Goal: Information Seeking & Learning: Learn about a topic

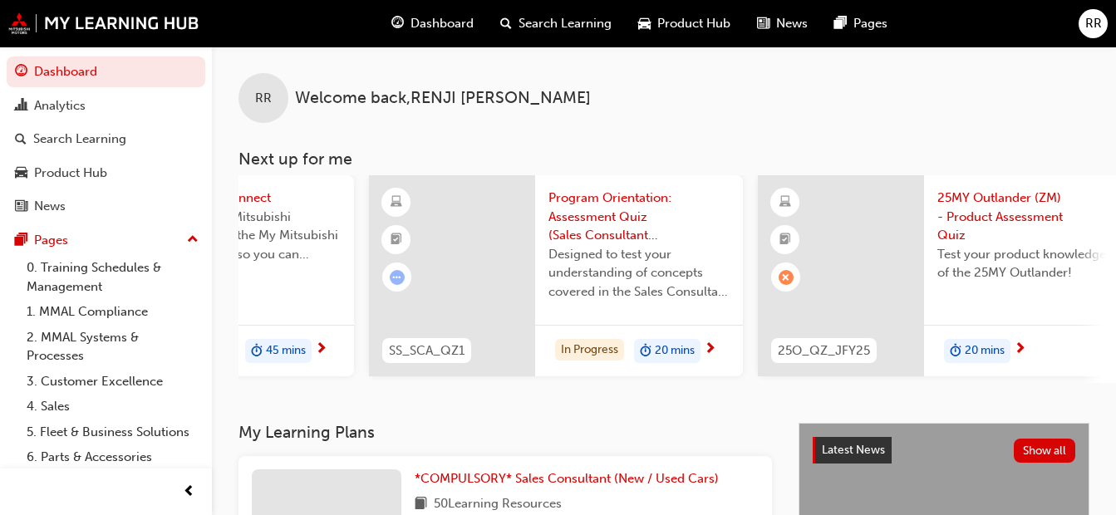
scroll to position [0, 490]
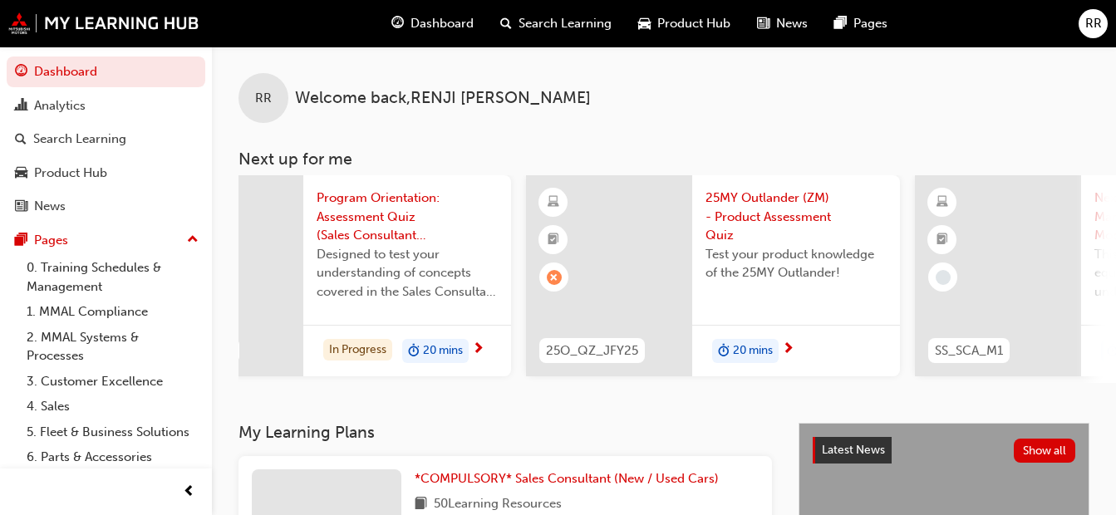
click at [749, 225] on span "25MY Outlander (ZM) - Product Assessment Quiz" at bounding box center [795, 217] width 181 height 57
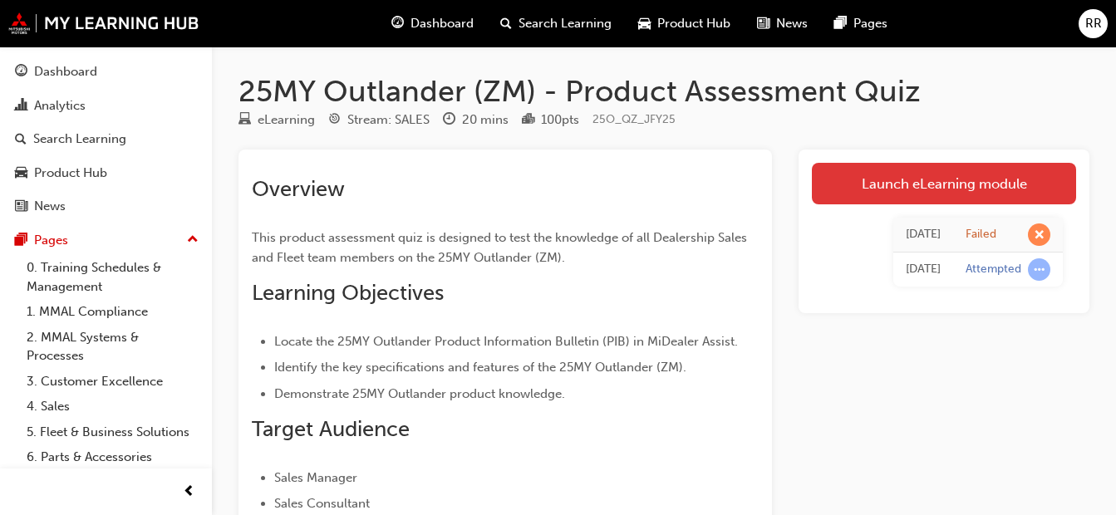
click at [964, 186] on link "Launch eLearning module" at bounding box center [944, 184] width 264 height 42
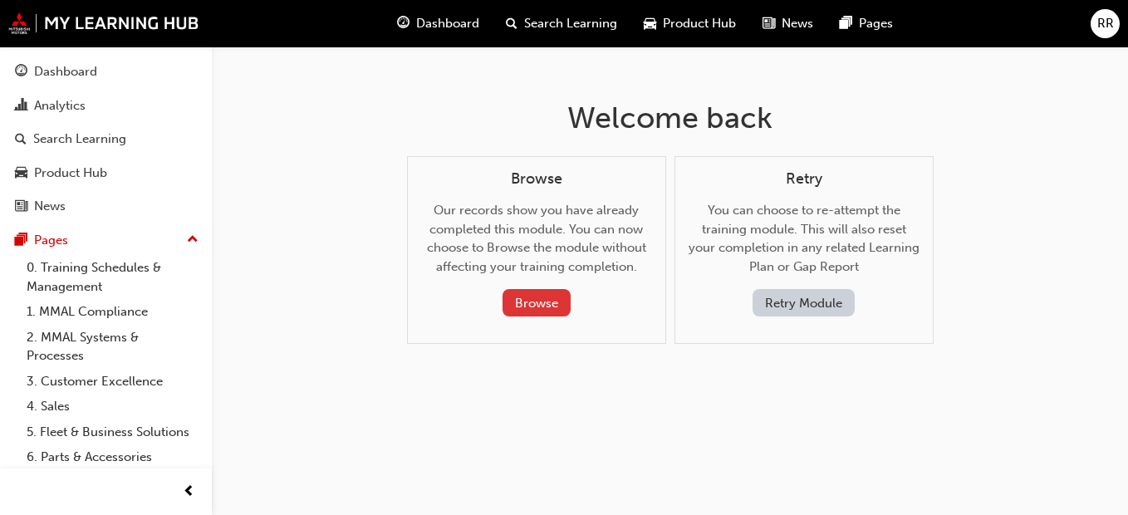
click at [536, 317] on button "Browse" at bounding box center [537, 302] width 68 height 27
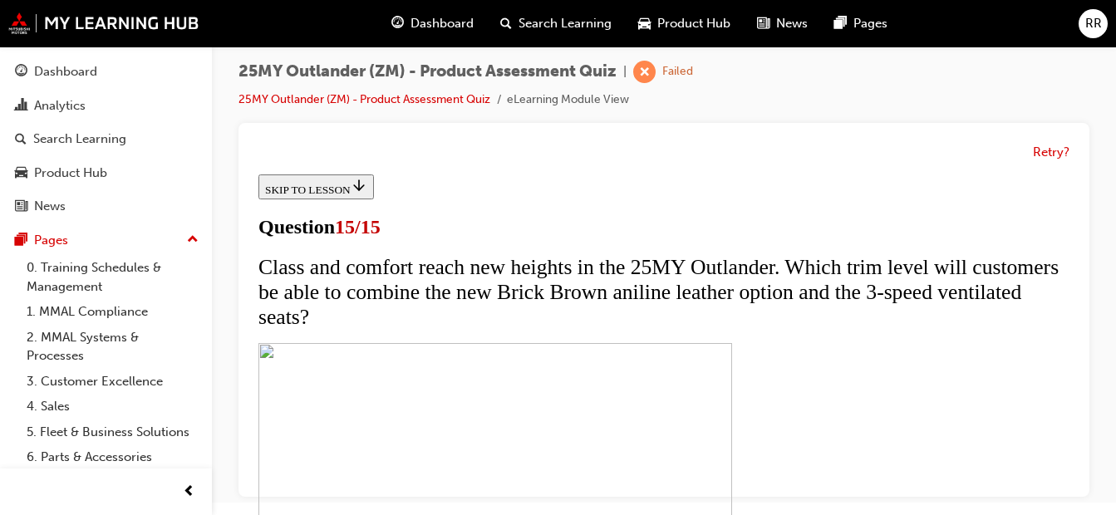
scroll to position [521, 0]
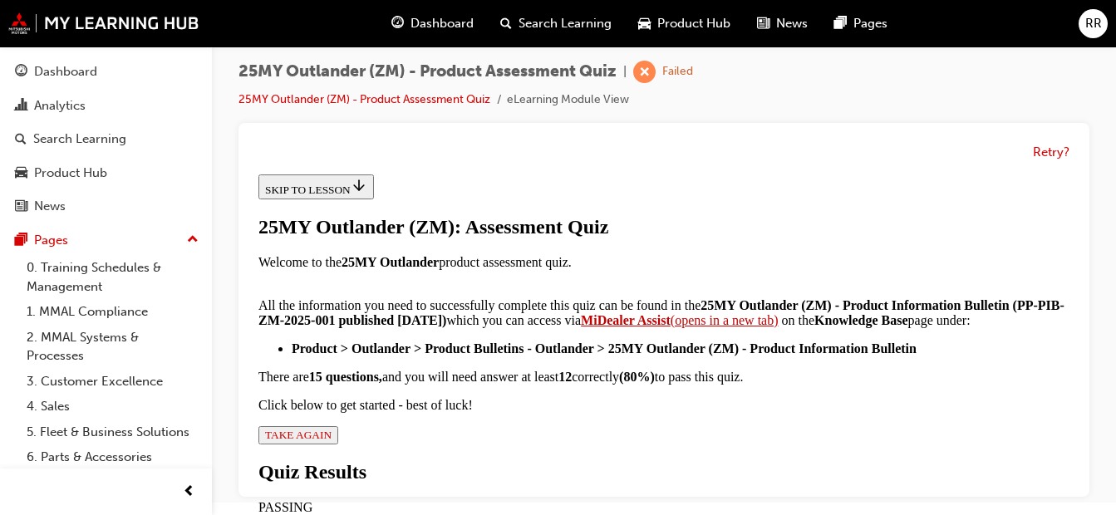
scroll to position [546, 0]
click at [332, 429] on span "TAKE AGAIN" at bounding box center [298, 435] width 66 height 12
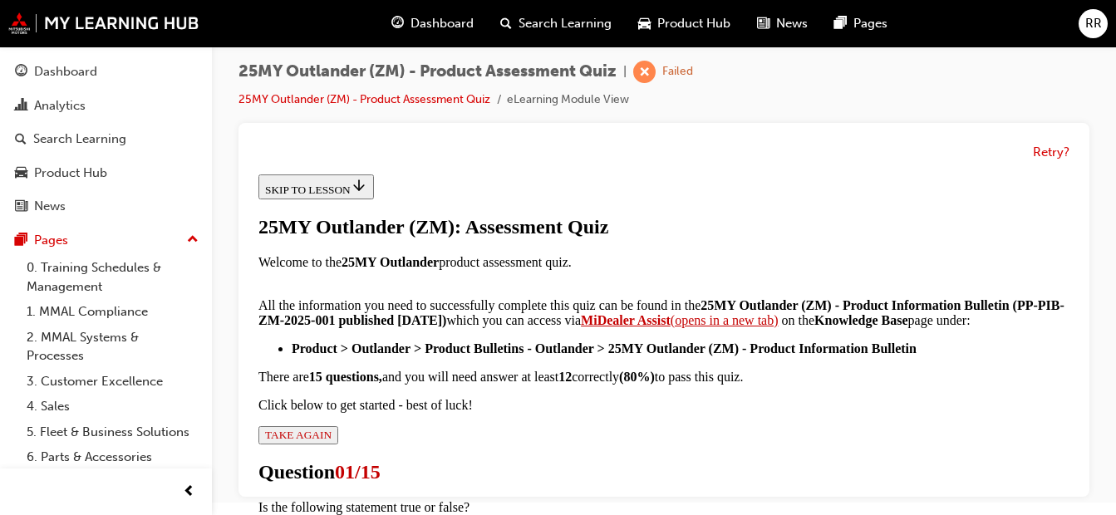
radio input "true"
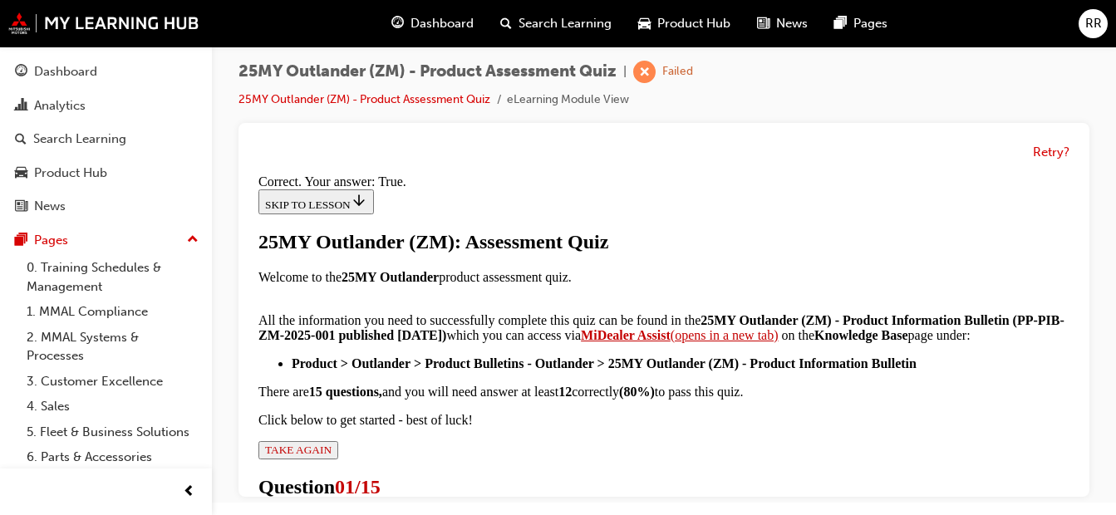
scroll to position [471, 0]
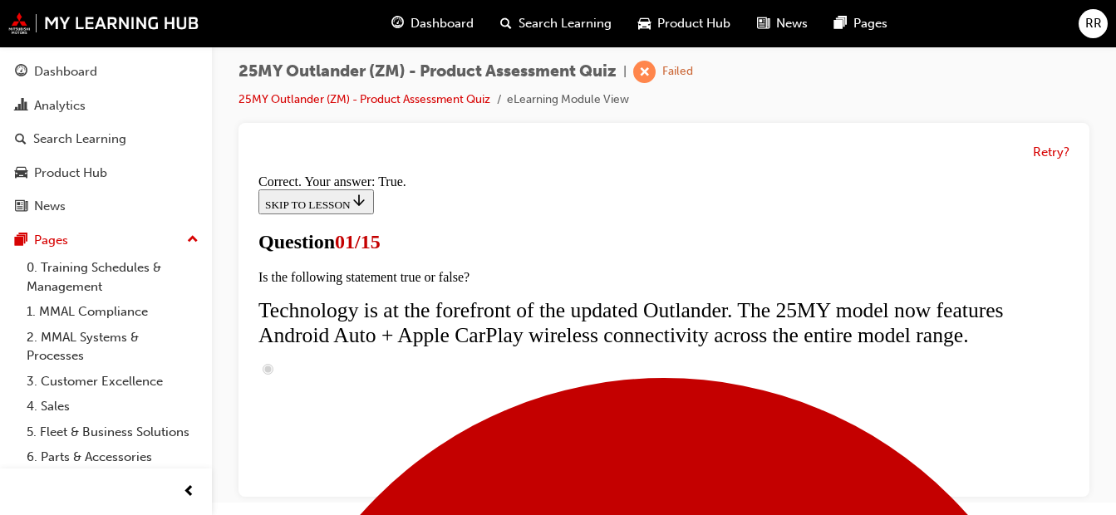
scroll to position [332, 0]
radio input "true"
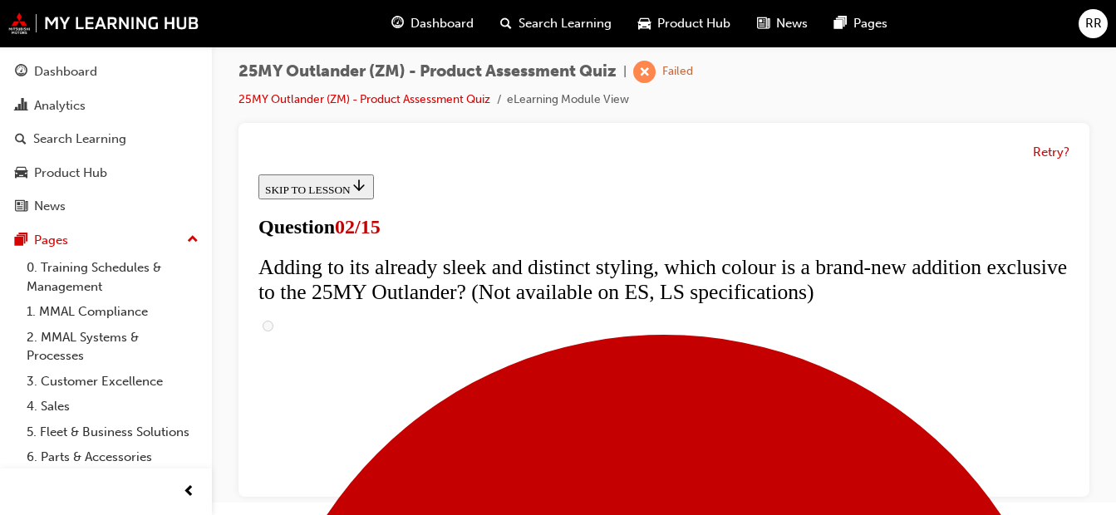
scroll to position [166, 0]
checkbox input "true"
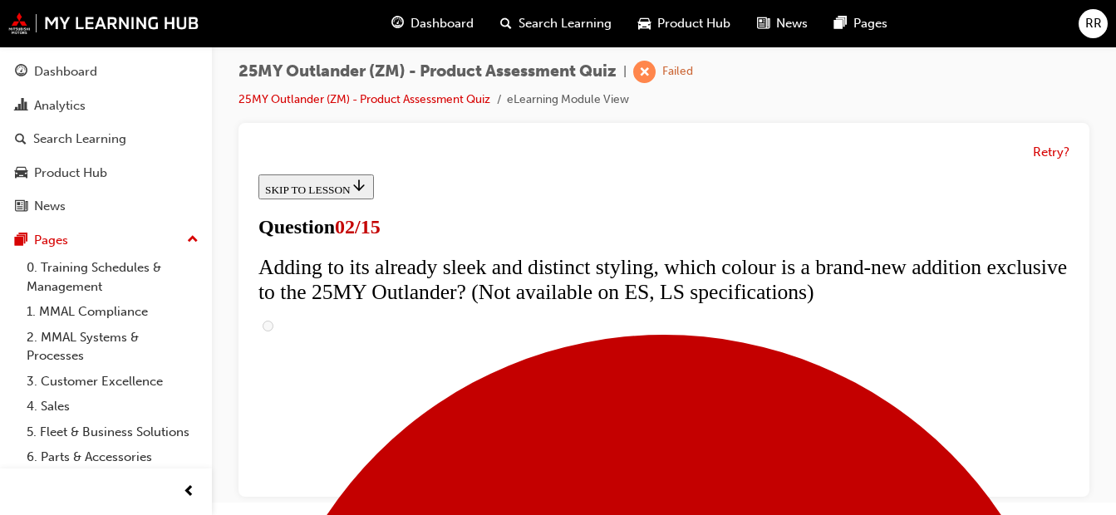
checkbox input "true"
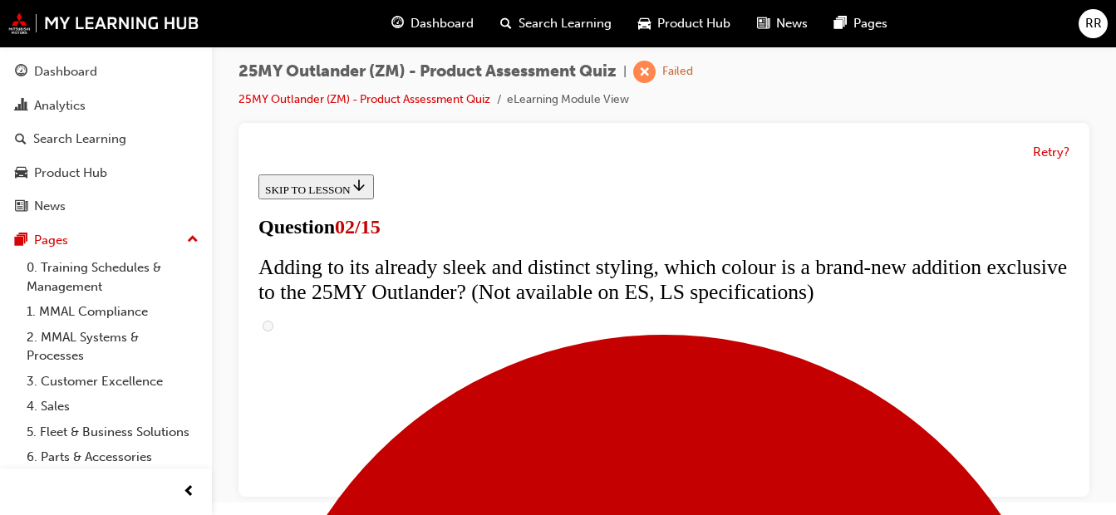
checkbox input "true"
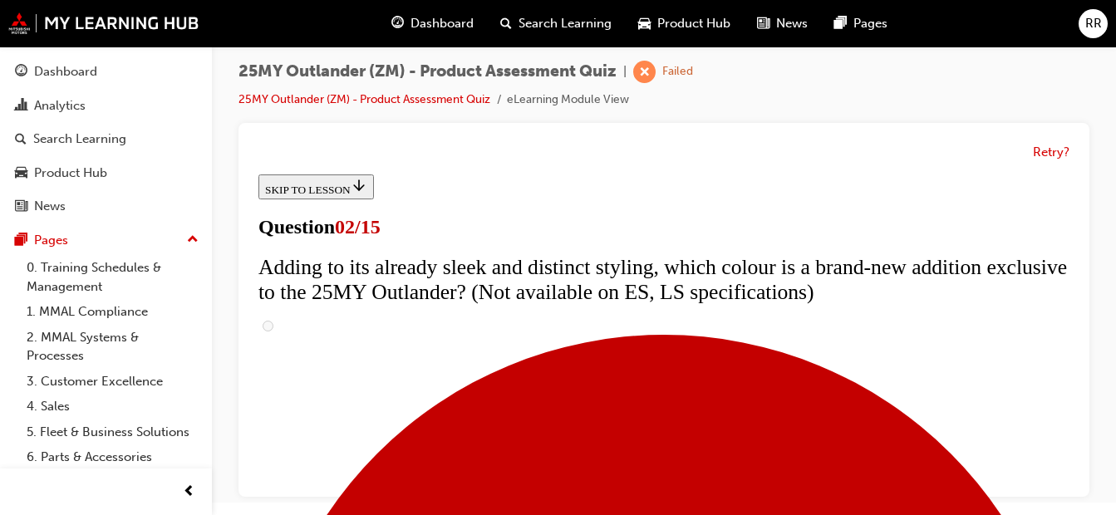
checkbox input "true"
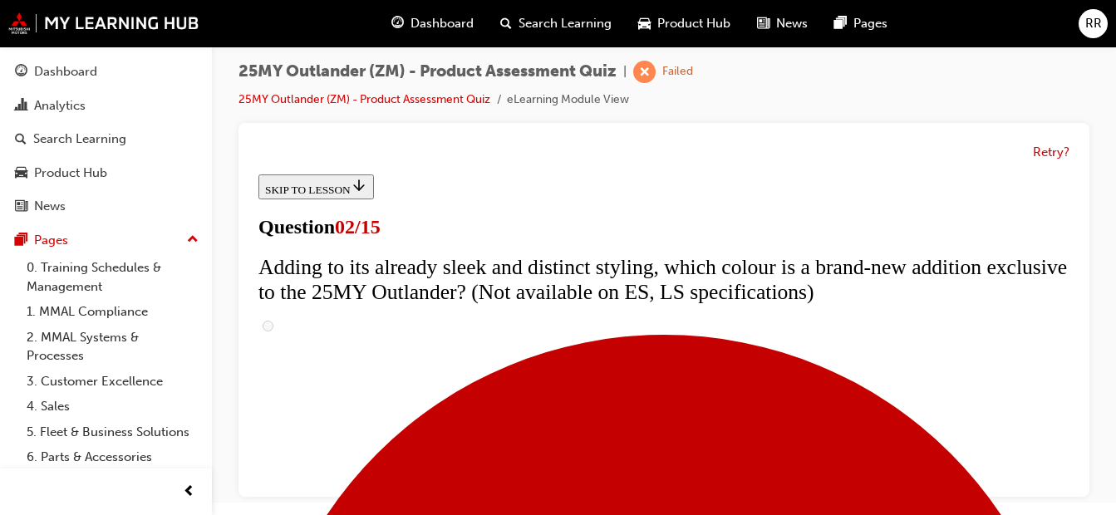
checkbox input "true"
drag, startPoint x: 207, startPoint y: 319, endPoint x: 199, endPoint y: 147, distance: 172.2
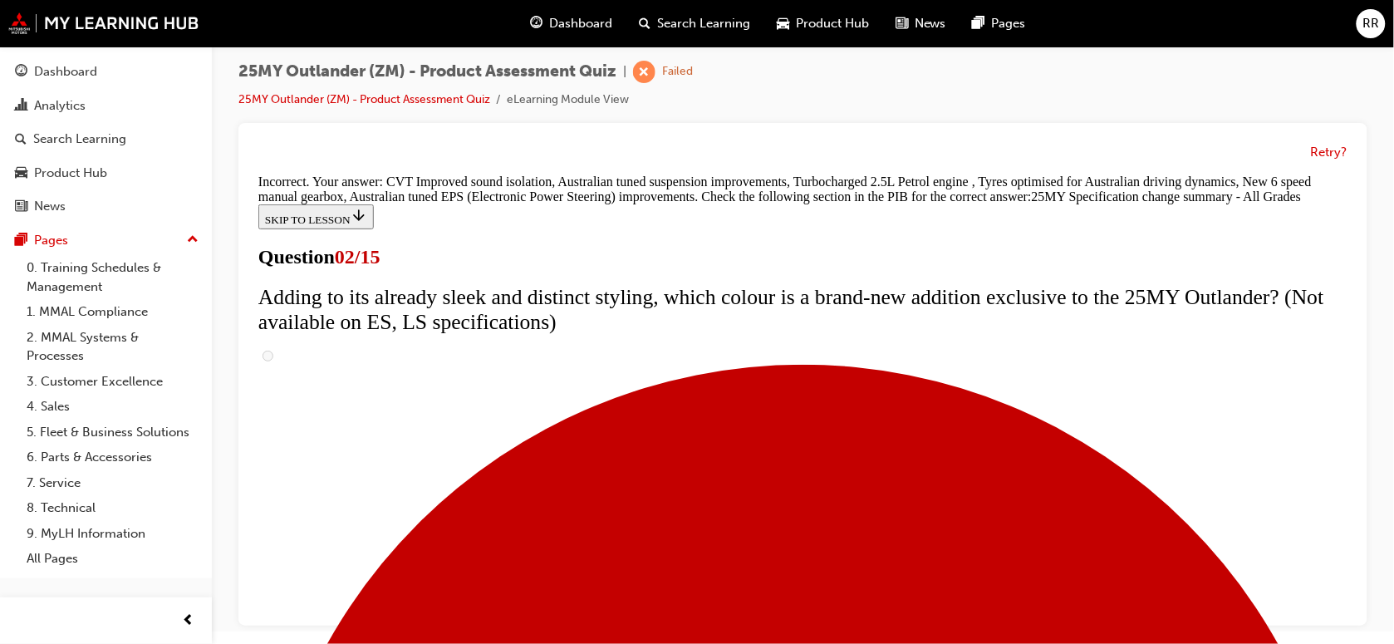
scroll to position [682, 0]
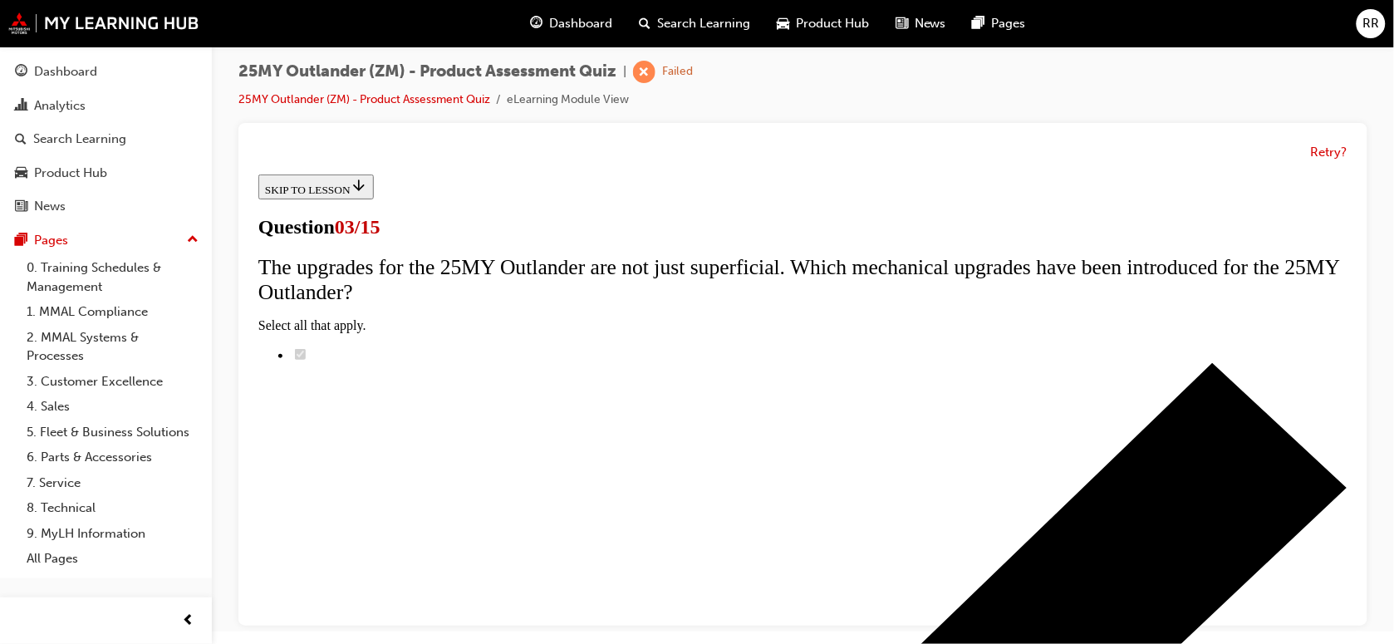
scroll to position [208, 0]
radio input "true"
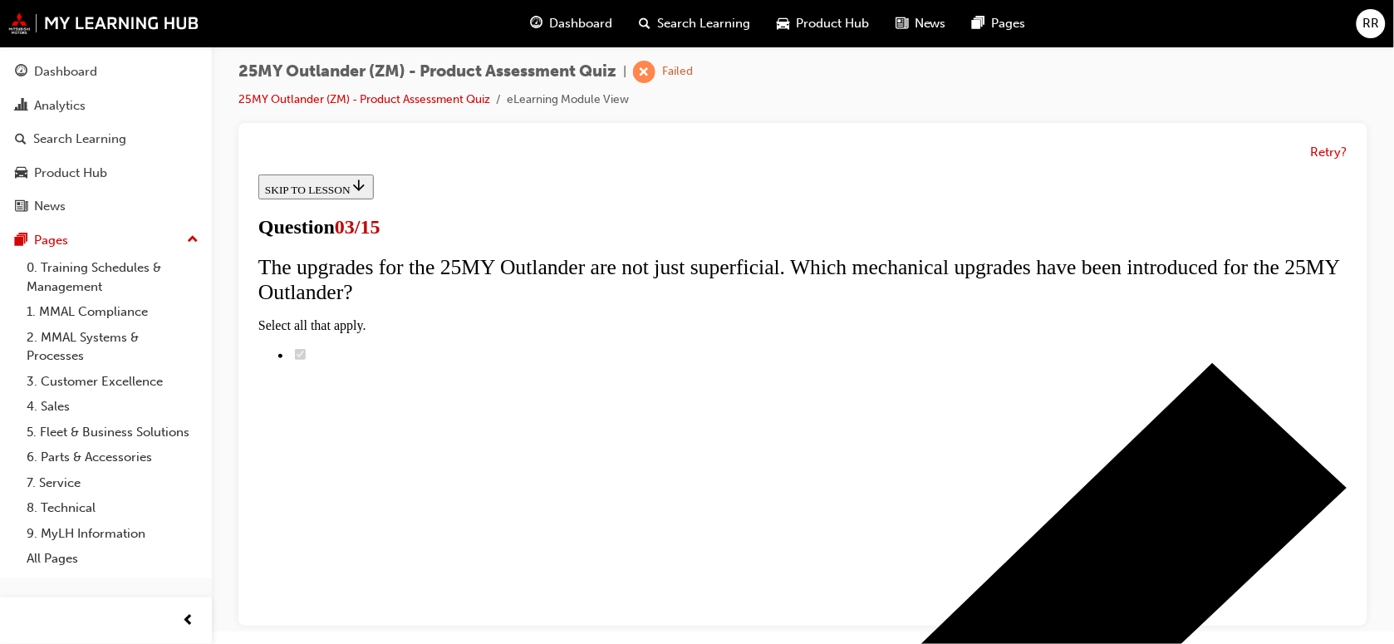
radio input "true"
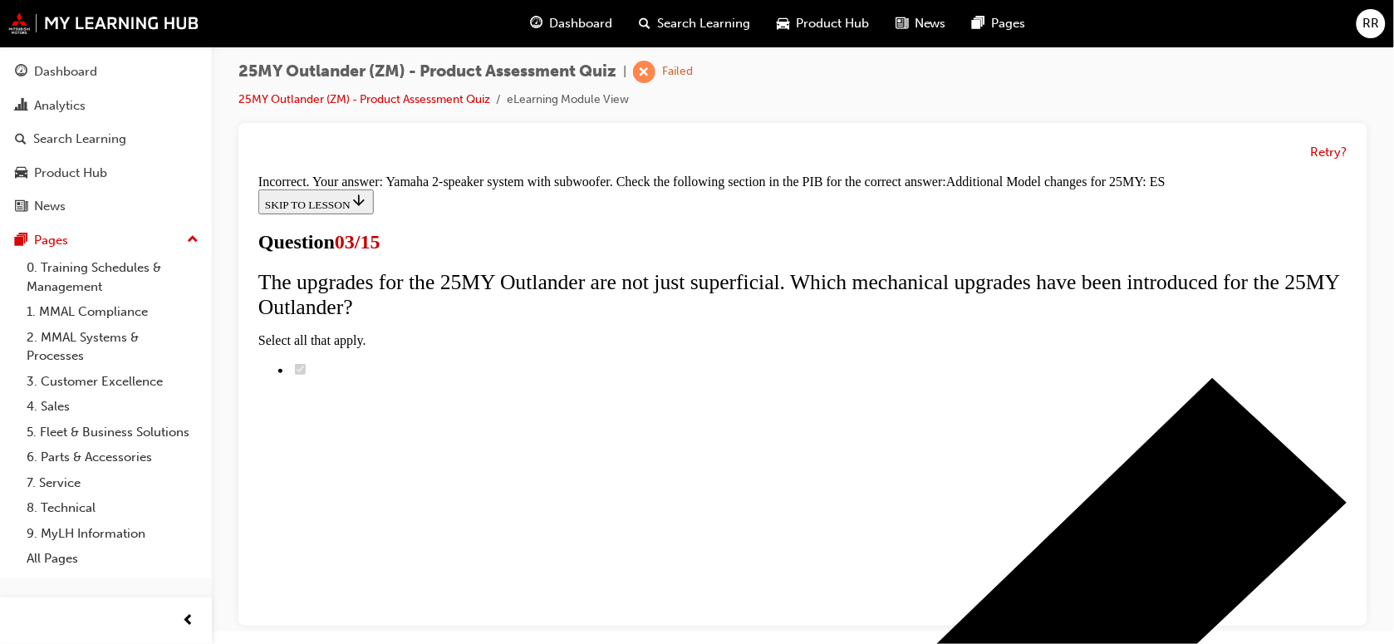
scroll to position [181, 0]
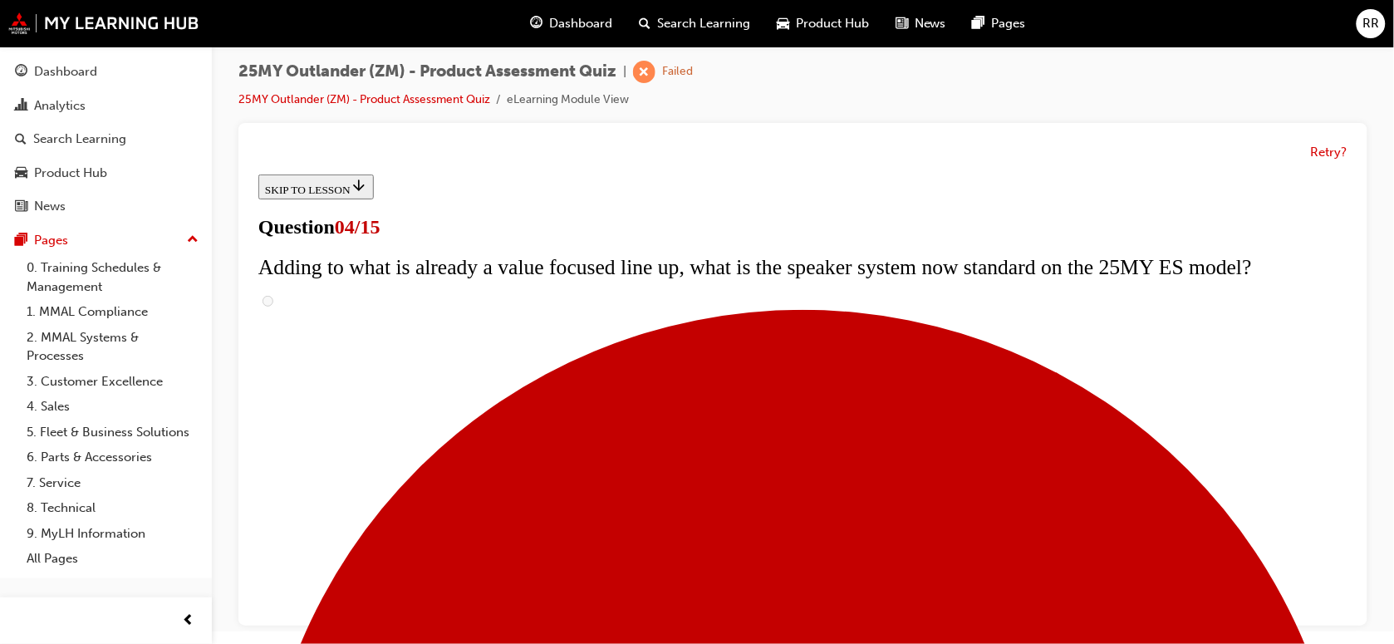
scroll to position [312, 0]
checkbox input "true"
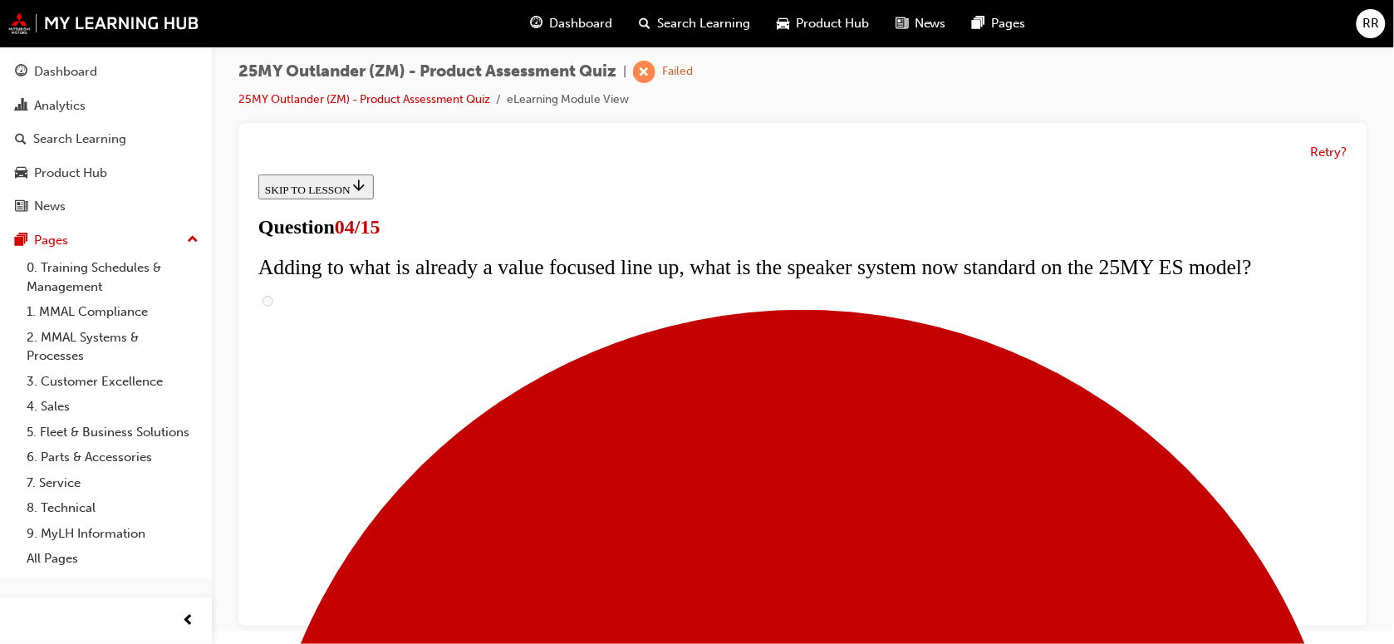
checkbox input "true"
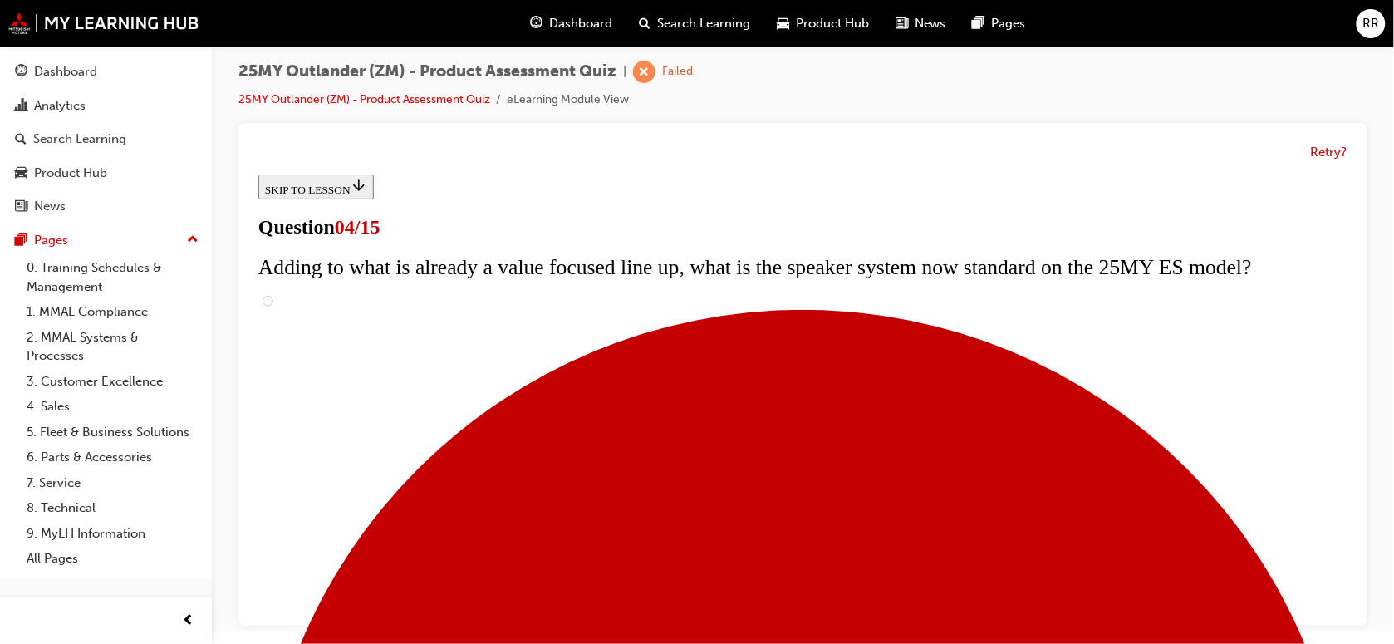
checkbox input "true"
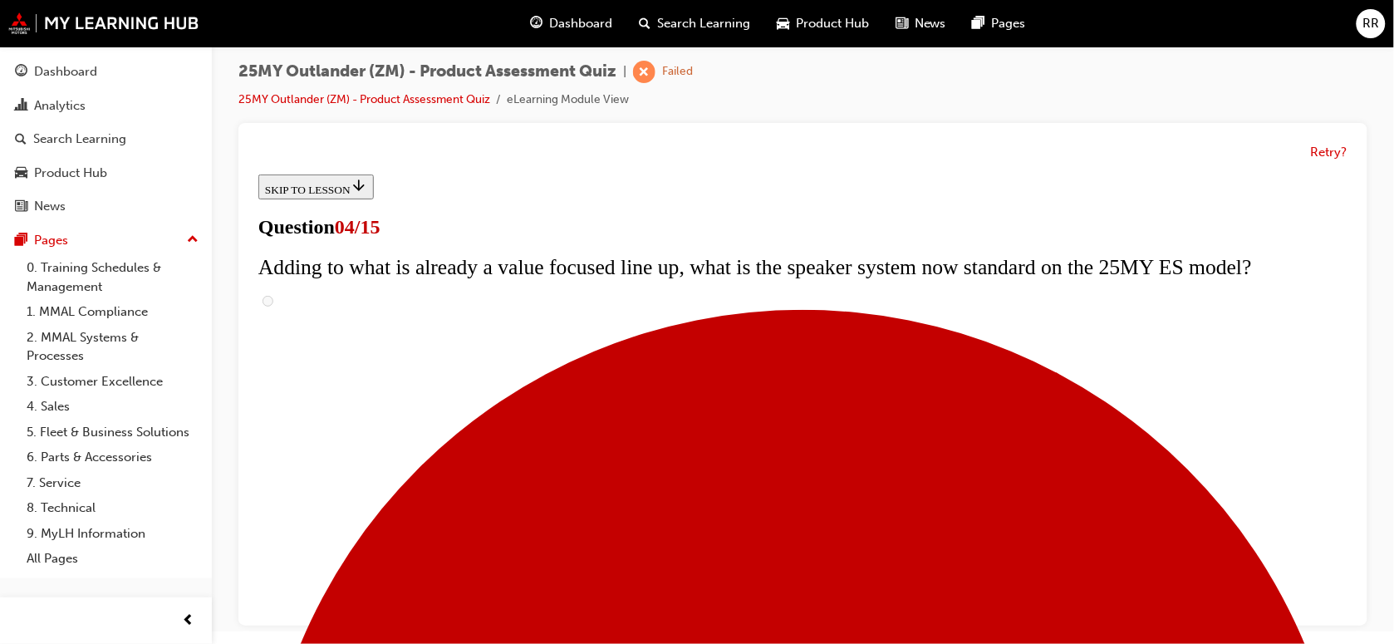
checkbox input "true"
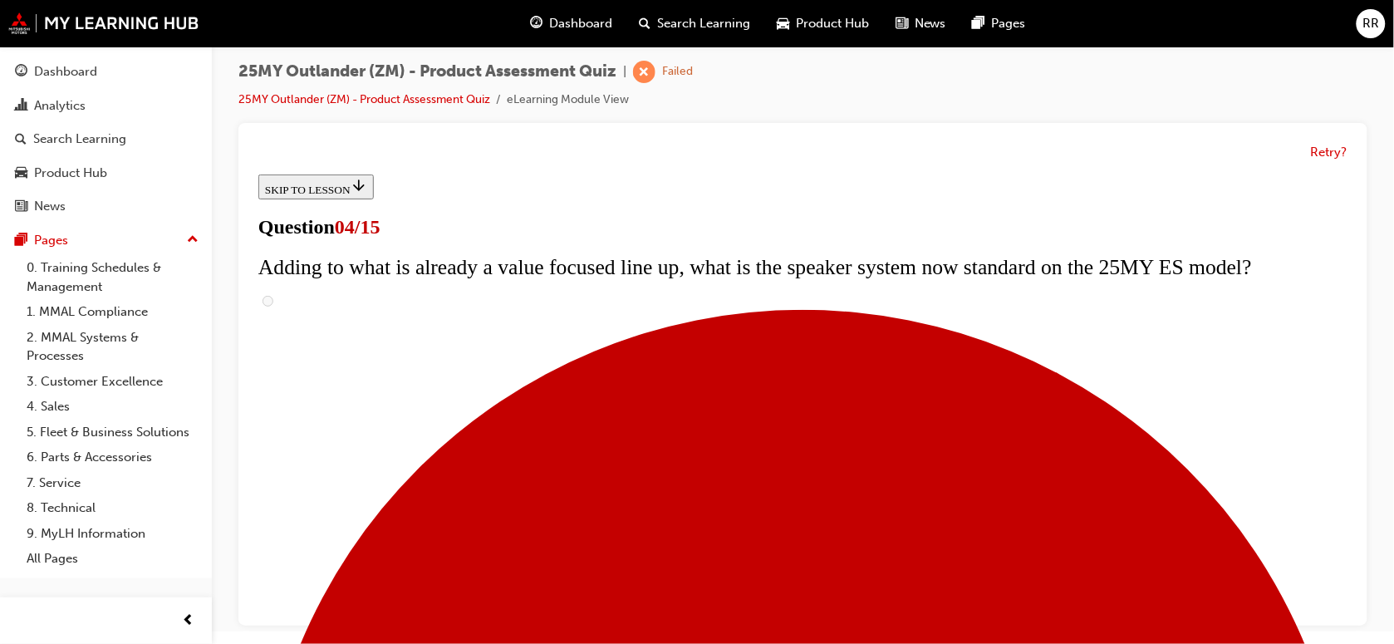
checkbox input "true"
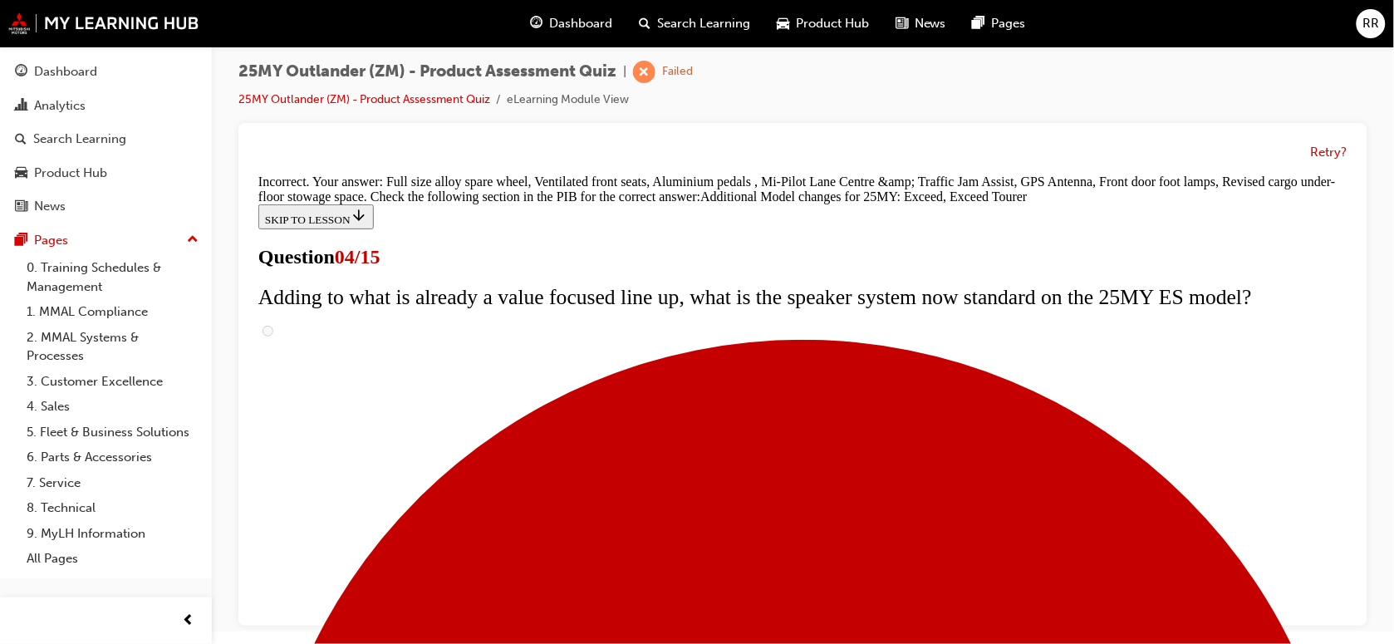
scroll to position [749, 0]
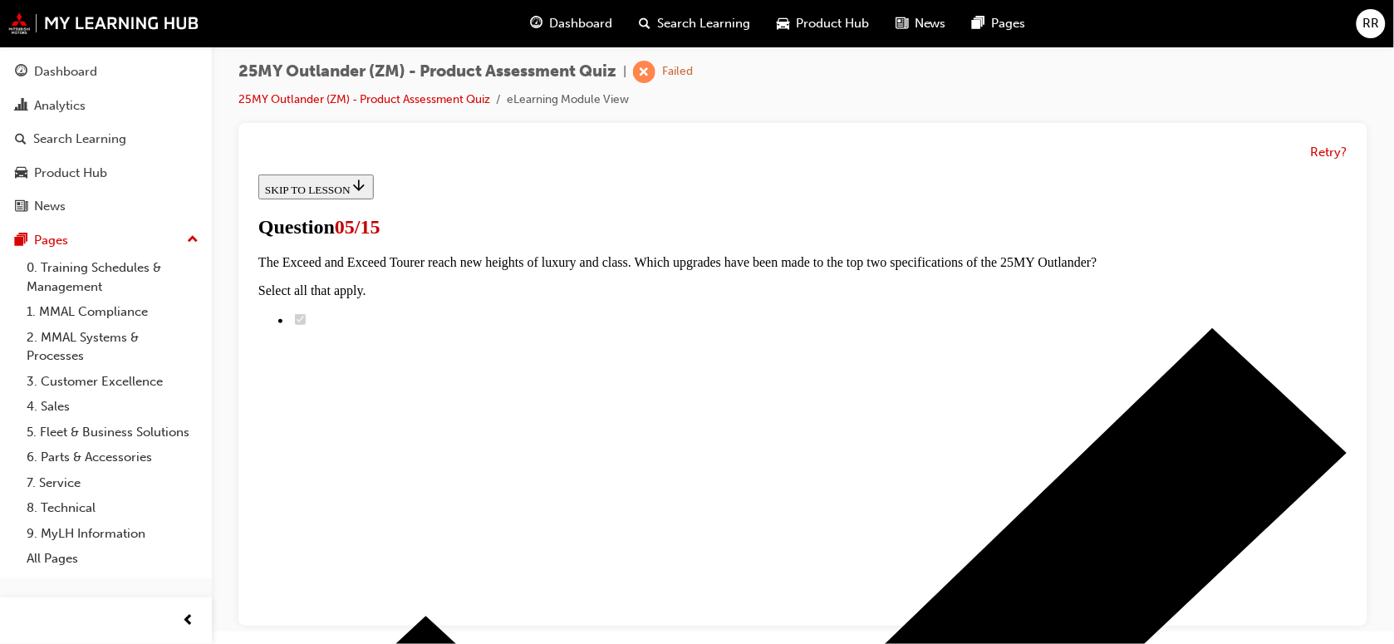
scroll to position [104, 0]
radio input "true"
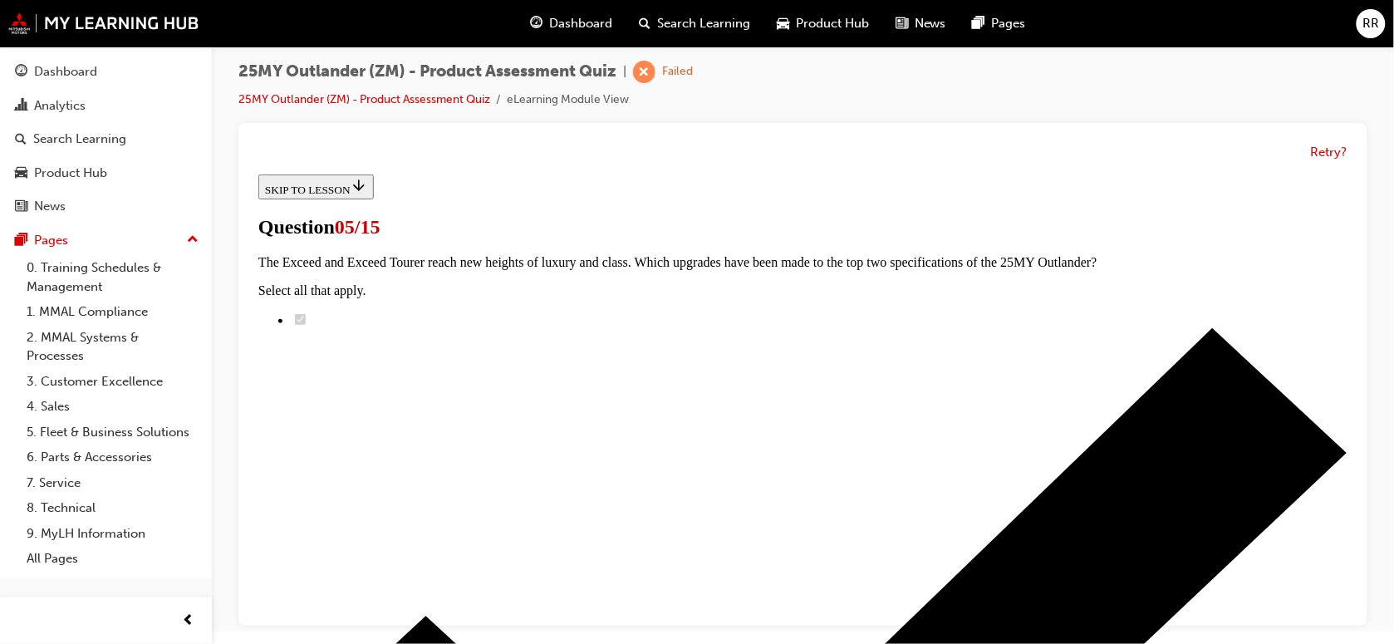
radio input "true"
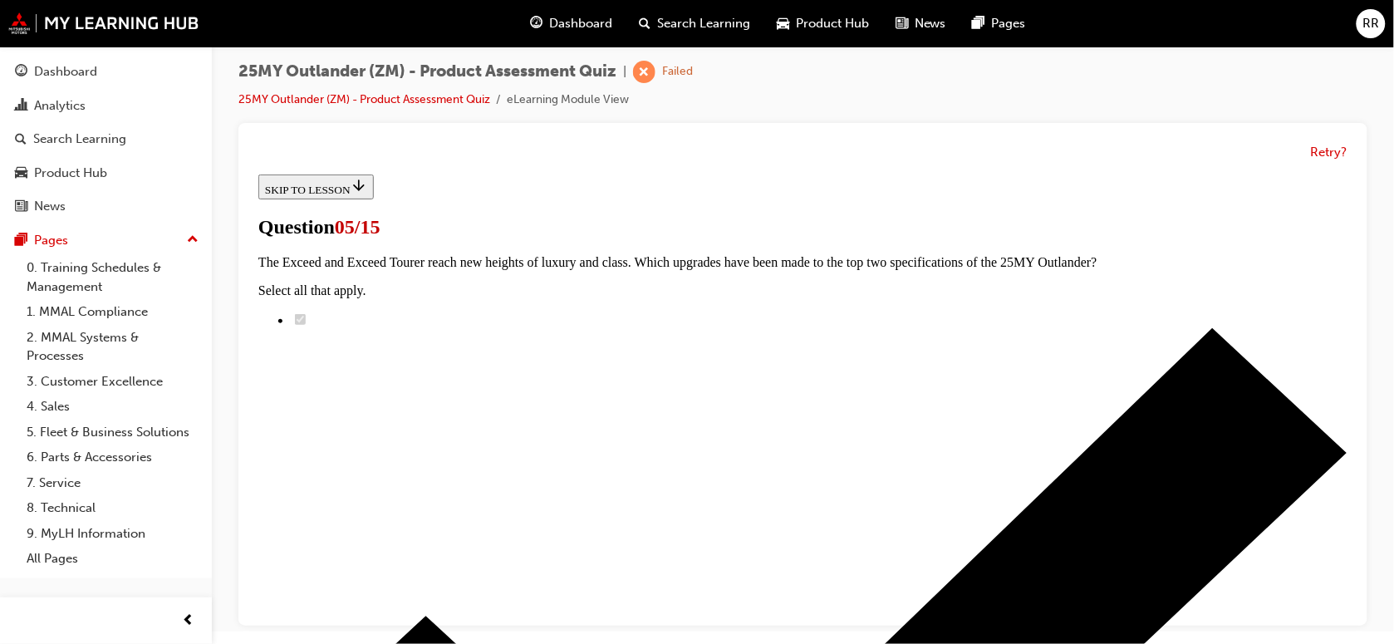
radio input "true"
drag, startPoint x: 687, startPoint y: 523, endPoint x: 724, endPoint y: 515, distance: 37.5
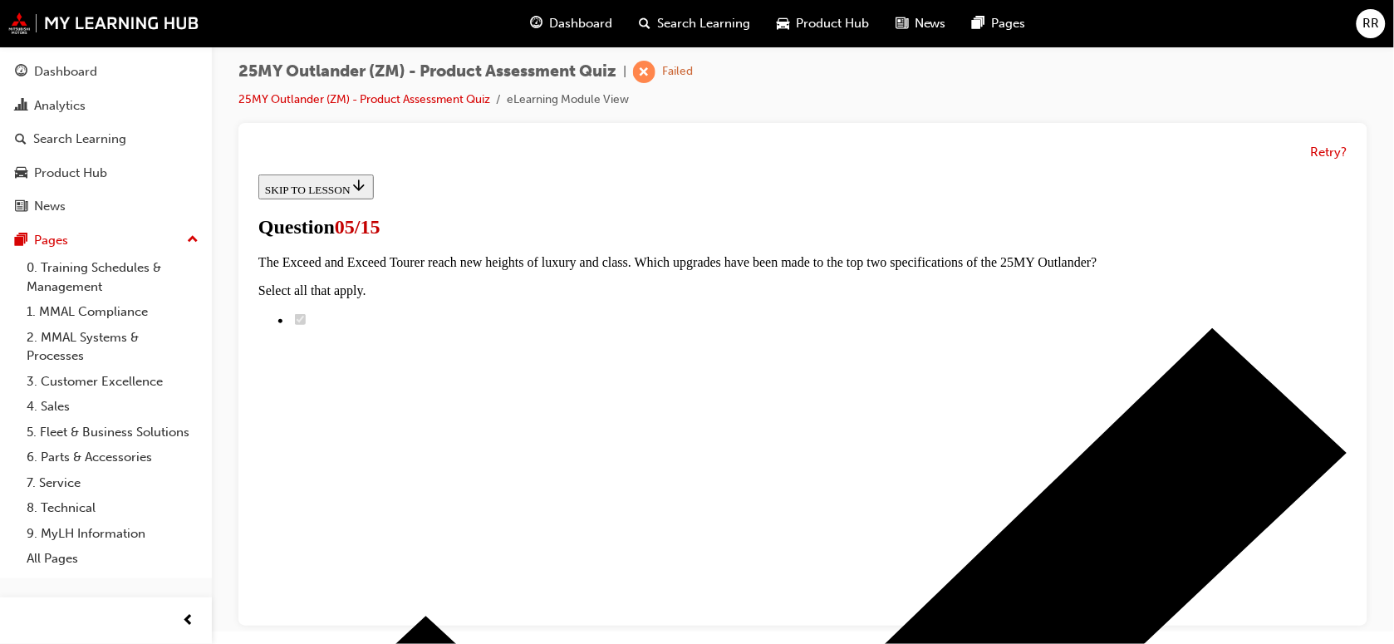
radio input "true"
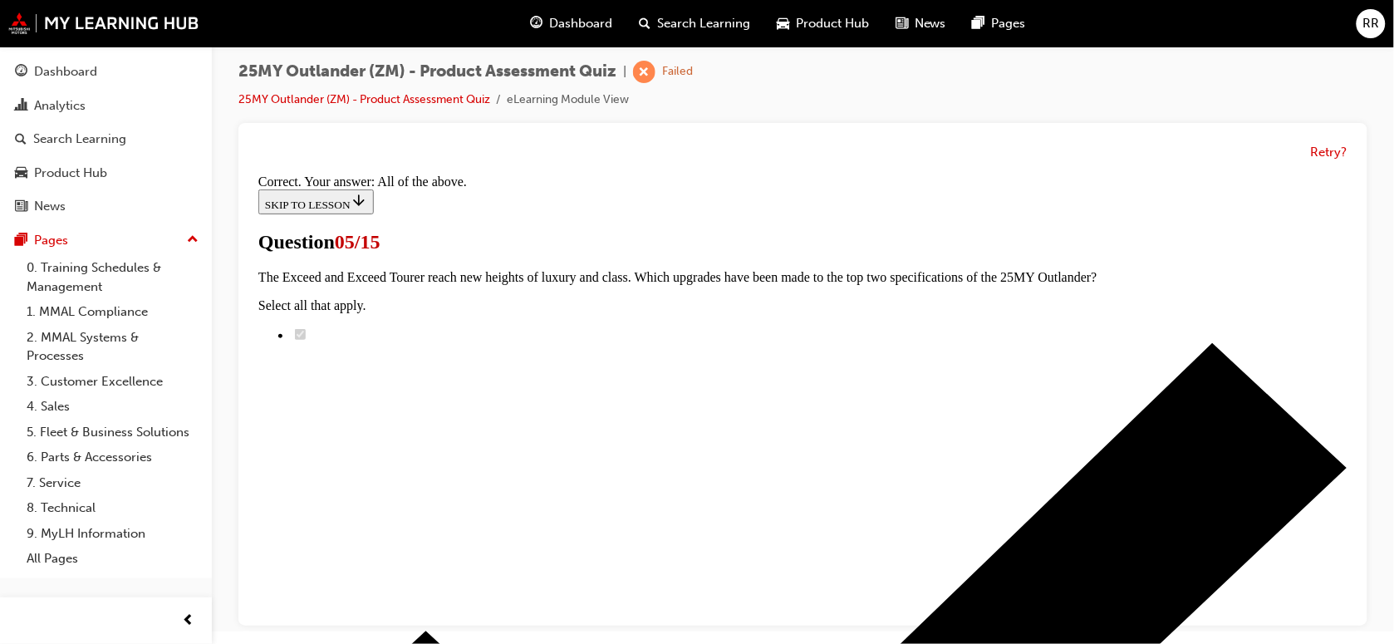
scroll to position [524, 0]
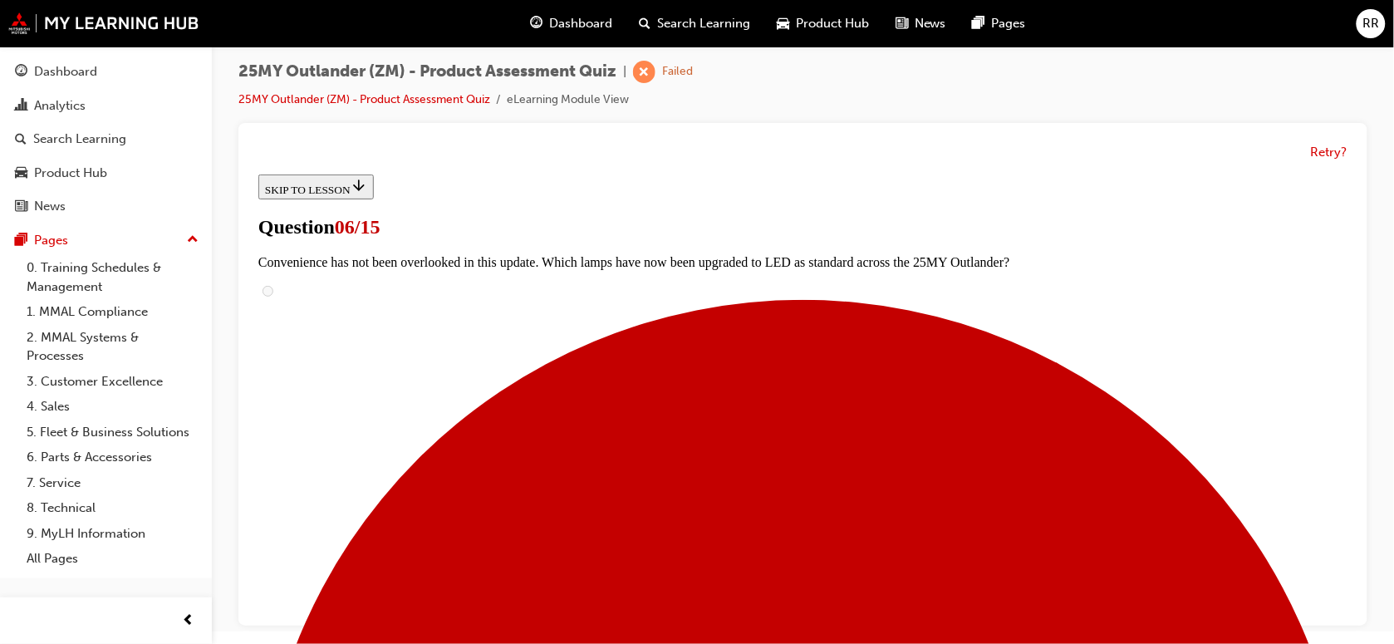
scroll to position [605, 0]
radio input "true"
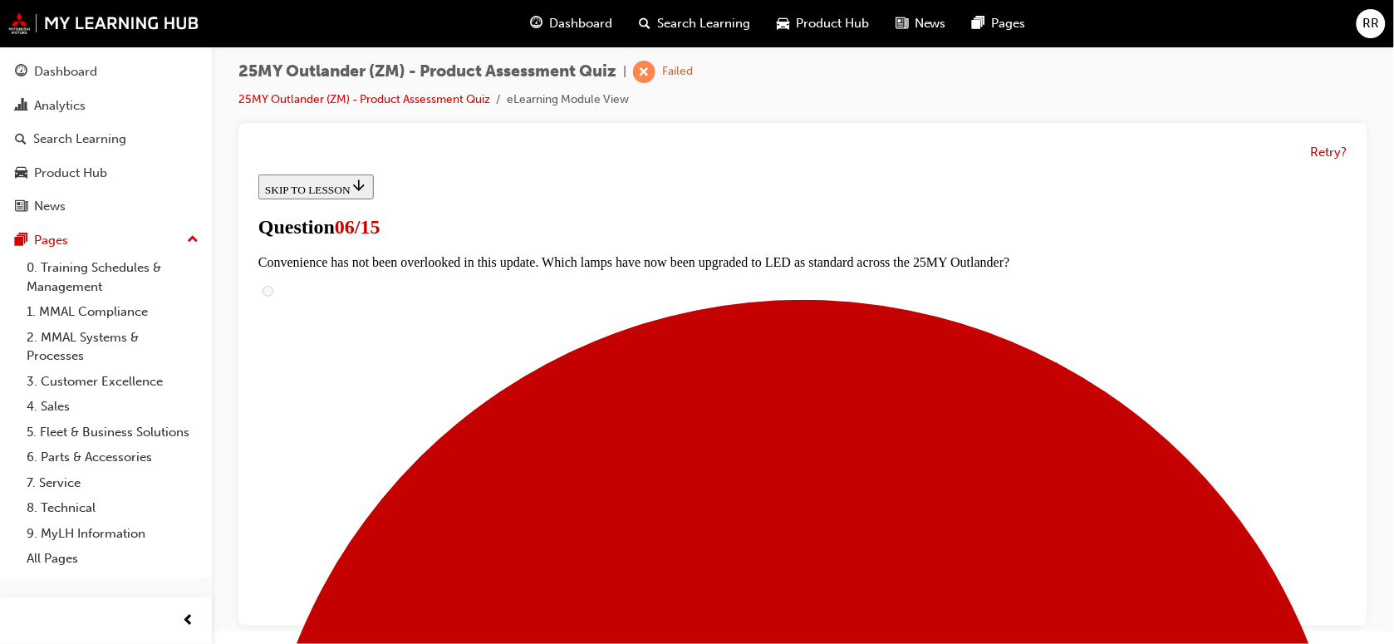
radio input "true"
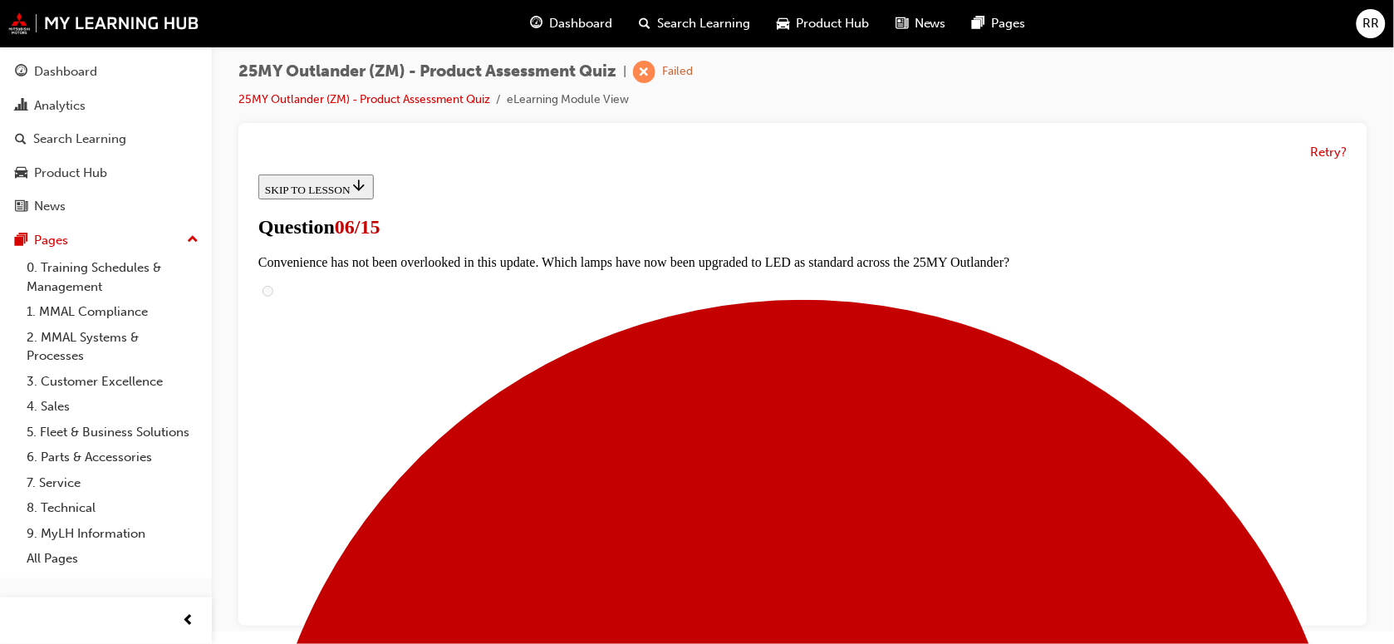
scroll to position [501, 0]
radio input "true"
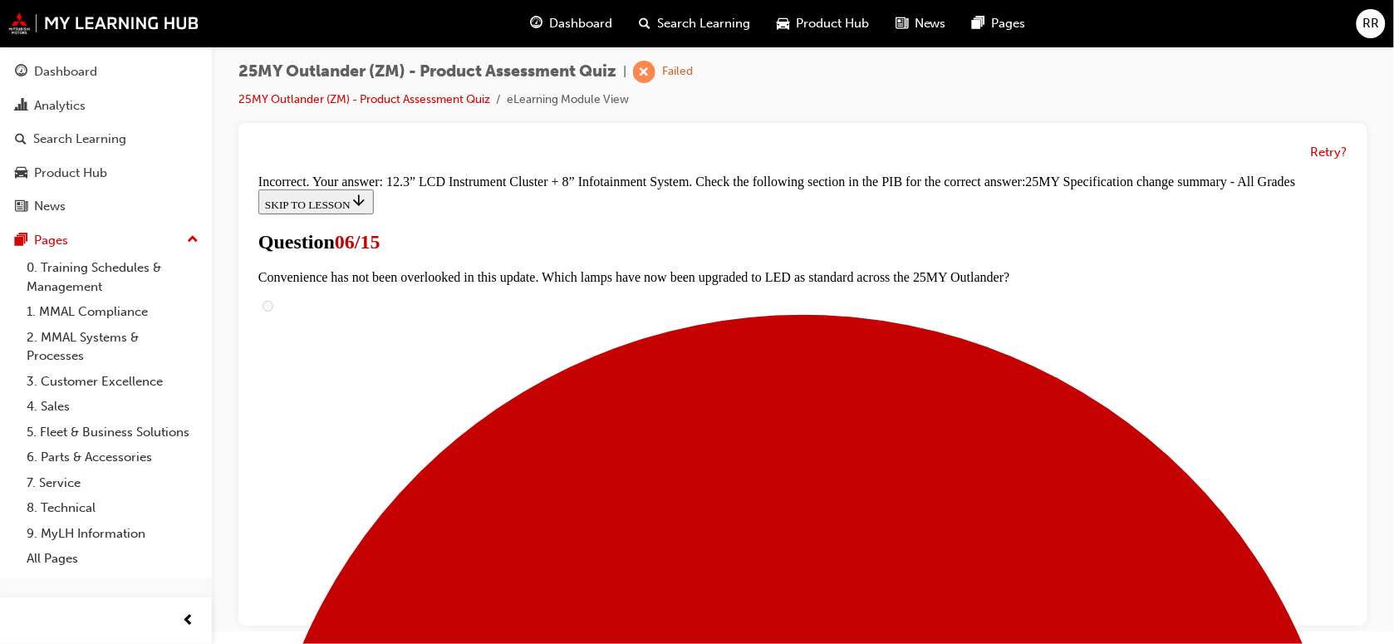
scroll to position [783, 0]
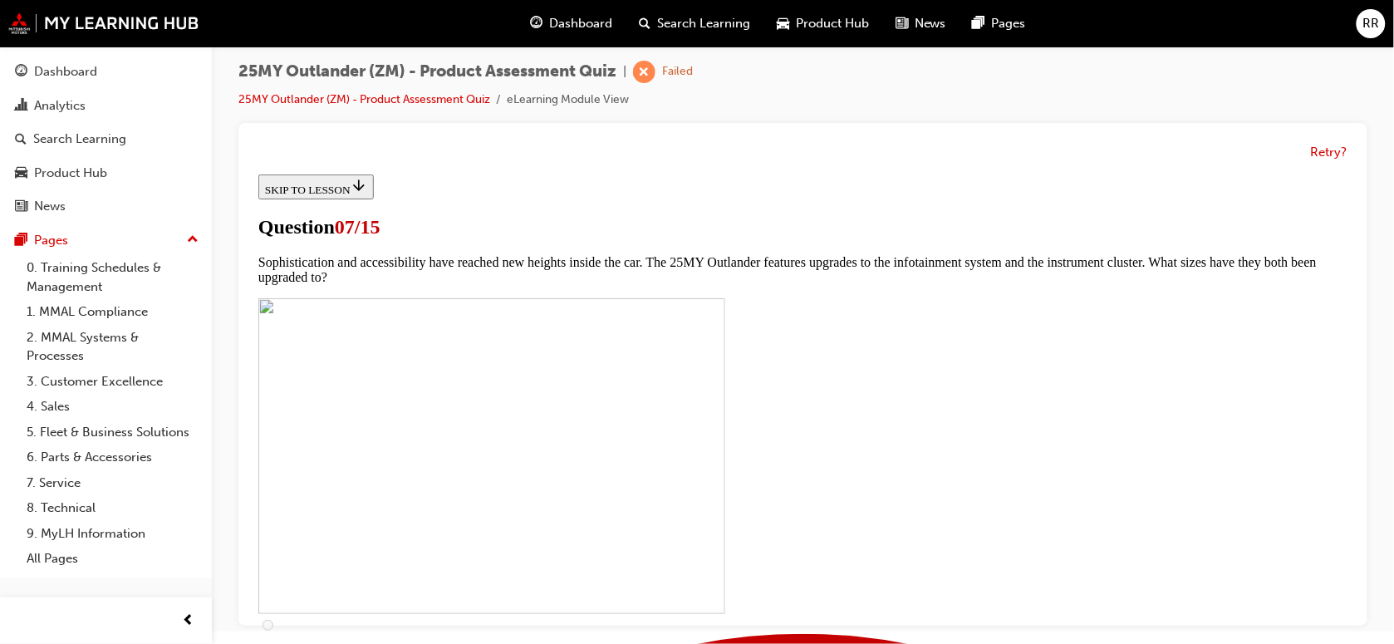
scroll to position [519, 0]
checkbox input "true"
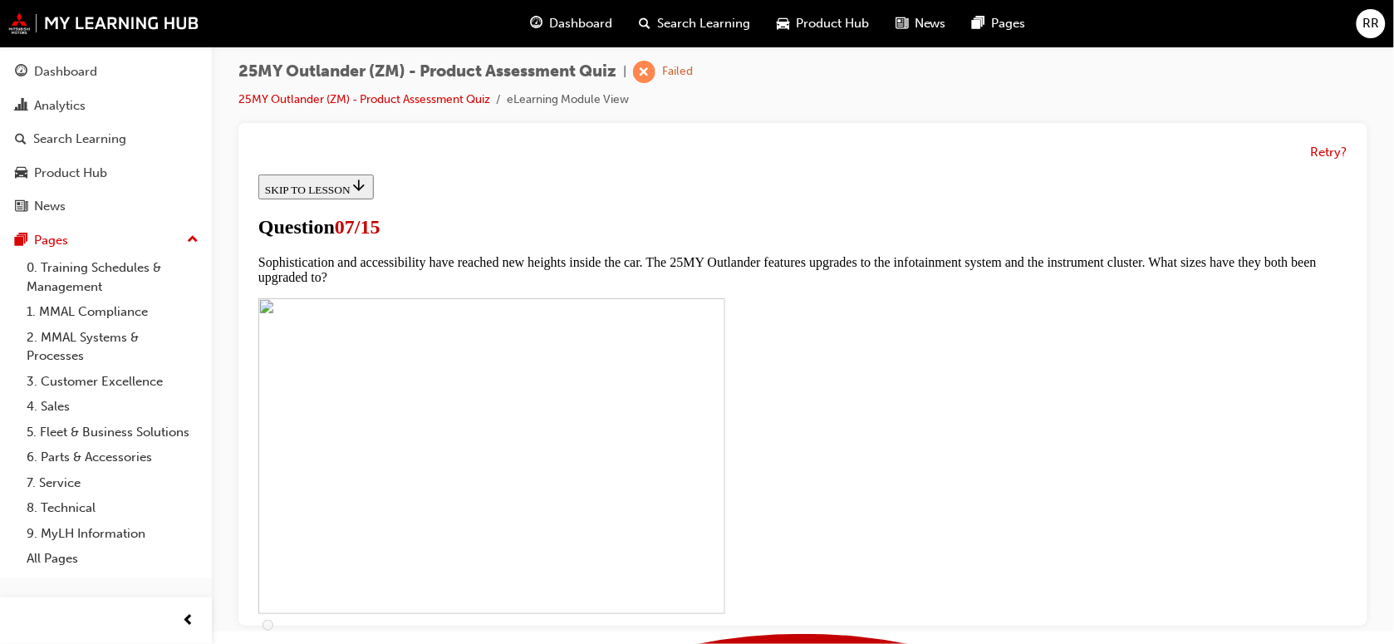
checkbox input "true"
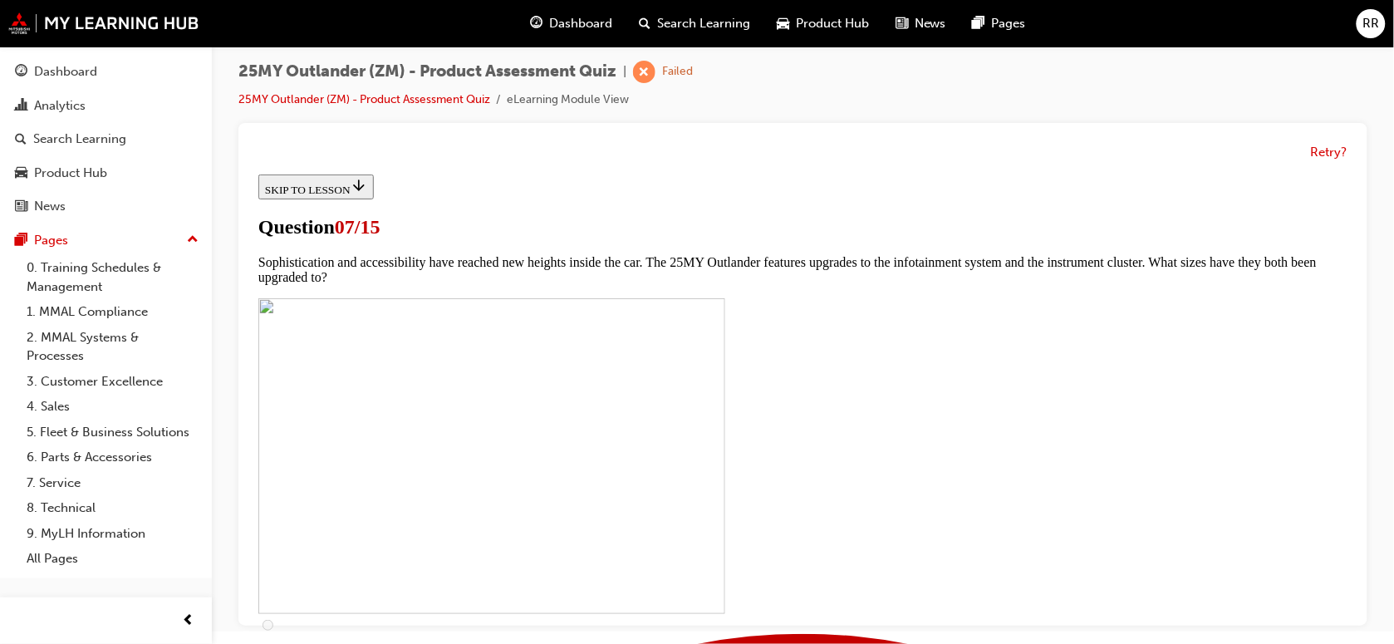
checkbox input "false"
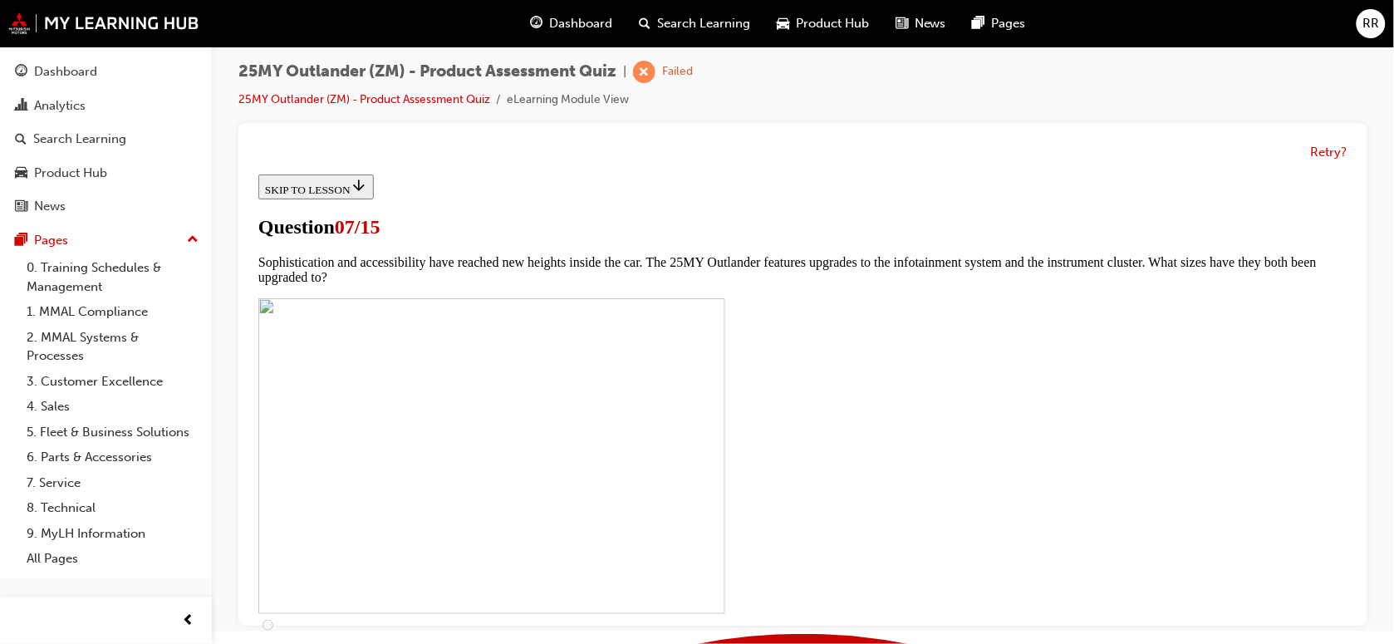
checkbox input "true"
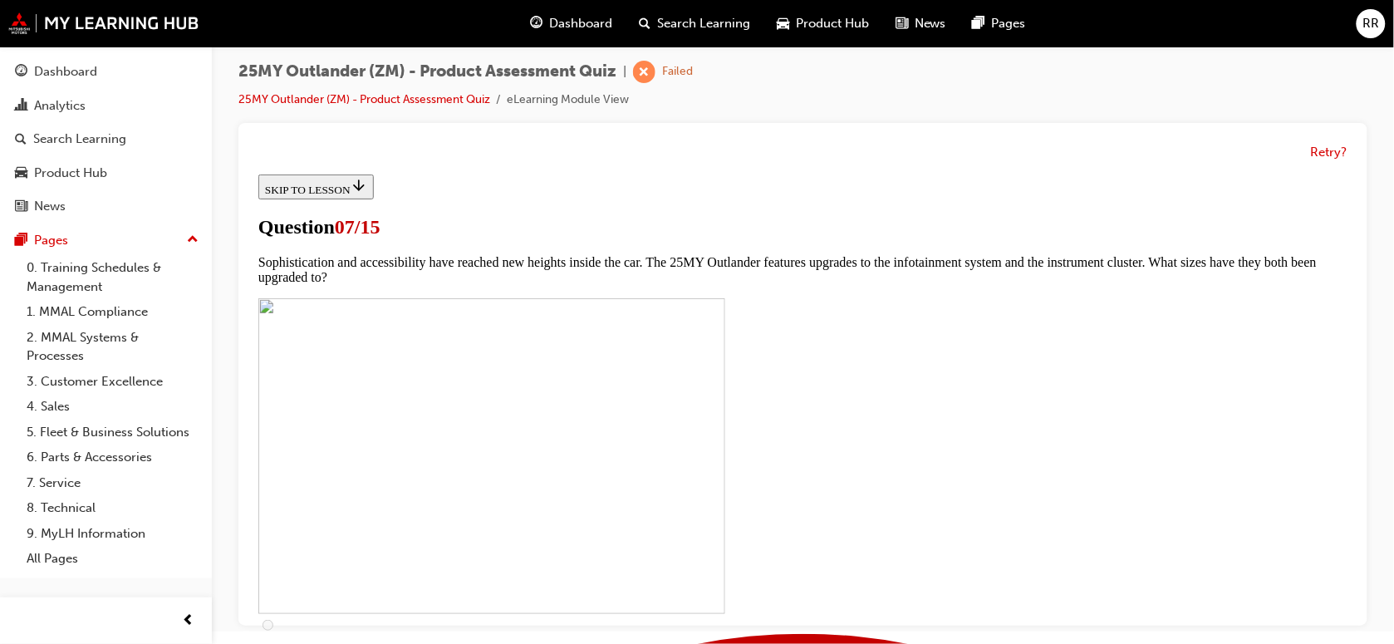
checkbox input "true"
checkbox input "false"
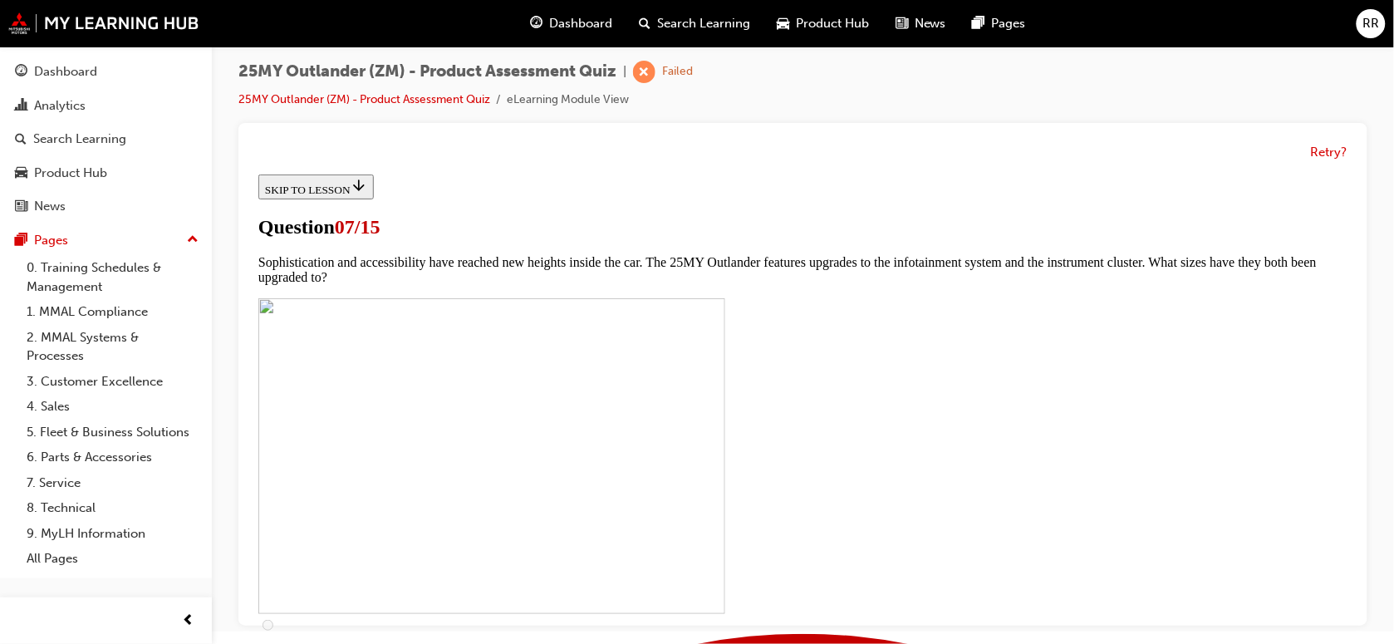
checkbox input "false"
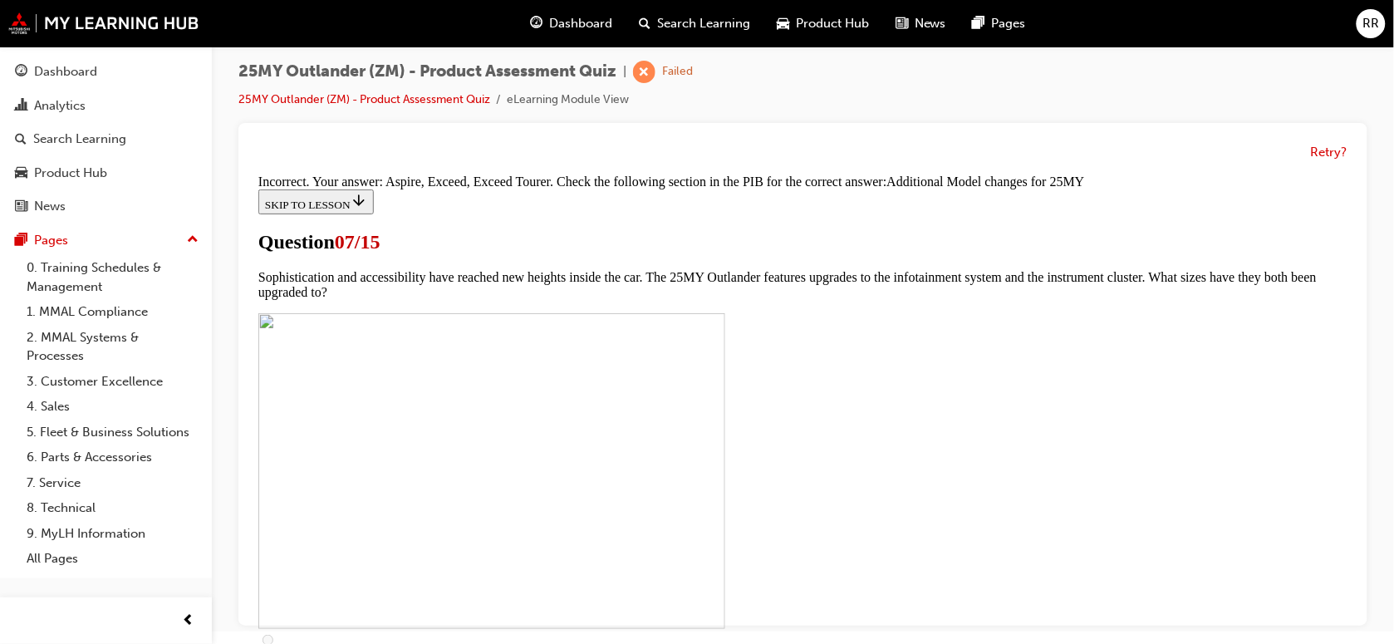
scroll to position [972, 0]
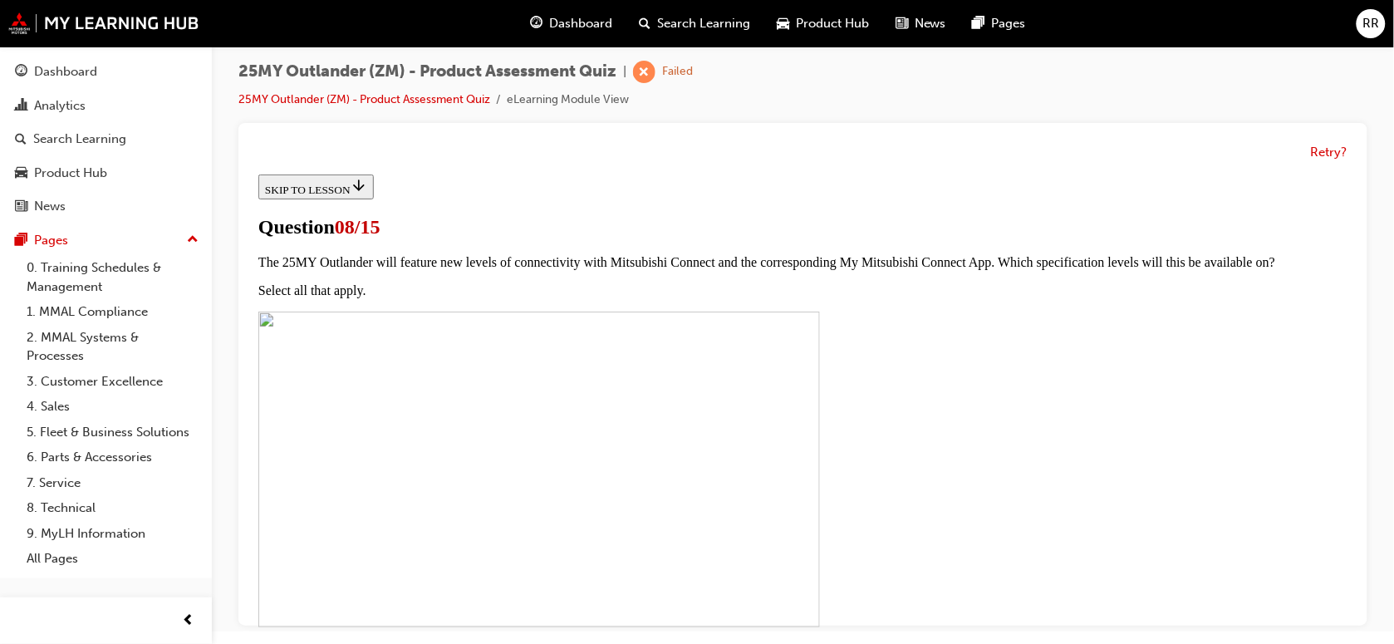
scroll to position [208, 0]
radio input "true"
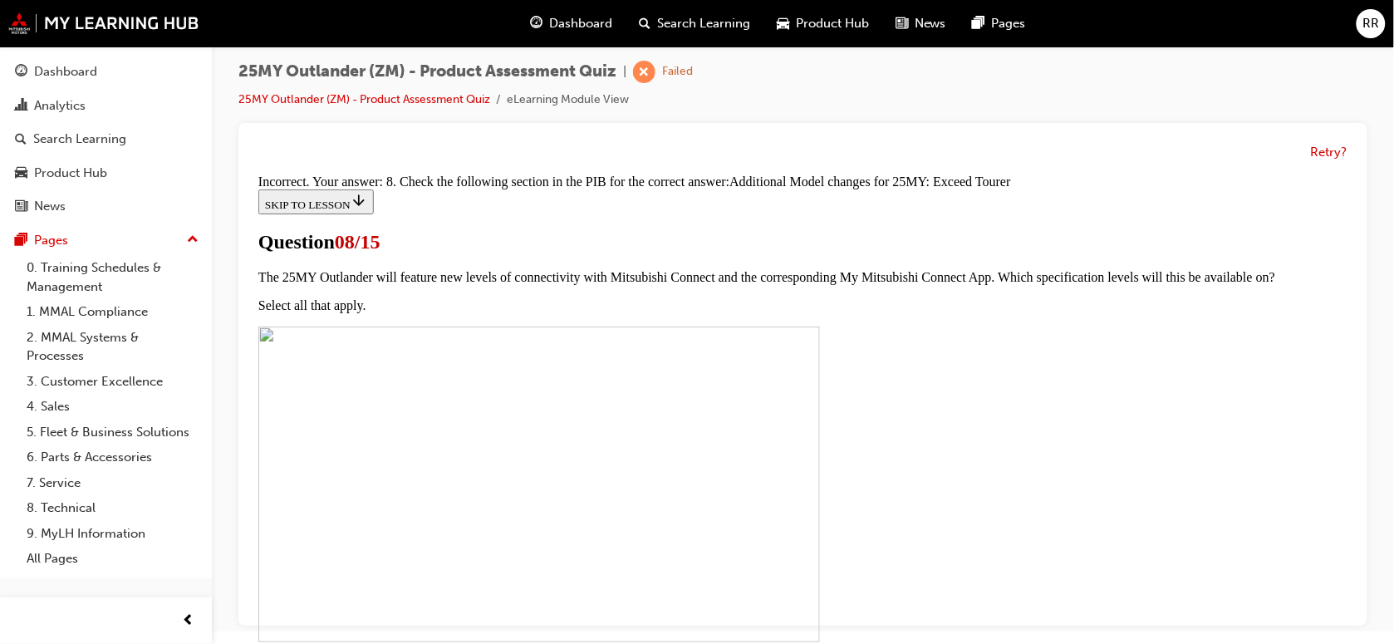
scroll to position [493, 0]
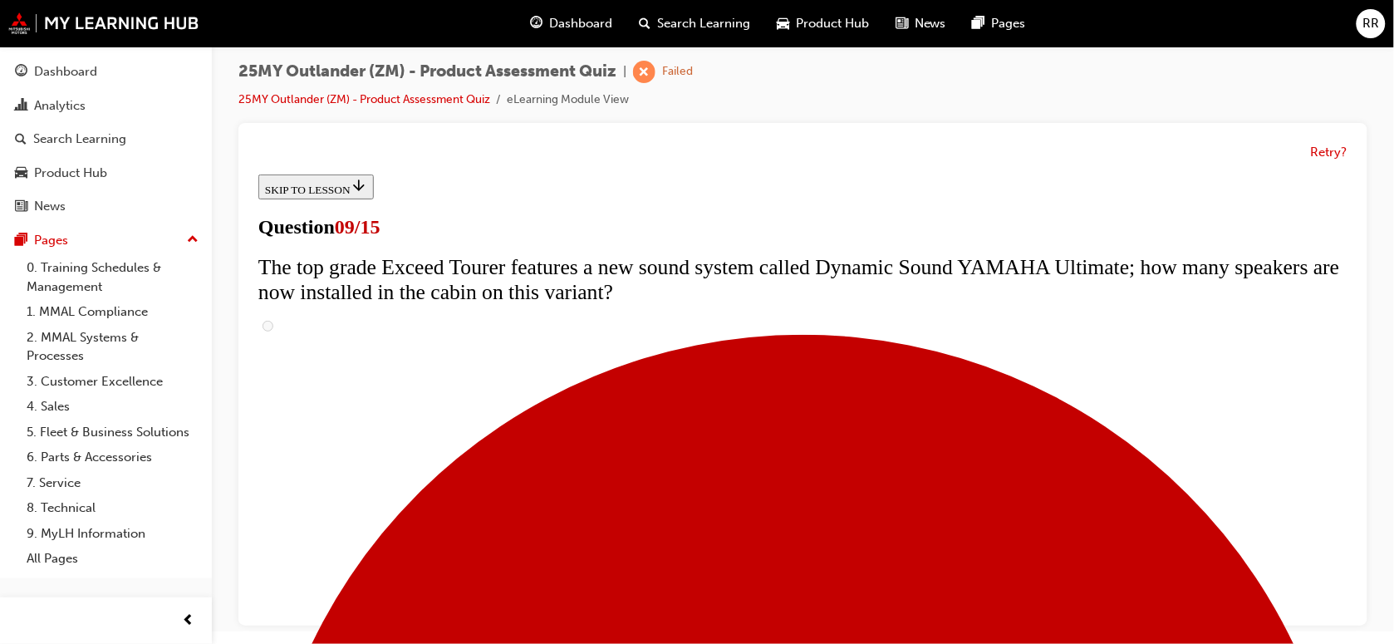
scroll to position [519, 0]
radio input "true"
drag, startPoint x: 669, startPoint y: 378, endPoint x: 662, endPoint y: 393, distance: 16.4
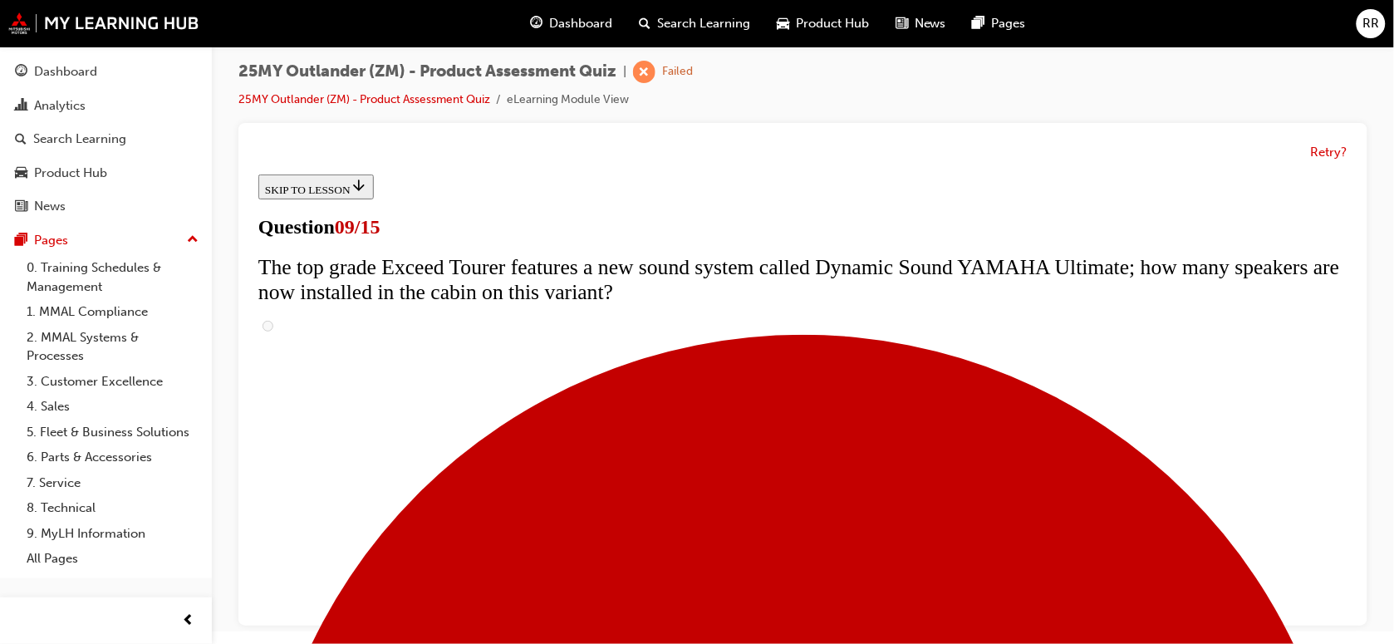
radio input "true"
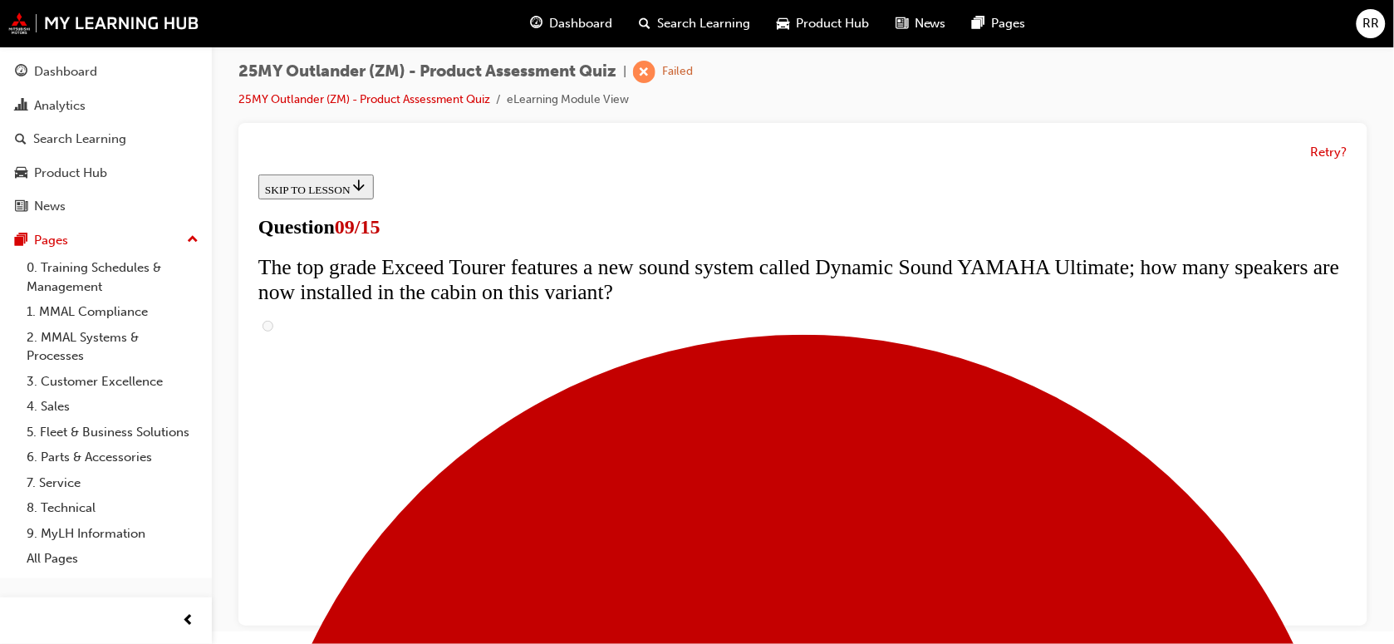
radio input "true"
drag, startPoint x: 1054, startPoint y: 339, endPoint x: 435, endPoint y: 277, distance: 622.2
drag, startPoint x: 435, startPoint y: 277, endPoint x: 602, endPoint y: 308, distance: 170.0
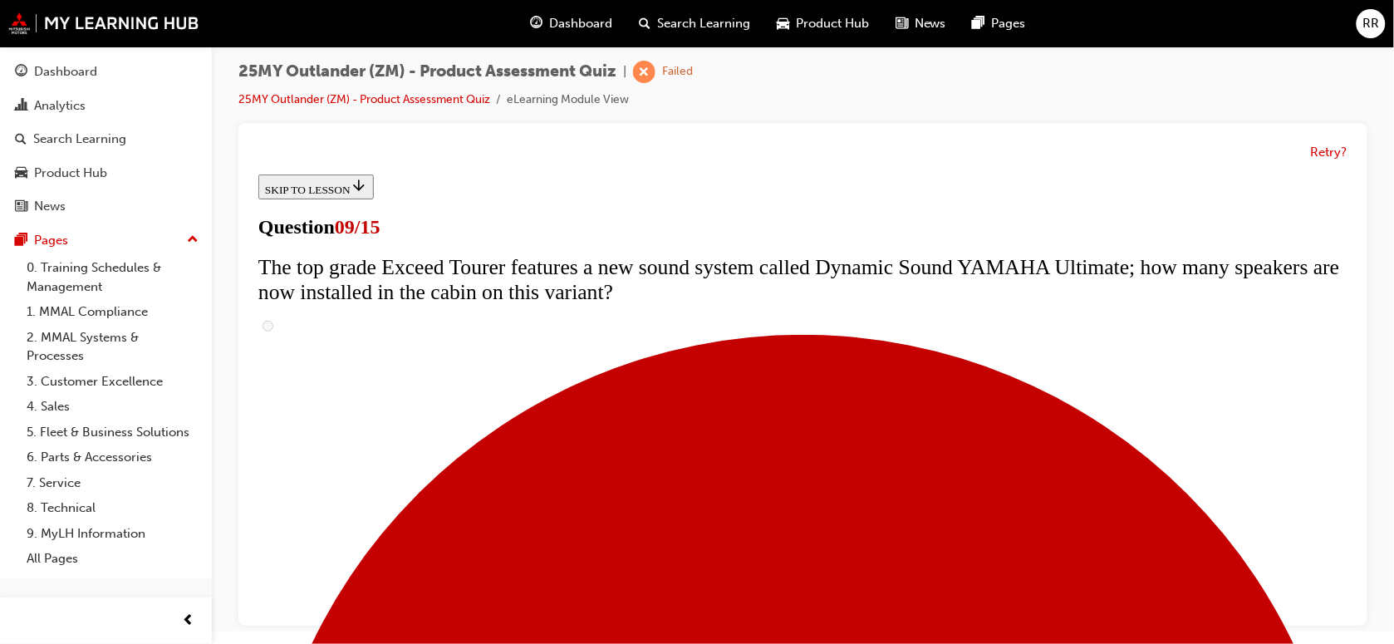
copy span "The 25MY Outlander comes with a raft of new safety features to ensure it is one…"
radio input "true"
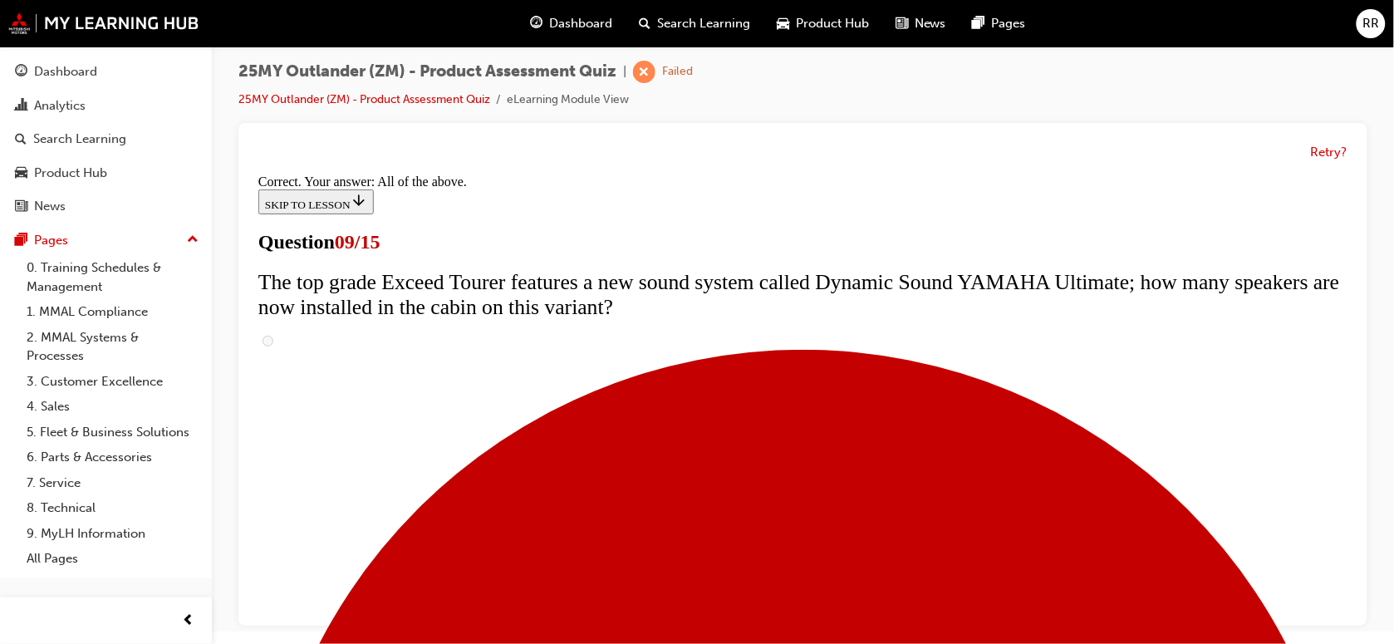
scroll to position [985, 0]
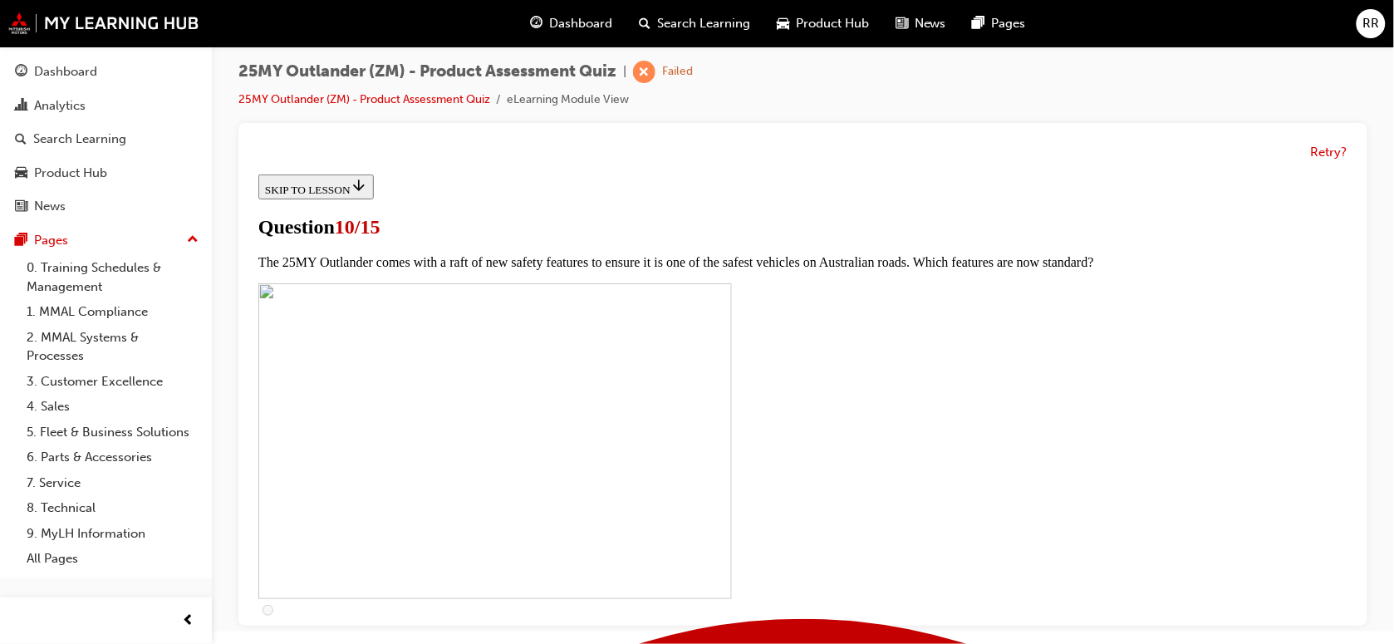
scroll to position [727, 0]
checkbox input "true"
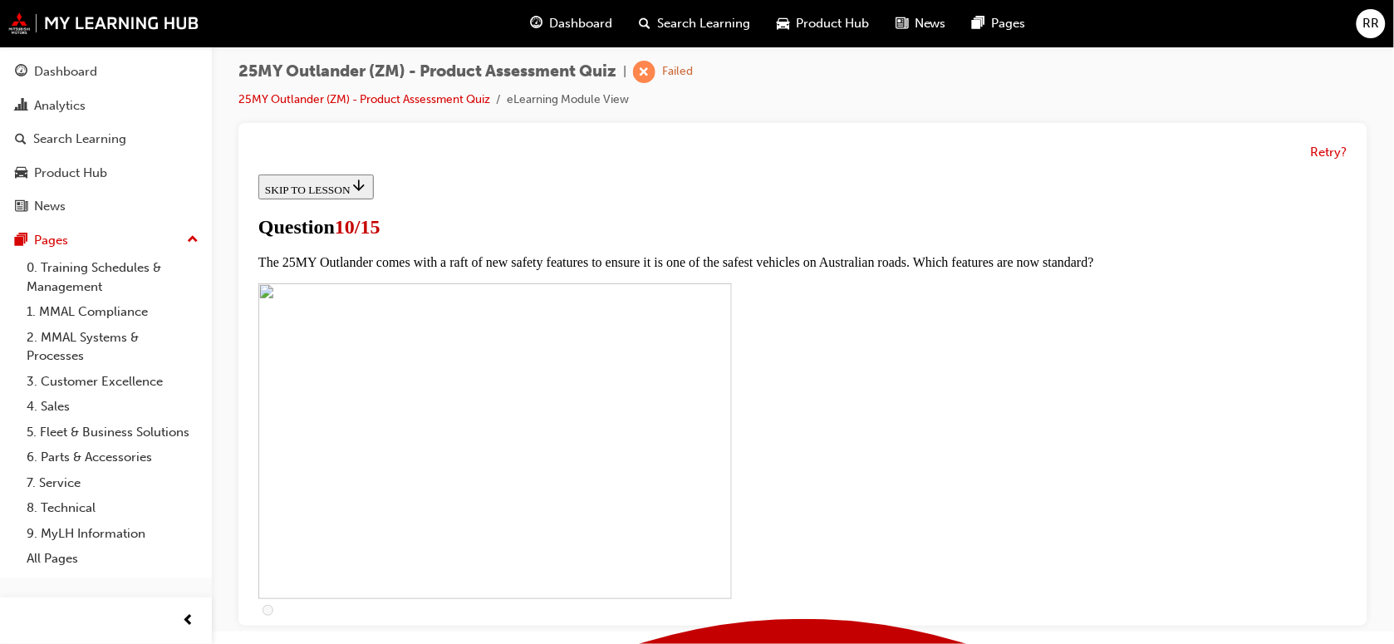
drag, startPoint x: 666, startPoint y: 350, endPoint x: 666, endPoint y: 296, distance: 54.0
checkbox input "true"
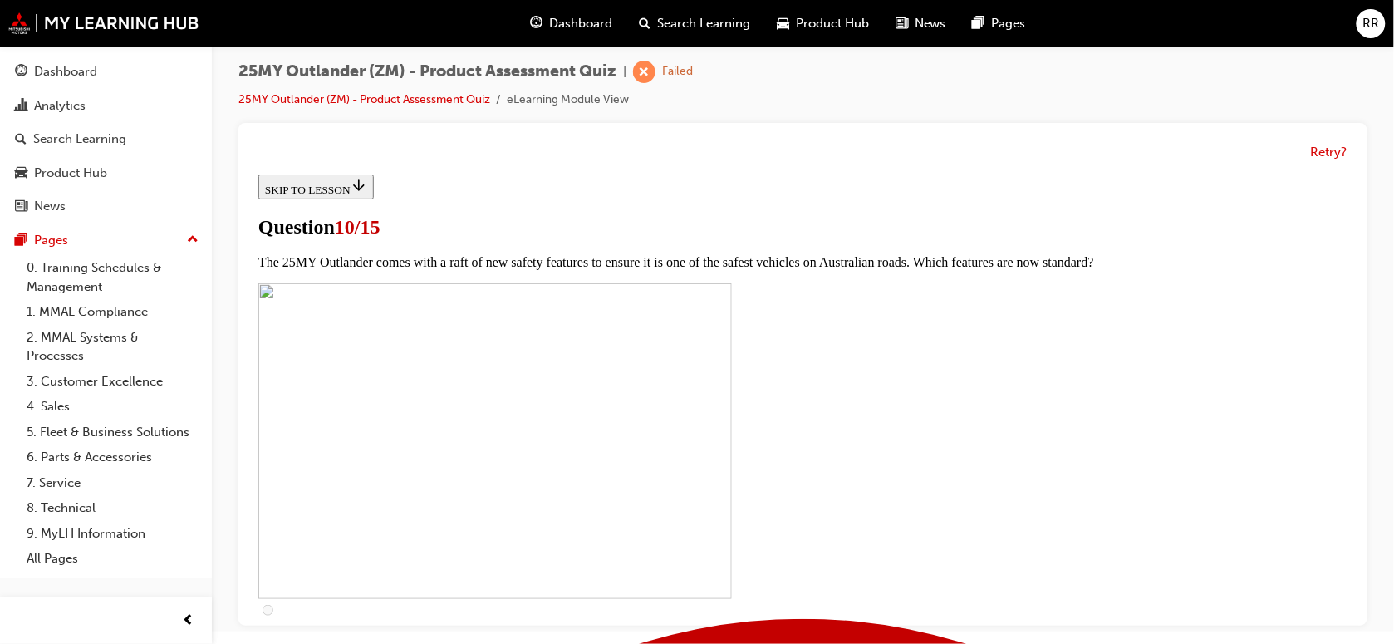
checkbox input "true"
drag, startPoint x: 647, startPoint y: 233, endPoint x: 728, endPoint y: 250, distance: 82.5
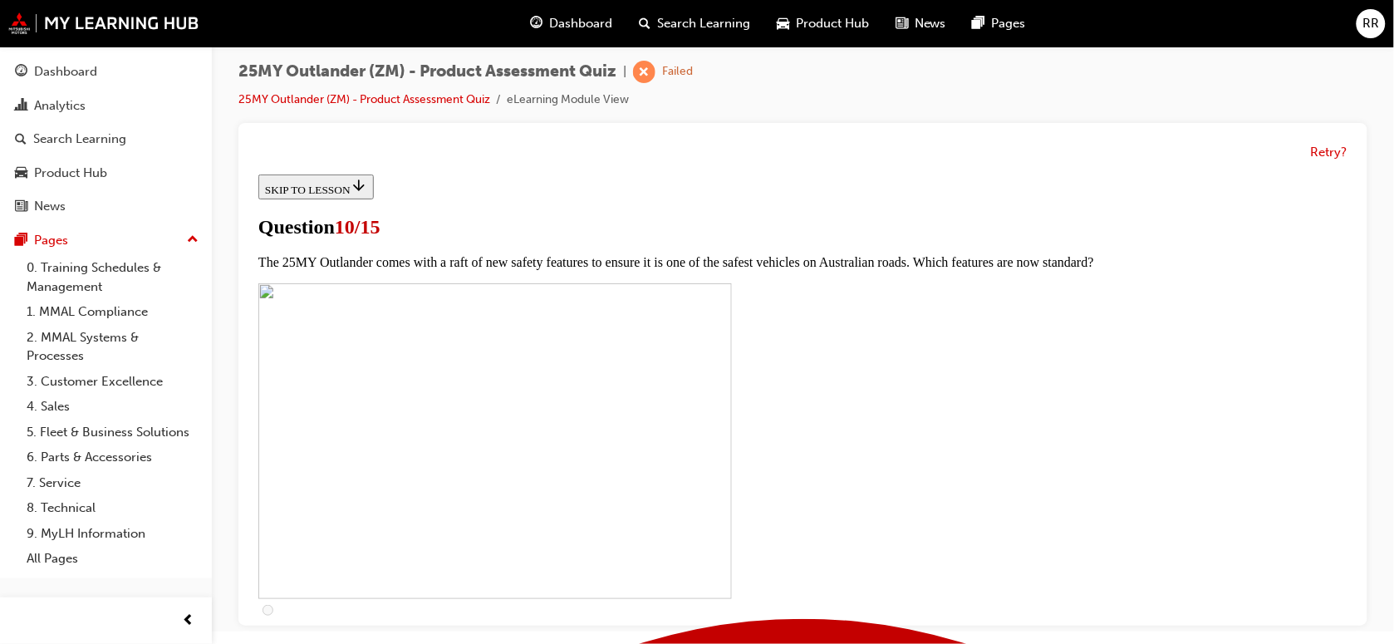
checkbox input "true"
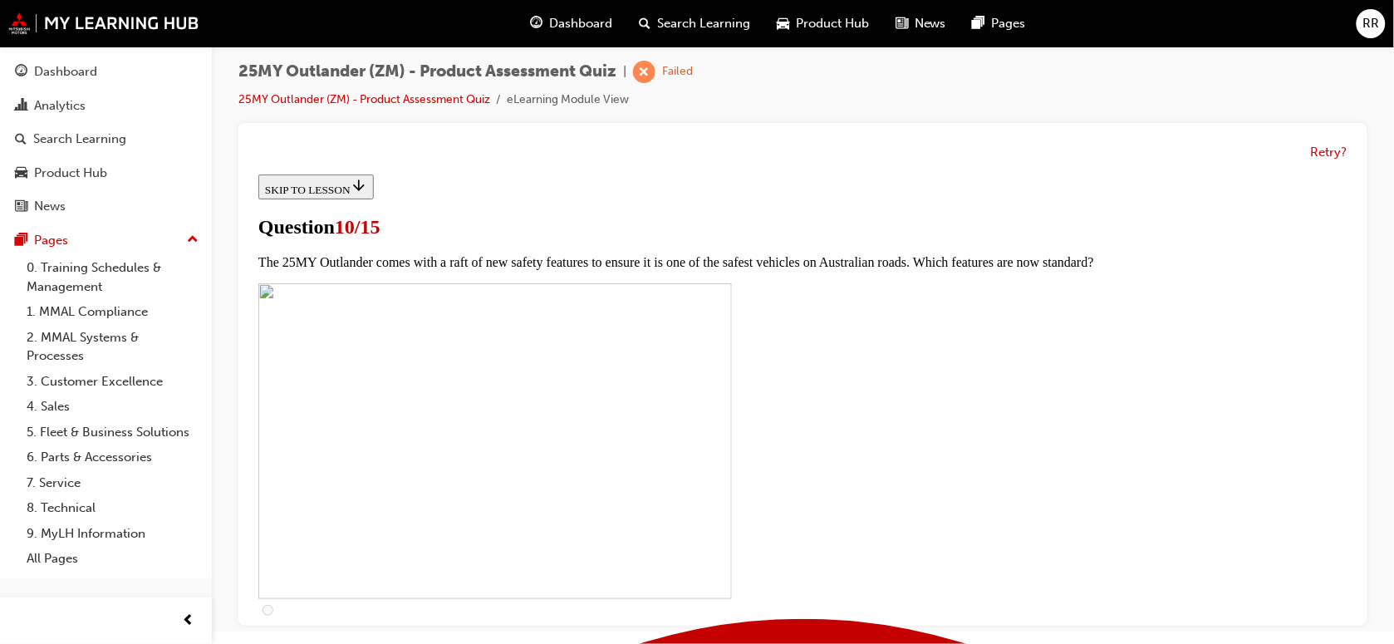
checkbox input "true"
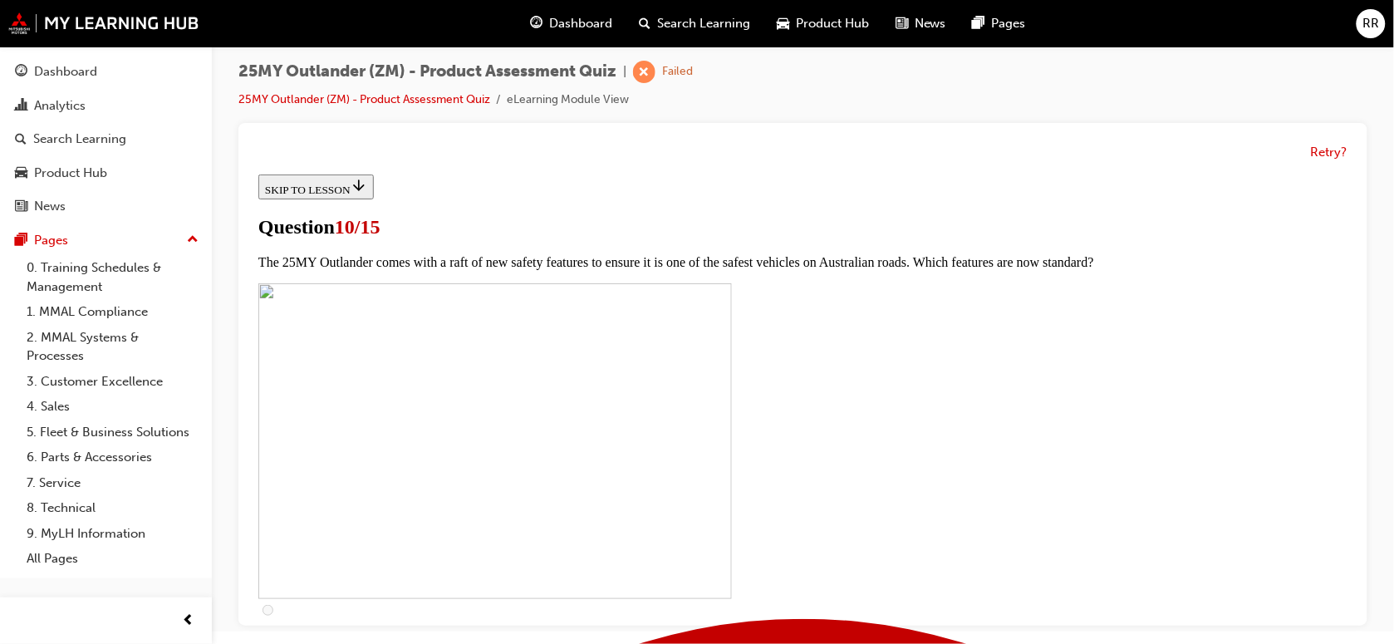
checkbox input "true"
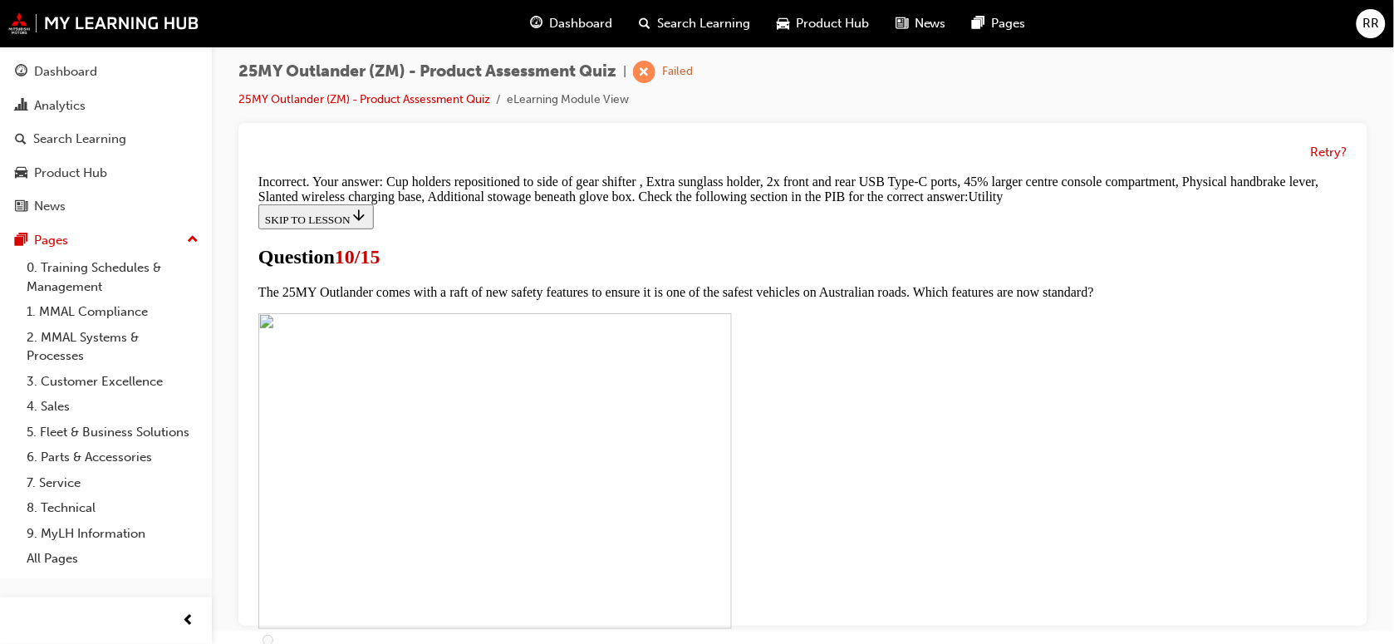
scroll to position [931, 0]
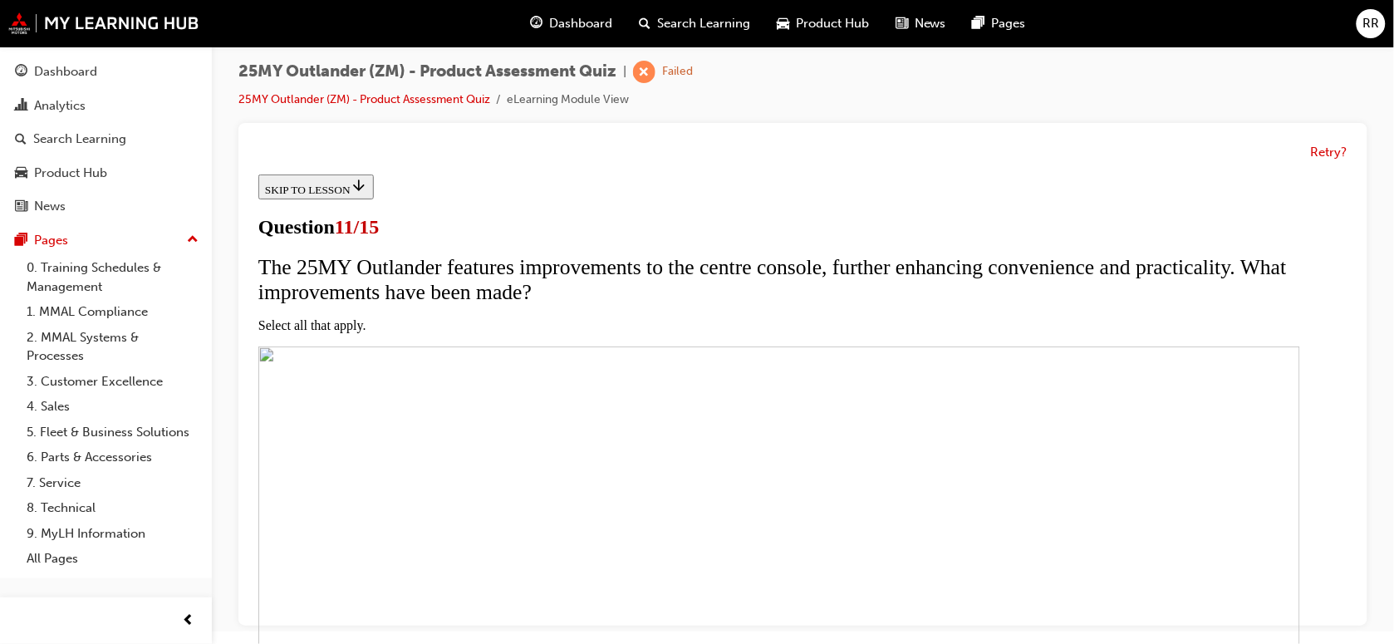
scroll to position [208, 0]
checkbox input "true"
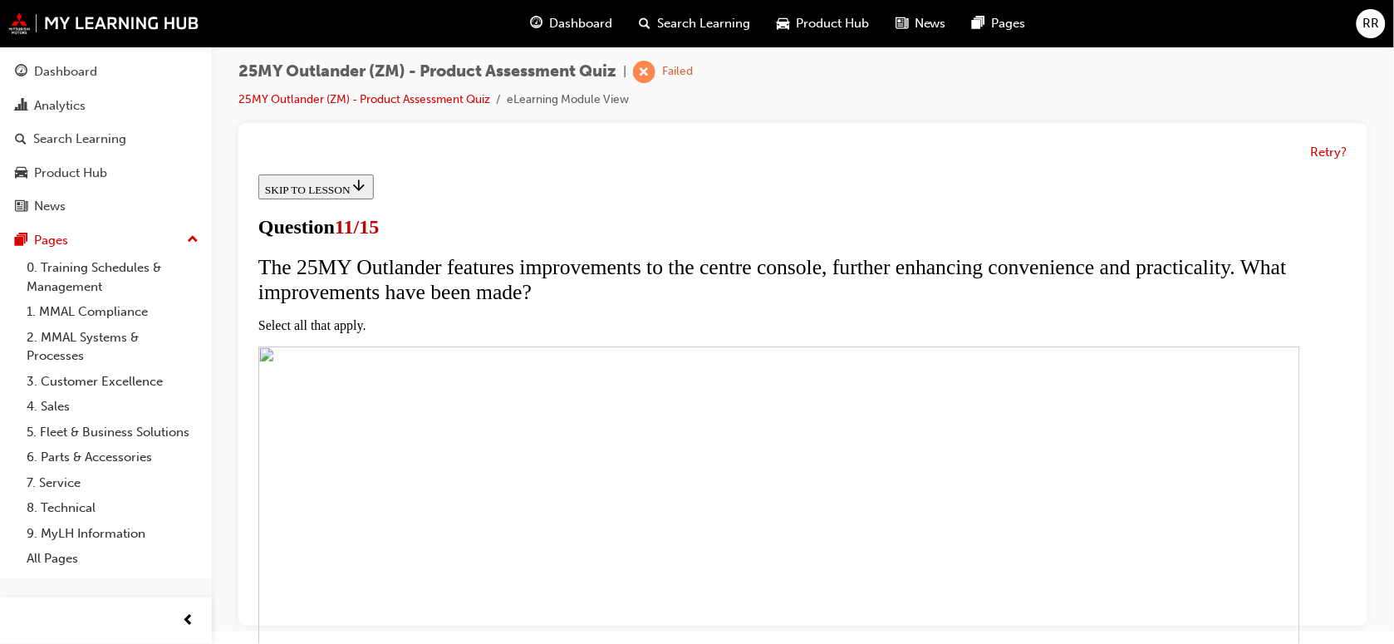
checkbox input "true"
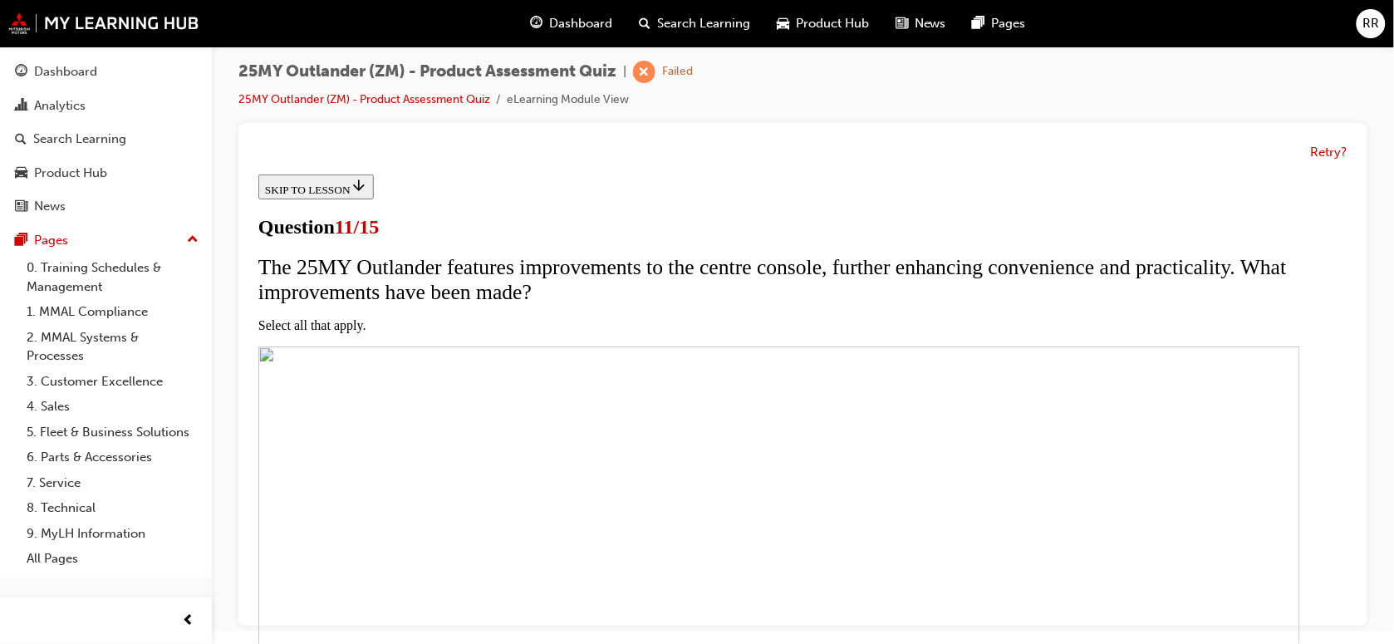
checkbox input "true"
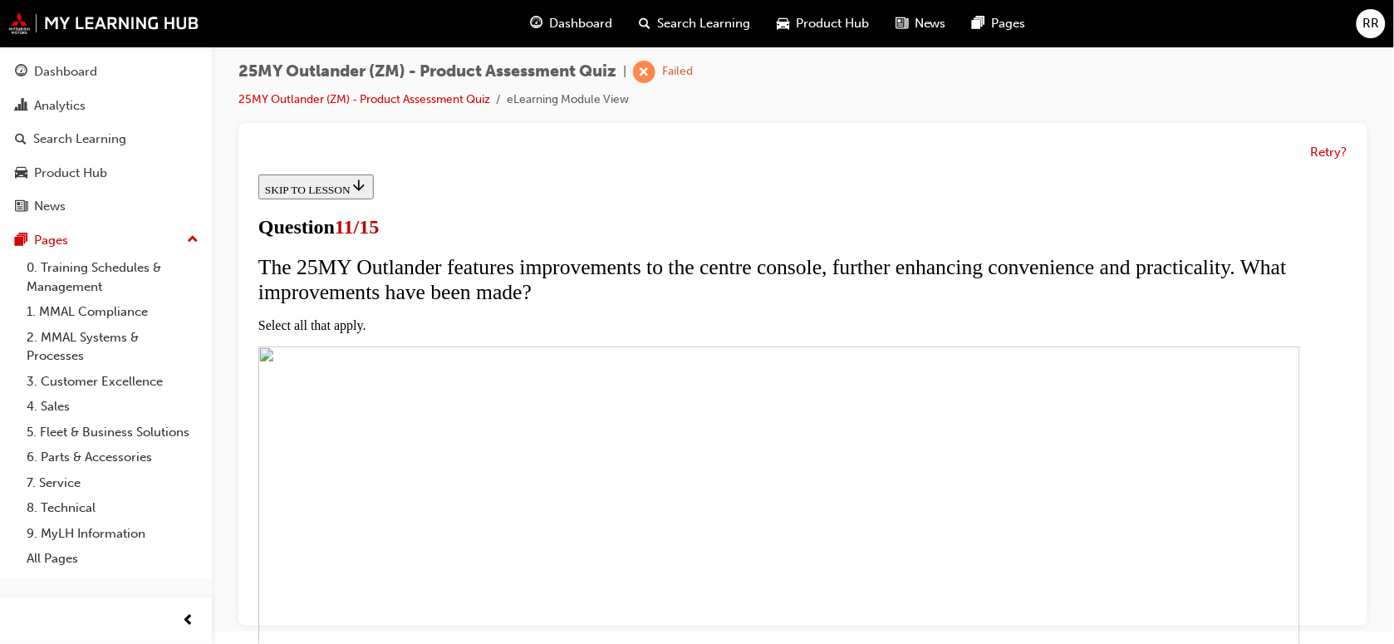
checkbox input "true"
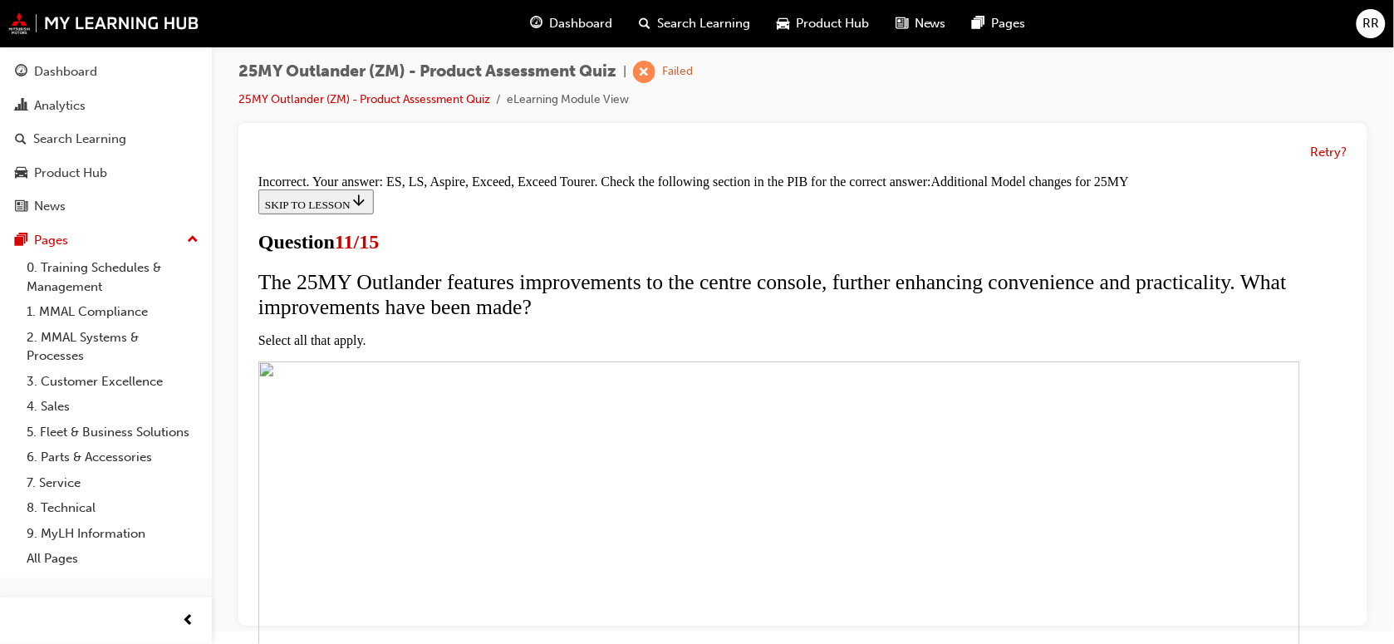
scroll to position [616, 0]
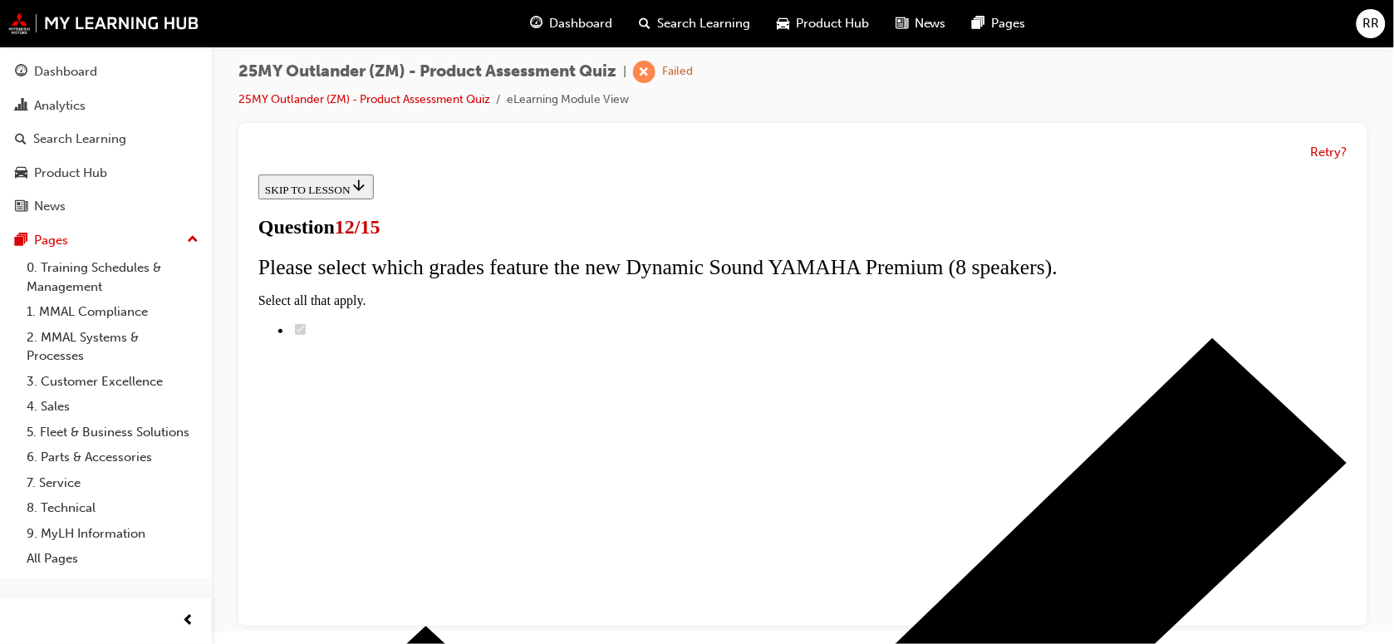
scroll to position [0, 0]
radio input "true"
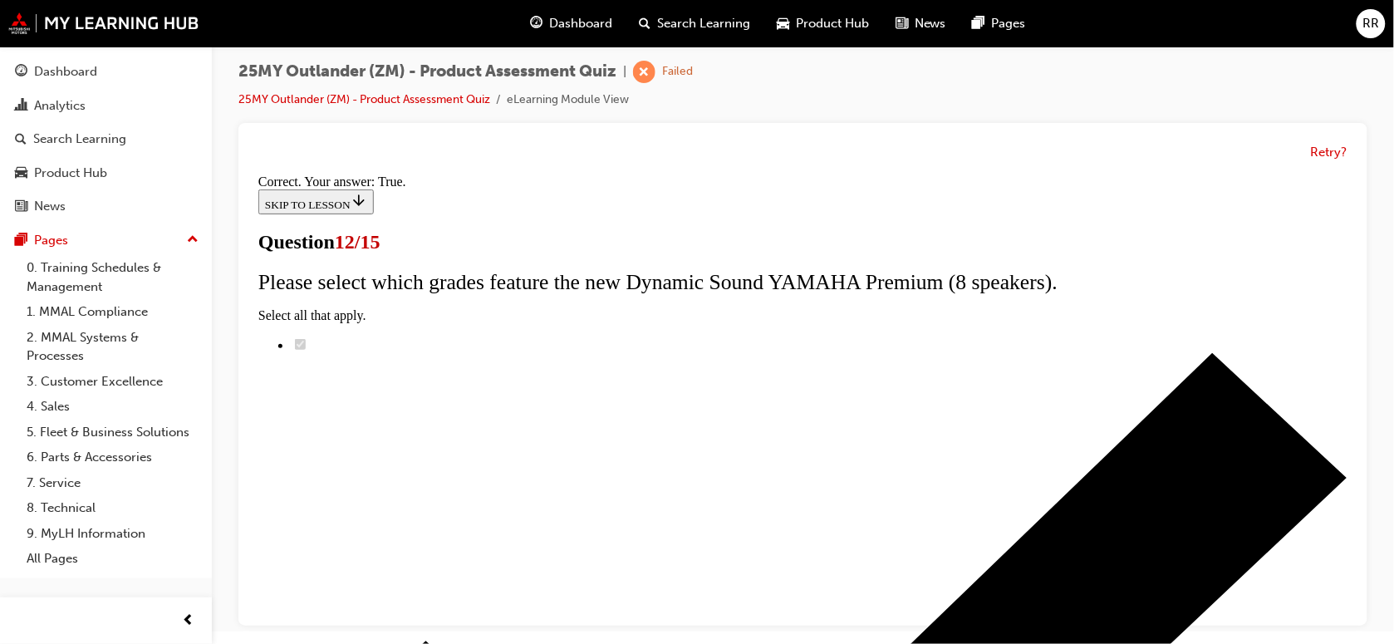
scroll to position [314, 0]
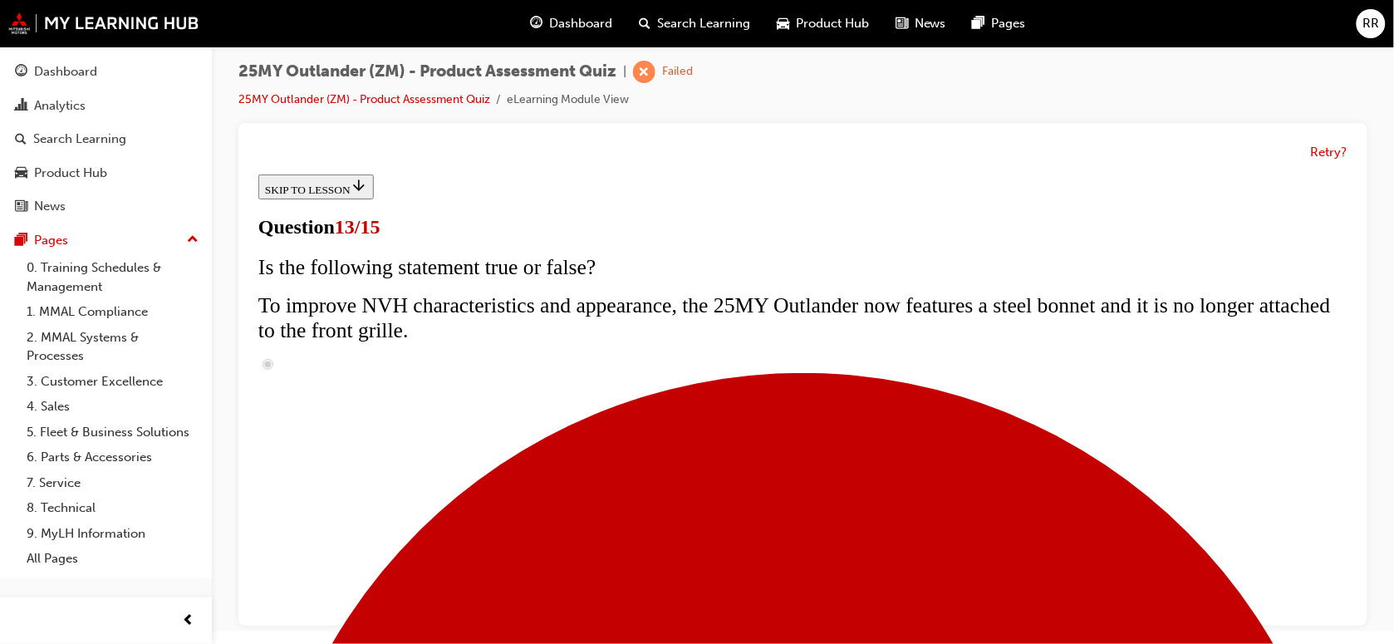
scroll to position [0, 0]
radio input "true"
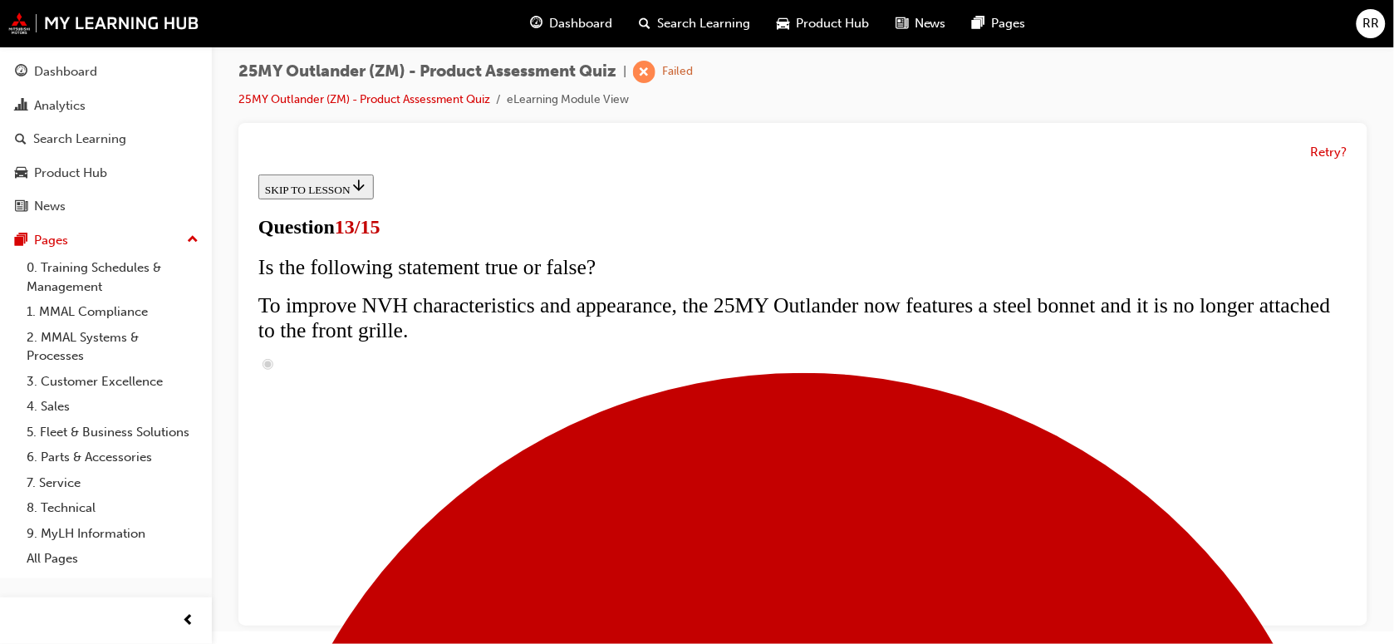
radio input "true"
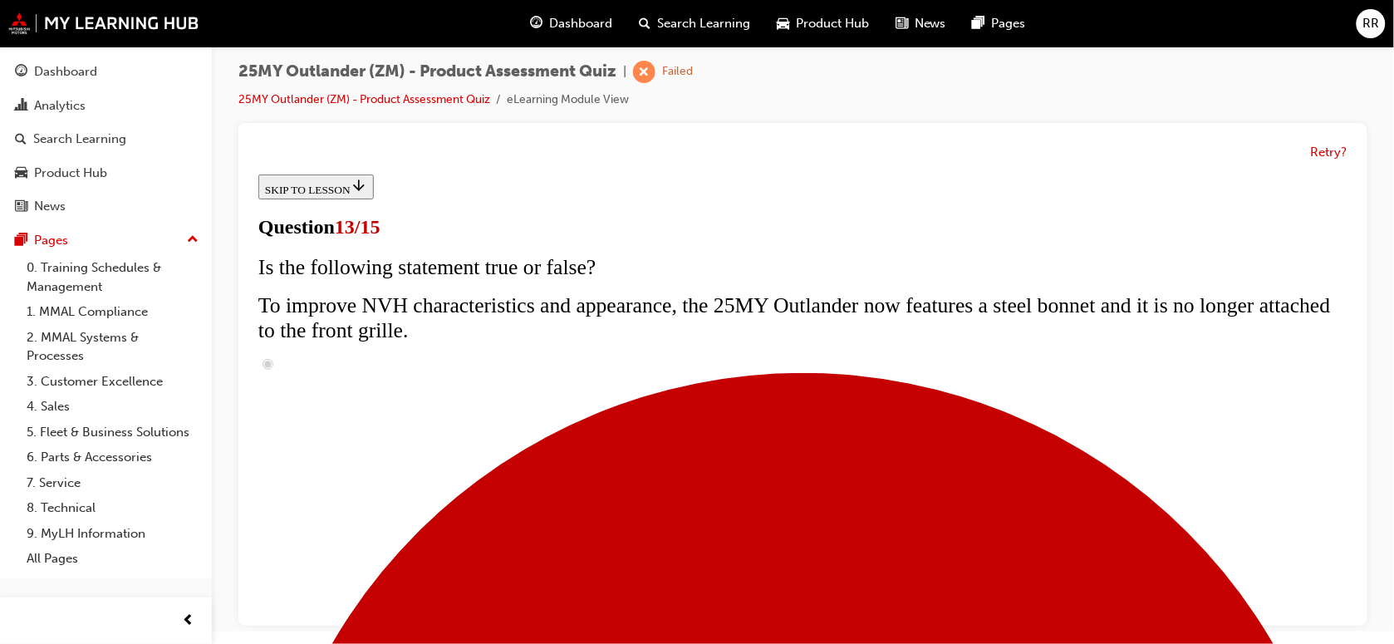
radio input "true"
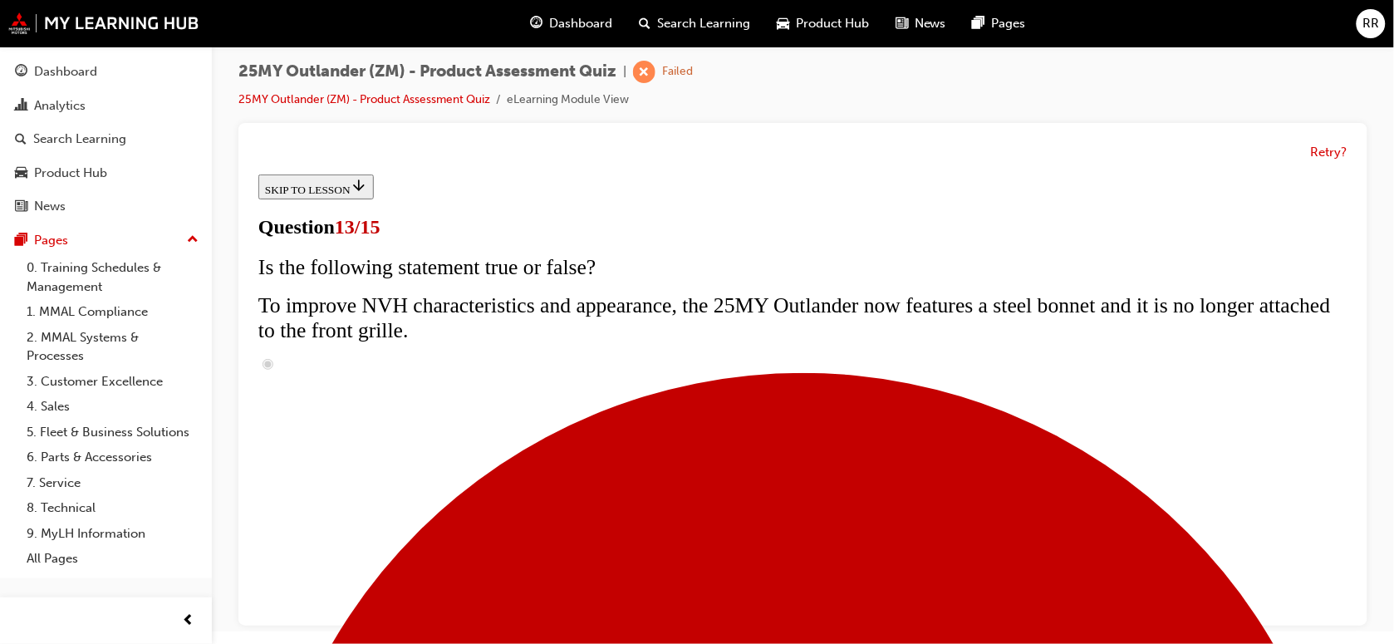
radio input "true"
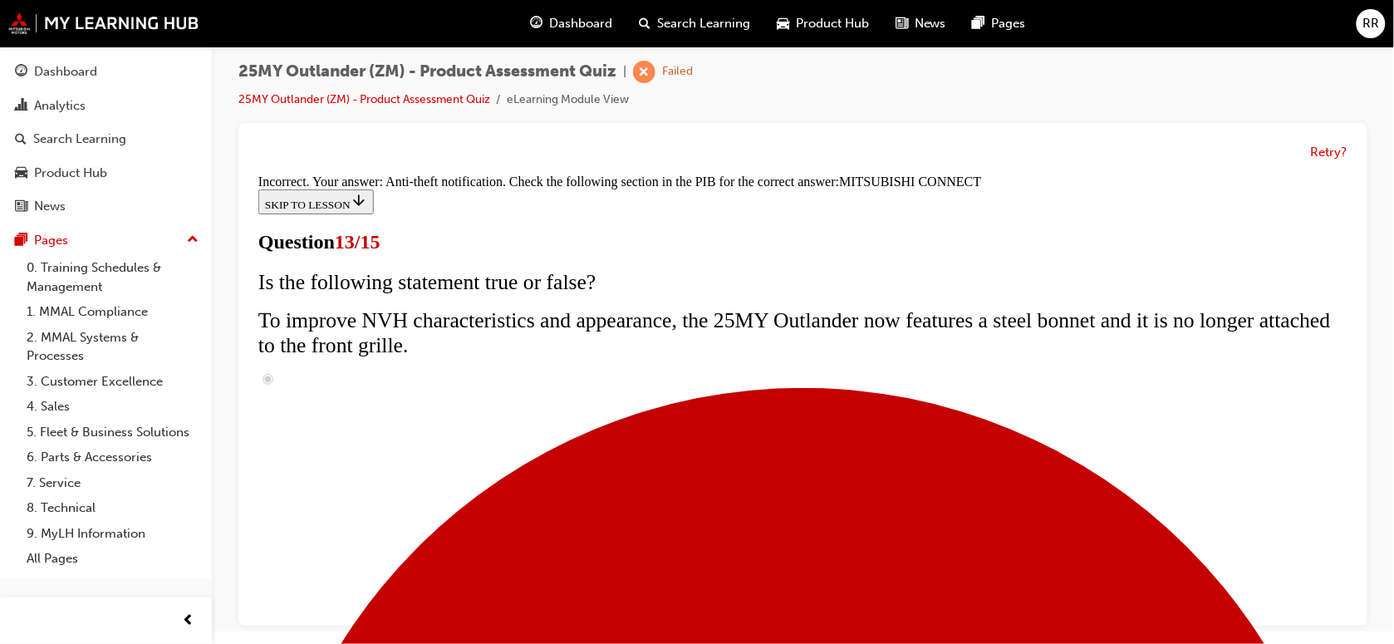
scroll to position [654, 0]
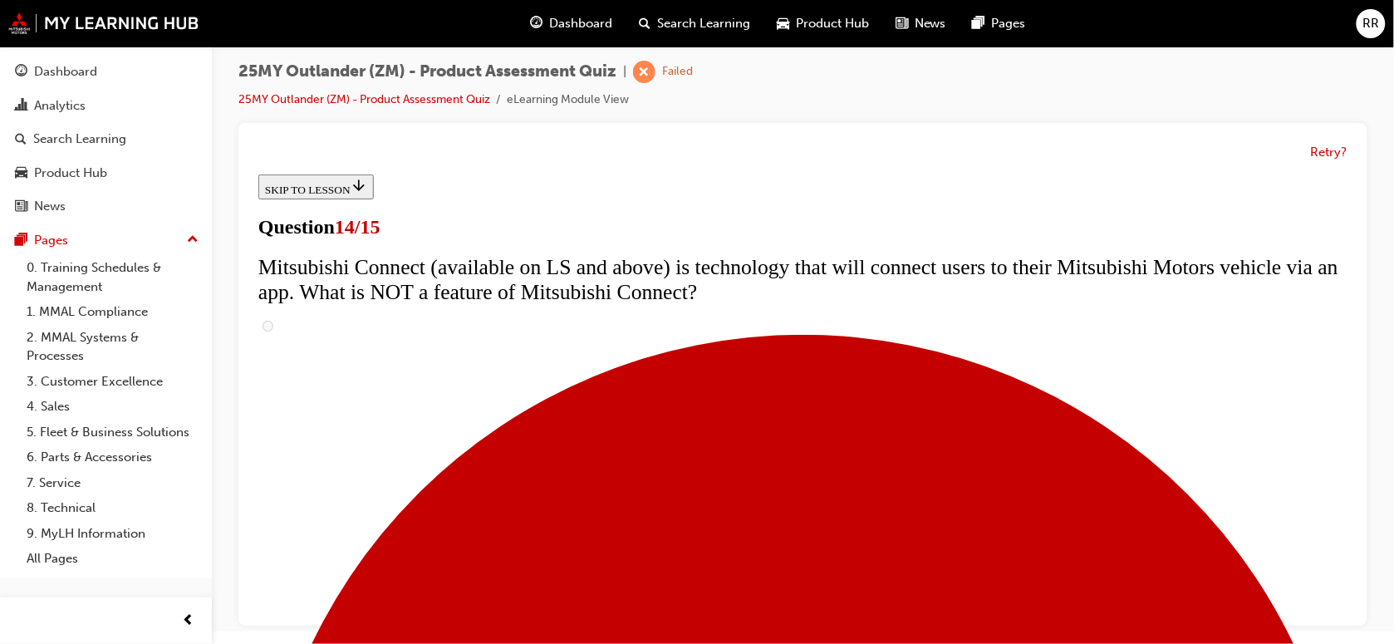
scroll to position [547, 0]
radio input "true"
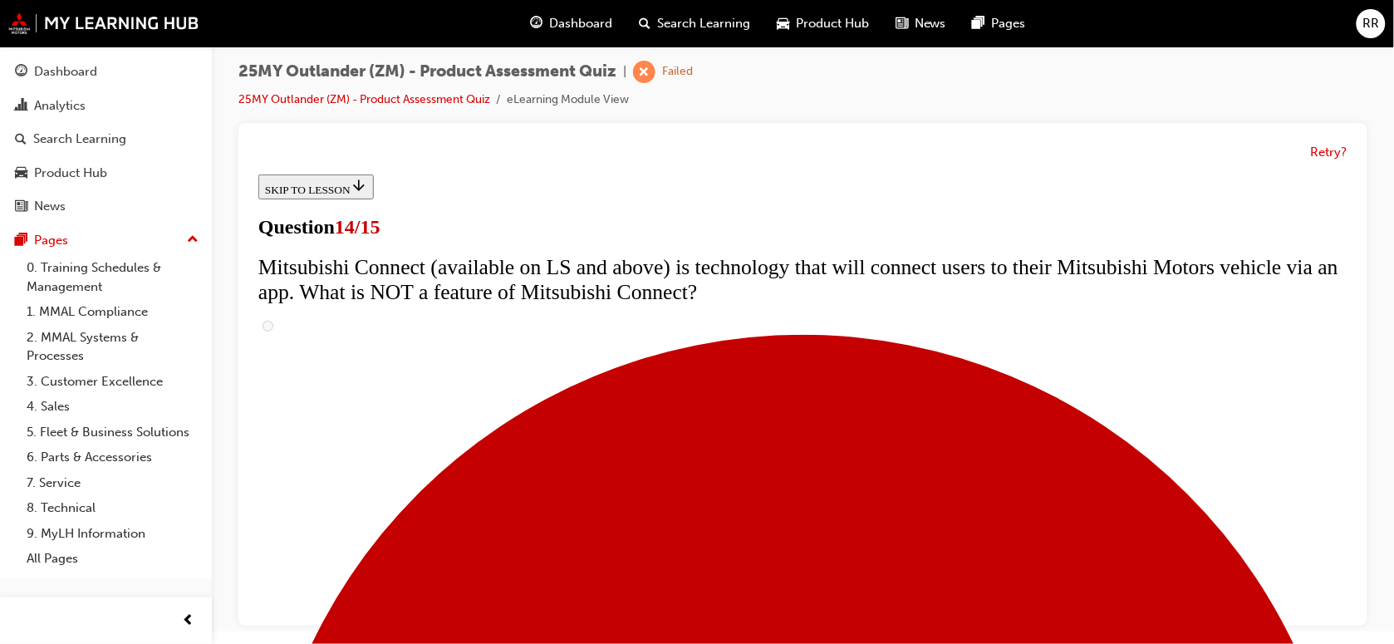
radio input "true"
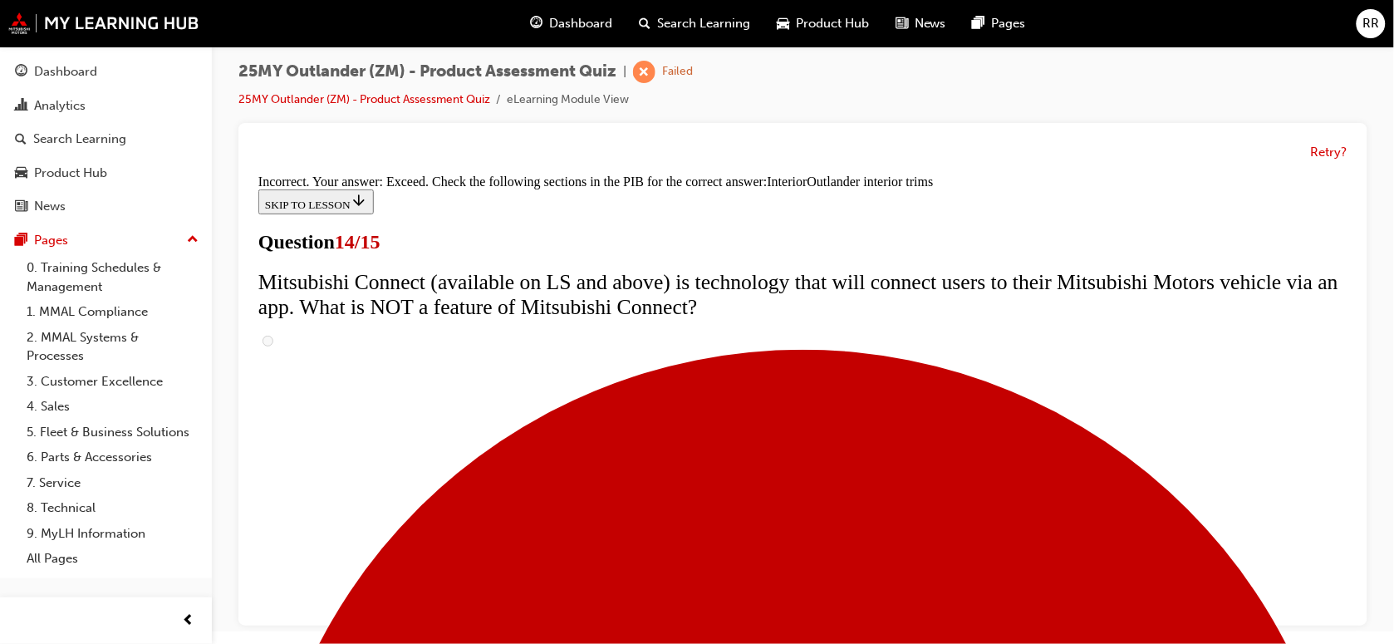
scroll to position [985, 0]
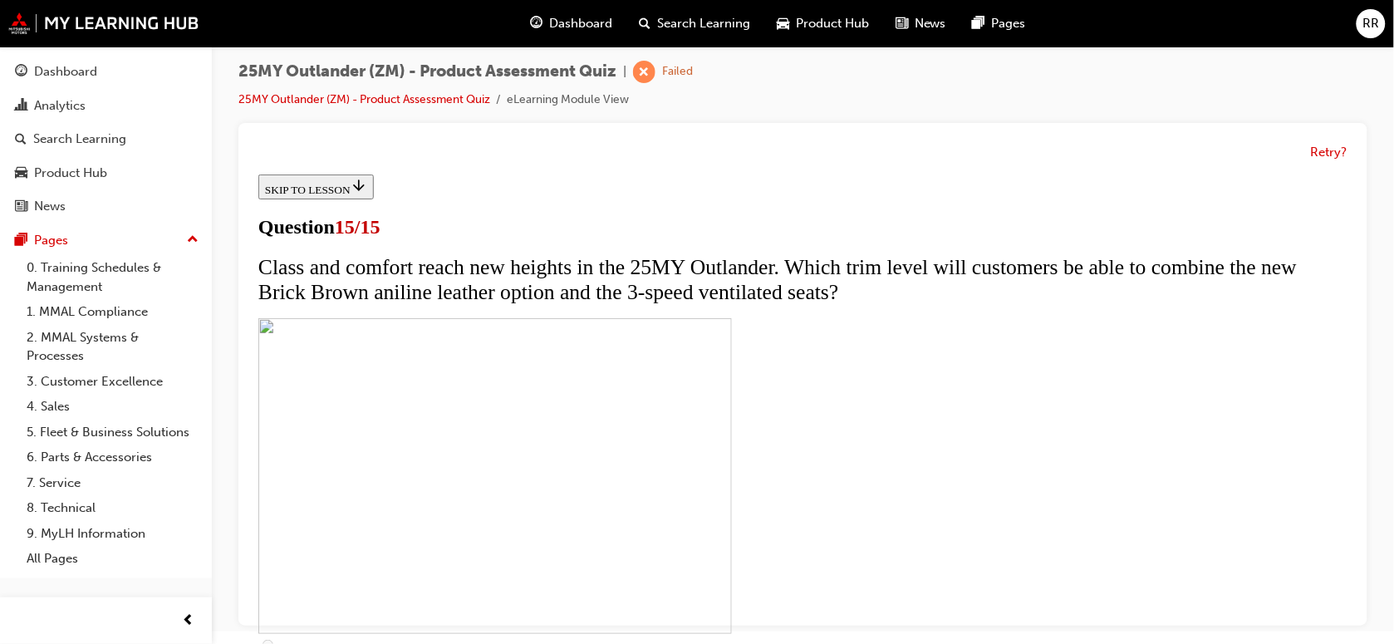
scroll to position [393, 0]
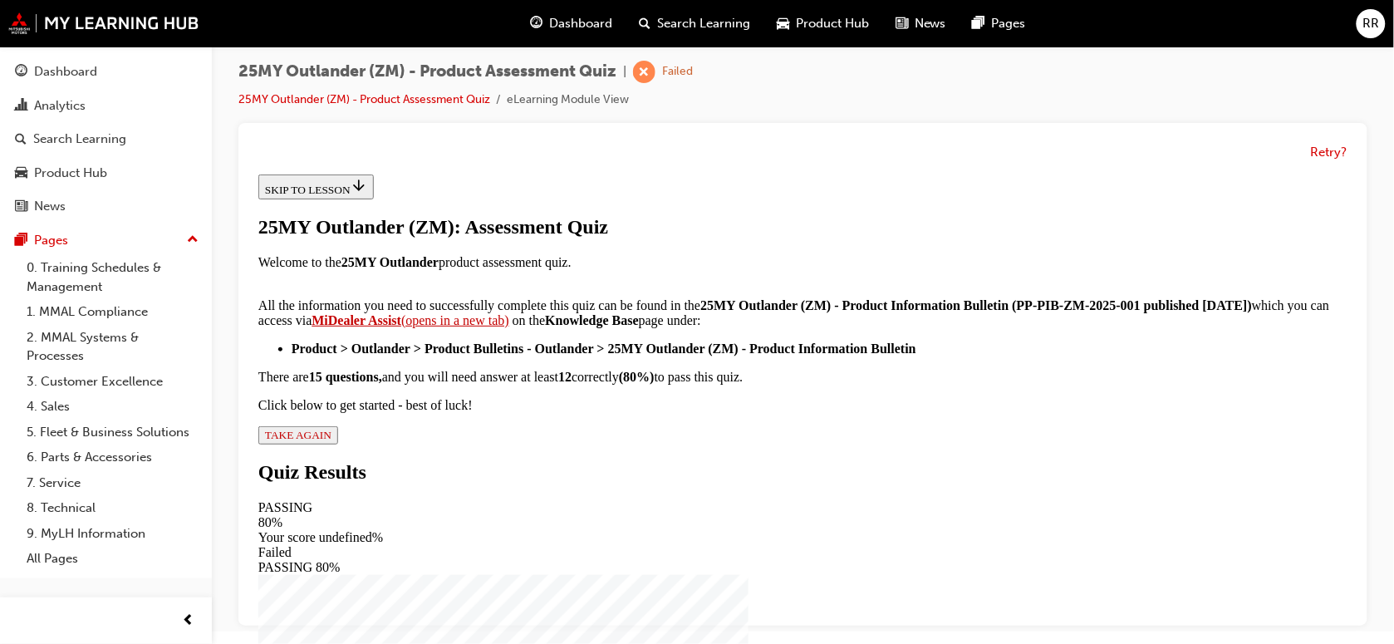
scroll to position [389, 0]
click at [331, 440] on span "TAKE AGAIN" at bounding box center [297, 434] width 66 height 12
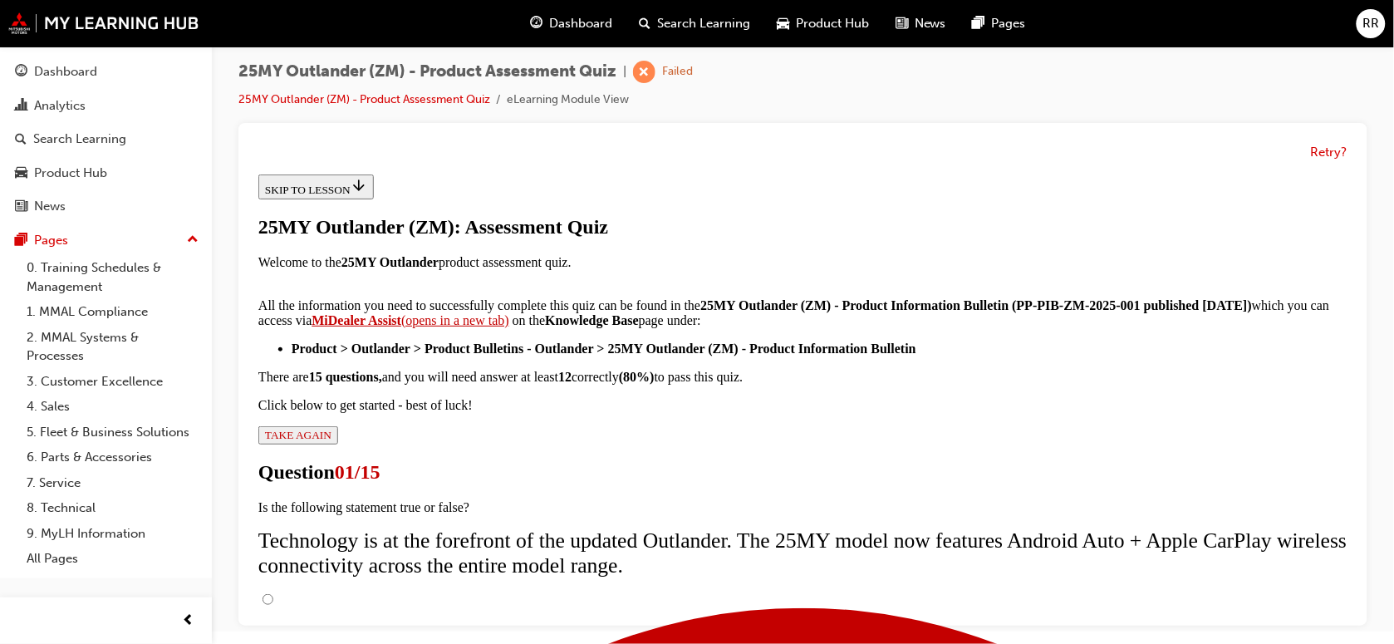
scroll to position [263, 0]
click at [273, 514] on input "True" at bounding box center [267, 598] width 11 height 11
radio input "true"
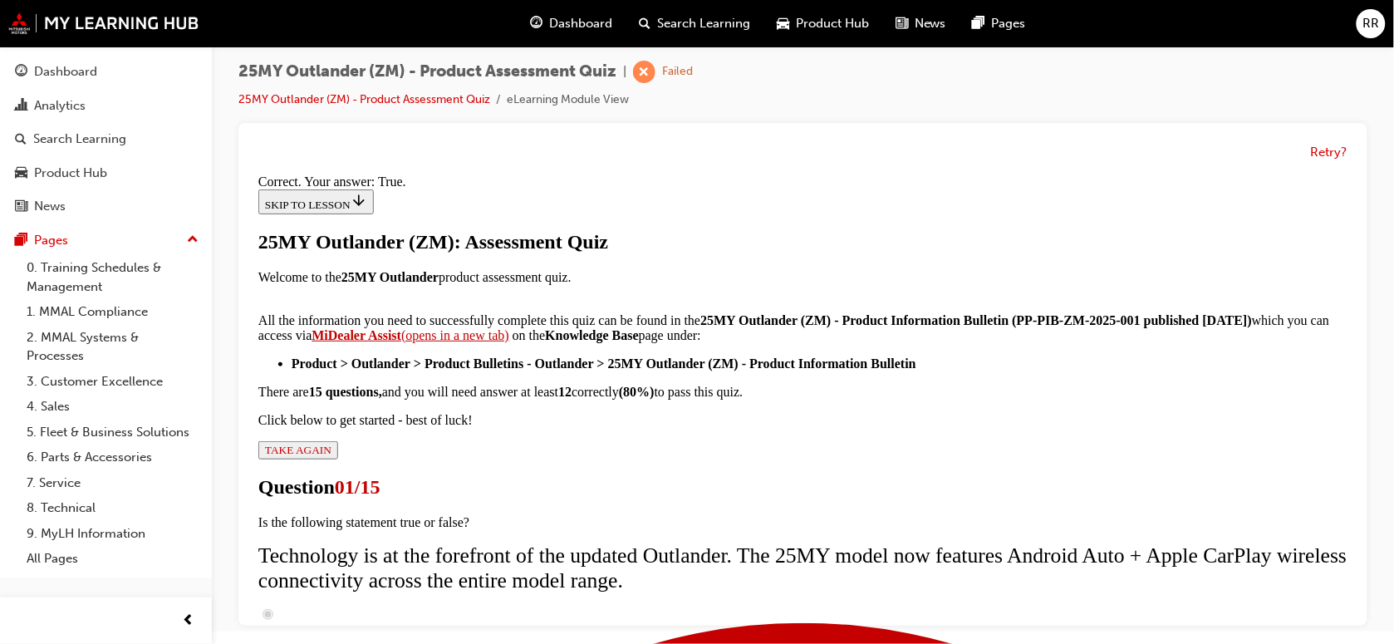
scroll to position [314, 0]
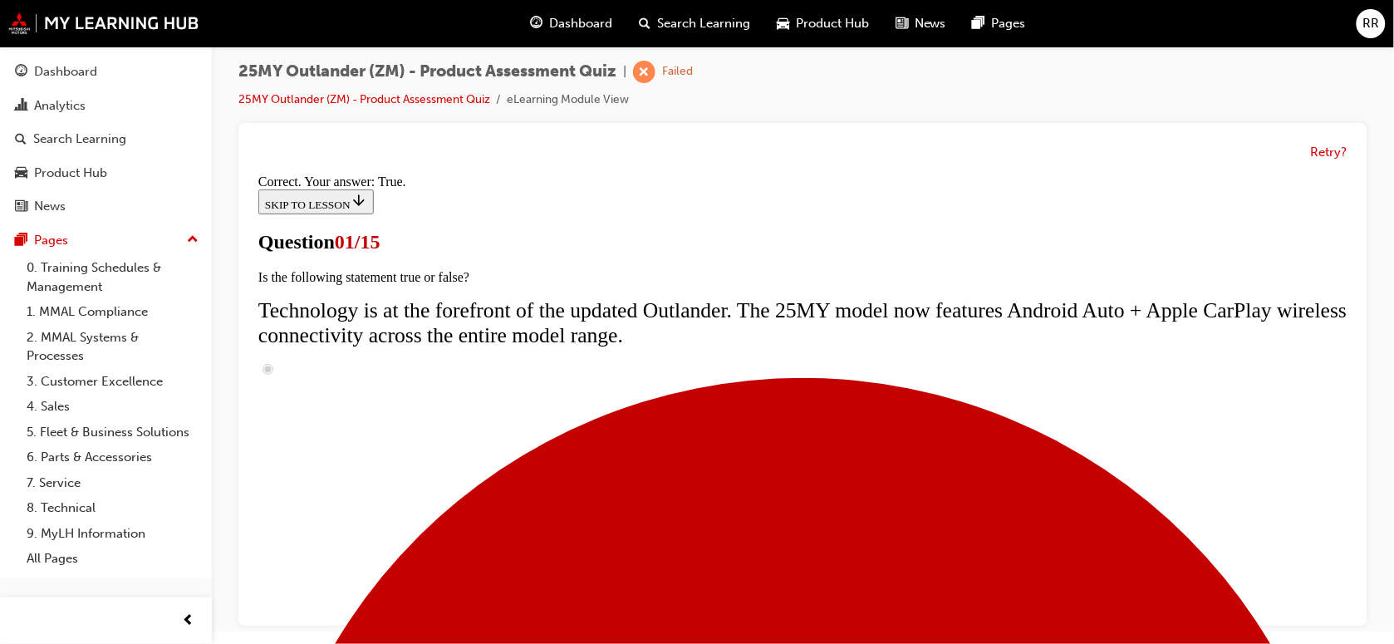
scroll to position [160, 0]
radio input "true"
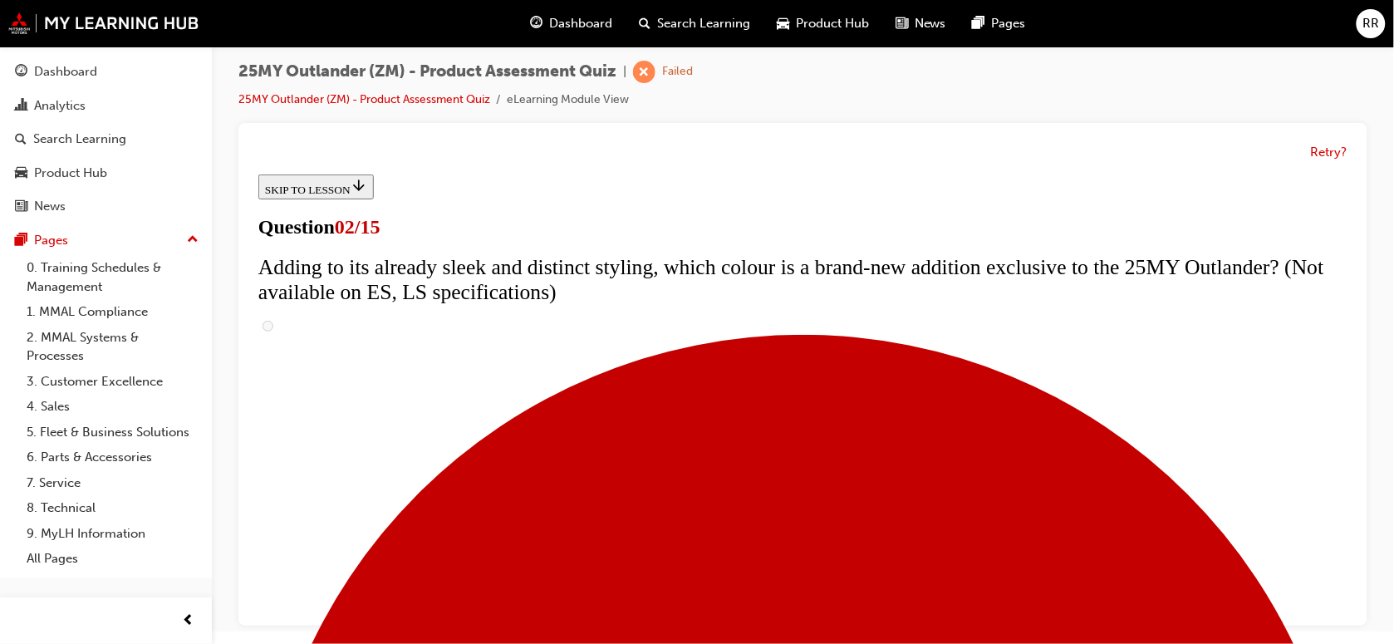
scroll to position [208, 0]
checkbox input "true"
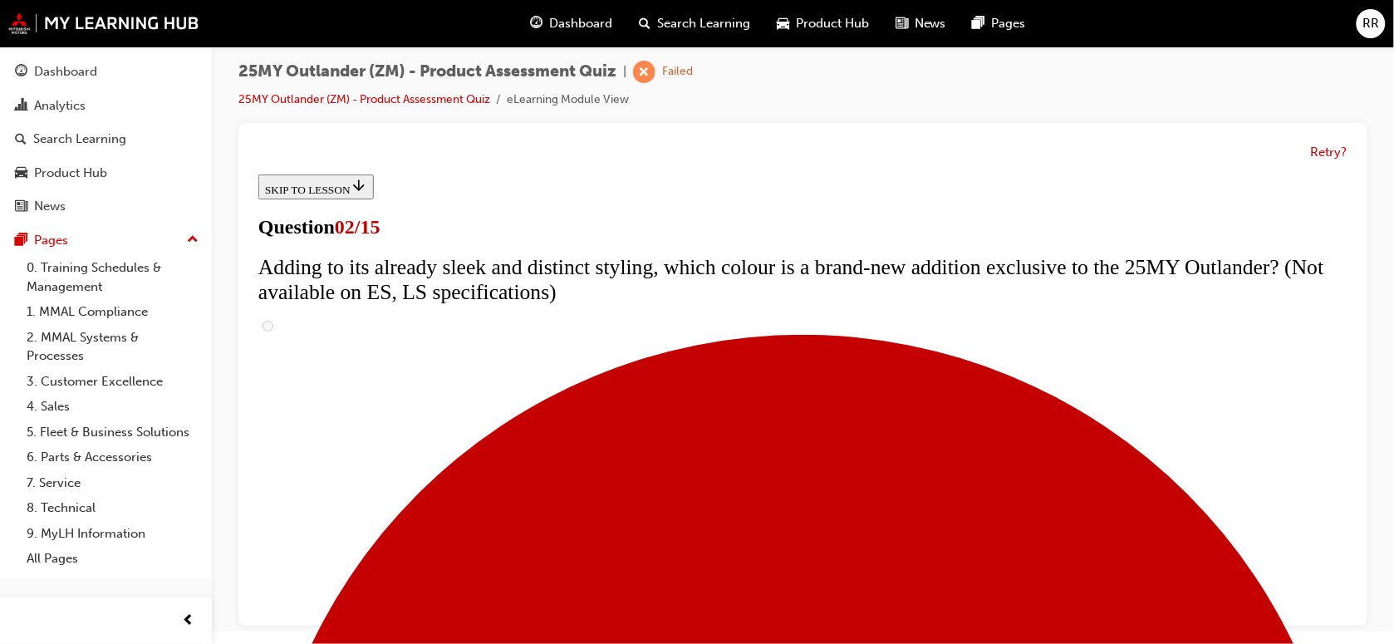
checkbox input "true"
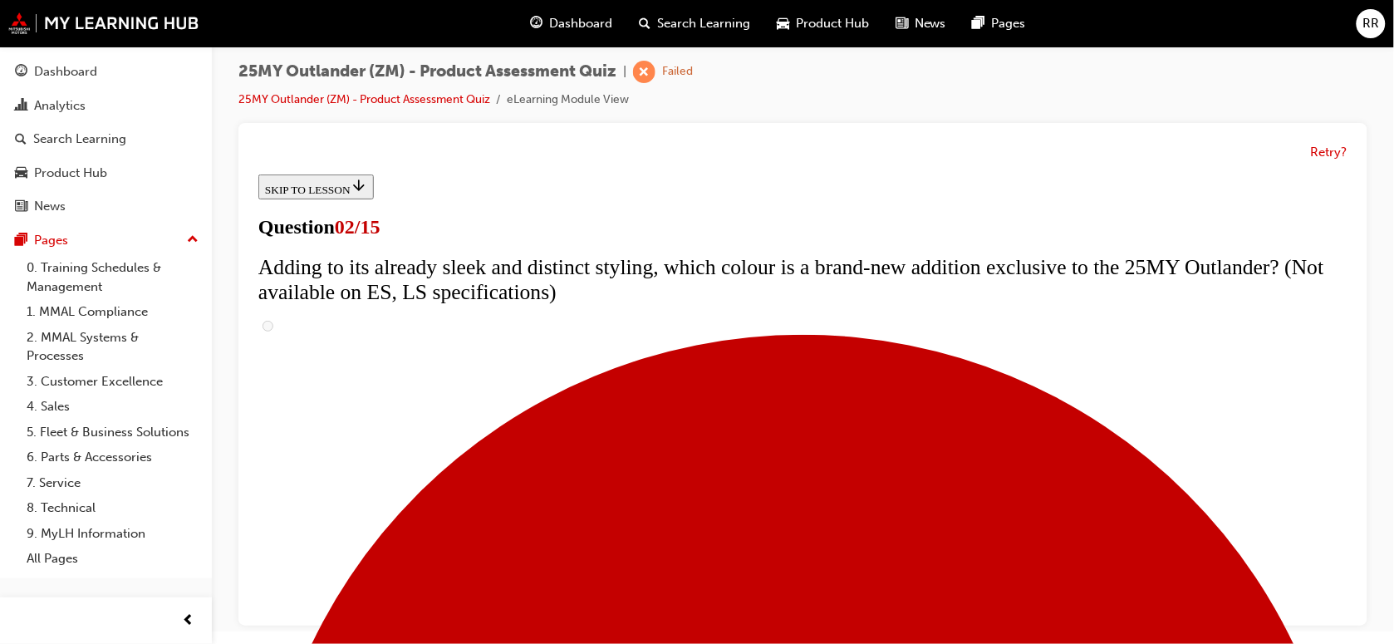
scroll to position [312, 0]
checkbox input "true"
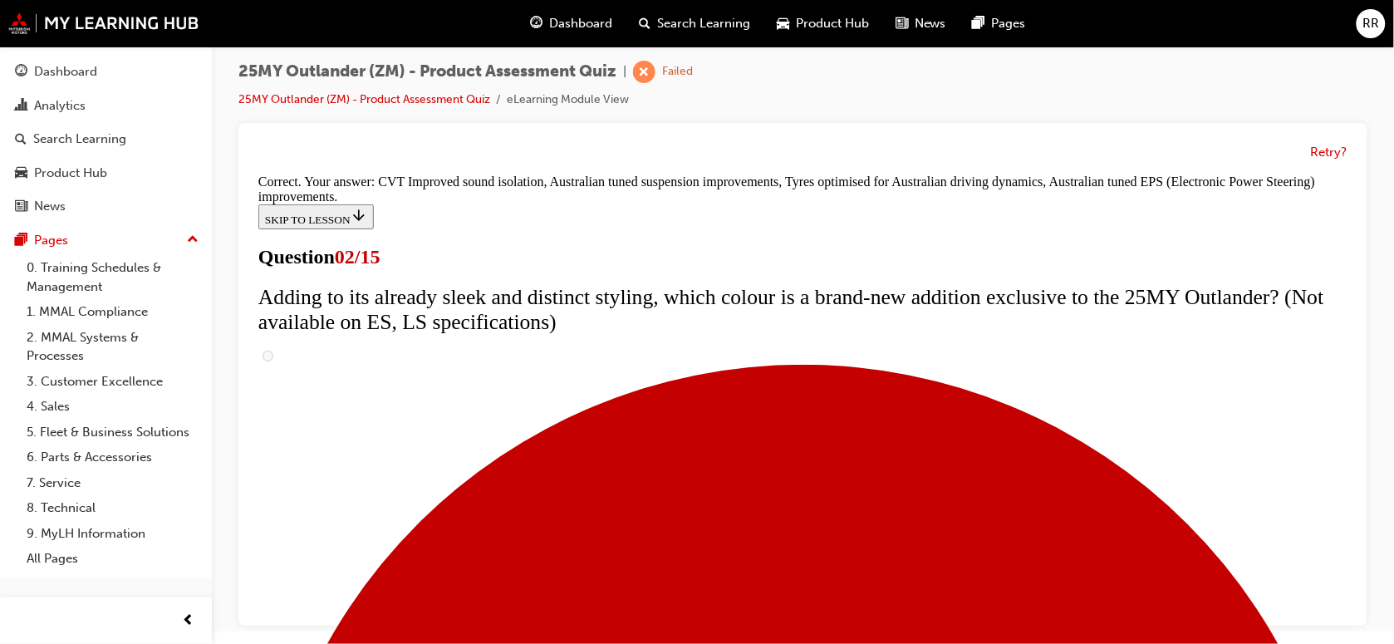
scroll to position [580, 0]
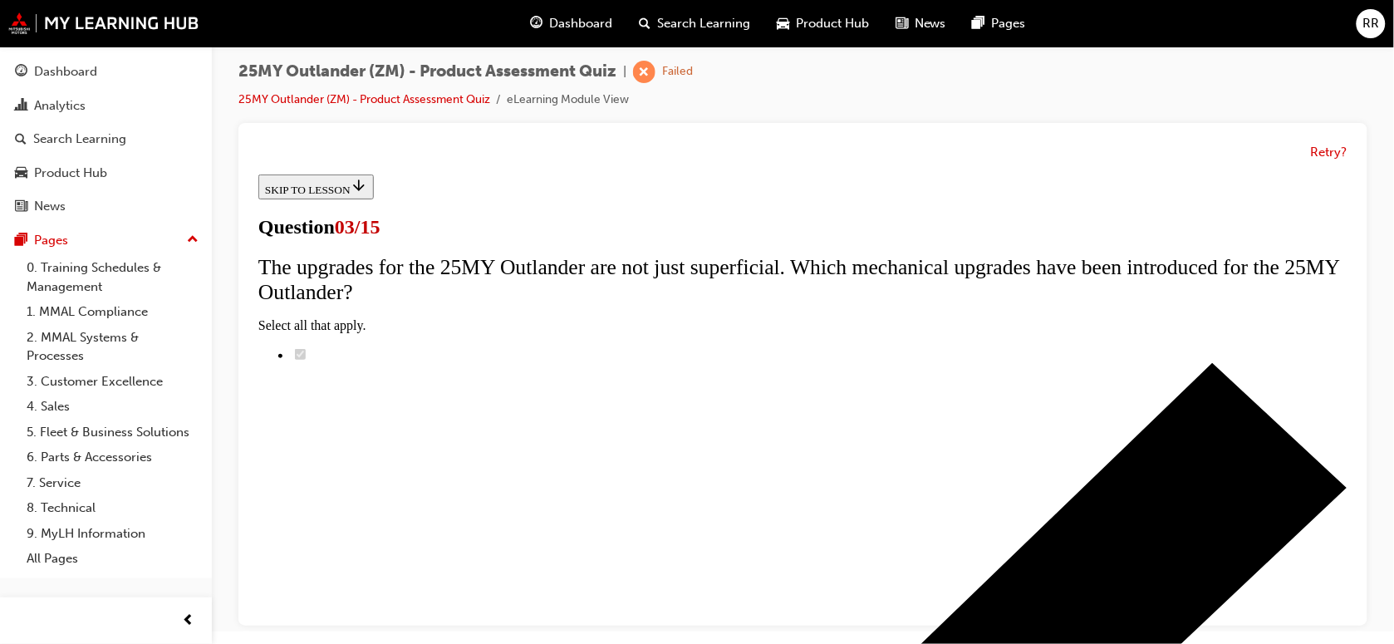
scroll to position [208, 0]
radio input "true"
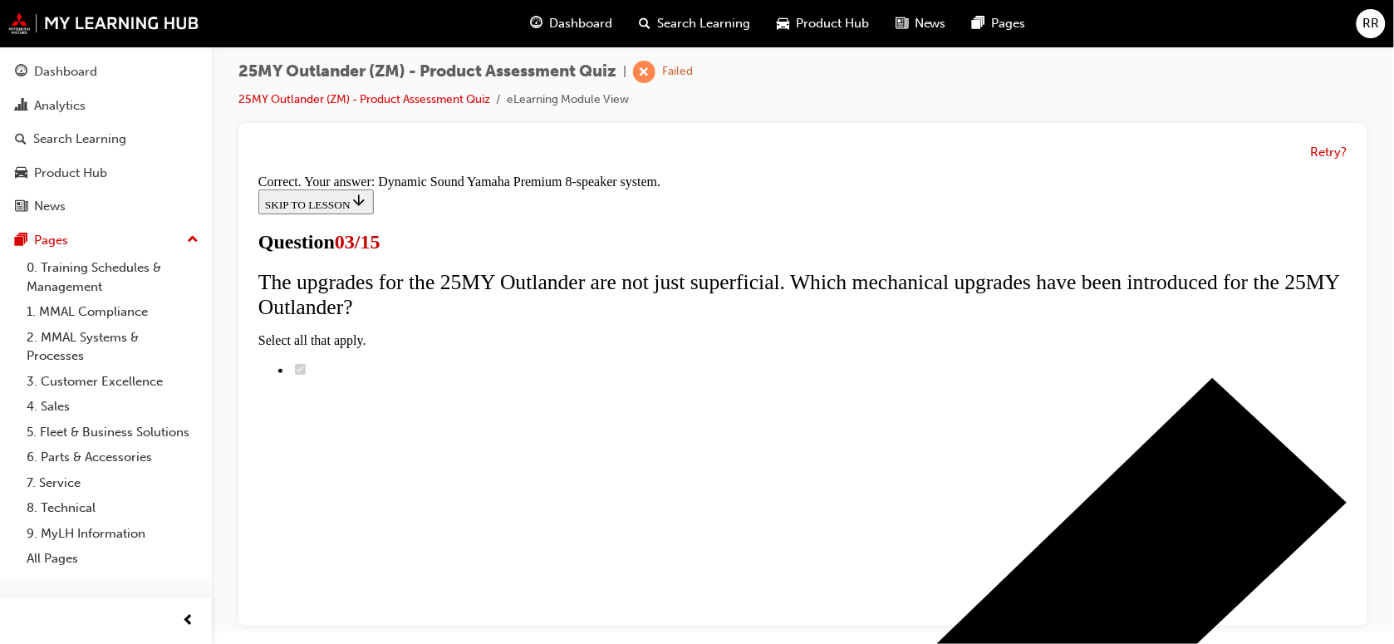
scroll to position [391, 0]
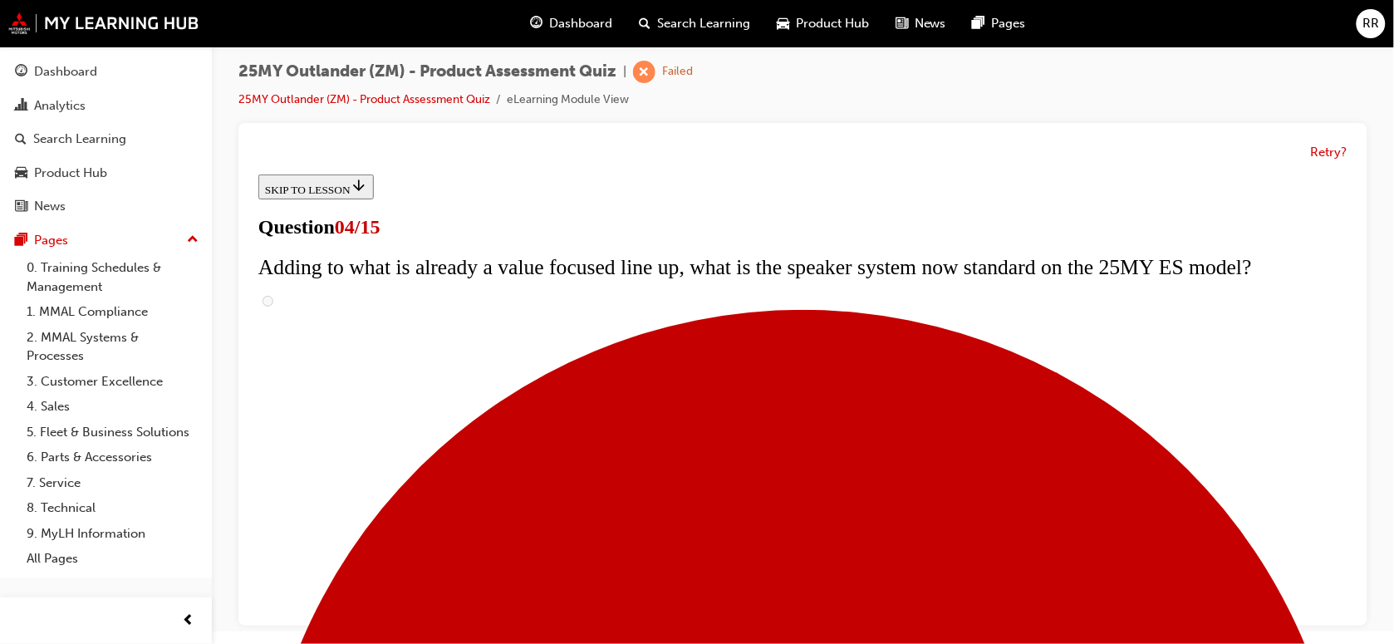
scroll to position [208, 0]
checkbox input "true"
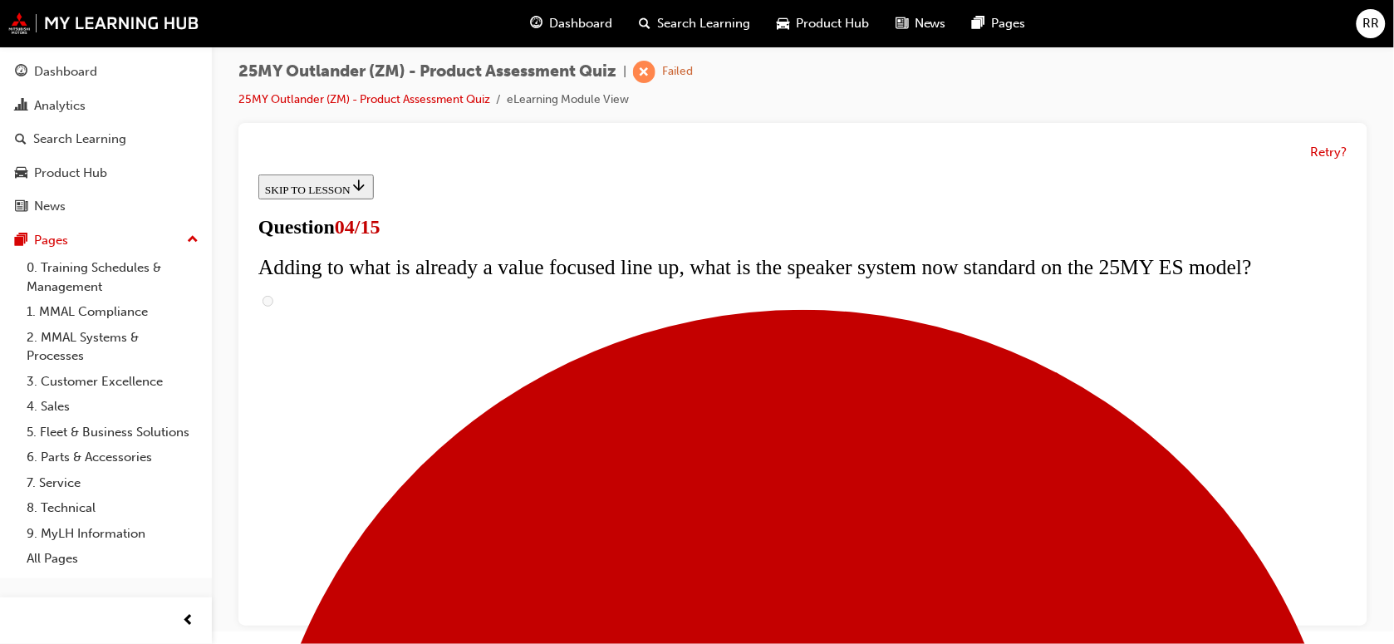
checkbox input "true"
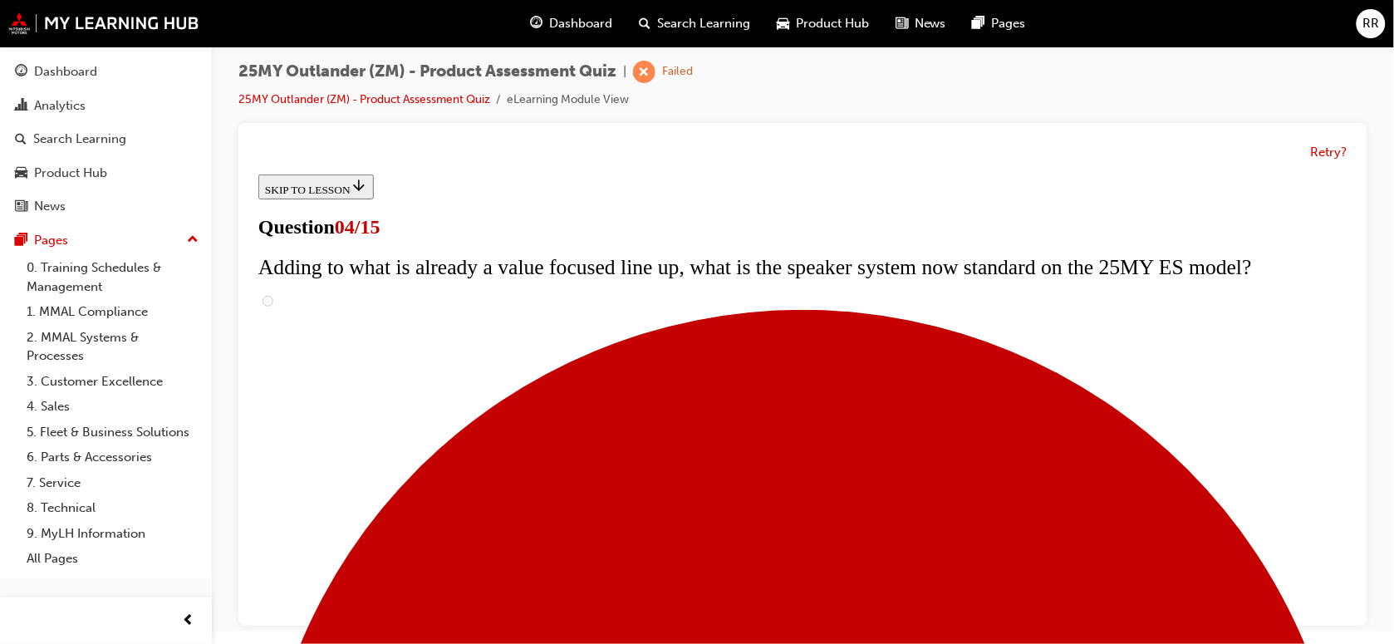
scroll to position [415, 0]
checkbox input "true"
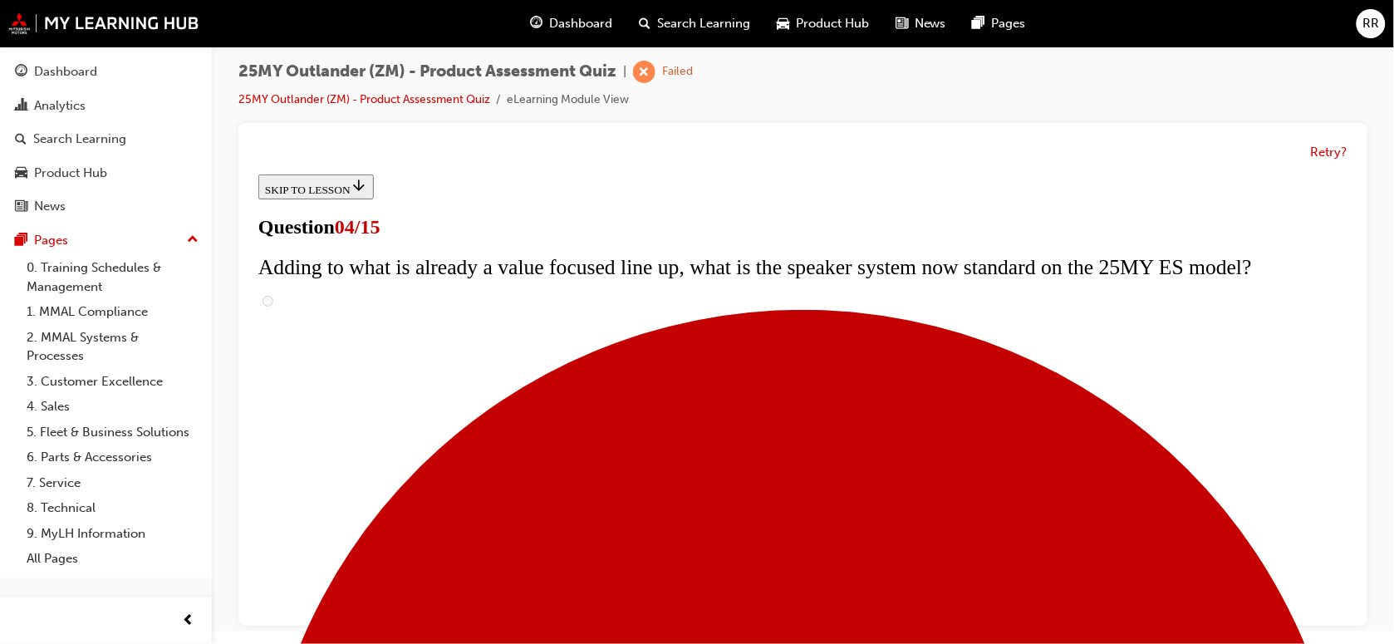
checkbox input "true"
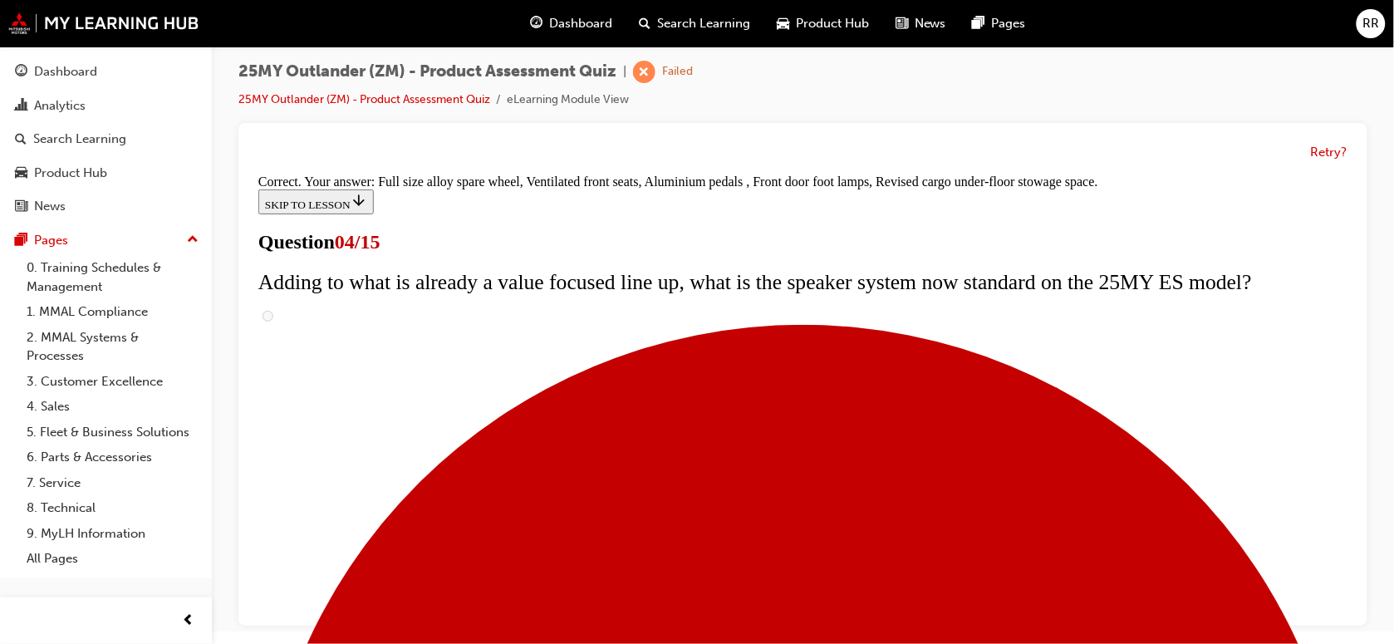
scroll to position [646, 0]
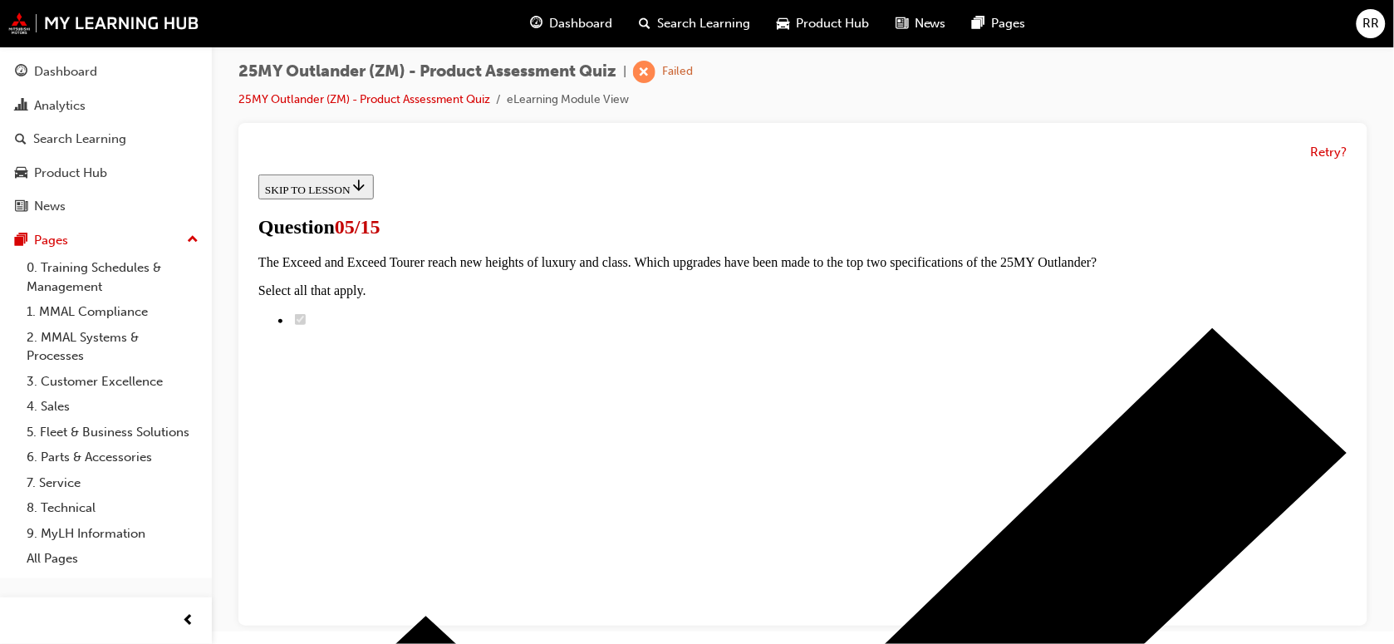
scroll to position [415, 0]
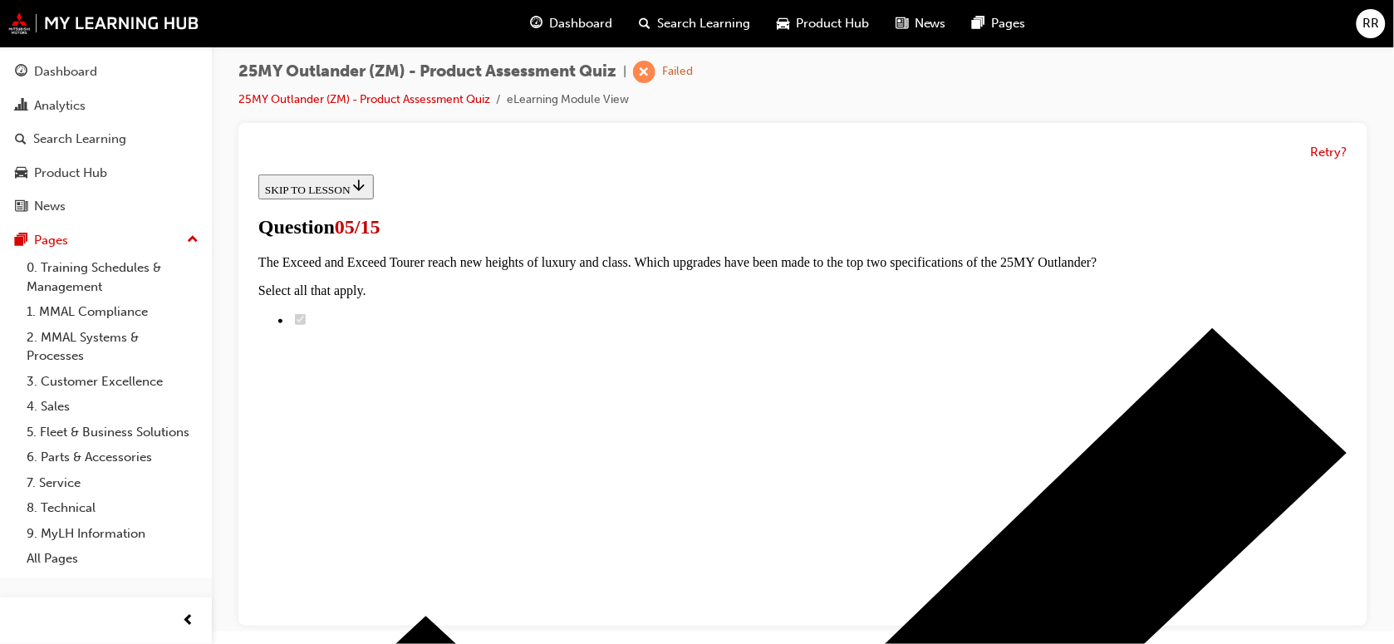
radio input "true"
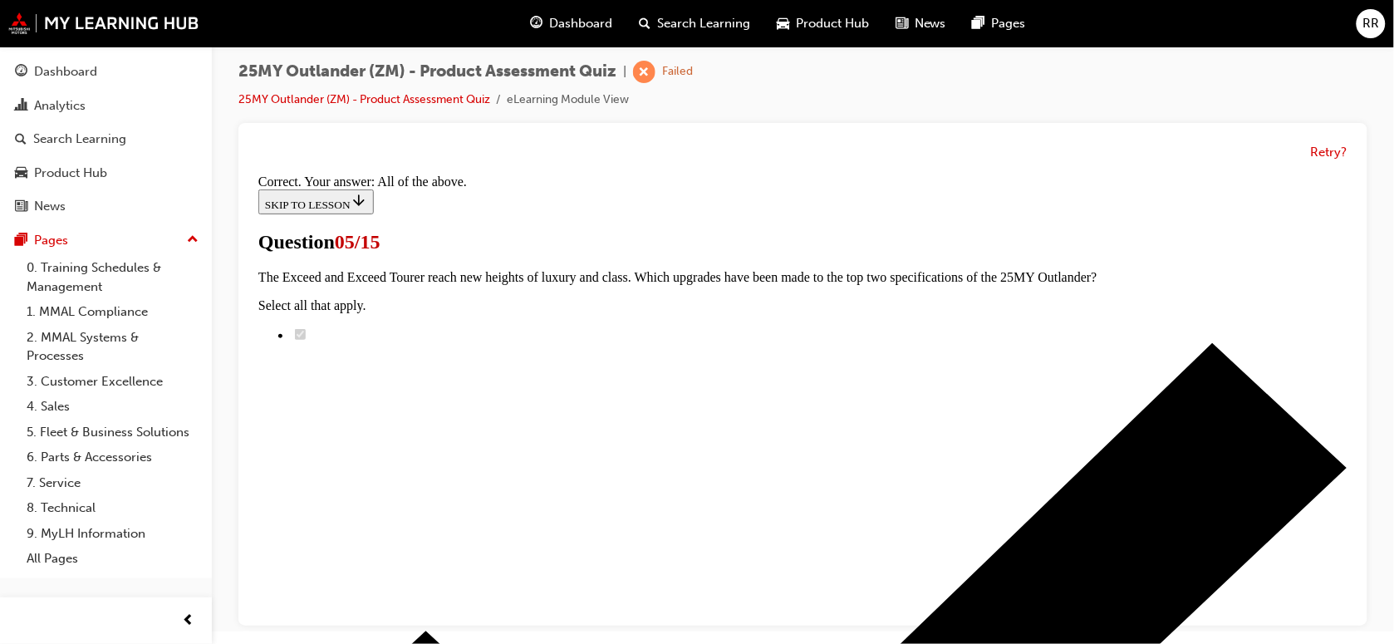
scroll to position [524, 0]
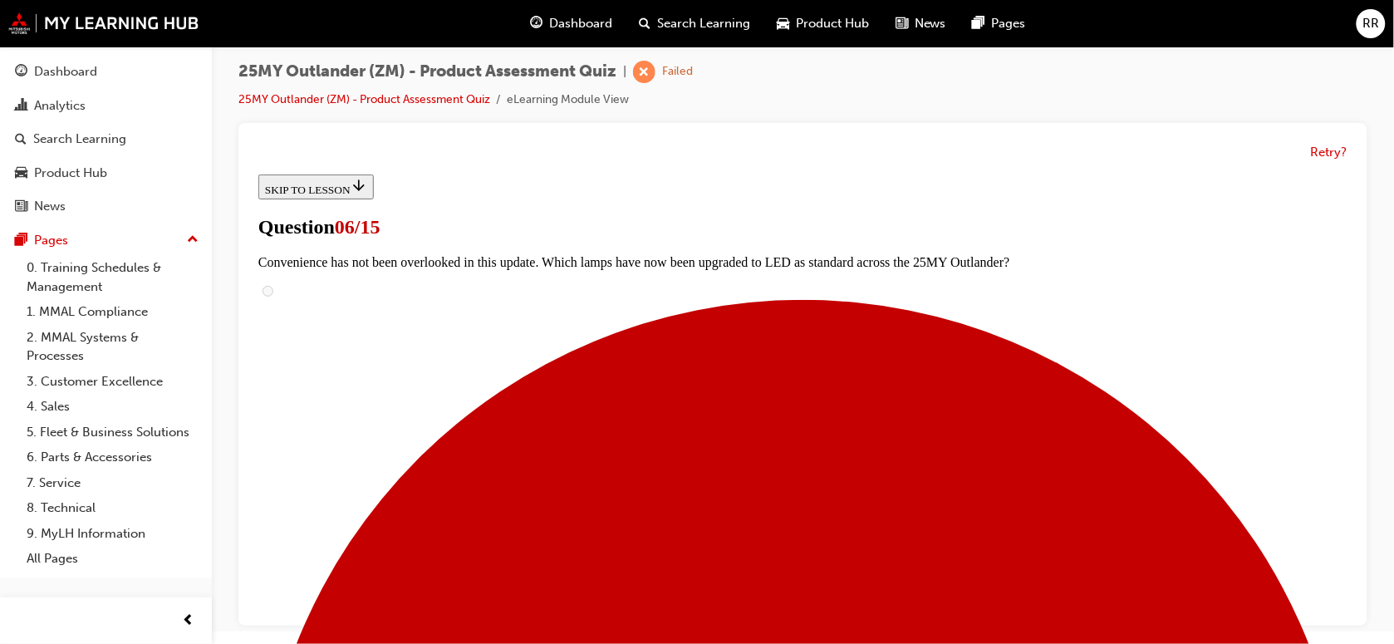
scroll to position [629, 0]
radio input "true"
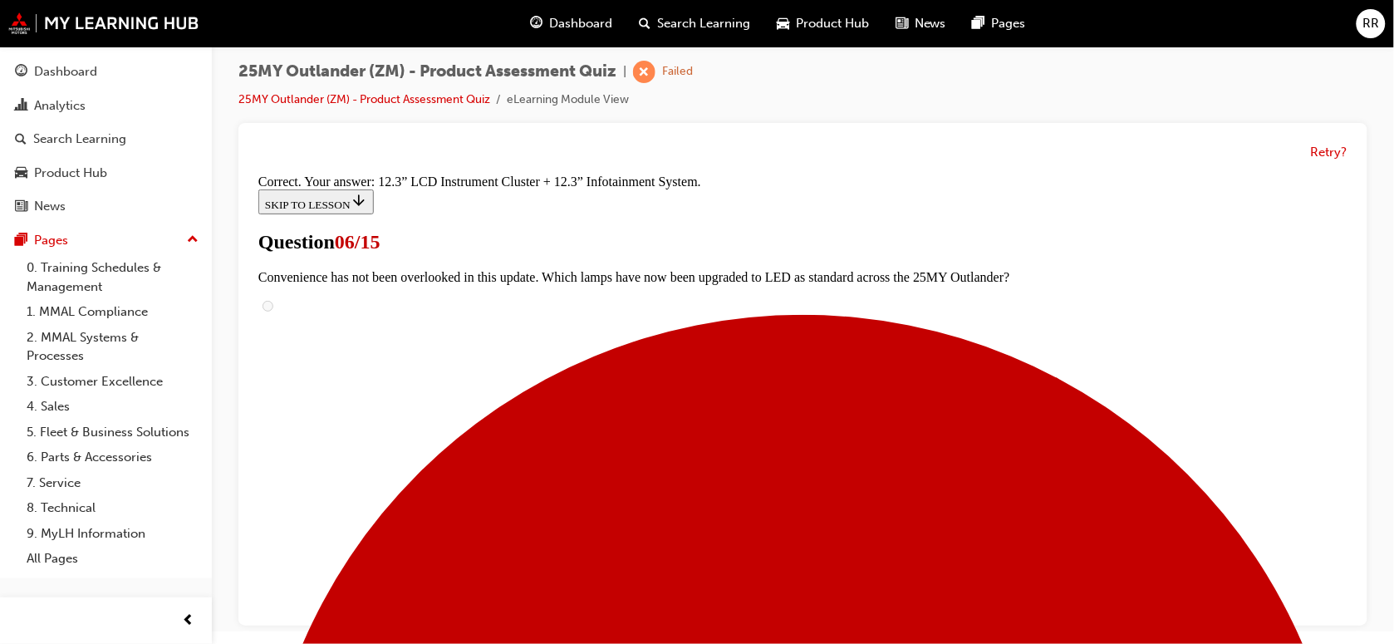
scroll to position [681, 0]
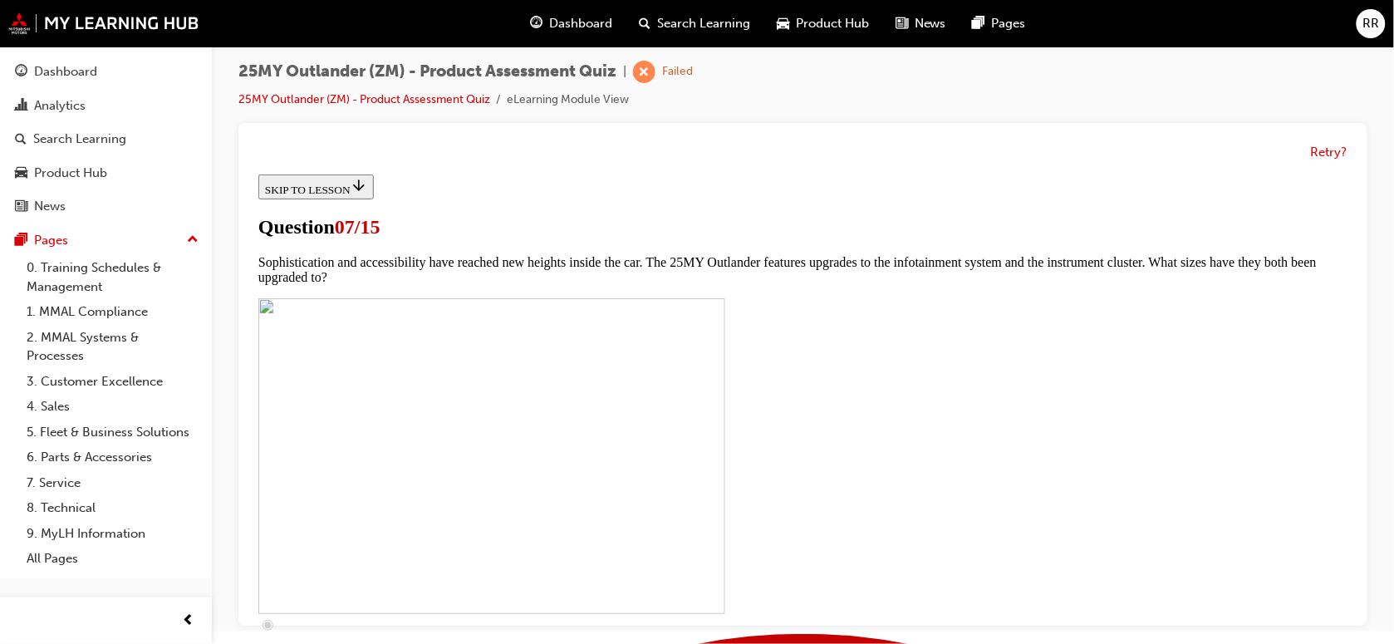
scroll to position [678, 0]
checkbox input "true"
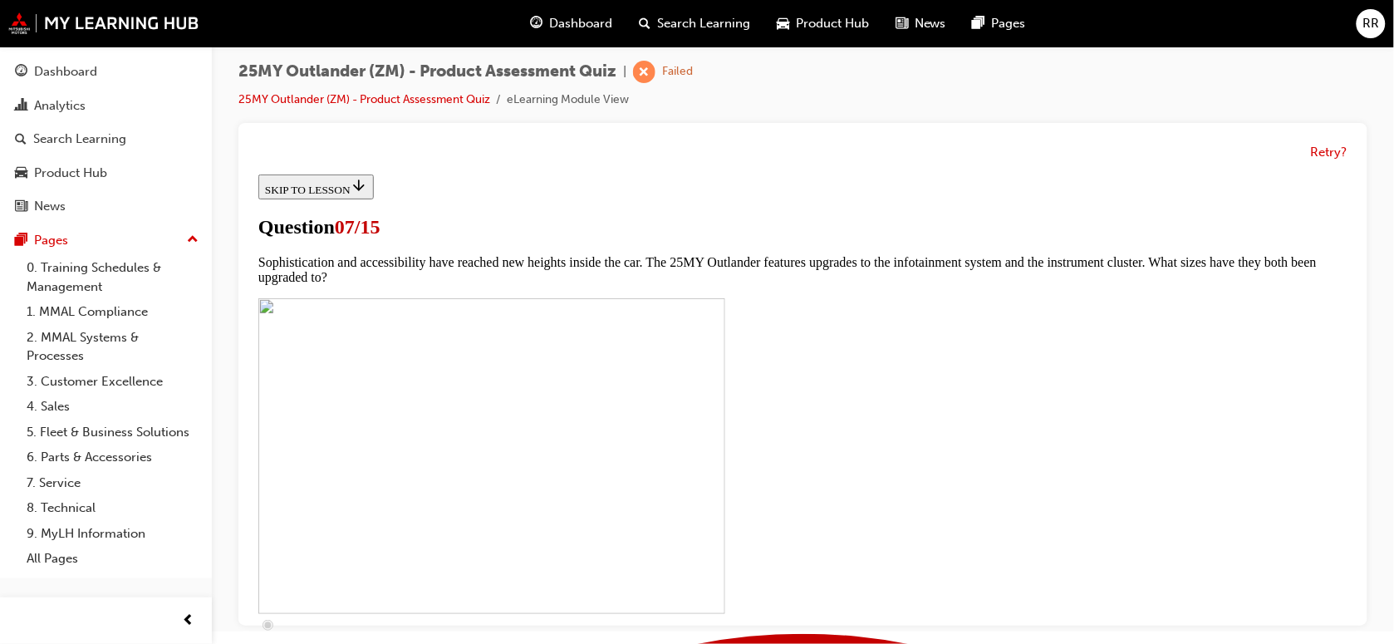
checkbox input "true"
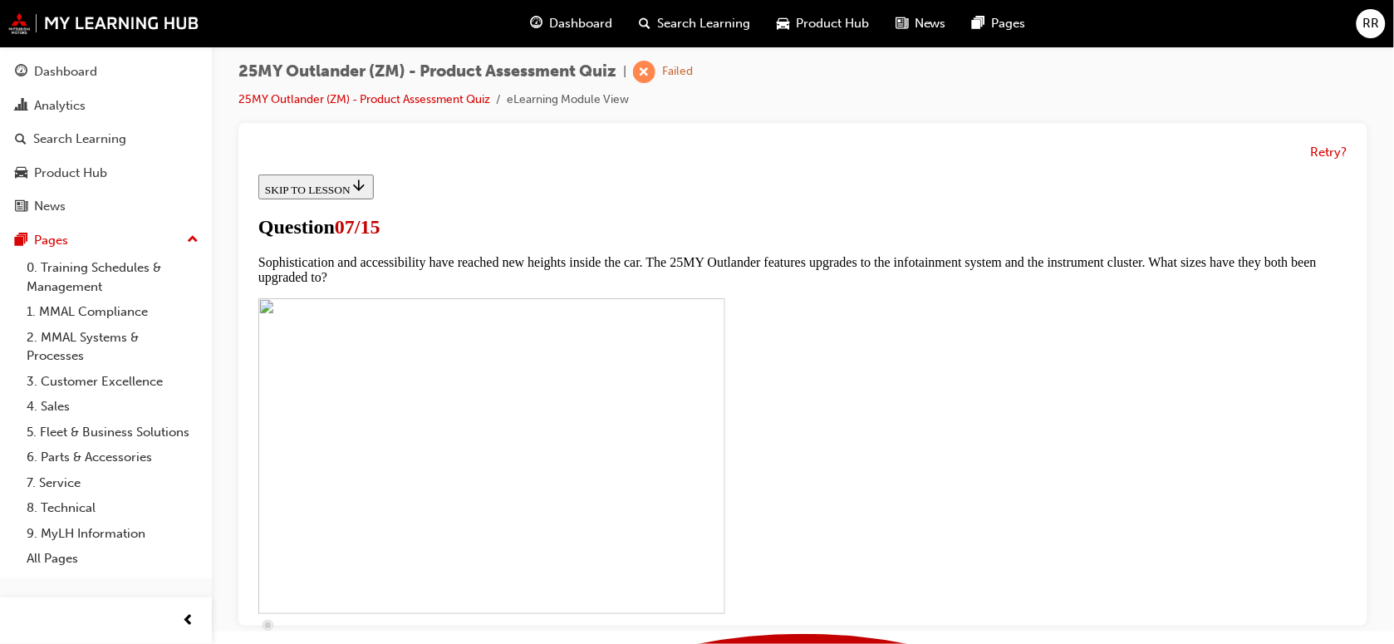
checkbox input "true"
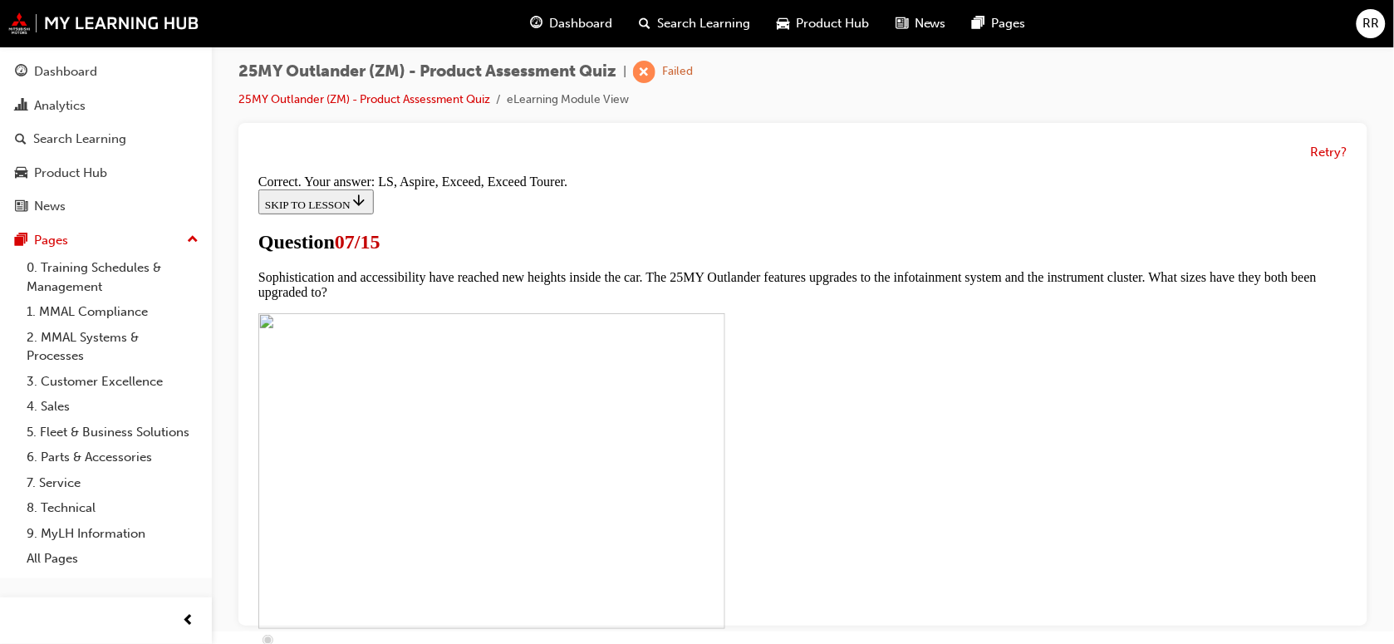
scroll to position [870, 0]
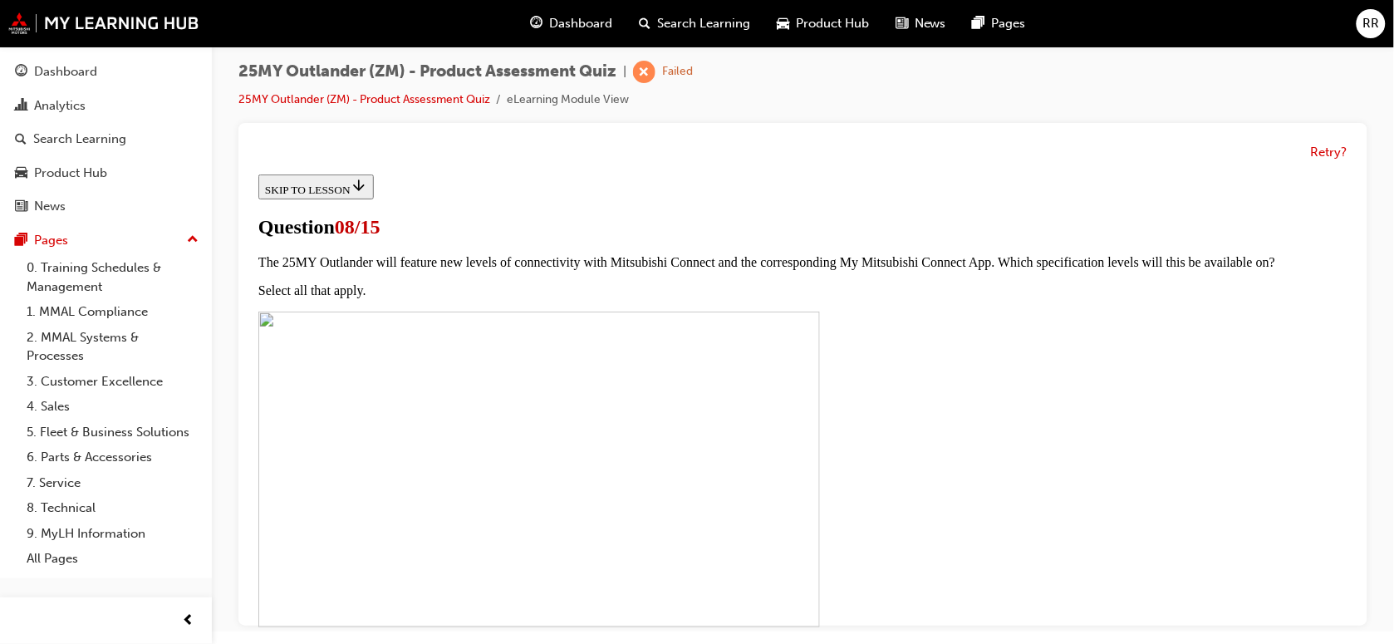
scroll to position [208, 0]
radio input "true"
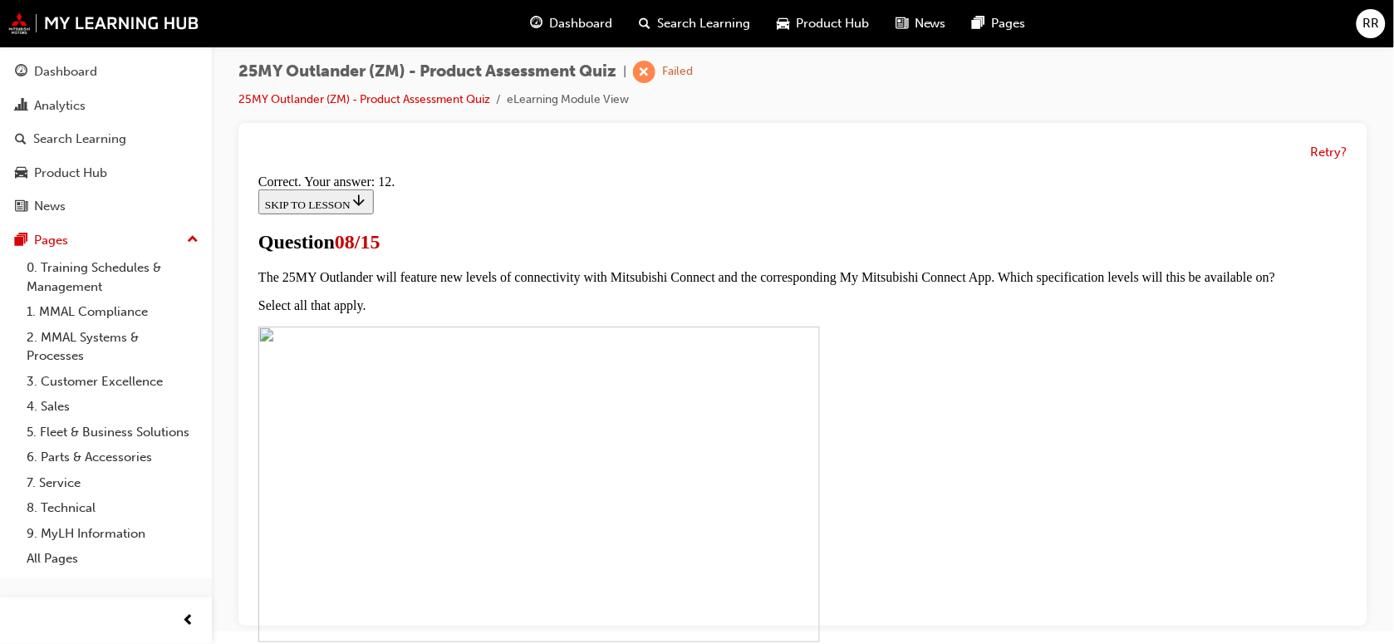
scroll to position [391, 0]
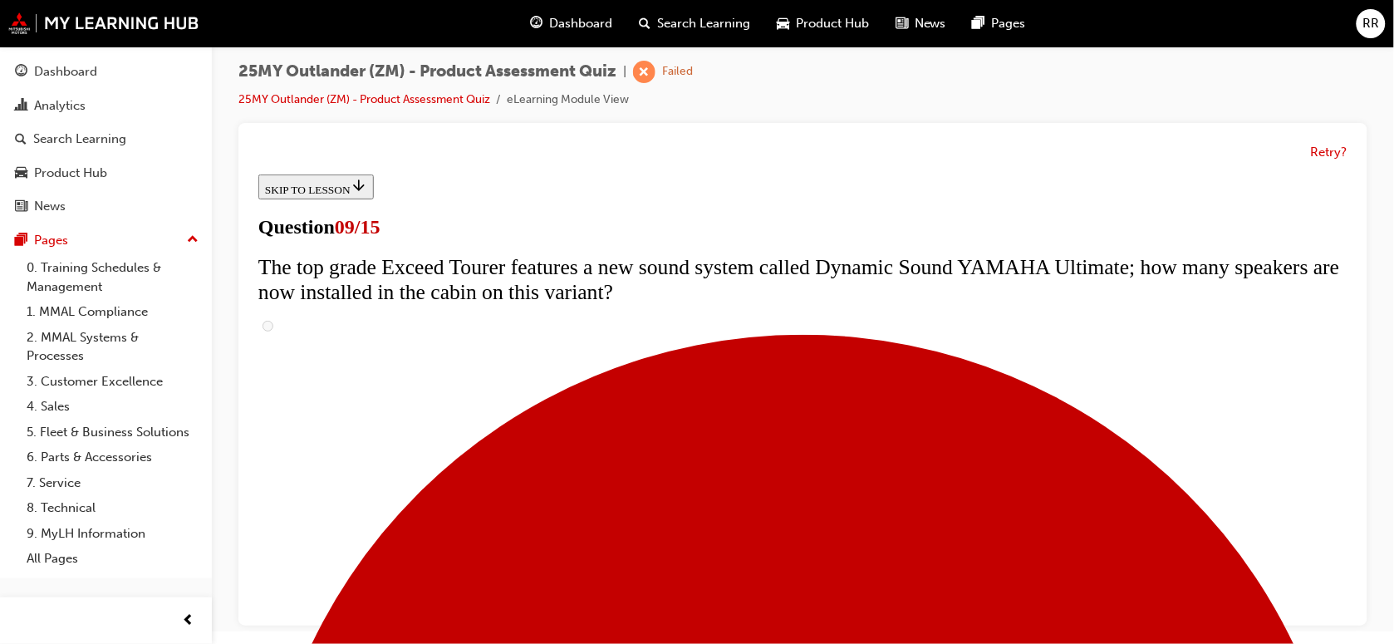
scroll to position [932, 0]
radio input "true"
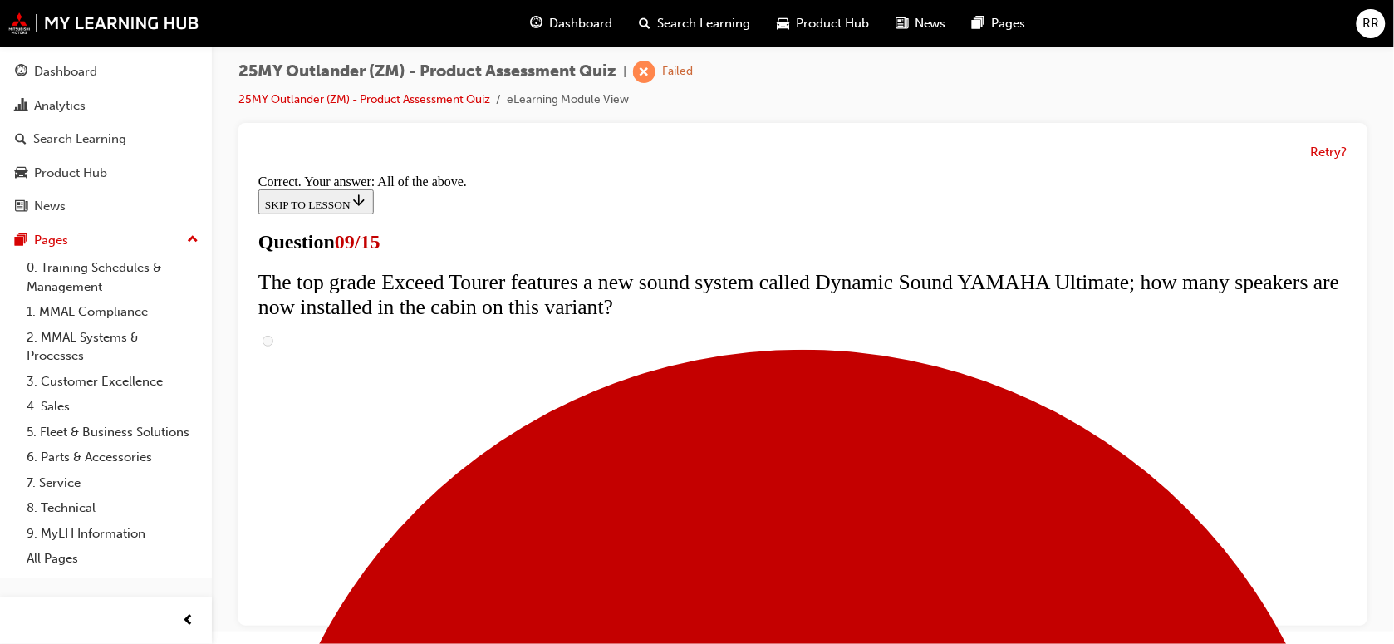
scroll to position [985, 0]
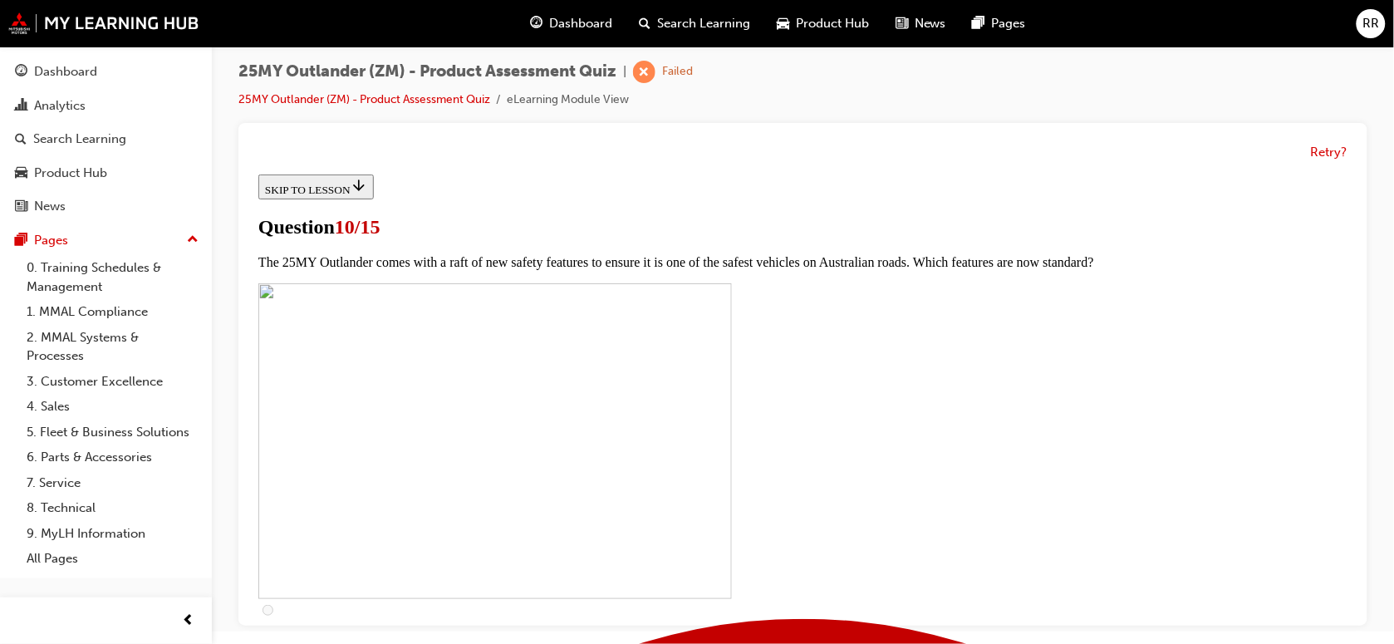
scroll to position [415, 0]
checkbox input "true"
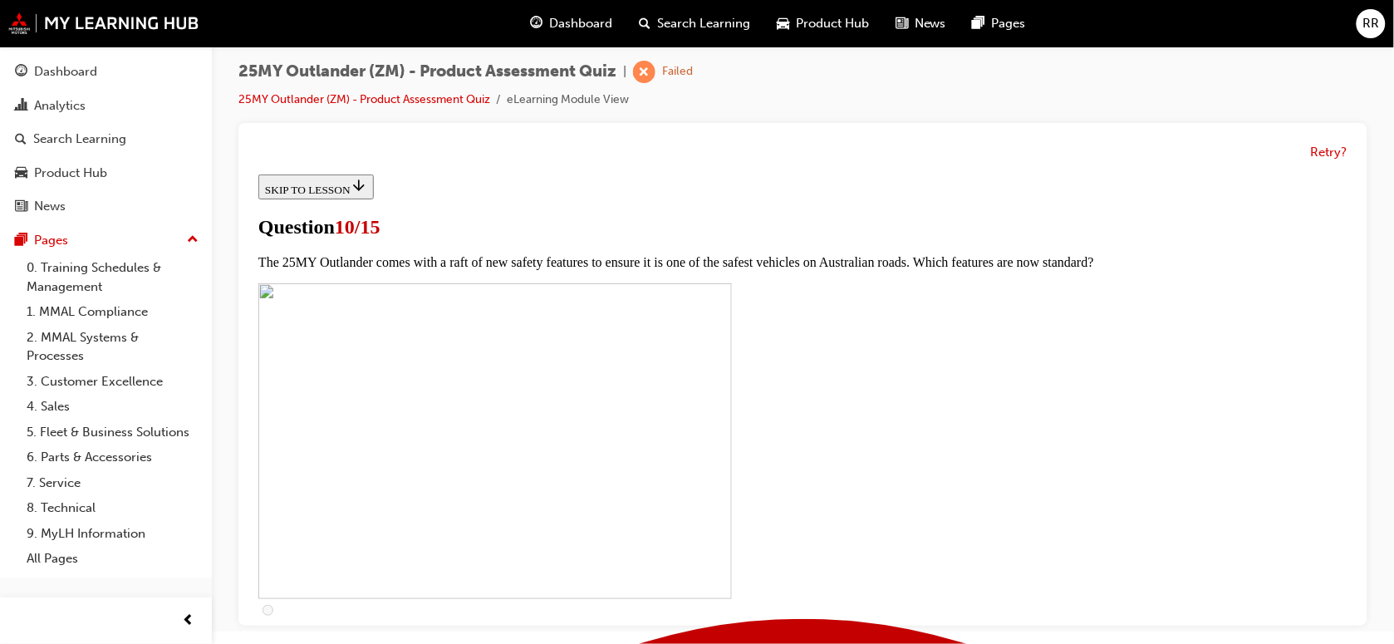
checkbox input "true"
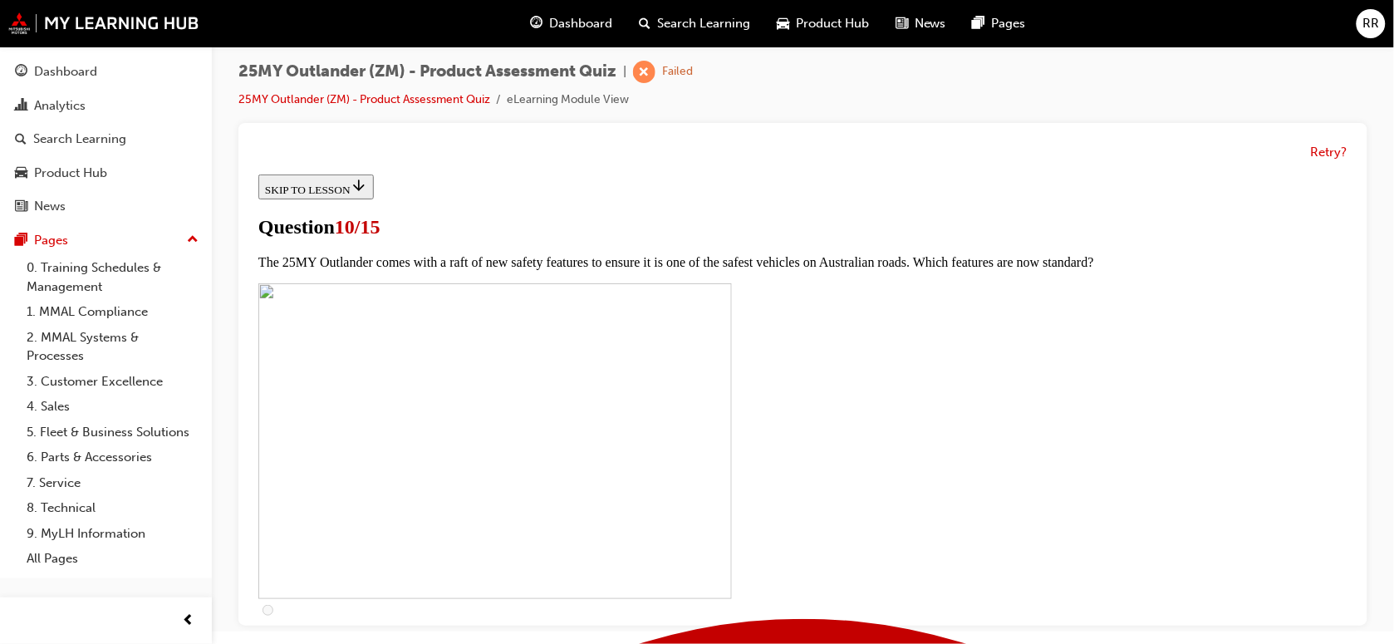
scroll to position [623, 0]
checkbox input "true"
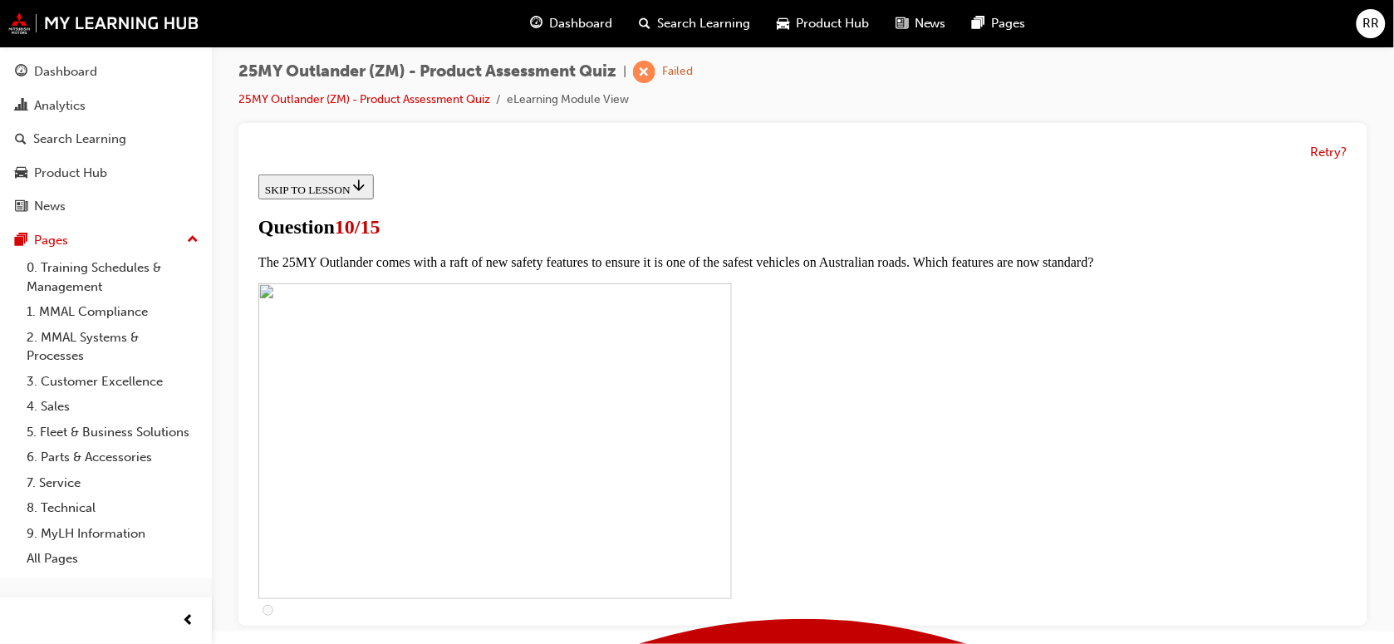
checkbox input "true"
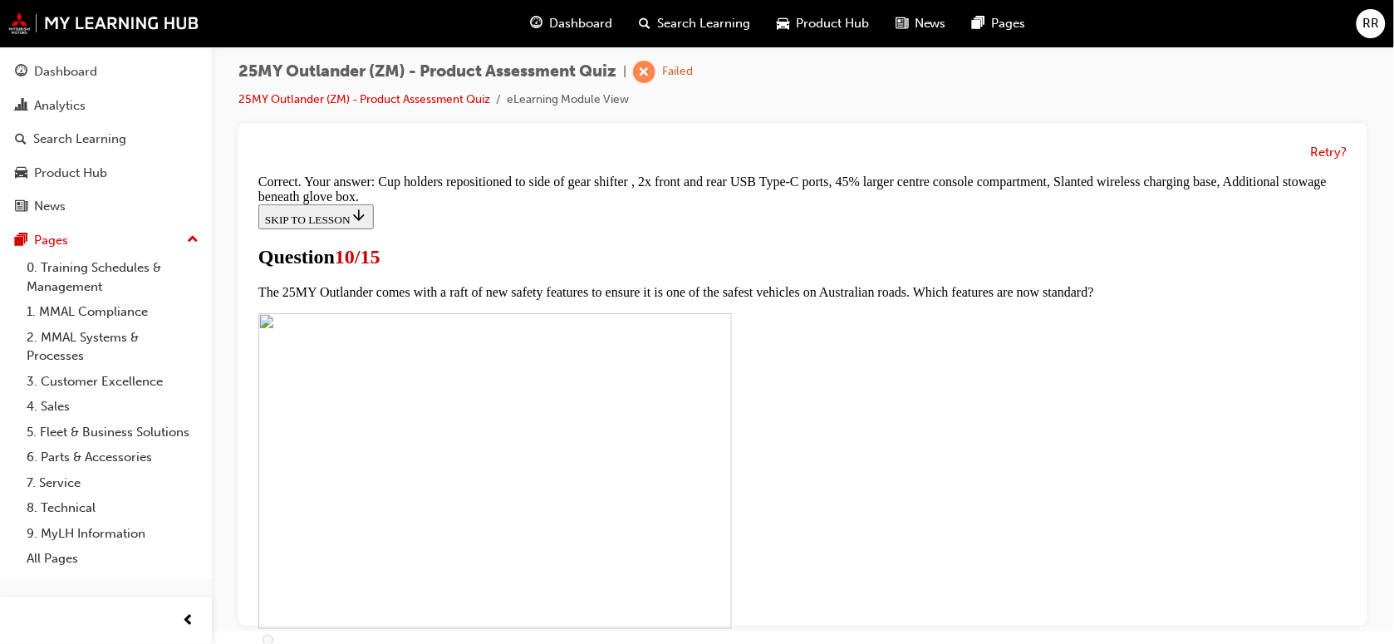
scroll to position [829, 0]
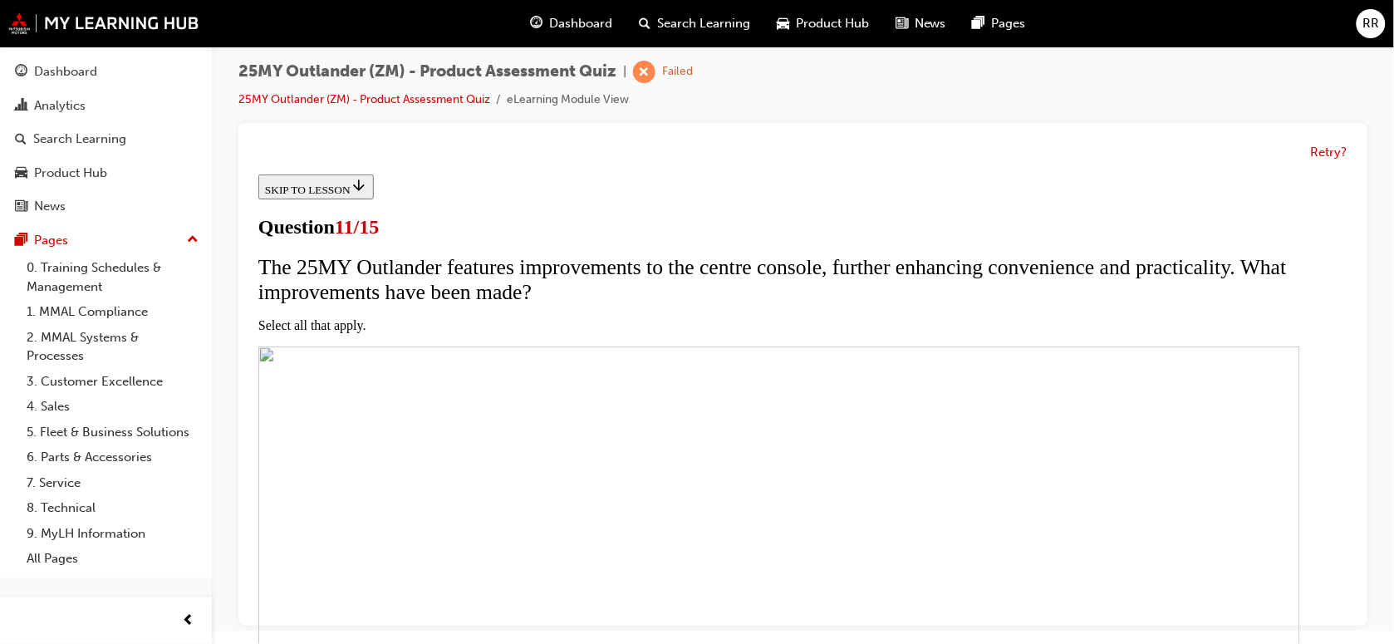
scroll to position [415, 0]
checkbox input "true"
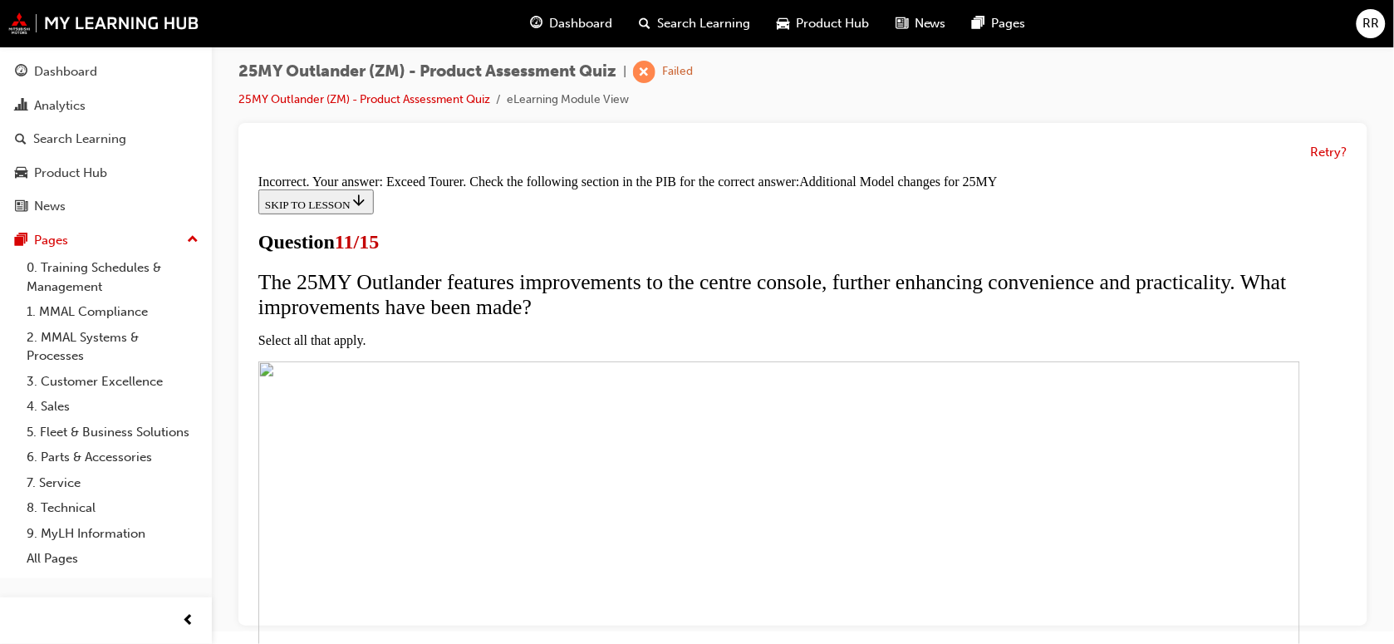
scroll to position [616, 0]
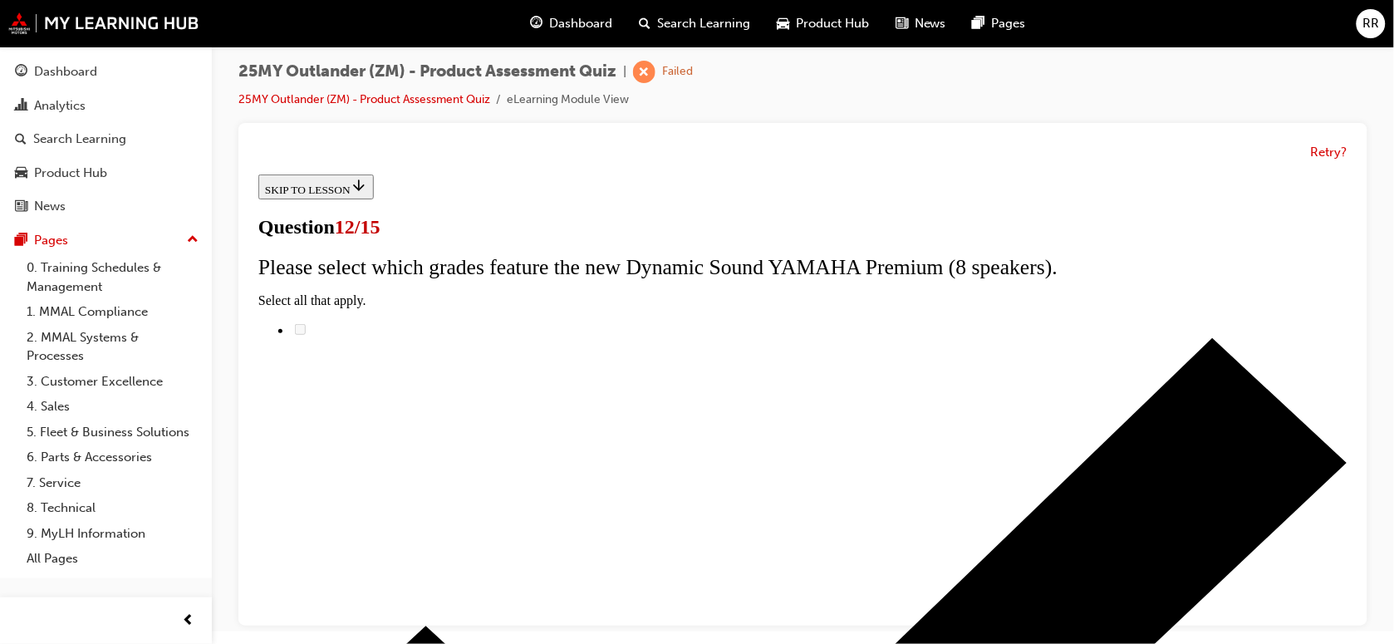
scroll to position [263, 0]
radio input "true"
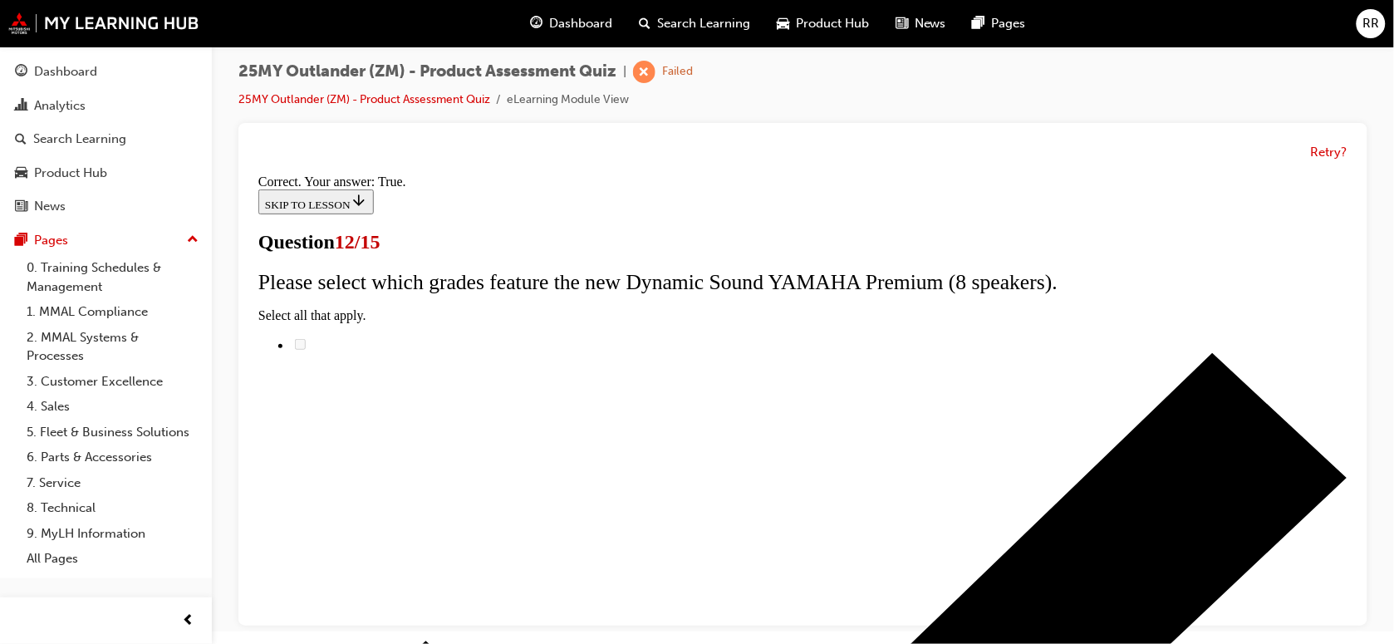
scroll to position [314, 0]
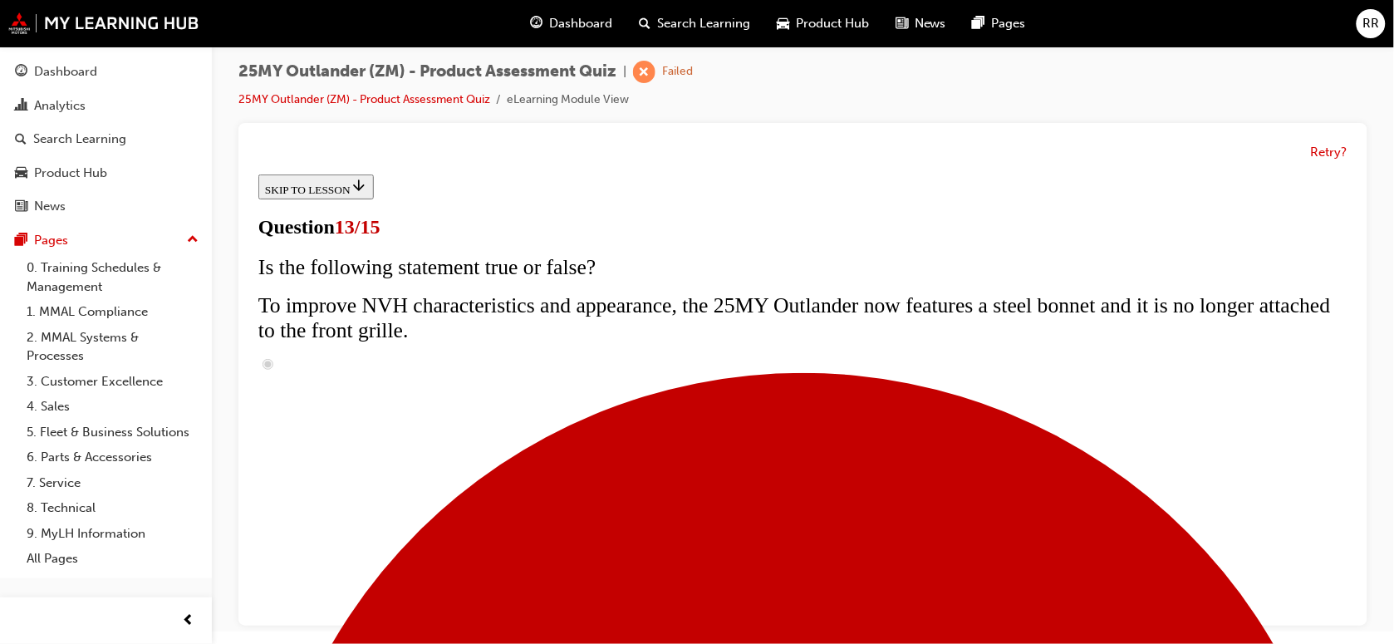
scroll to position [188, 0]
radio input "true"
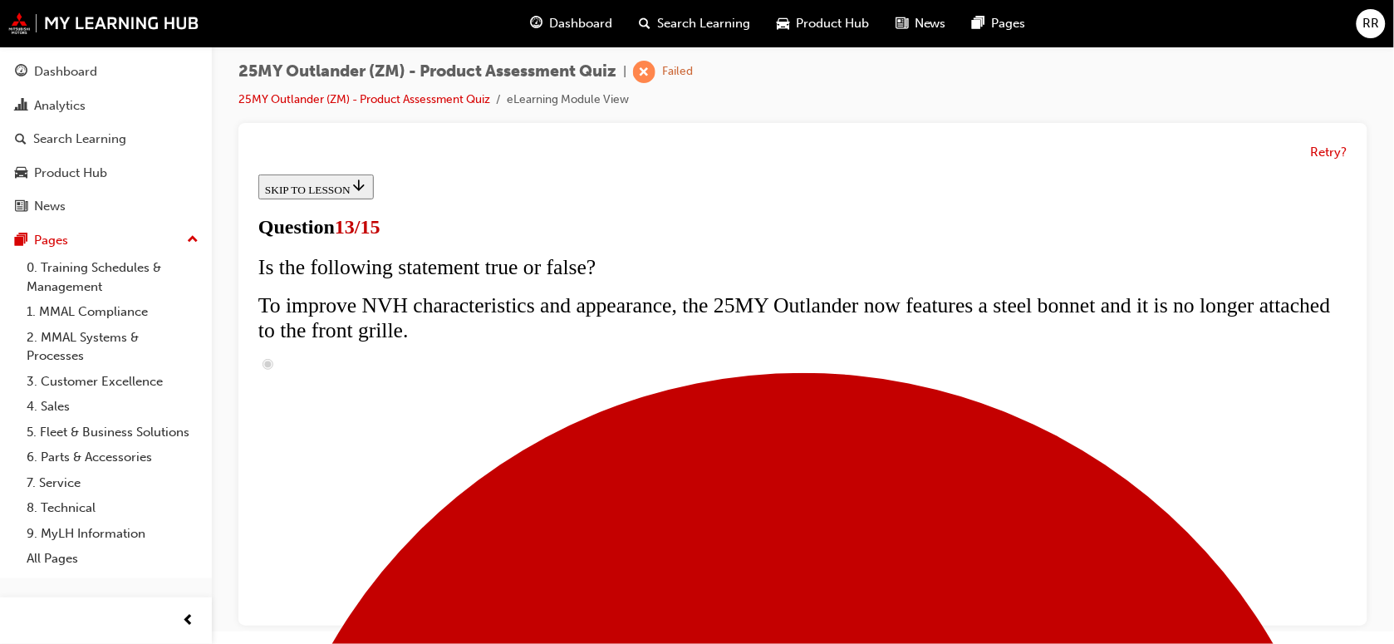
radio input "true"
drag, startPoint x: 651, startPoint y: 370, endPoint x: 515, endPoint y: 326, distance: 143.2
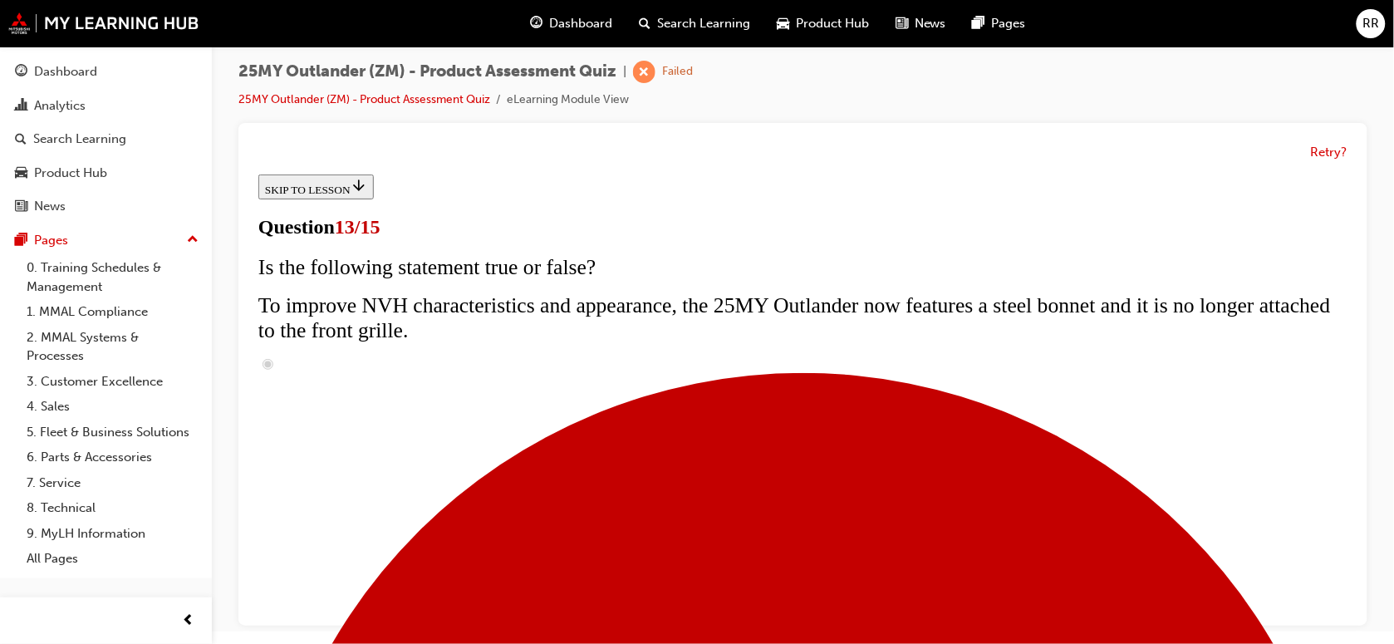
drag, startPoint x: 515, startPoint y: 326, endPoint x: 573, endPoint y: 333, distance: 57.8
copy span "Mitsubishi Connect (available on LS and above) is technology that will connect …"
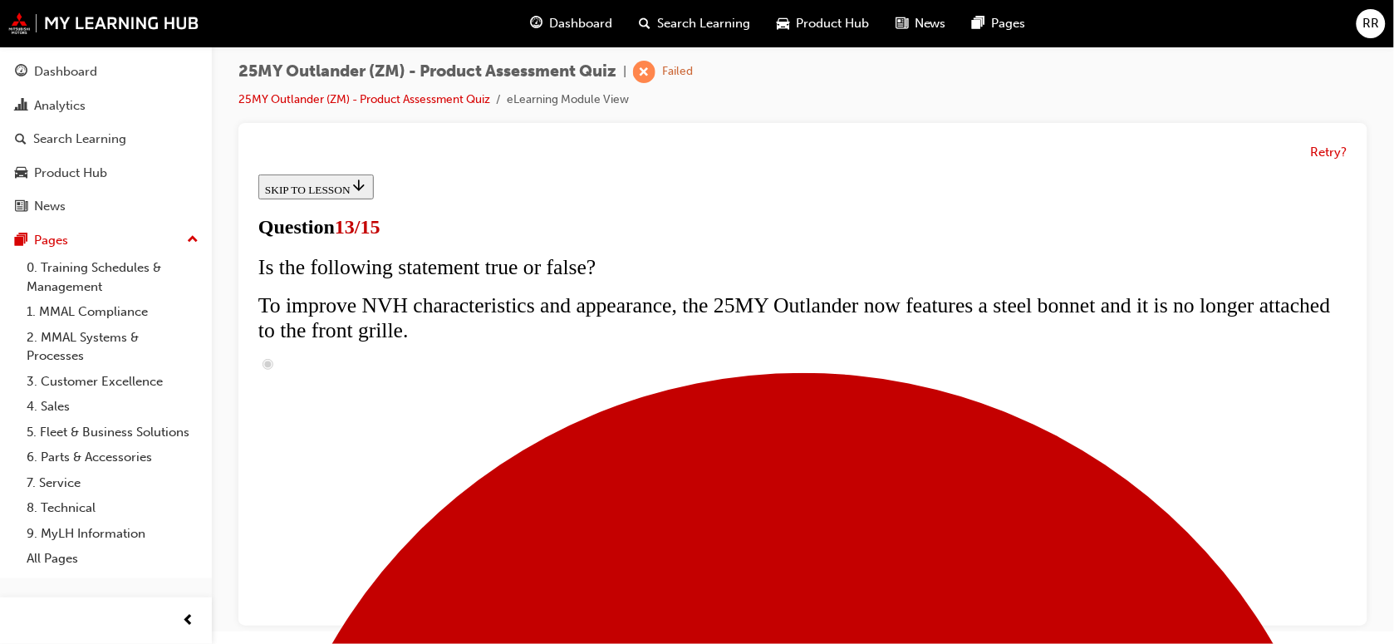
radio input "true"
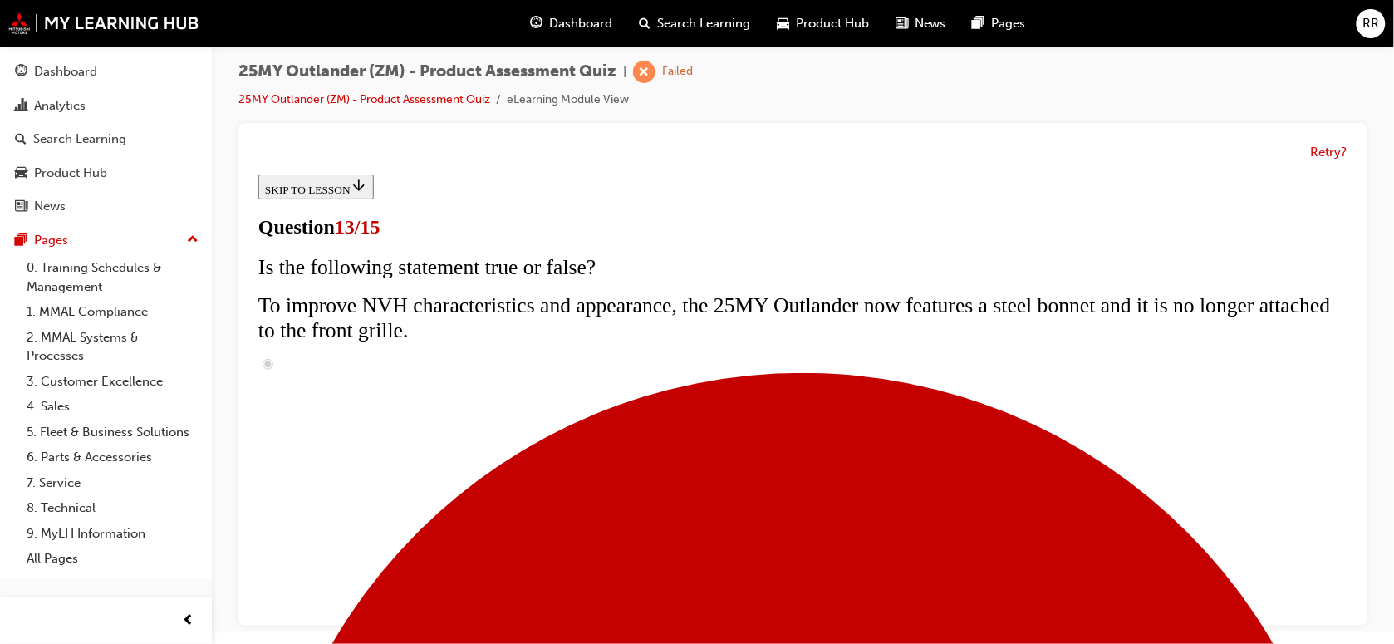
radio input "true"
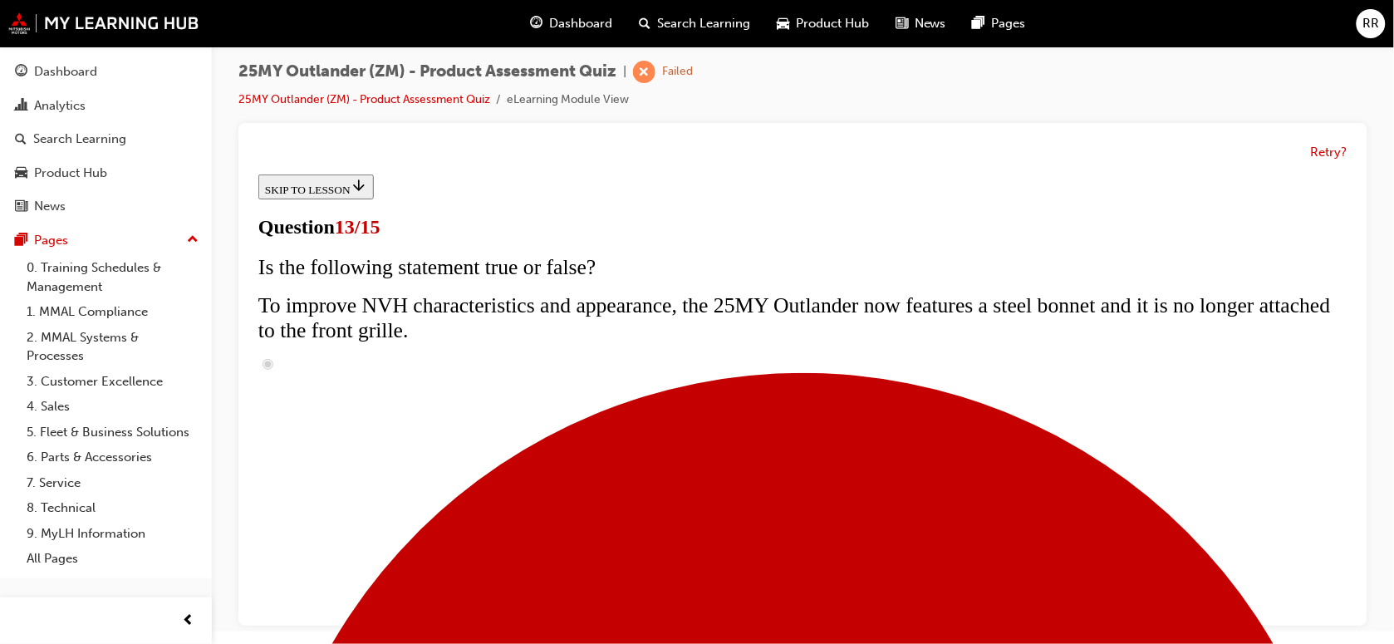
radio input "true"
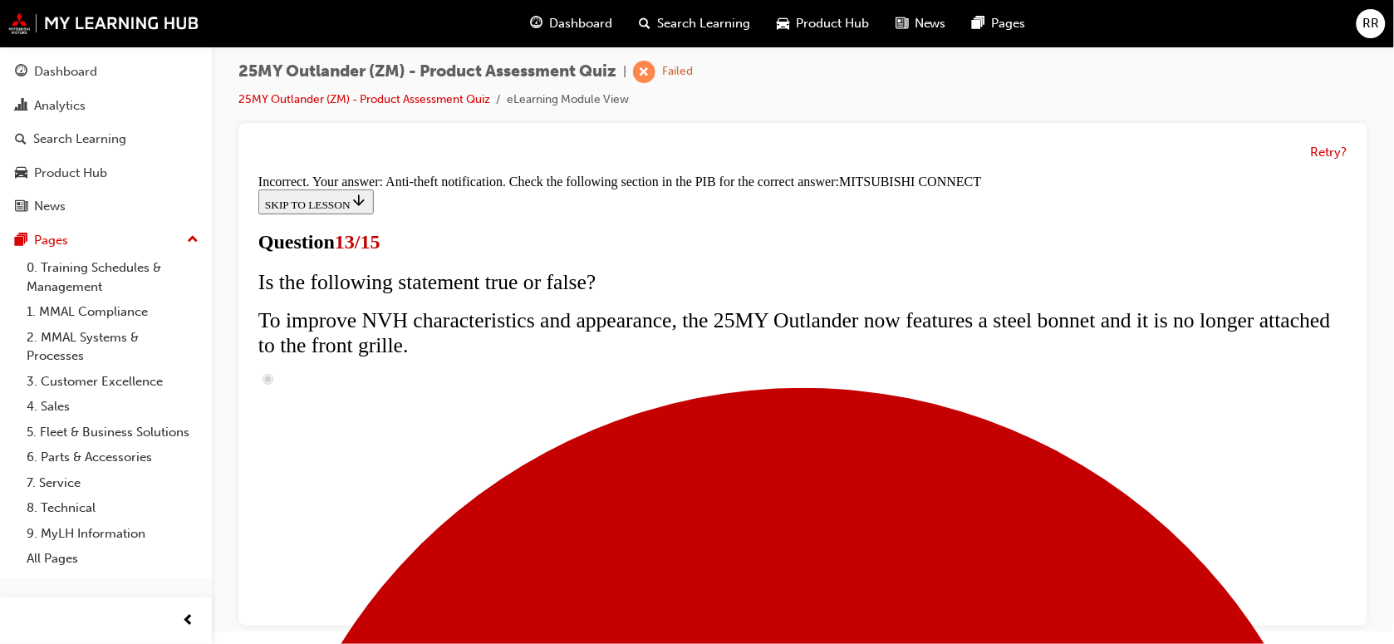
scroll to position [654, 0]
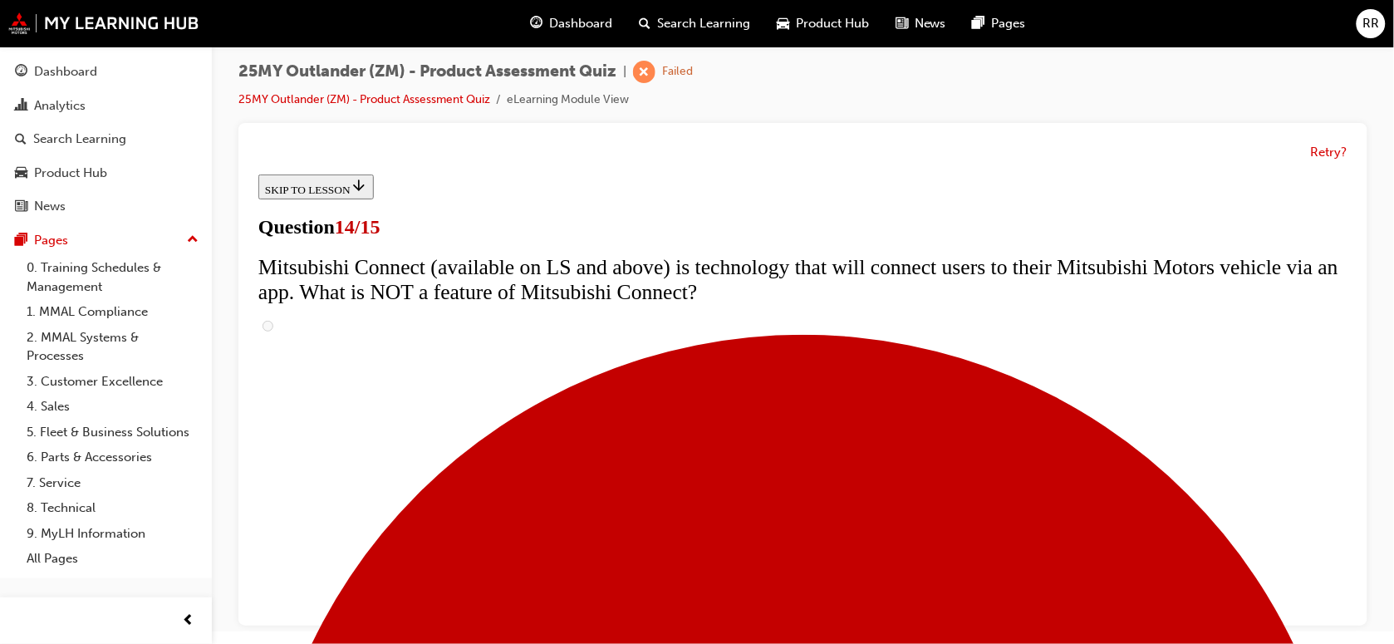
scroll to position [707, 0]
radio input "true"
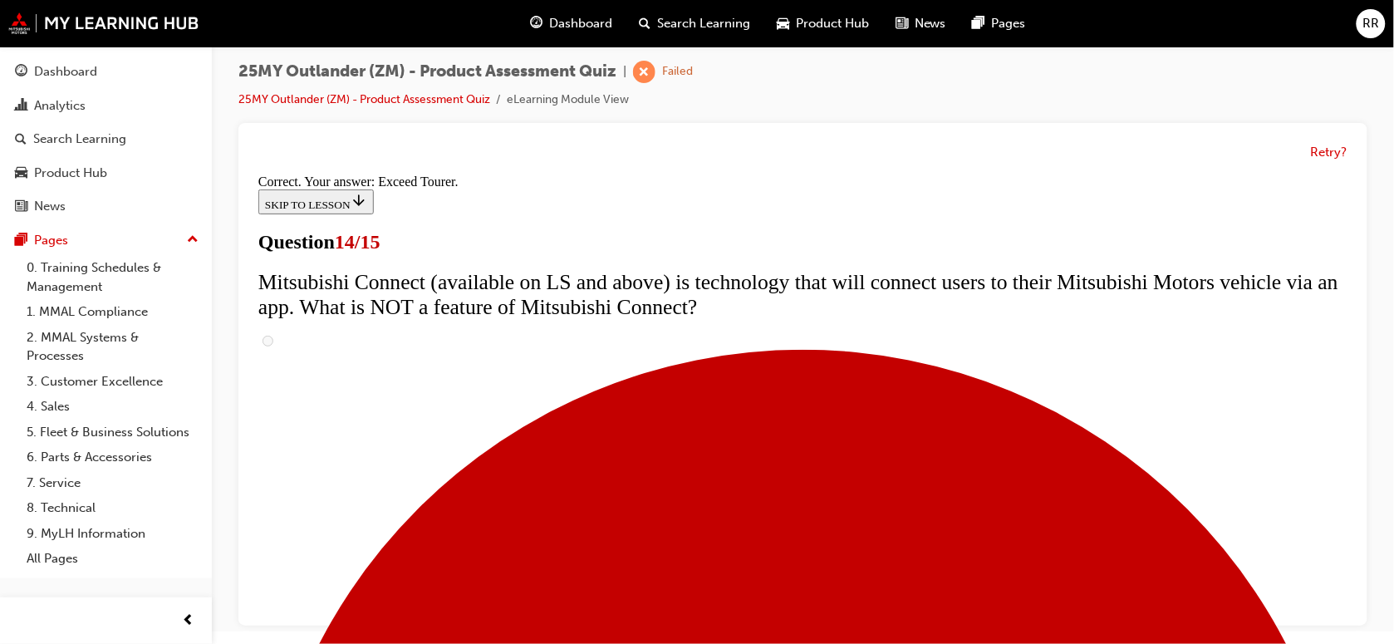
scroll to position [814, 0]
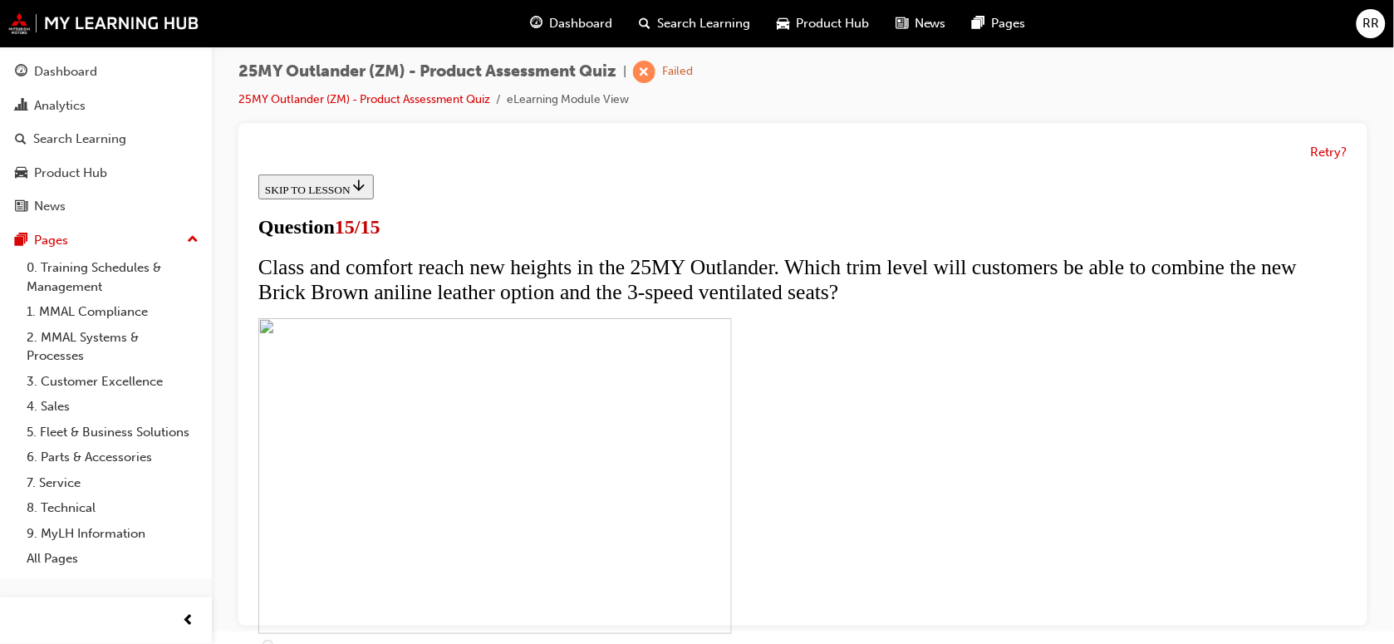
scroll to position [312, 0]
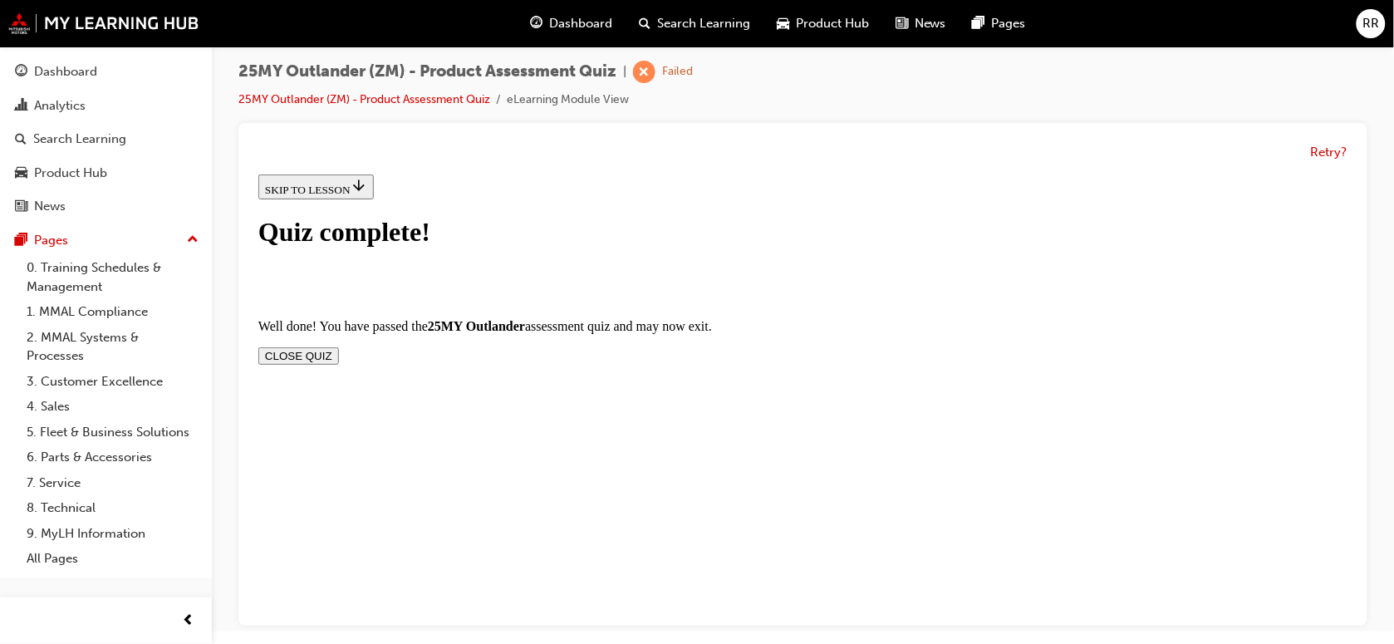
click at [338, 346] on button "CLOSE QUIZ" at bounding box center [298, 354] width 81 height 17
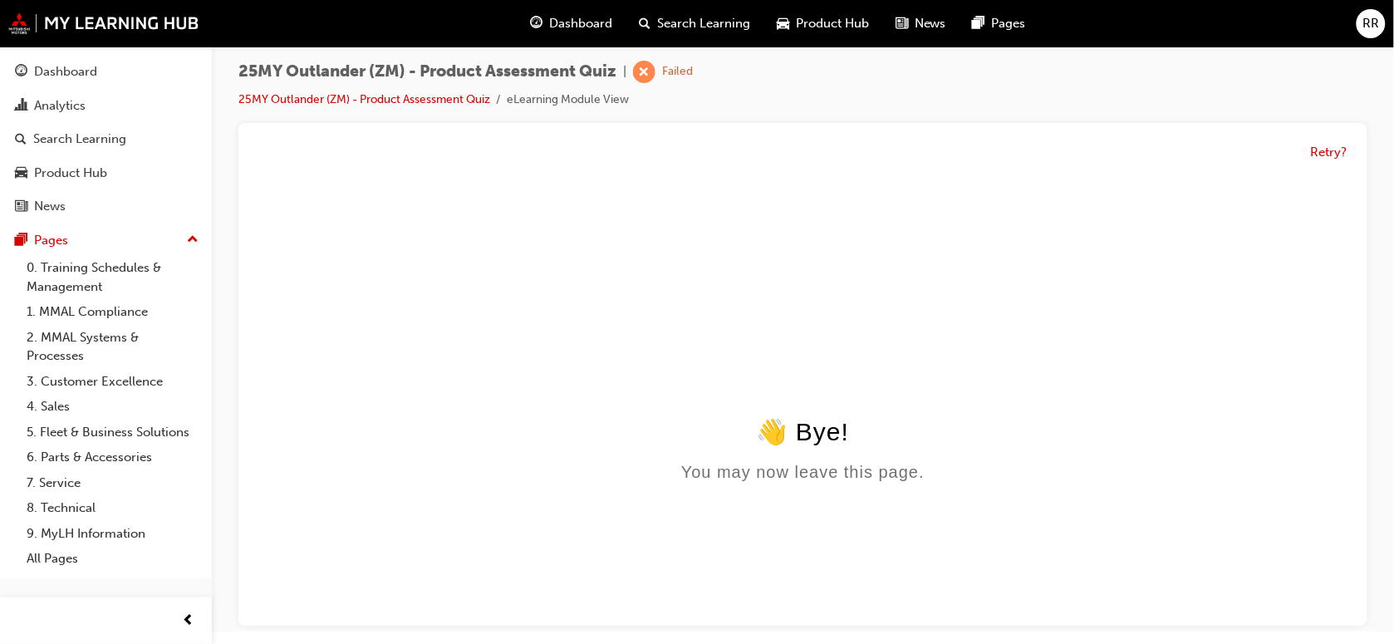
scroll to position [0, 0]
click at [44, 68] on div "Dashboard" at bounding box center [65, 71] width 63 height 19
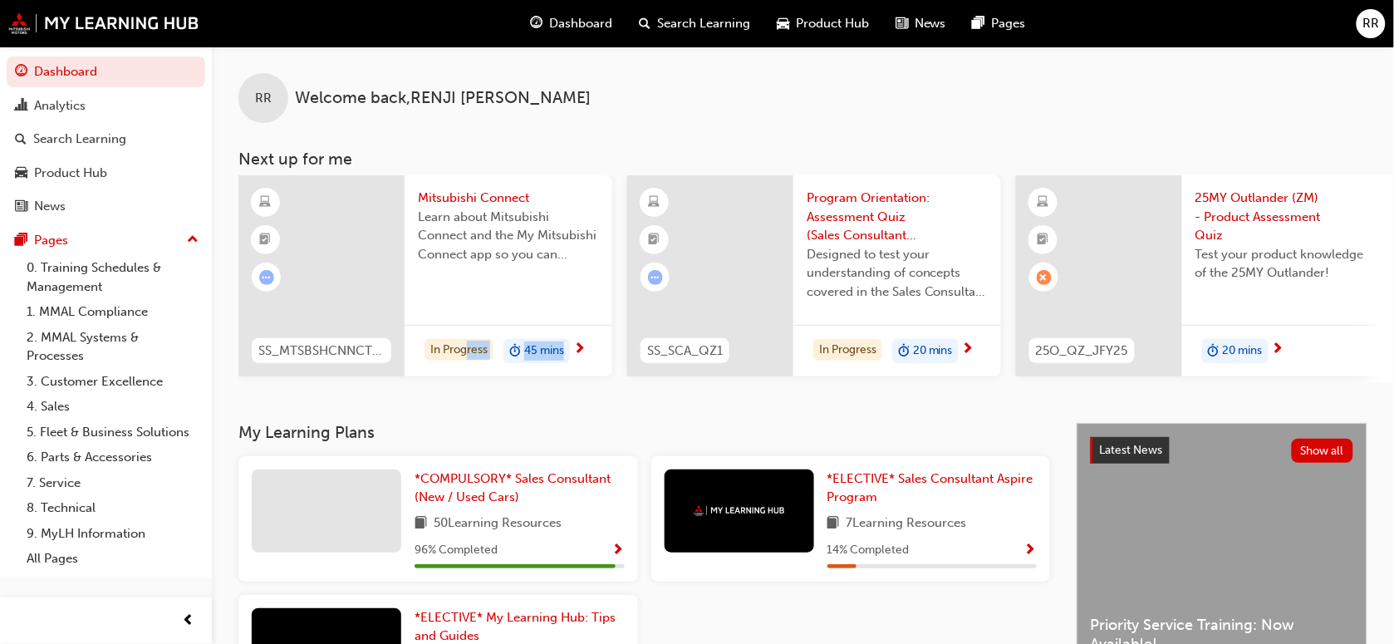
drag, startPoint x: 468, startPoint y: 392, endPoint x: 569, endPoint y: 404, distance: 102.0
click at [569, 404] on div "RR Welcome back , [PERSON_NAME] Next up for me SS_MTSBSHCNNCT_M1 Mitsubishi Con…" at bounding box center [803, 235] width 1182 height 376
drag, startPoint x: 1335, startPoint y: 0, endPoint x: 1043, endPoint y: 167, distance: 336.8
click at [1041, 166] on h3 "Next up for me" at bounding box center [803, 159] width 1182 height 19
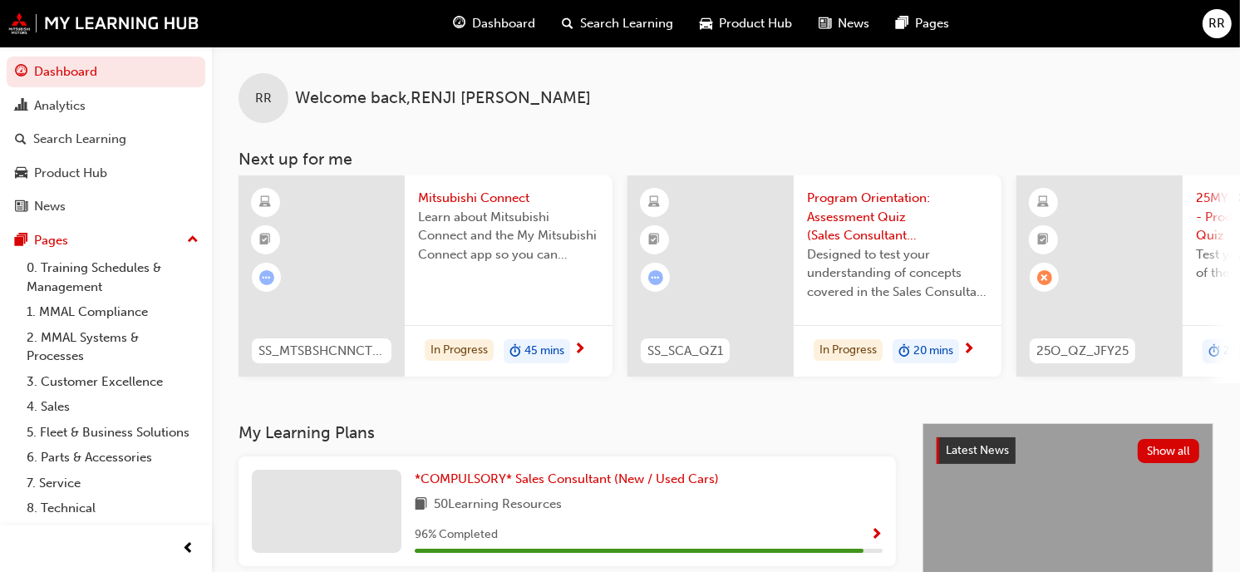
click at [469, 231] on span "Learn about Mitsubishi Connect and the My Mitsubishi Connect app so you can exp…" at bounding box center [508, 236] width 181 height 57
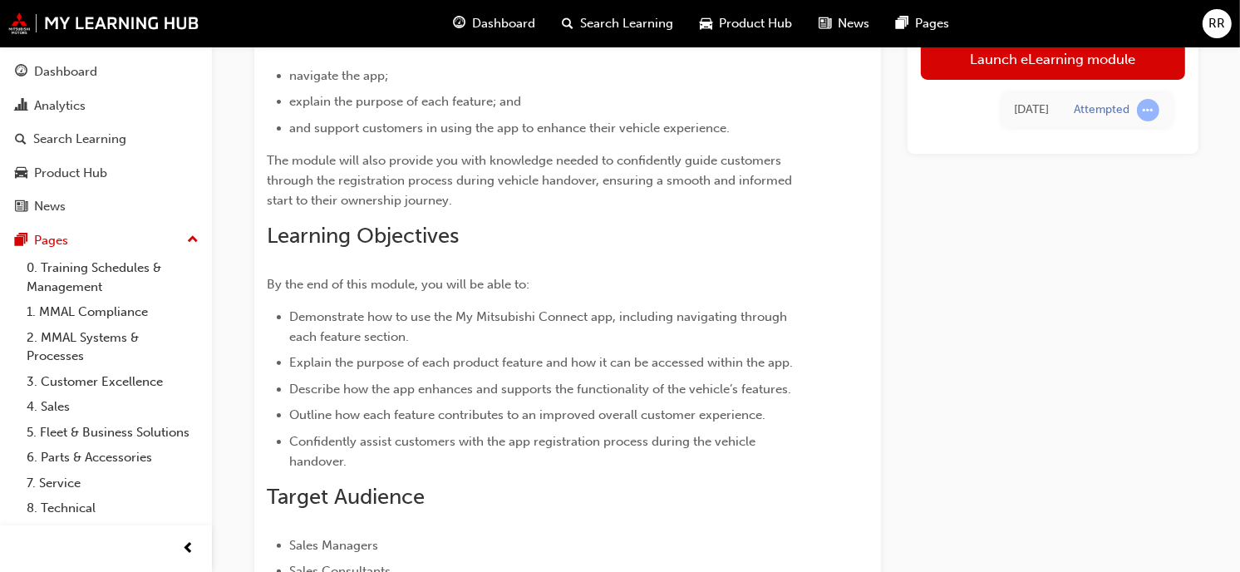
scroll to position [22, 0]
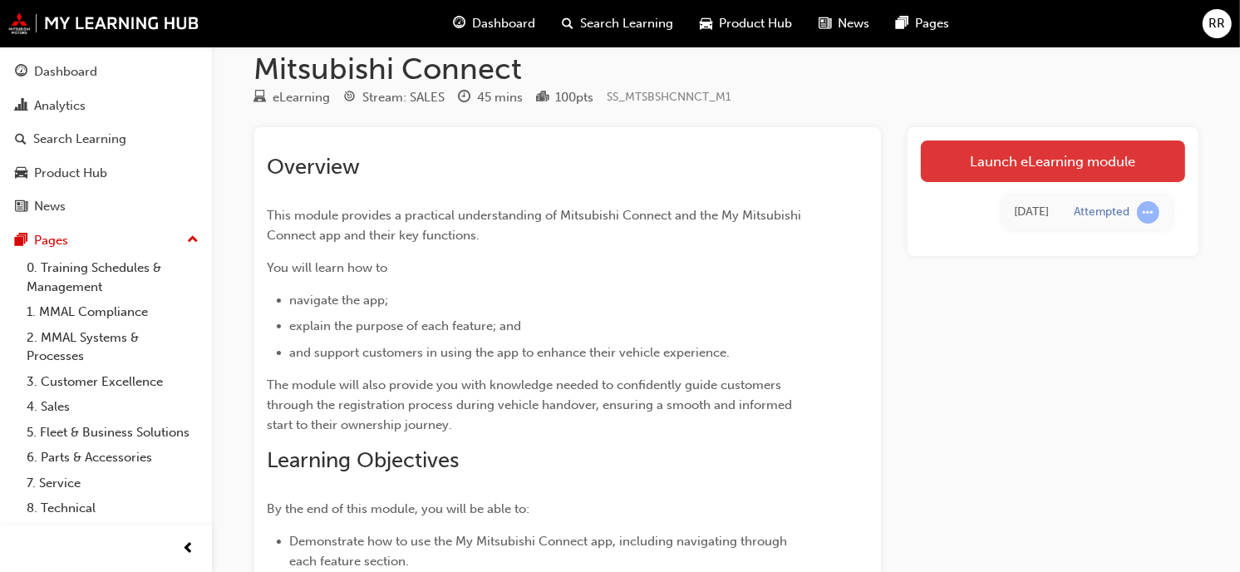
click at [1024, 167] on link "Launch eLearning module" at bounding box center [1053, 161] width 264 height 42
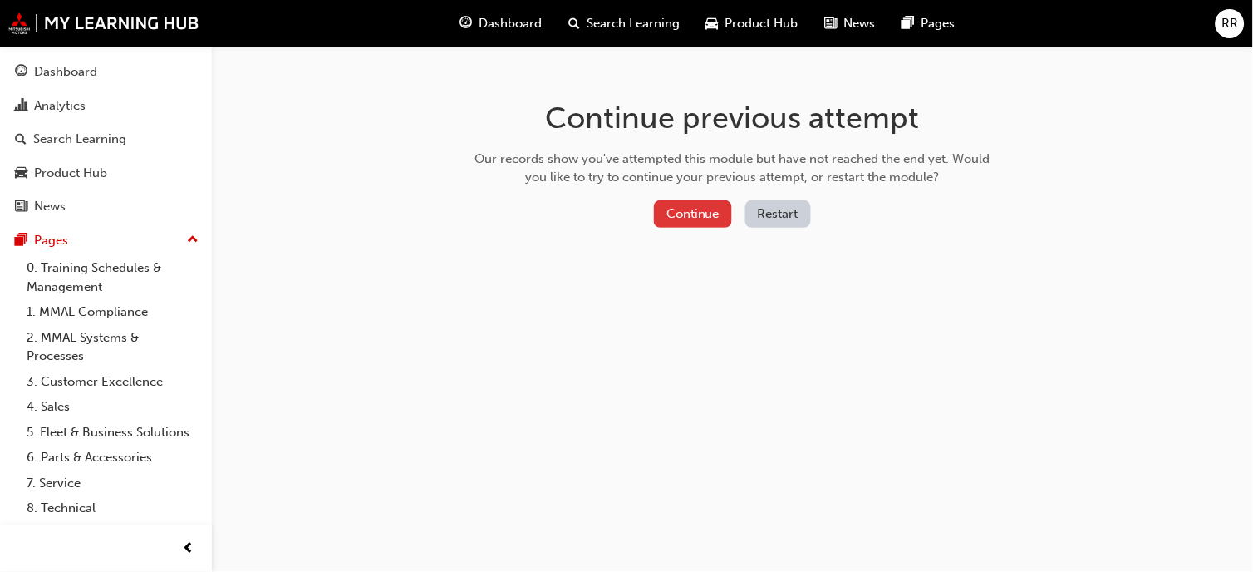
click at [700, 217] on button "Continue" at bounding box center [693, 213] width 78 height 27
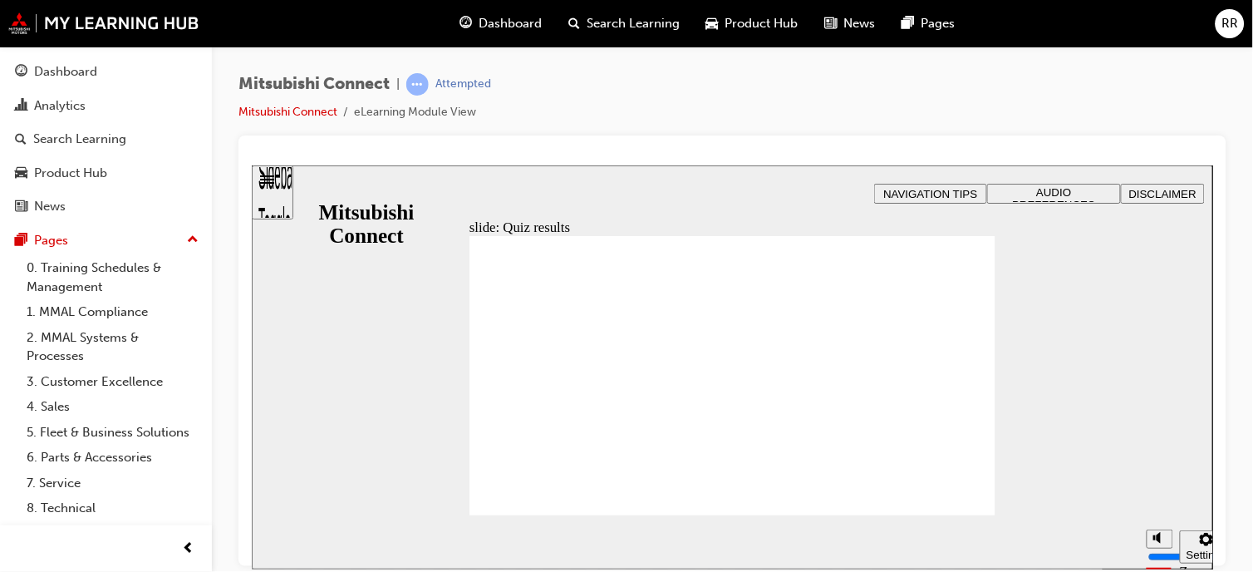
drag, startPoint x: 600, startPoint y: 337, endPoint x: 596, endPoint y: 356, distance: 20.4
radio input "false"
radio input "true"
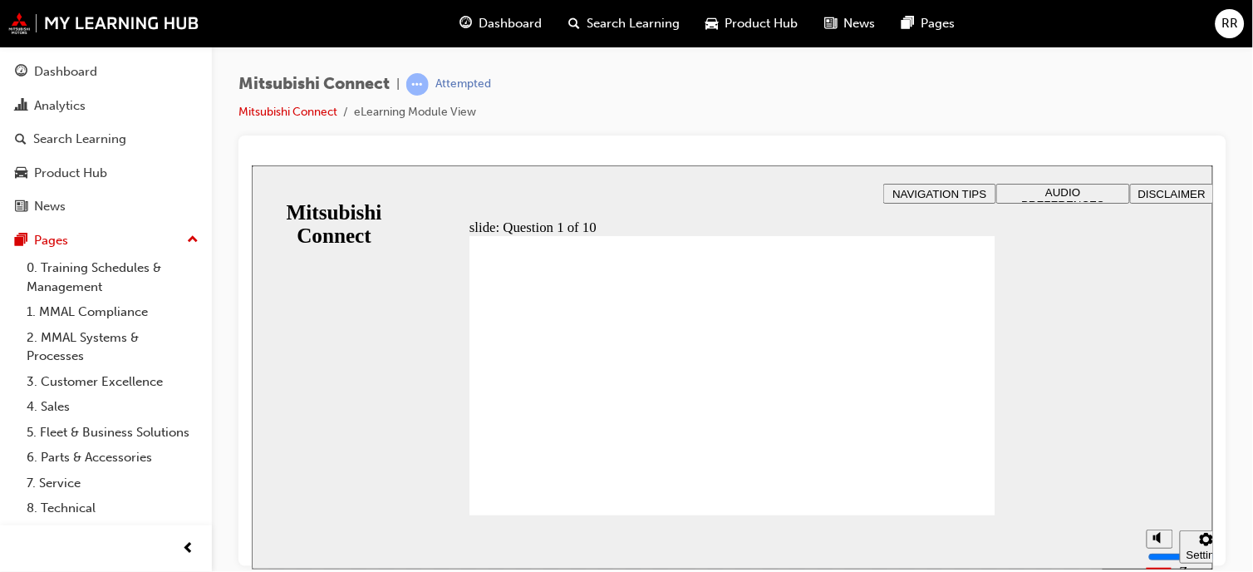
radio input "false"
radio input "true"
drag, startPoint x: 839, startPoint y: 291, endPoint x: 634, endPoint y: 278, distance: 205.6
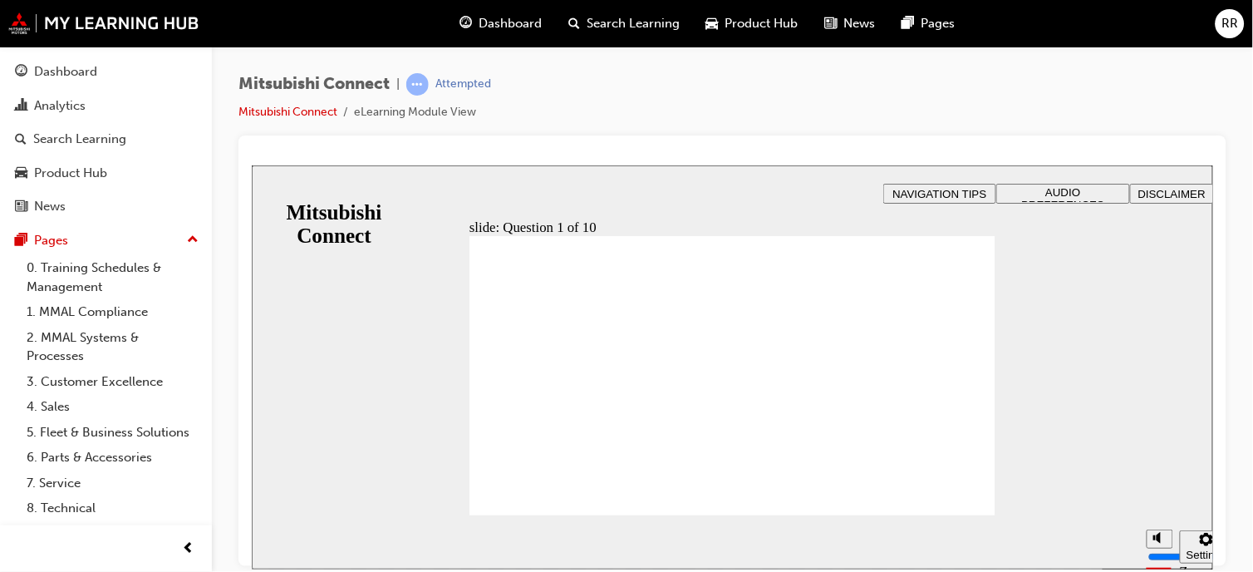
drag, startPoint x: 487, startPoint y: 282, endPoint x: 548, endPoint y: 292, distance: 62.4
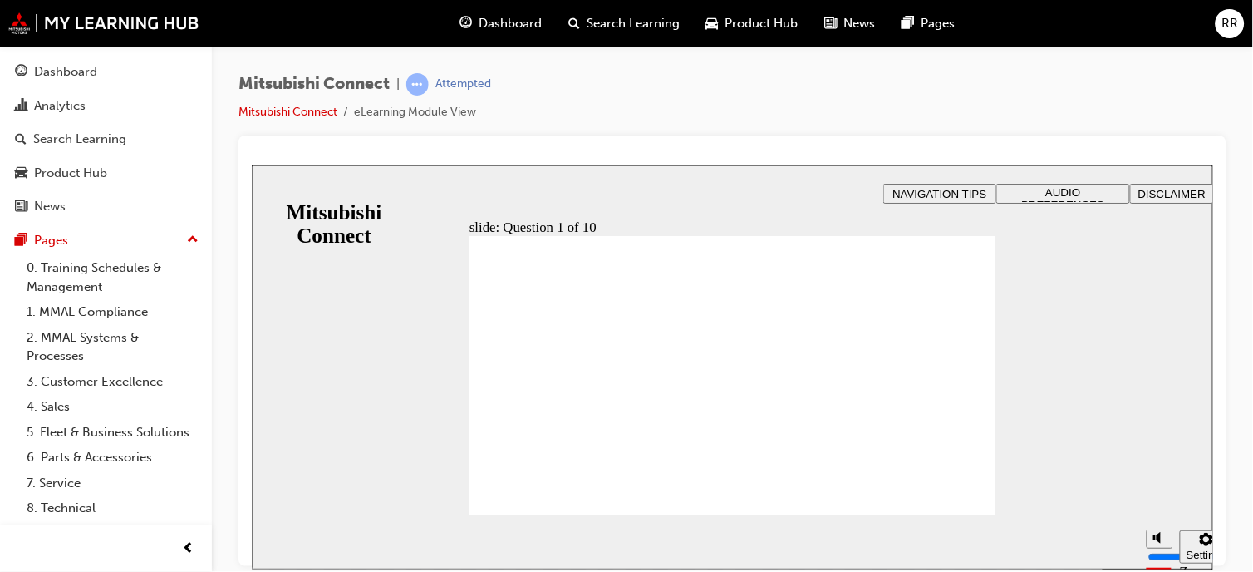
radio input "true"
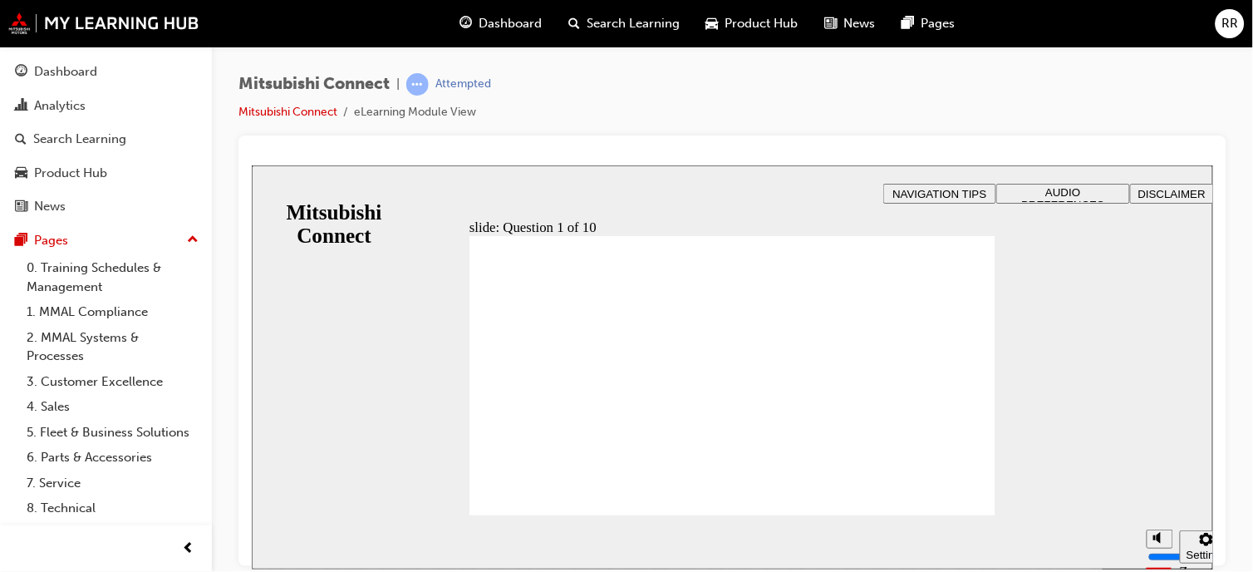
checkbox input "true"
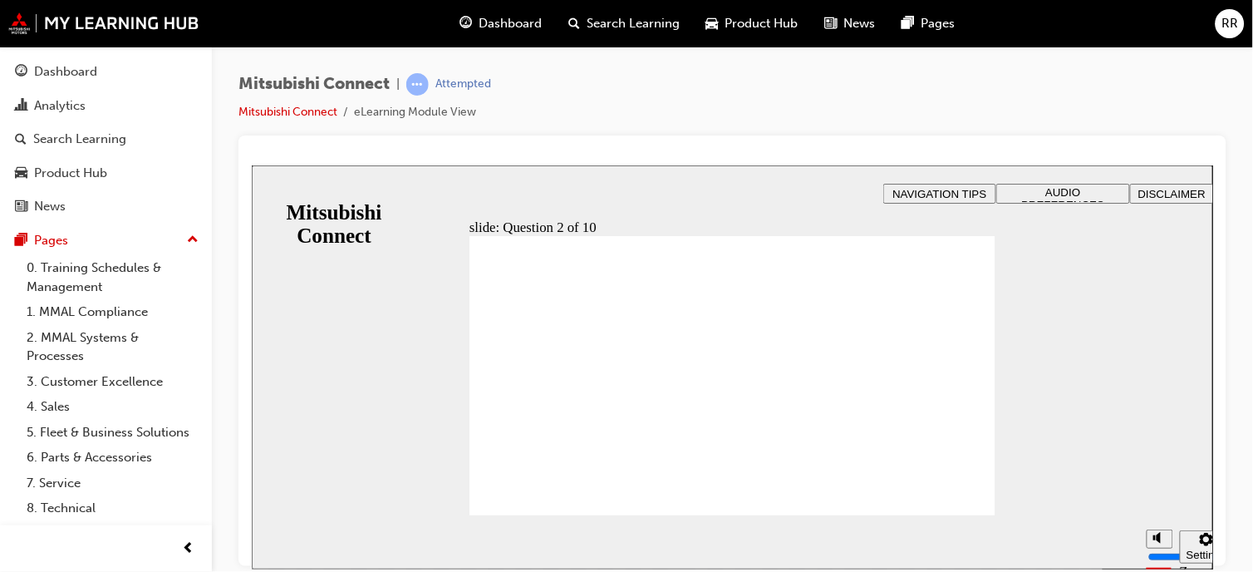
checkbox input "true"
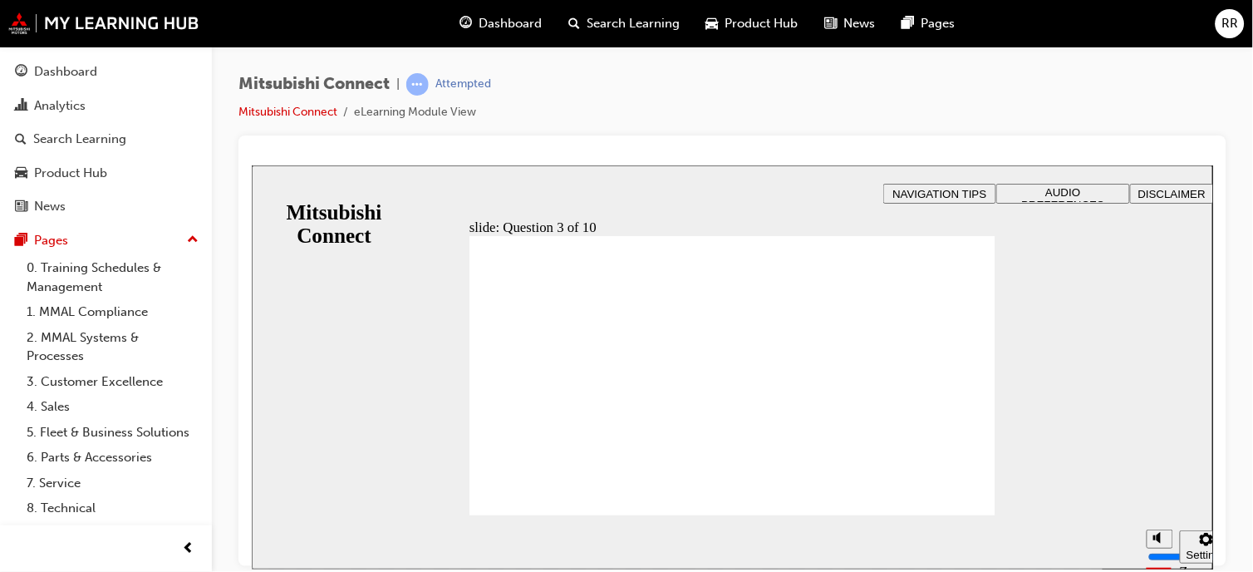
drag, startPoint x: 489, startPoint y: 287, endPoint x: 689, endPoint y: 303, distance: 200.0
checkbox input "true"
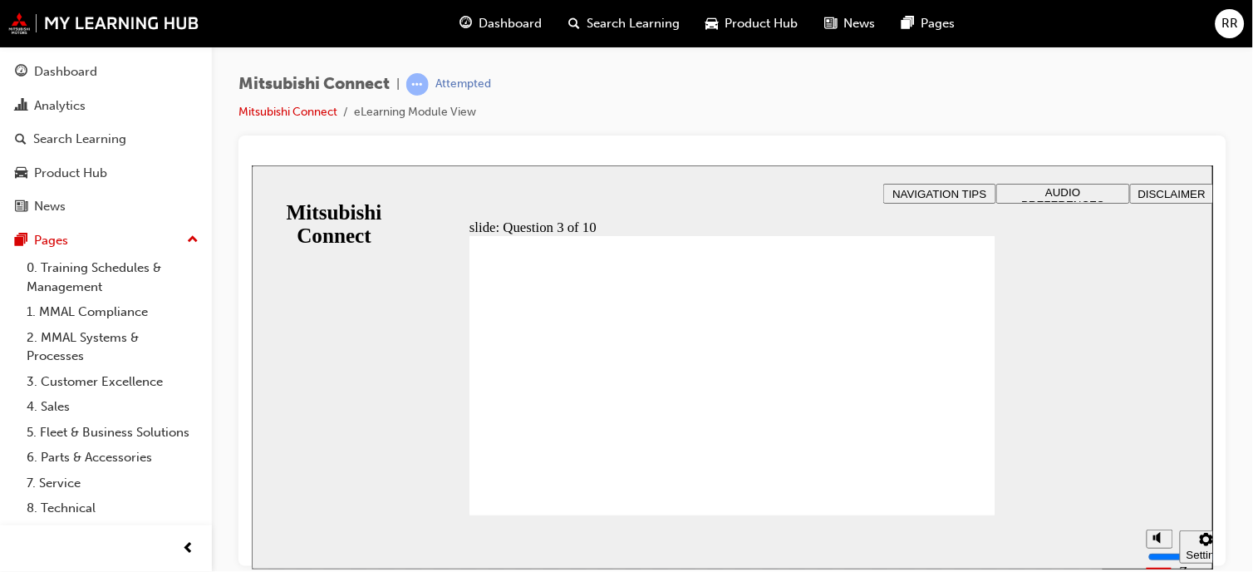
checkbox input "true"
radio input "false"
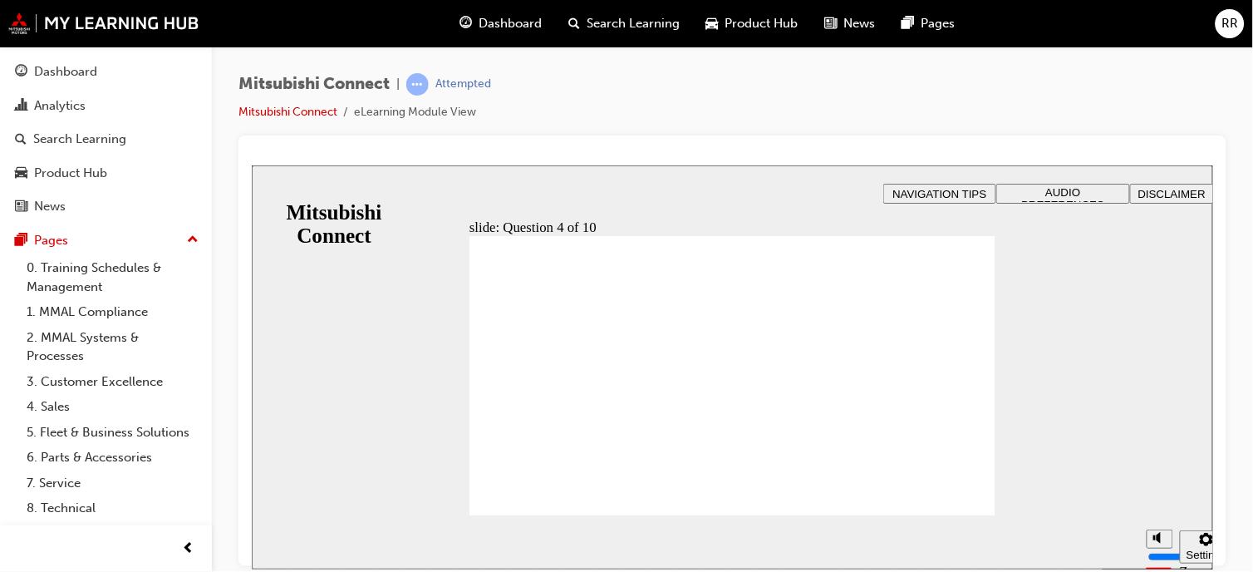
radio input "false"
radio input "true"
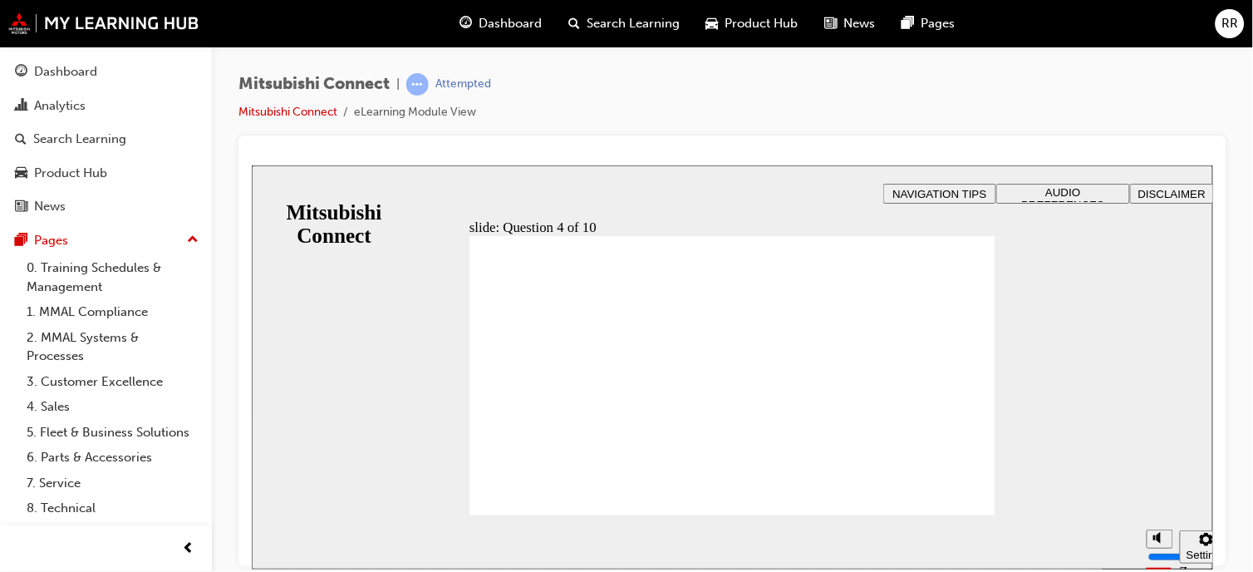
checkbox input "true"
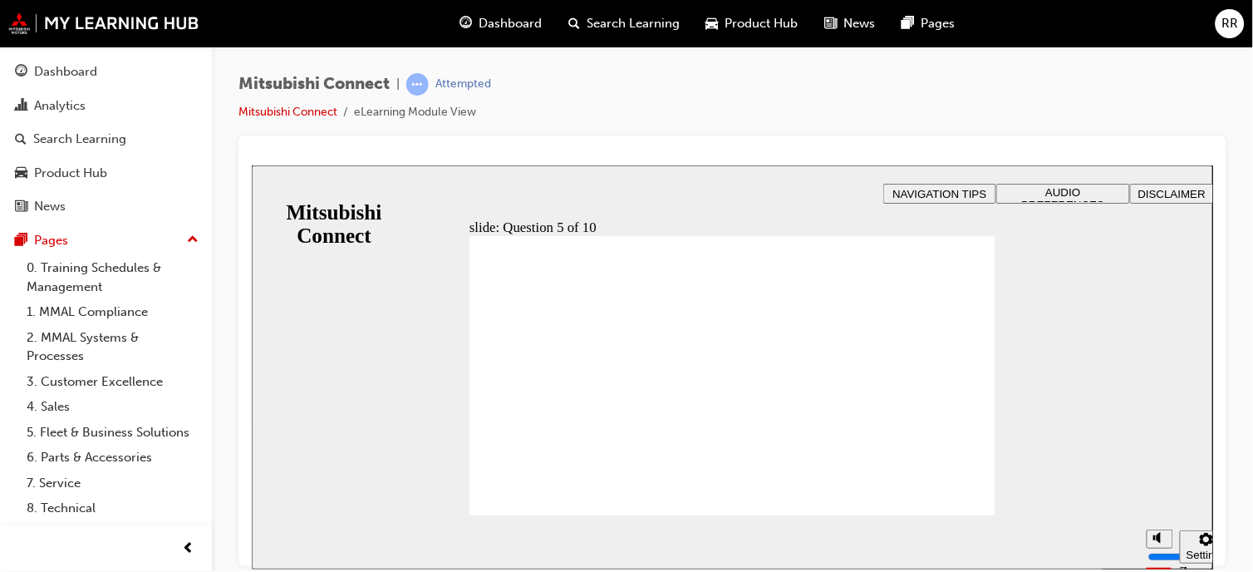
checkbox input "true"
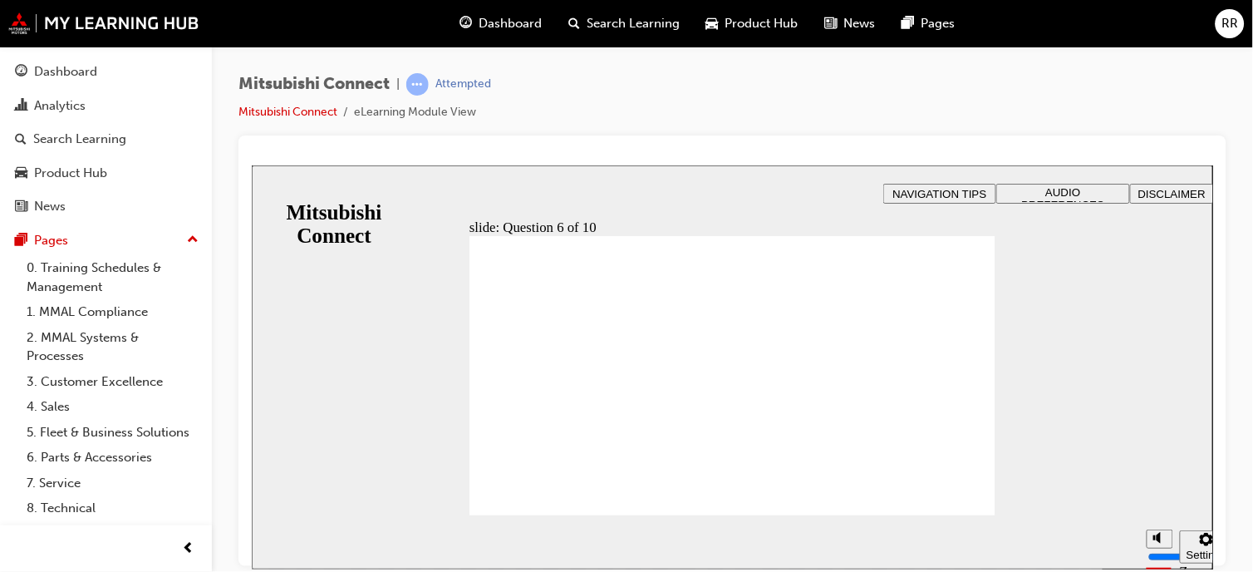
checkbox input "false"
checkbox input "true"
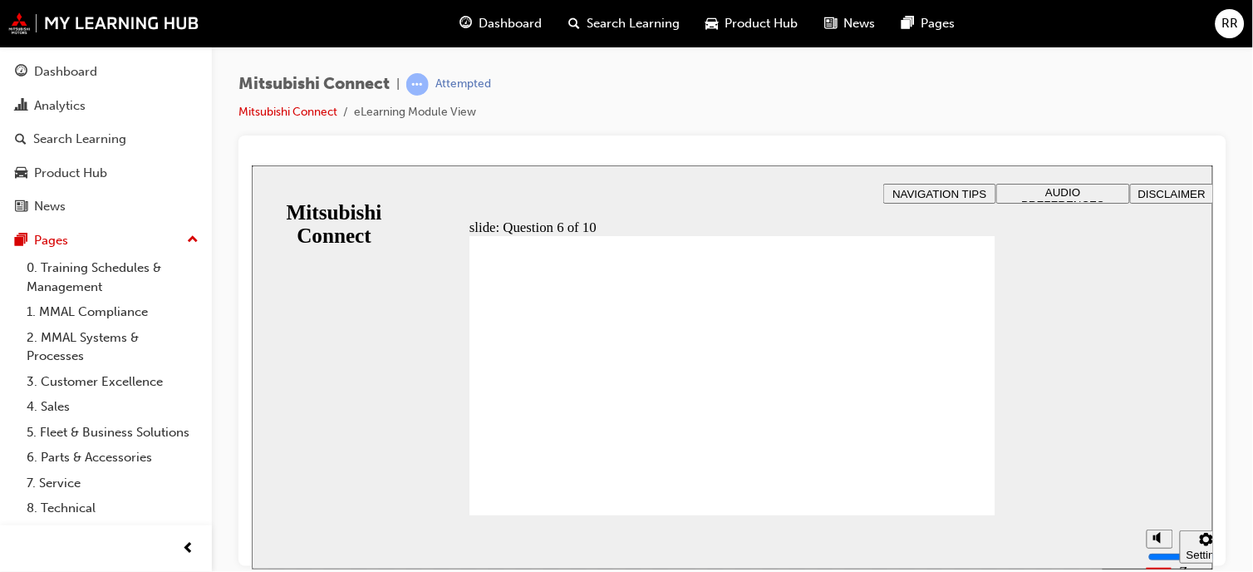
checkbox input "true"
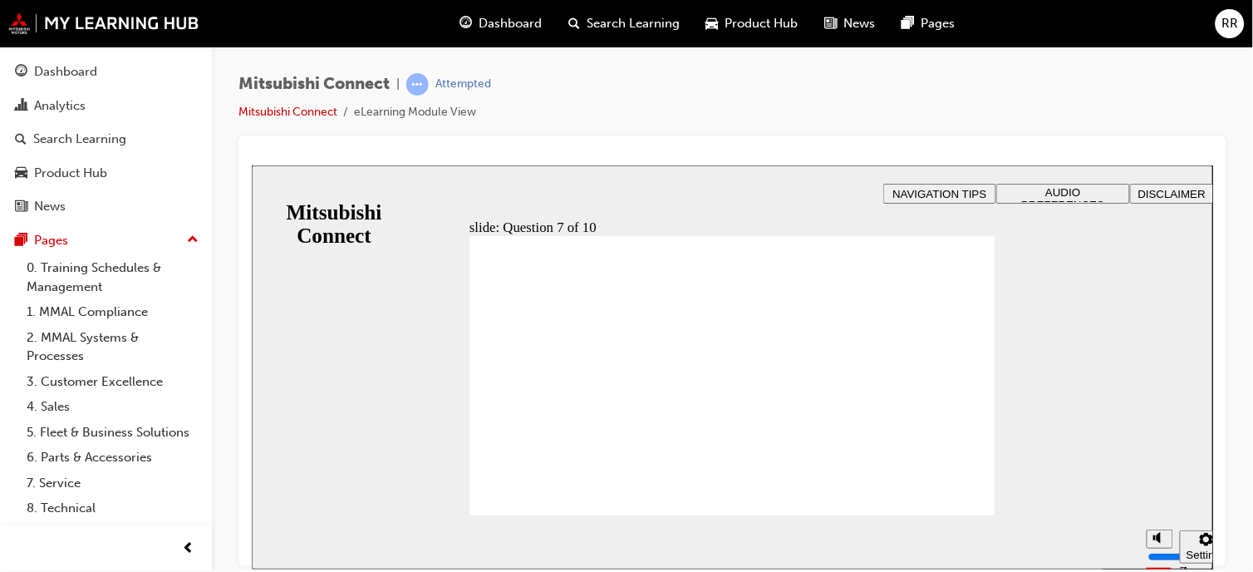
checkbox input "true"
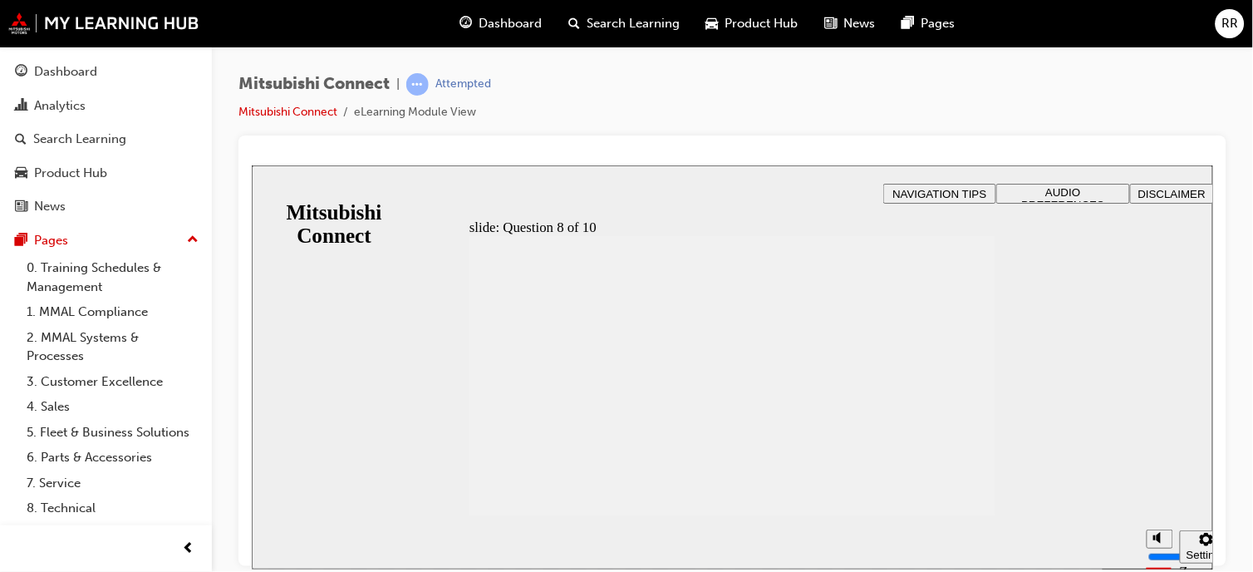
radio input "true"
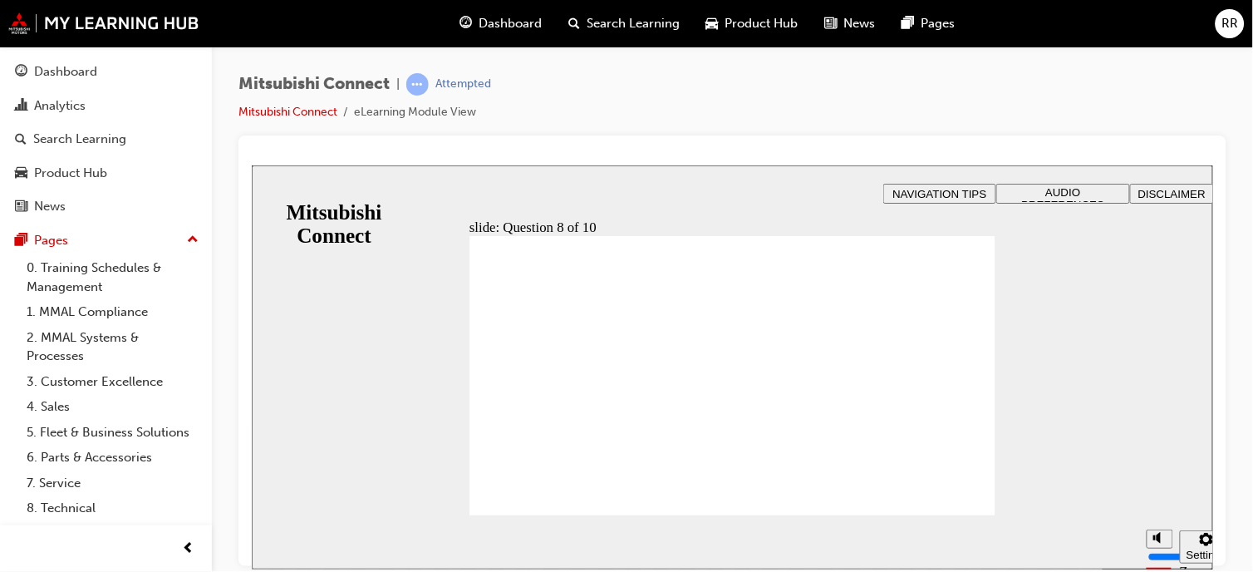
radio input "true"
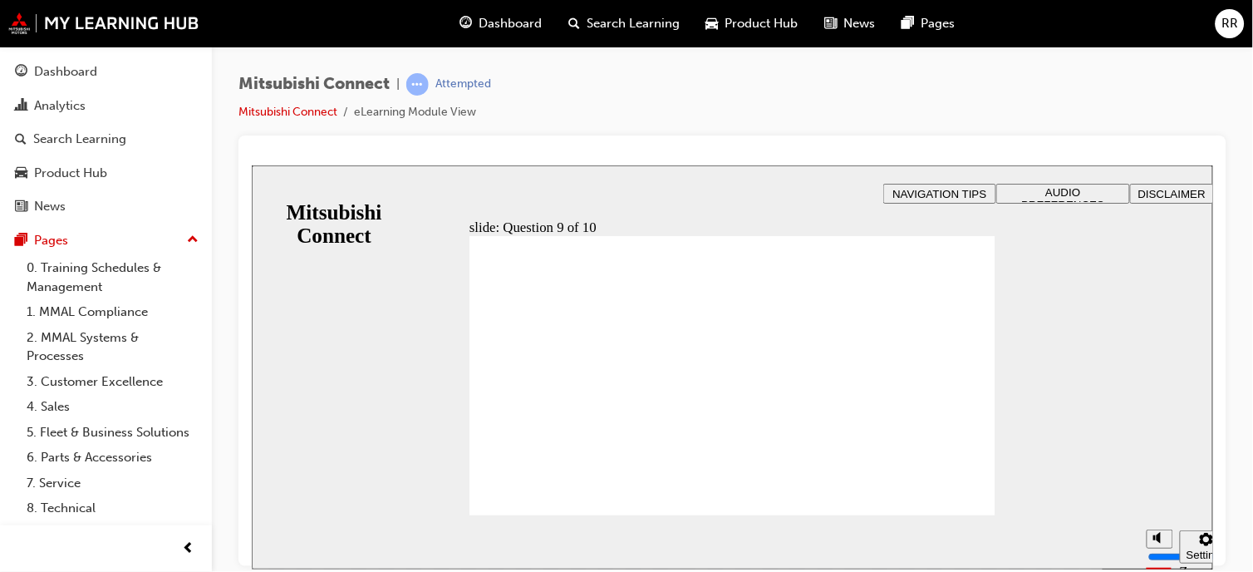
radio input "false"
drag, startPoint x: 553, startPoint y: 374, endPoint x: 541, endPoint y: 400, distance: 28.6
radio input "false"
radio input "true"
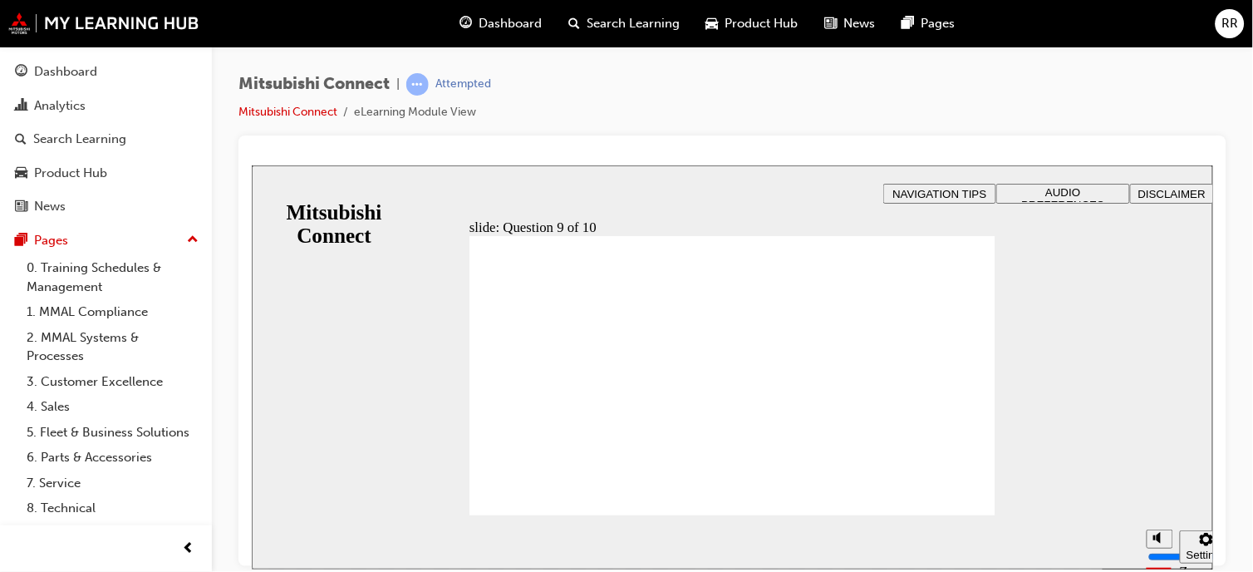
checkbox input "true"
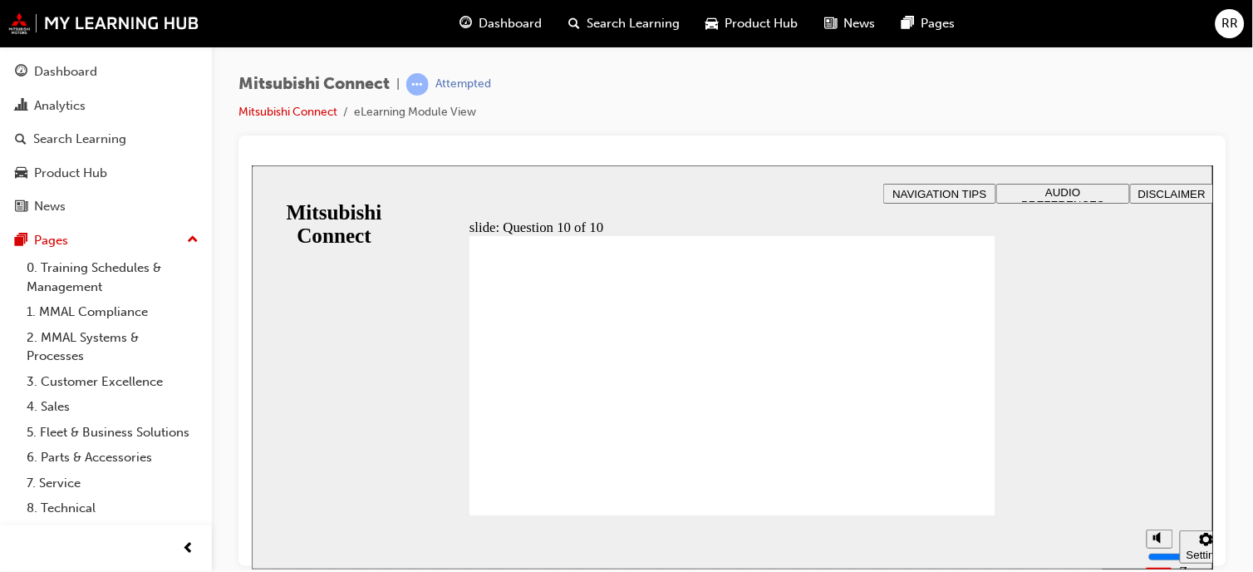
checkbox input "true"
radio input "false"
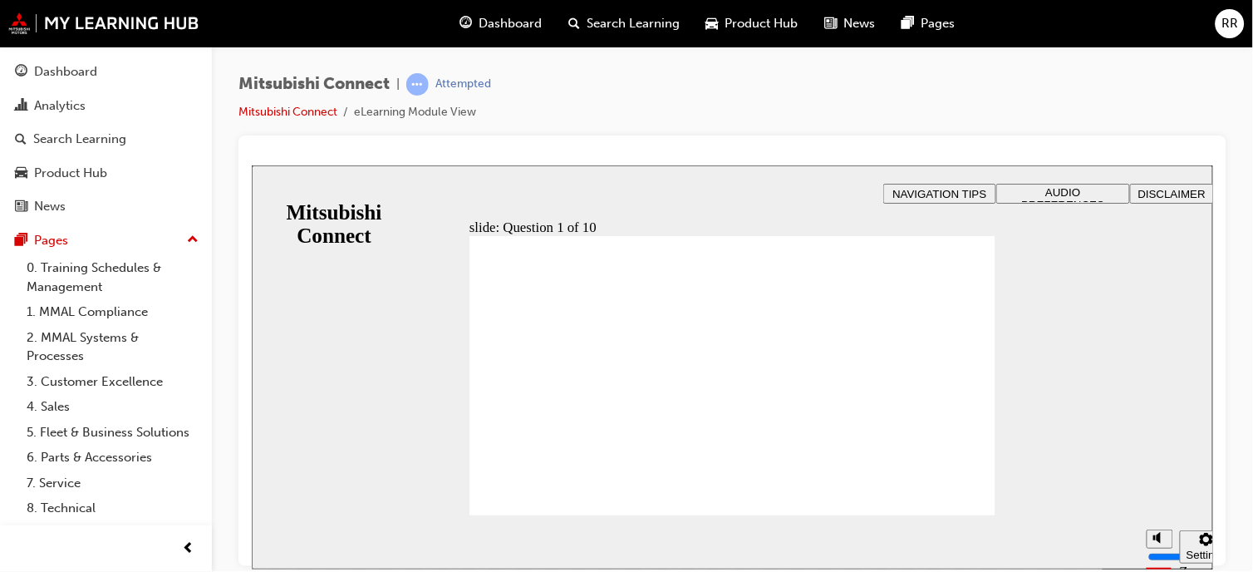
radio input "true"
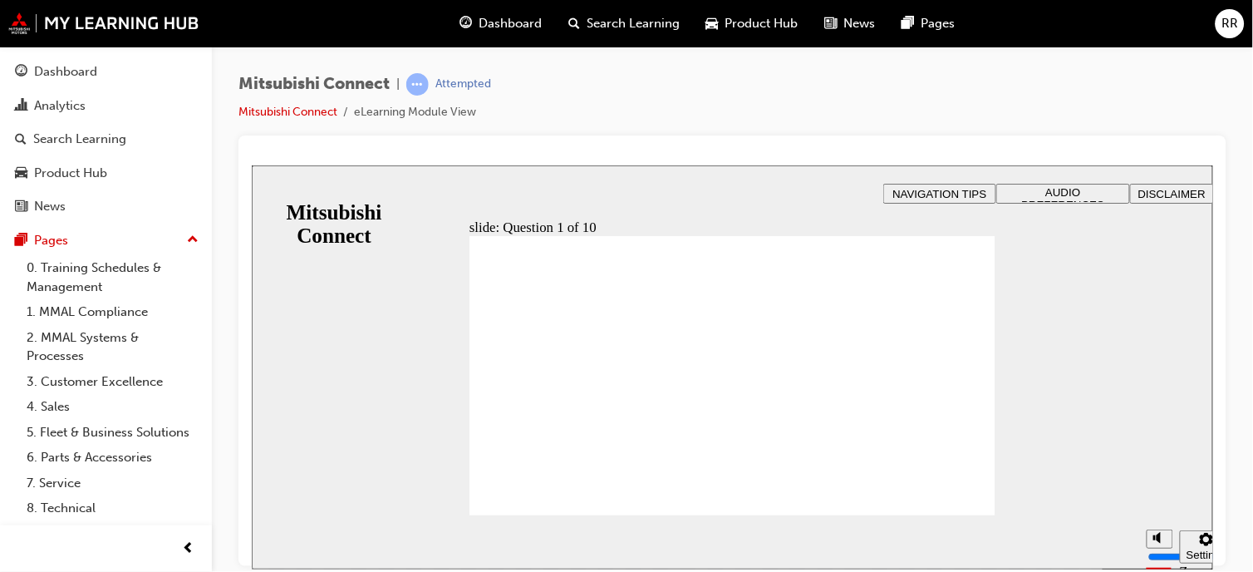
checkbox input "true"
checkbox input "false"
drag, startPoint x: 701, startPoint y: 299, endPoint x: 645, endPoint y: 290, distance: 57.2
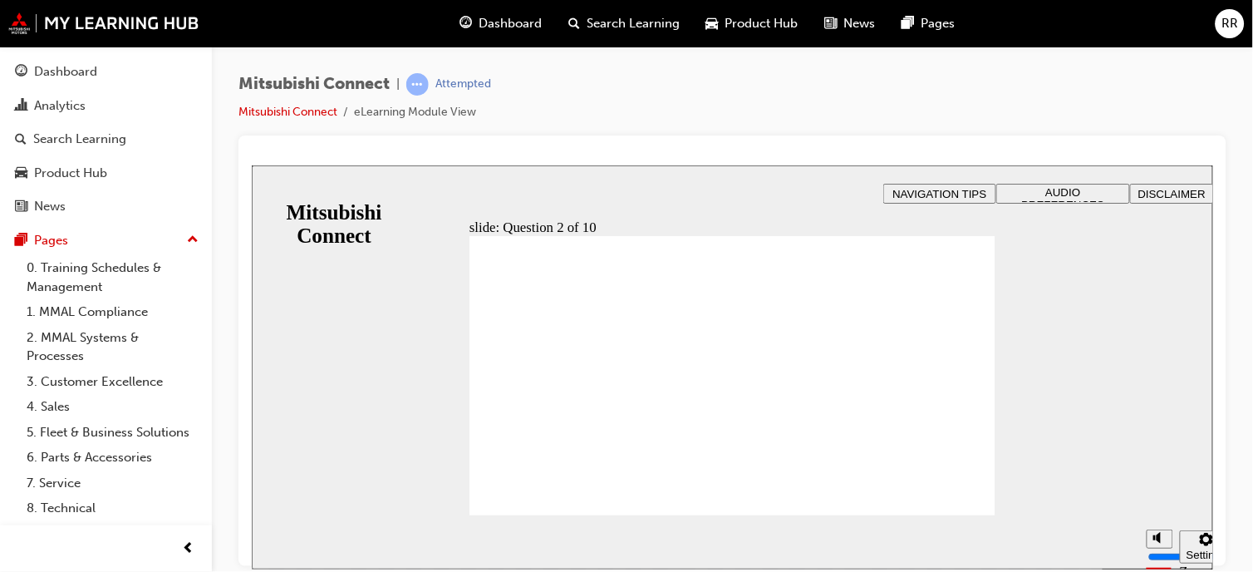
checkbox input "true"
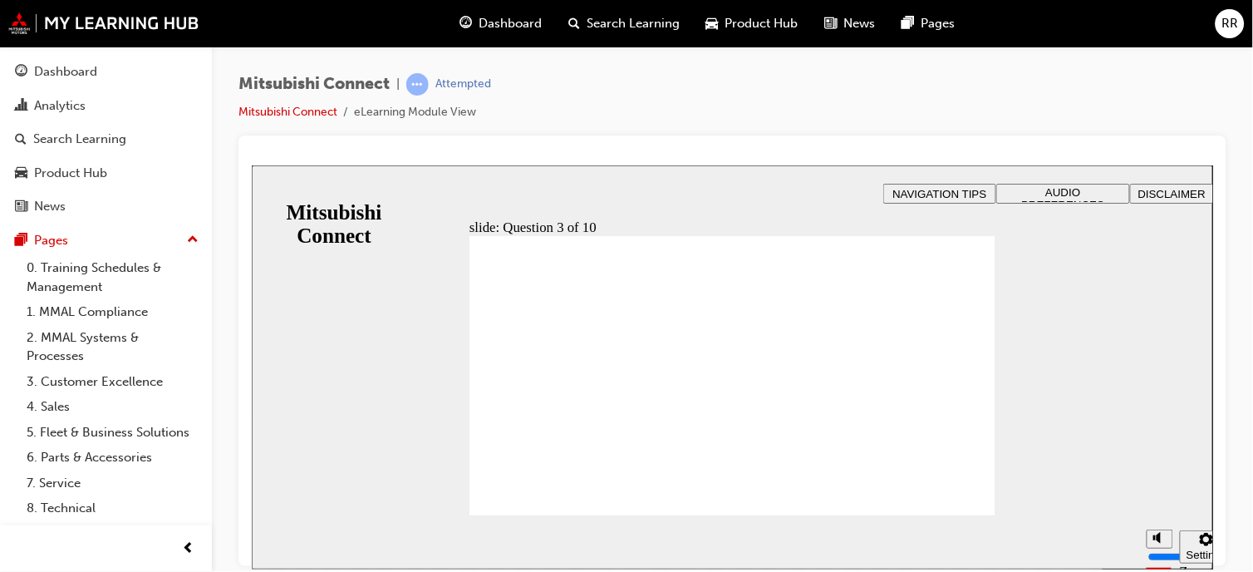
checkbox input "true"
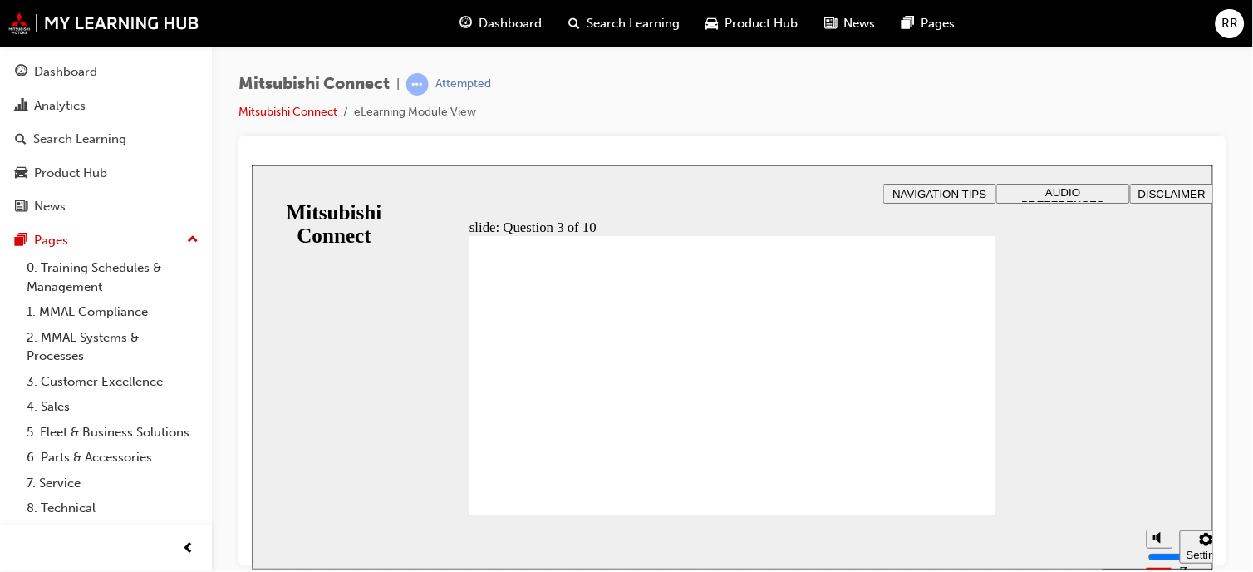
drag, startPoint x: 504, startPoint y: 376, endPoint x: 532, endPoint y: 399, distance: 36.1
radio input "false"
radio input "true"
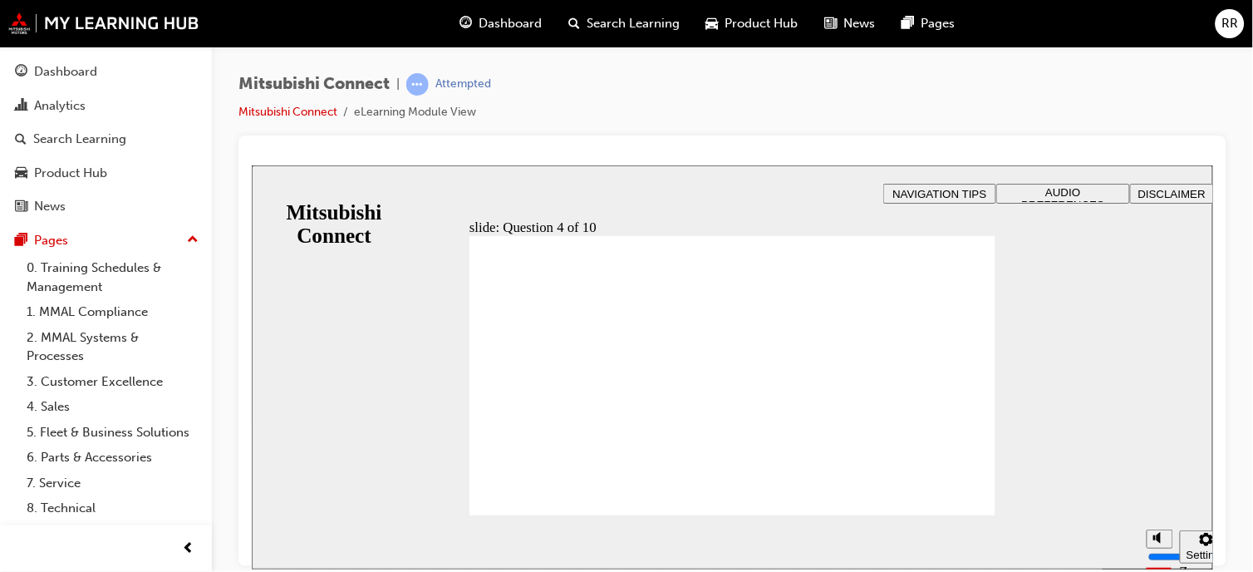
checkbox input "true"
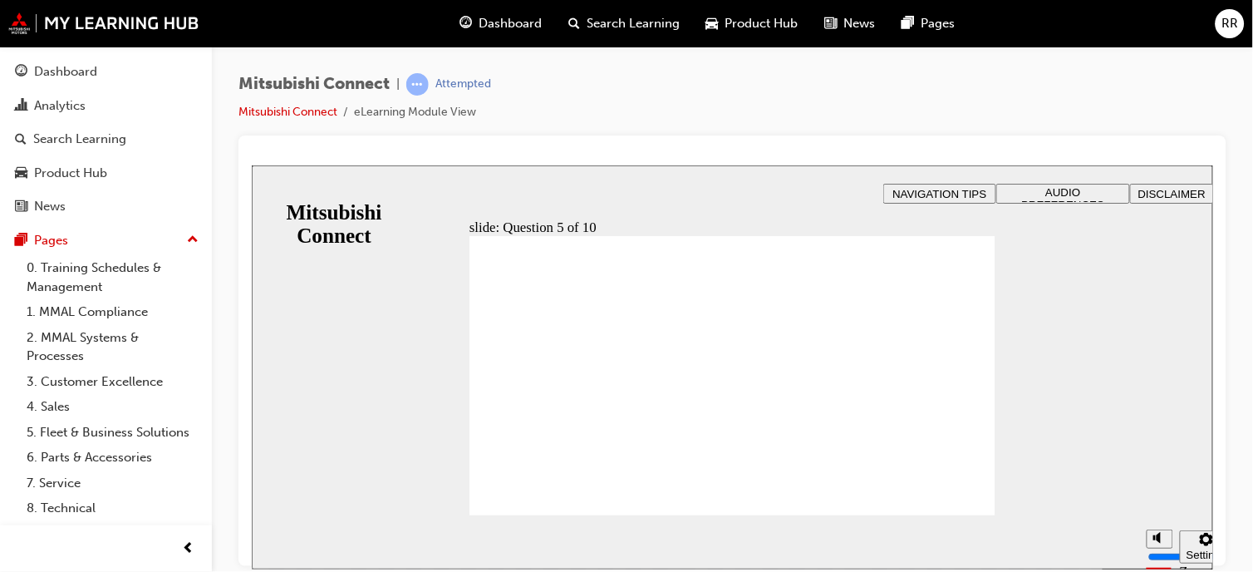
checkbox input "true"
drag, startPoint x: 600, startPoint y: 407, endPoint x: 600, endPoint y: 385, distance: 22.4
checkbox input "true"
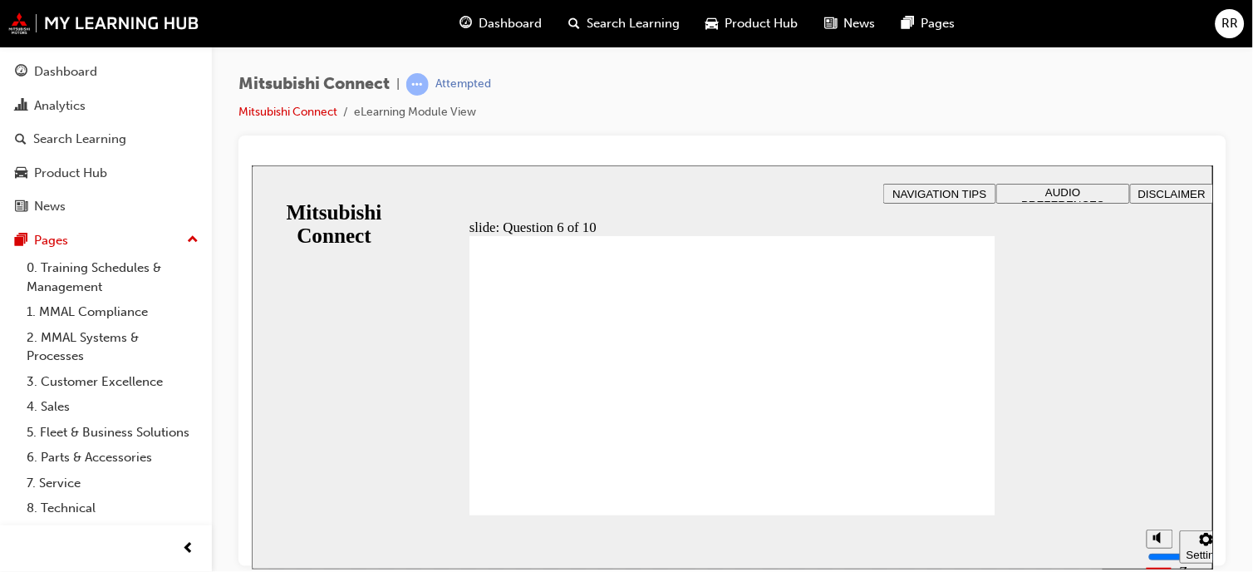
checkbox input "false"
checkbox input "true"
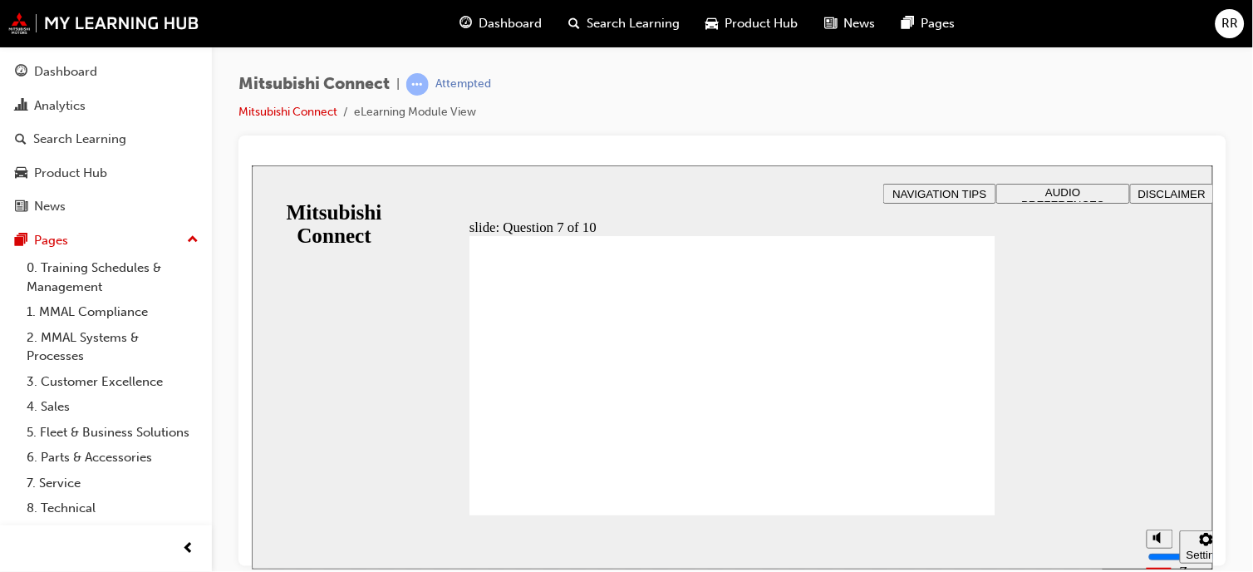
checkbox input "false"
checkbox input "true"
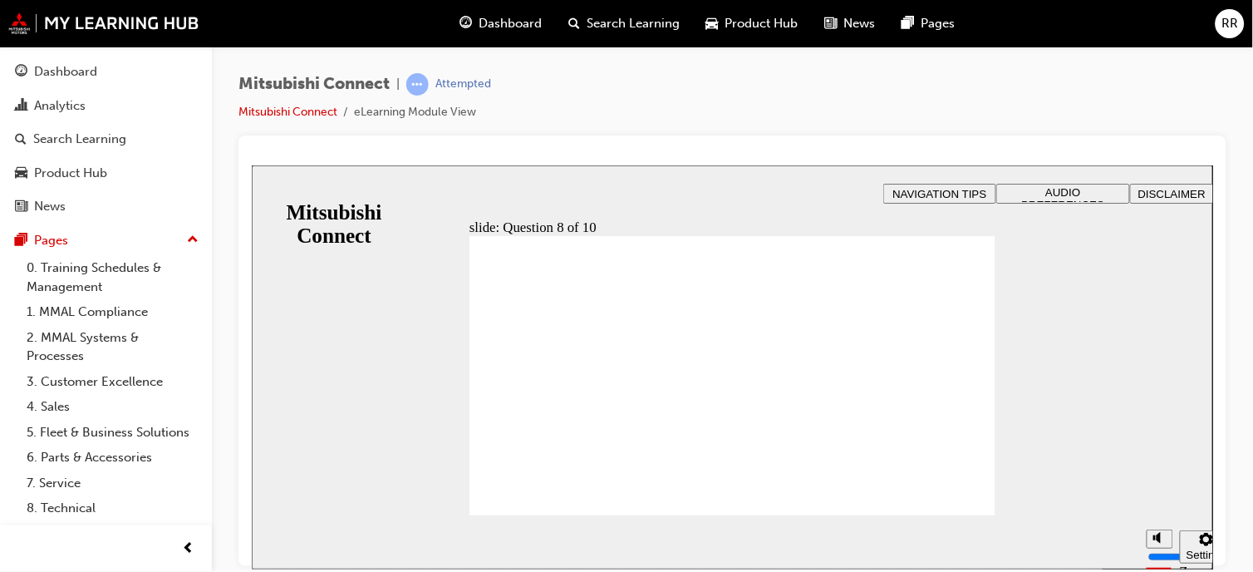
radio input "true"
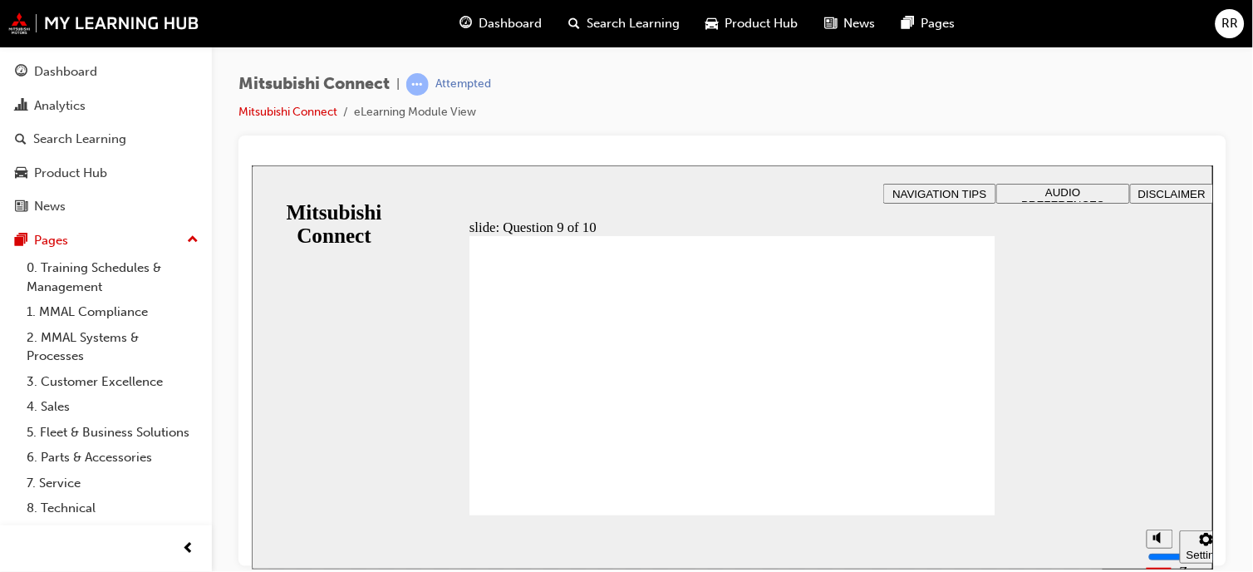
radio input "true"
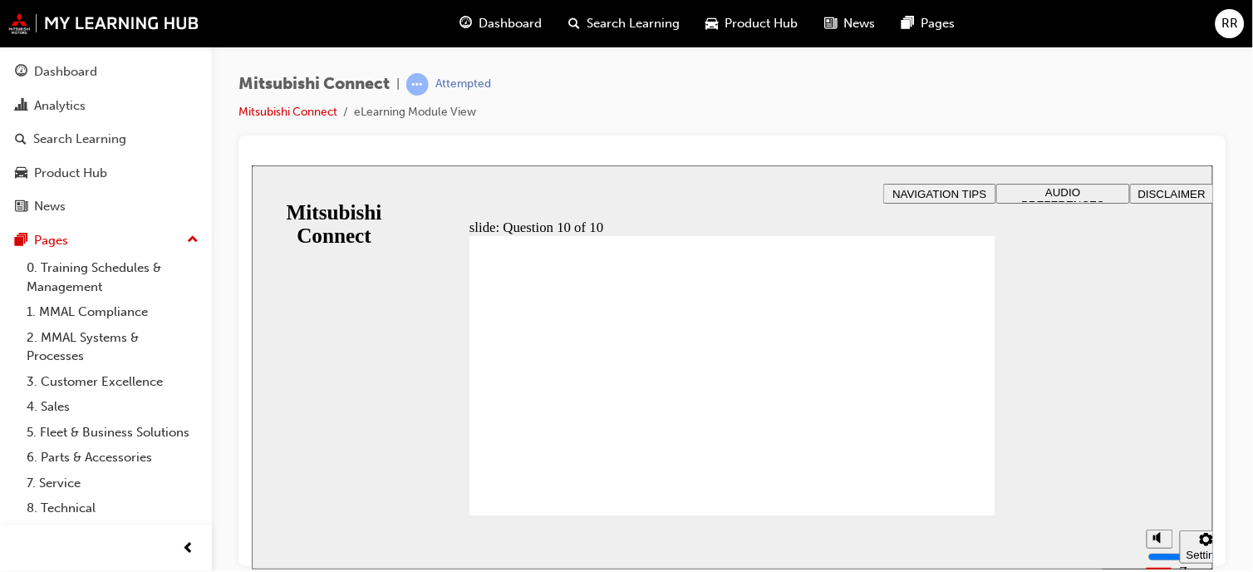
checkbox input "false"
checkbox input "true"
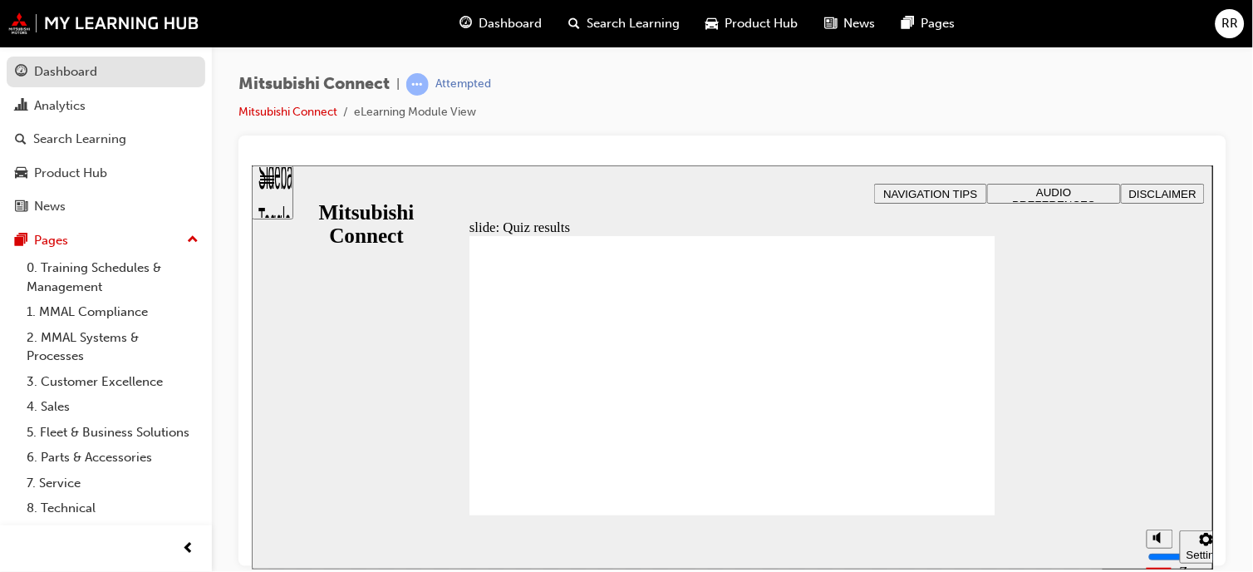
click at [87, 75] on div "Dashboard" at bounding box center [65, 71] width 63 height 19
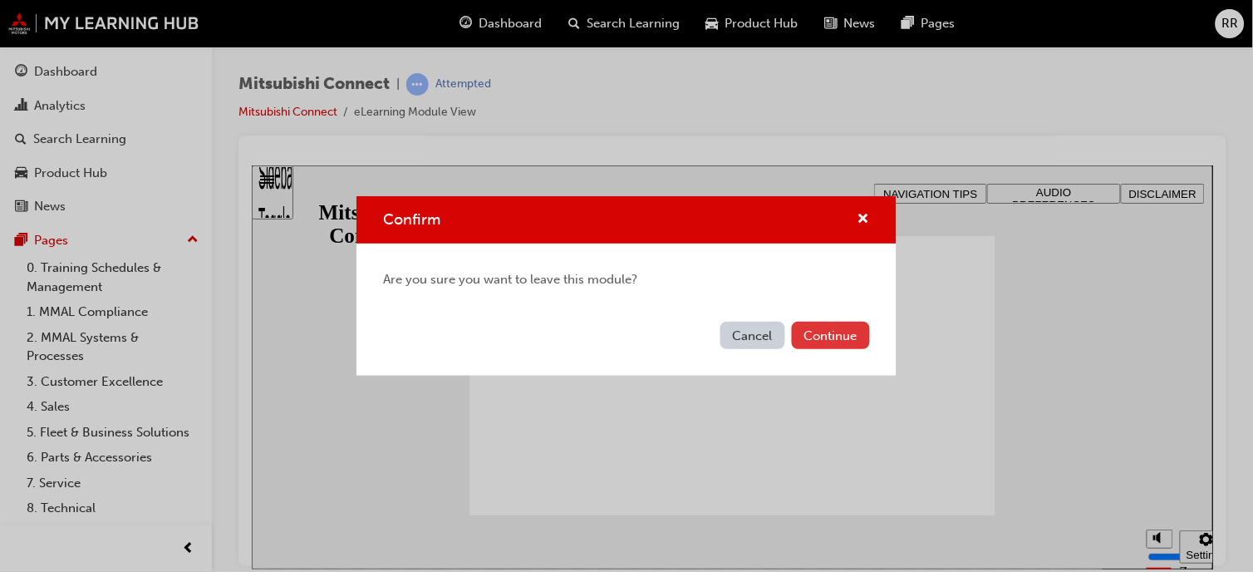
click at [844, 339] on button "Continue" at bounding box center [831, 335] width 78 height 27
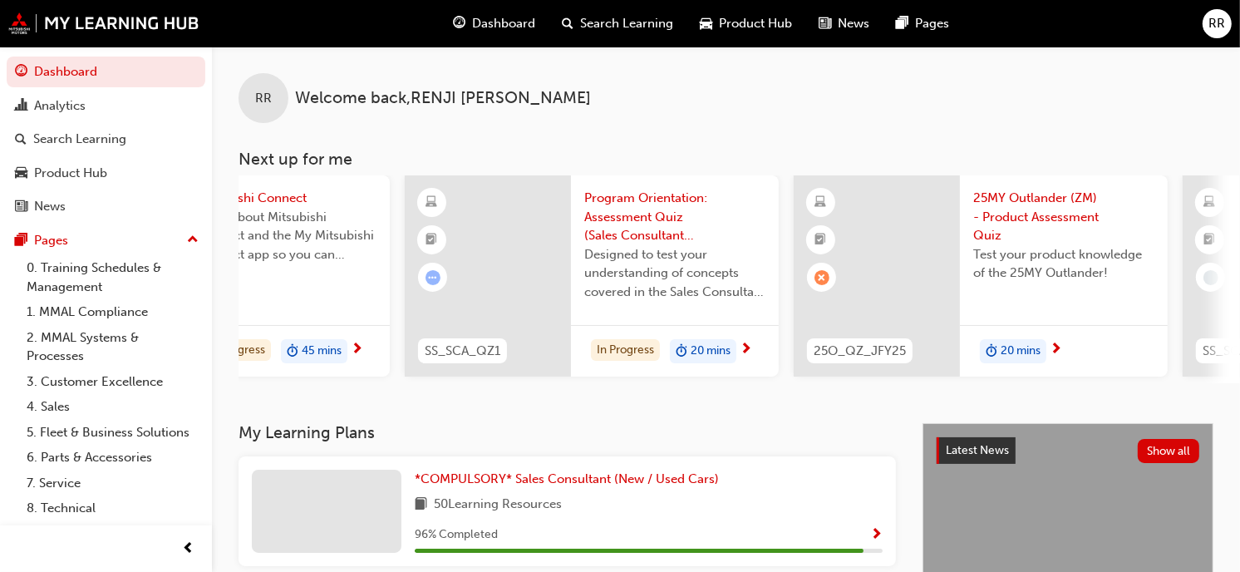
scroll to position [0, 236]
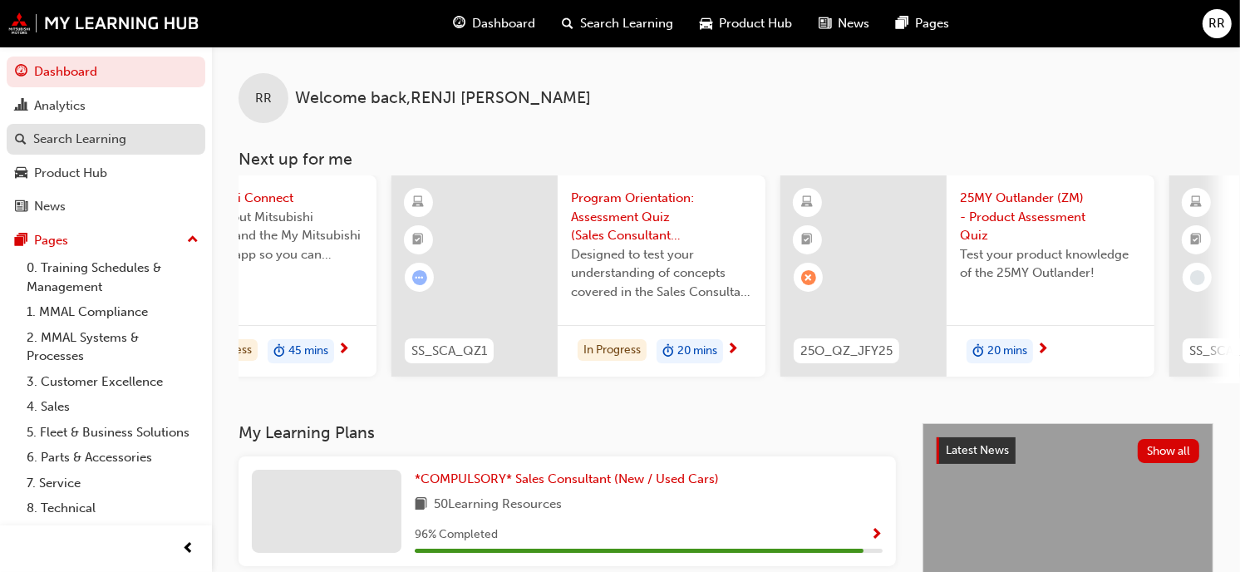
click at [86, 147] on div "Search Learning" at bounding box center [79, 139] width 93 height 19
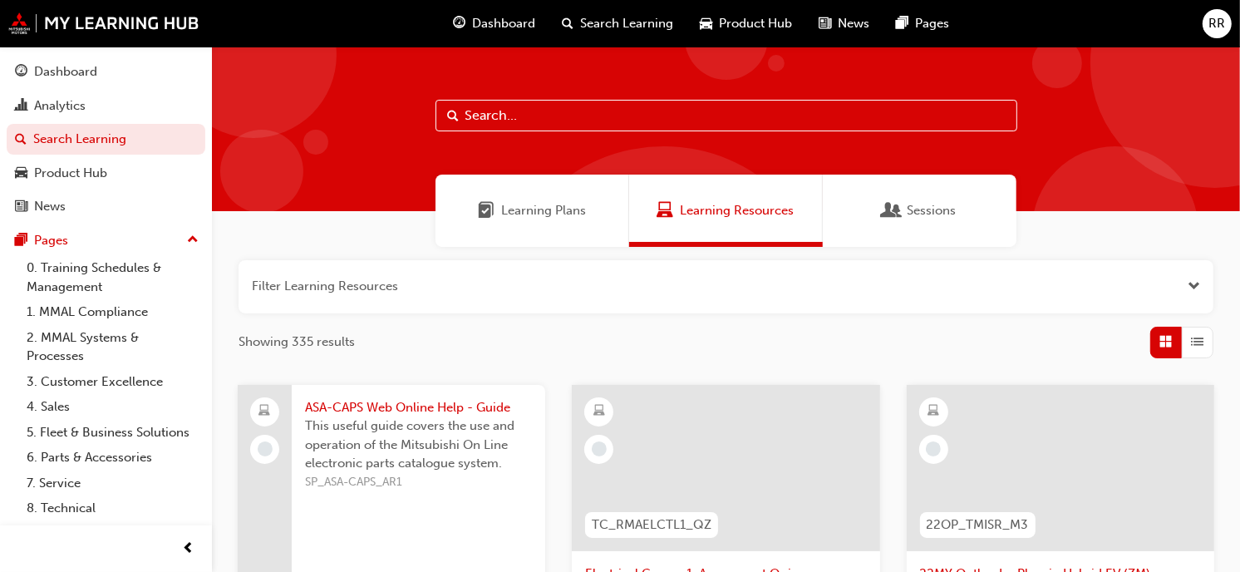
click at [602, 136] on div at bounding box center [726, 129] width 1028 height 165
click at [608, 115] on input "text" at bounding box center [726, 116] width 582 height 32
click at [608, 114] on input "text" at bounding box center [726, 116] width 582 height 32
click at [901, 199] on div "Sessions" at bounding box center [920, 210] width 194 height 72
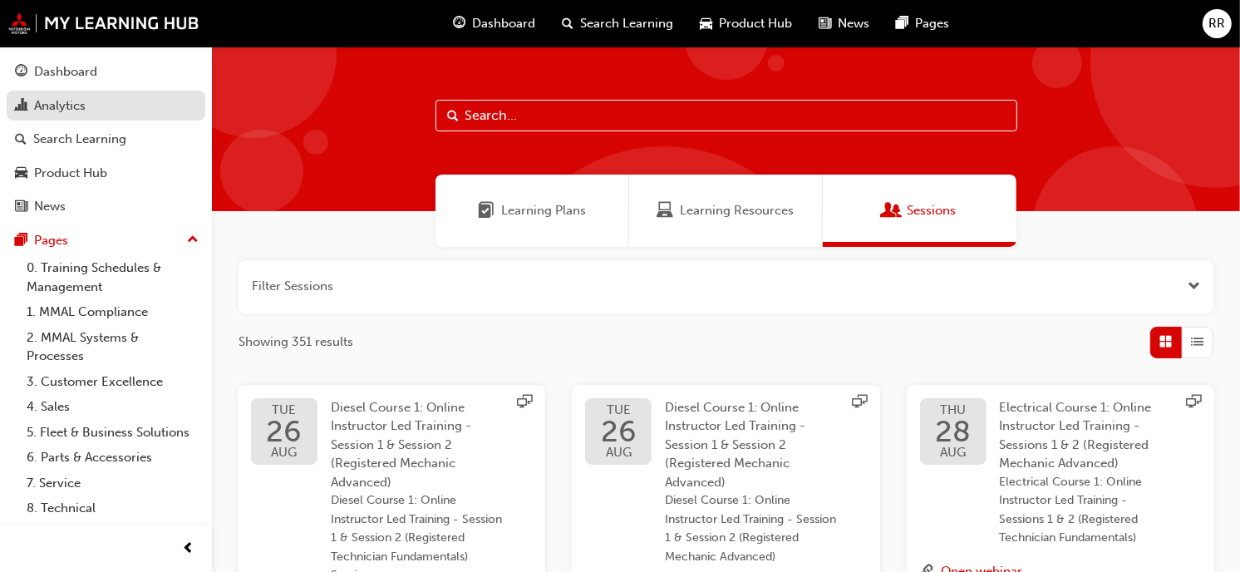
click at [80, 108] on div "Analytics" at bounding box center [60, 105] width 52 height 19
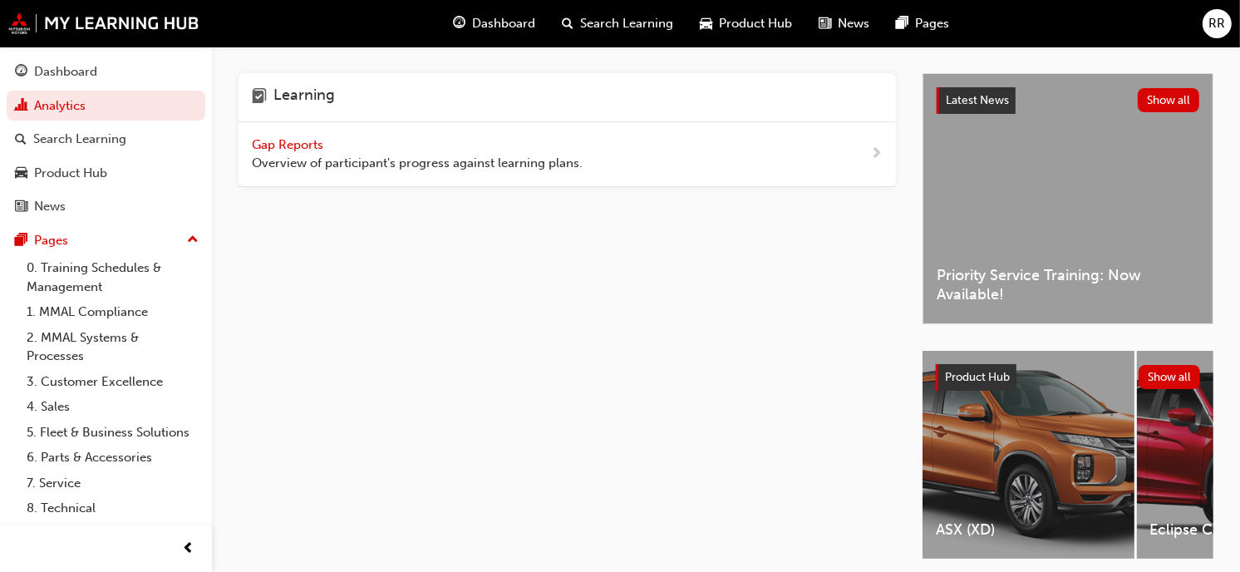
click at [314, 137] on span "Gap Reports" at bounding box center [289, 144] width 75 height 15
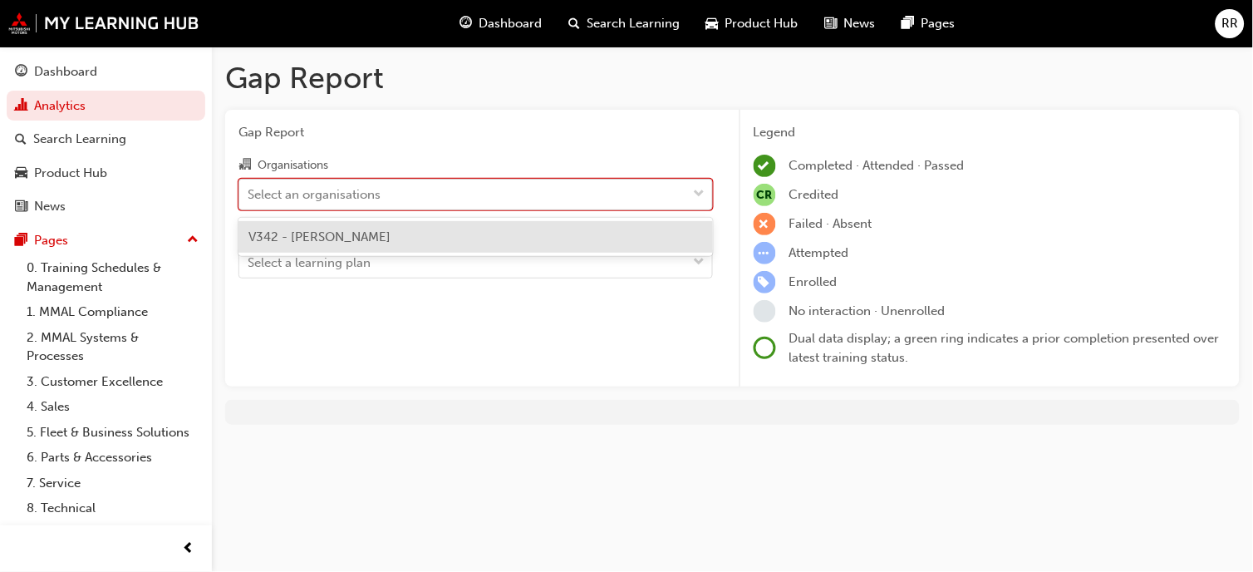
click at [434, 188] on div "Select an organisations" at bounding box center [463, 193] width 448 height 29
click at [249, 188] on input "Organisations option V342 - [PERSON_NAME] focused, 1 of 1. 1 result available. …" at bounding box center [249, 193] width 2 height 14
click at [391, 230] on span "V342 - [PERSON_NAME]" at bounding box center [319, 236] width 142 height 15
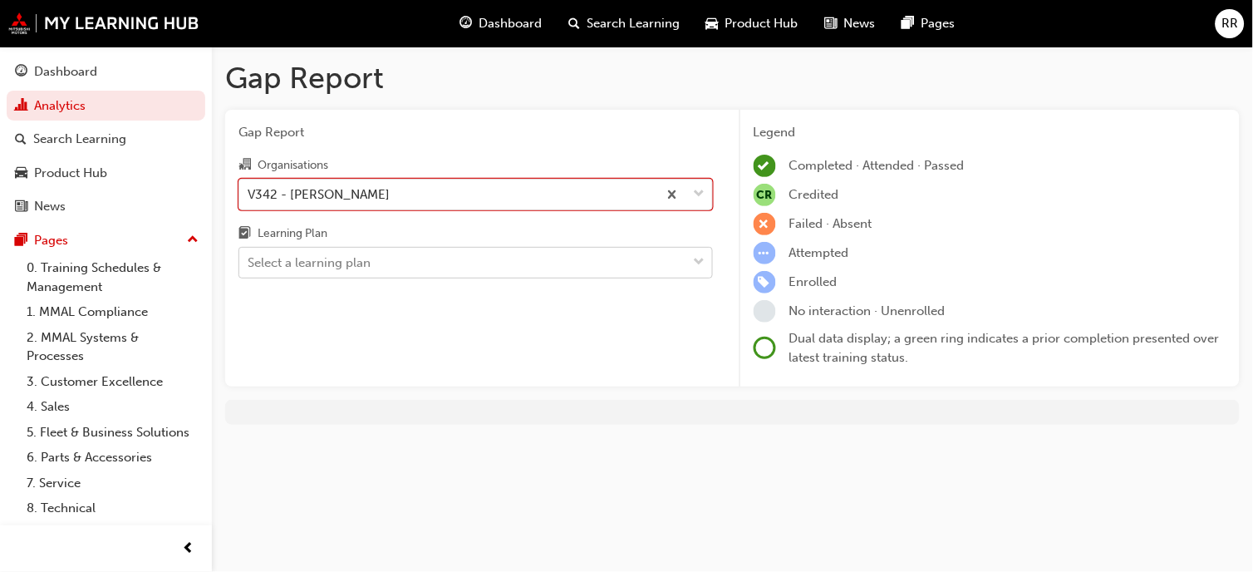
click at [407, 258] on div "Select a learning plan" at bounding box center [463, 262] width 448 height 29
click at [249, 258] on input "Learning Plan Select a learning plan" at bounding box center [249, 262] width 2 height 14
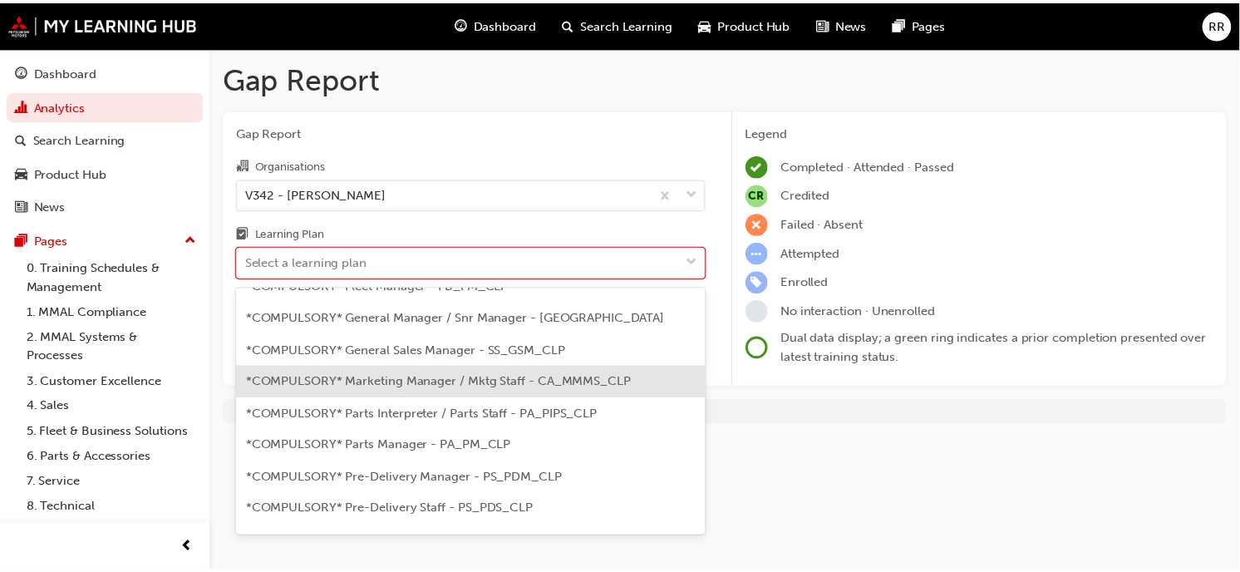
scroll to position [369, 0]
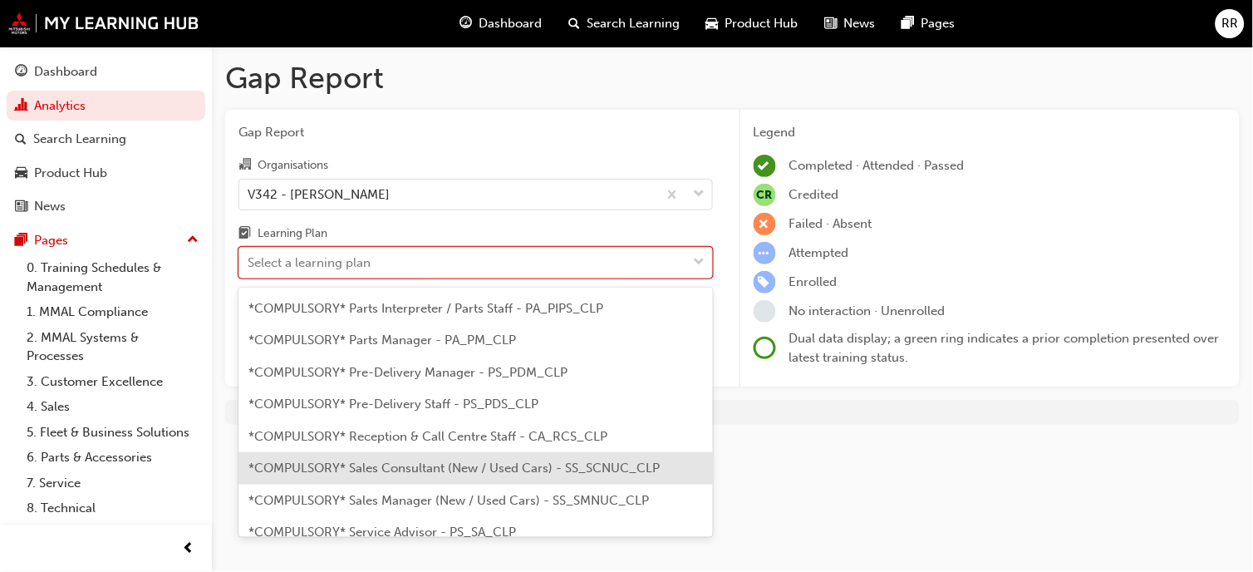
click at [480, 452] on div "*COMPULSORY* Sales Consultant (New / Used Cars) - SS_SCNUC_CLP" at bounding box center [475, 468] width 474 height 32
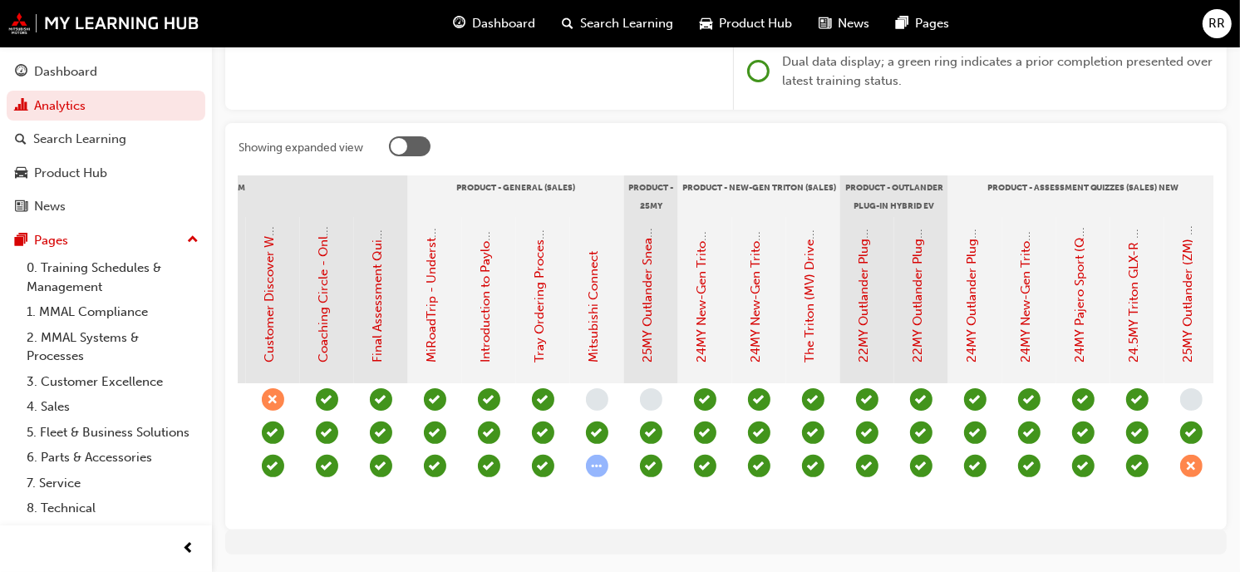
scroll to position [0, 1996]
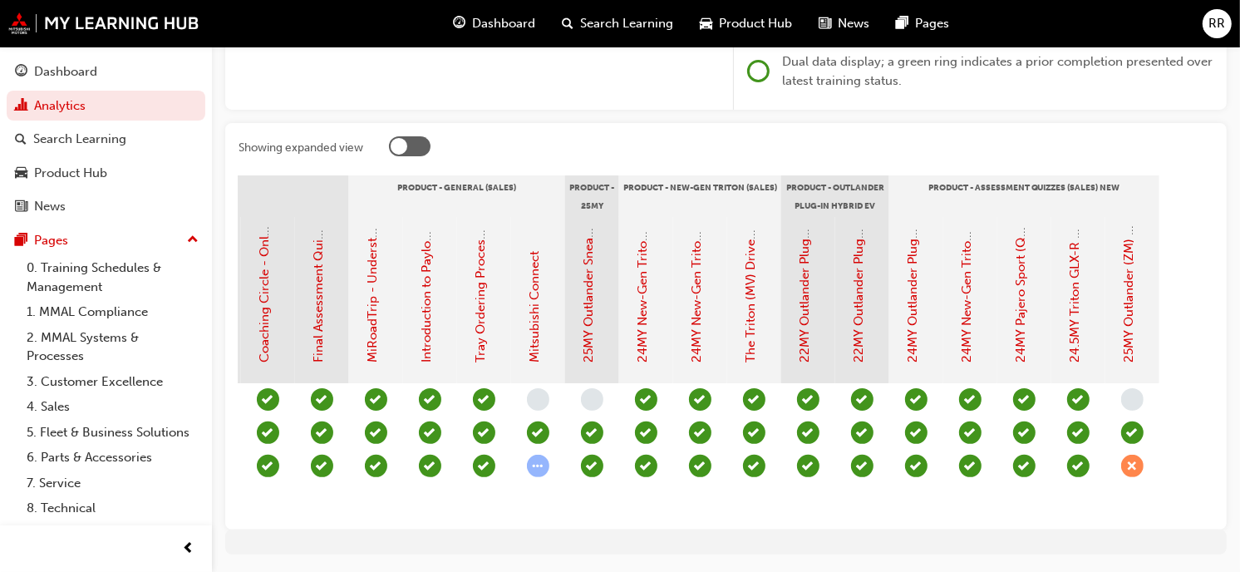
drag, startPoint x: 931, startPoint y: 512, endPoint x: 960, endPoint y: 505, distance: 29.0
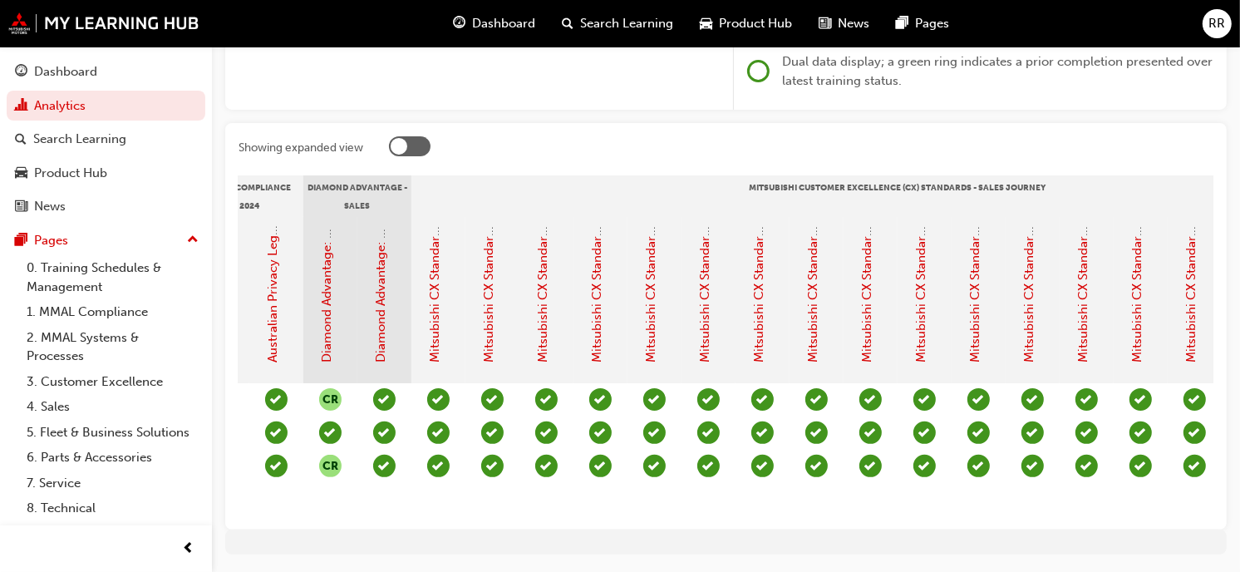
scroll to position [0, 0]
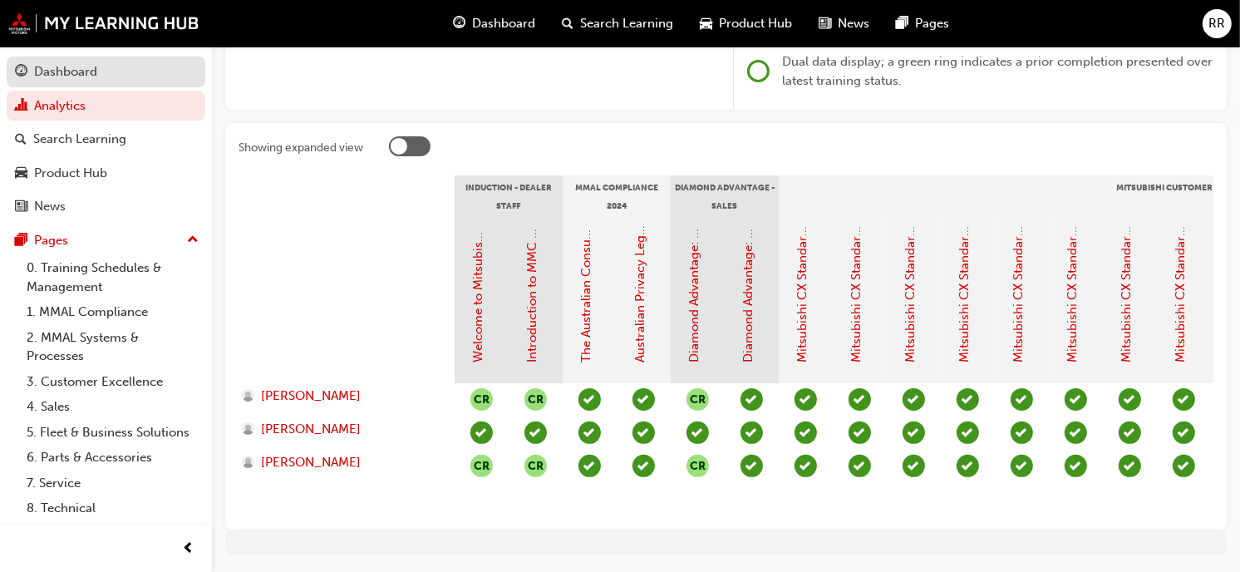
click at [81, 69] on div "Dashboard" at bounding box center [65, 71] width 63 height 19
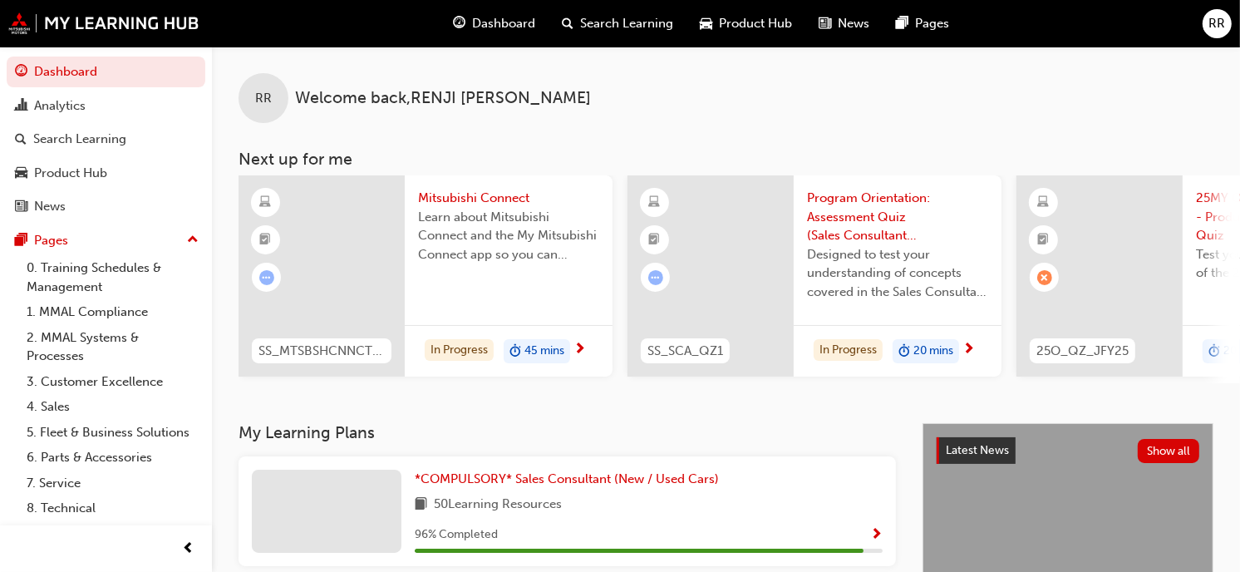
click at [870, 245] on span "Designed to test your understanding of concepts covered in the Sales Consultant…" at bounding box center [897, 273] width 181 height 57
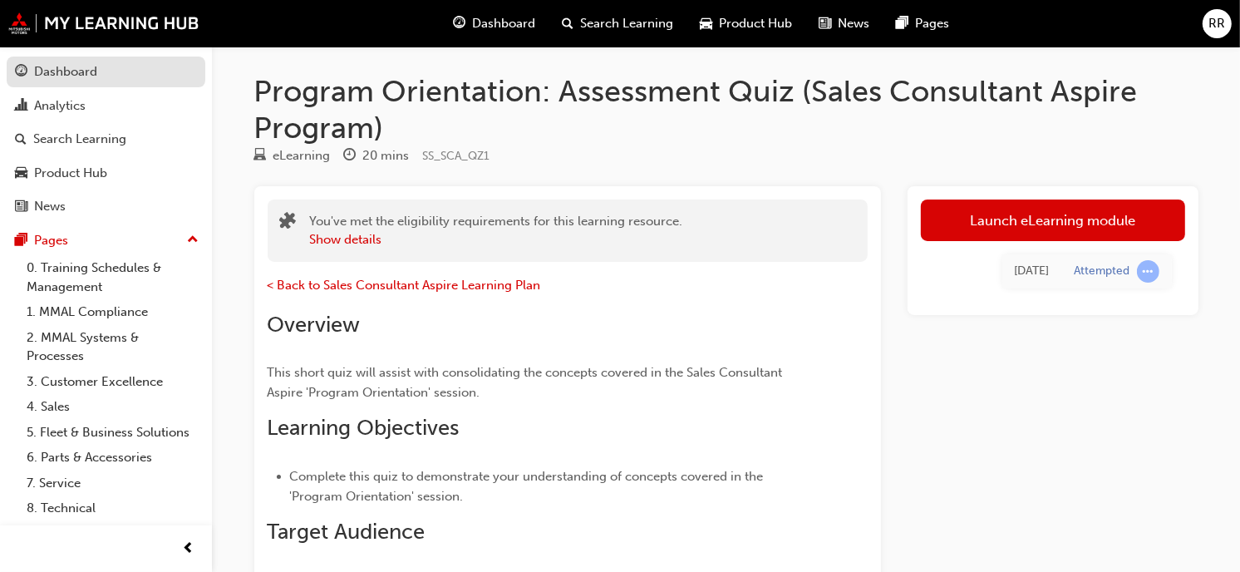
drag, startPoint x: 47, startPoint y: 68, endPoint x: 164, endPoint y: 8, distance: 131.6
click at [48, 65] on div "Dashboard" at bounding box center [65, 71] width 63 height 19
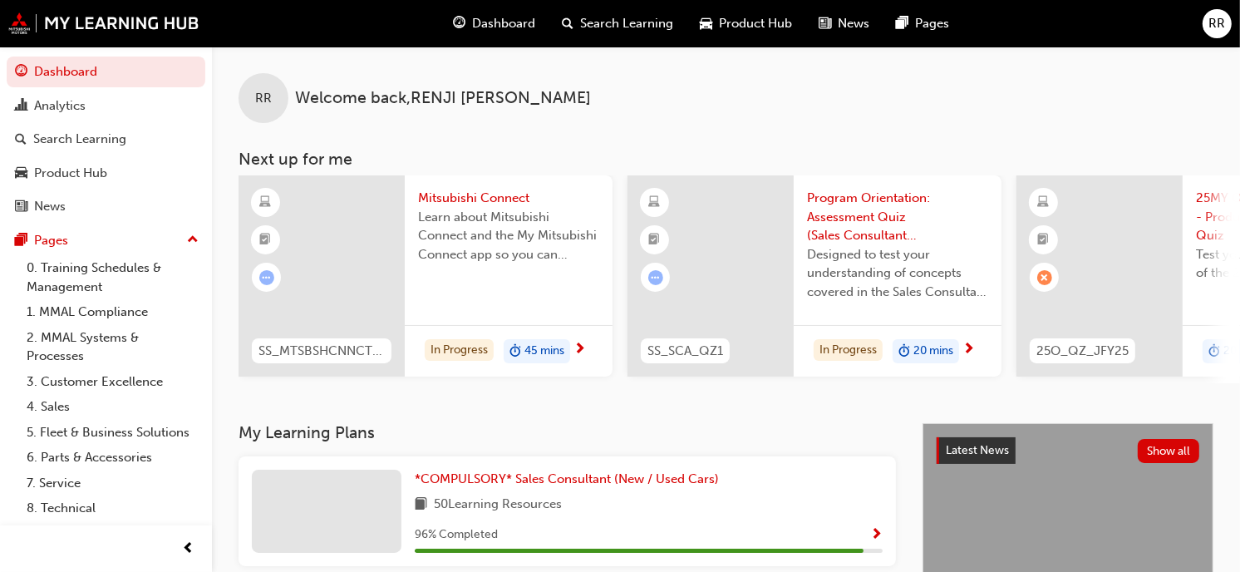
click at [518, 208] on span "Learn about Mitsubishi Connect and the My Mitsubishi Connect app so you can exp…" at bounding box center [508, 236] width 181 height 57
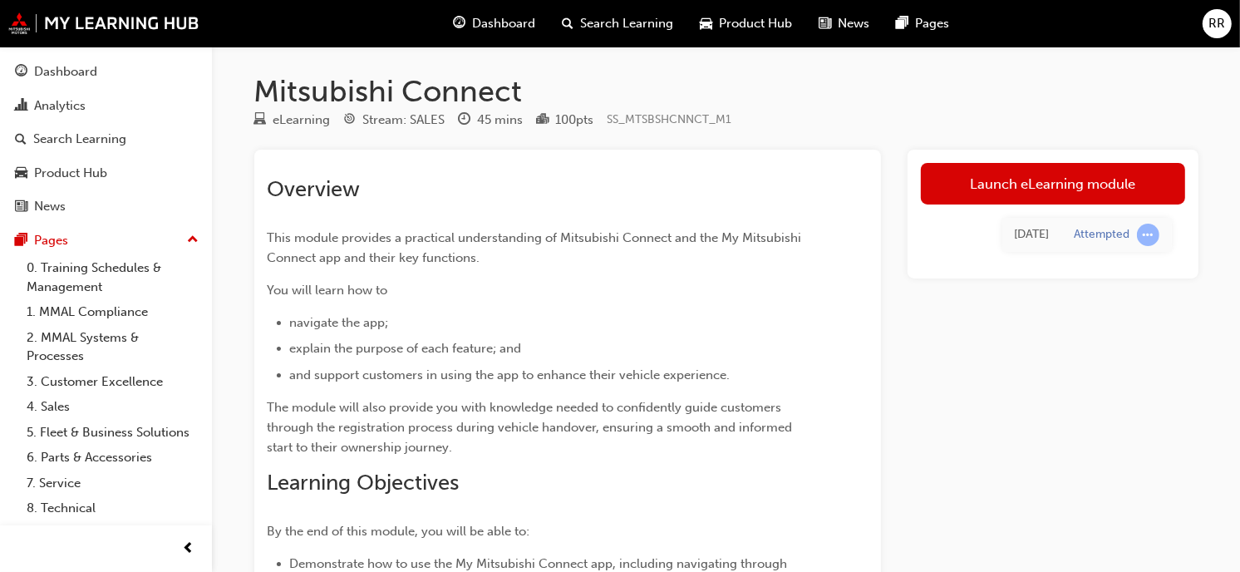
click at [1114, 211] on div "[DATE] Attempted" at bounding box center [1053, 234] width 264 height 61
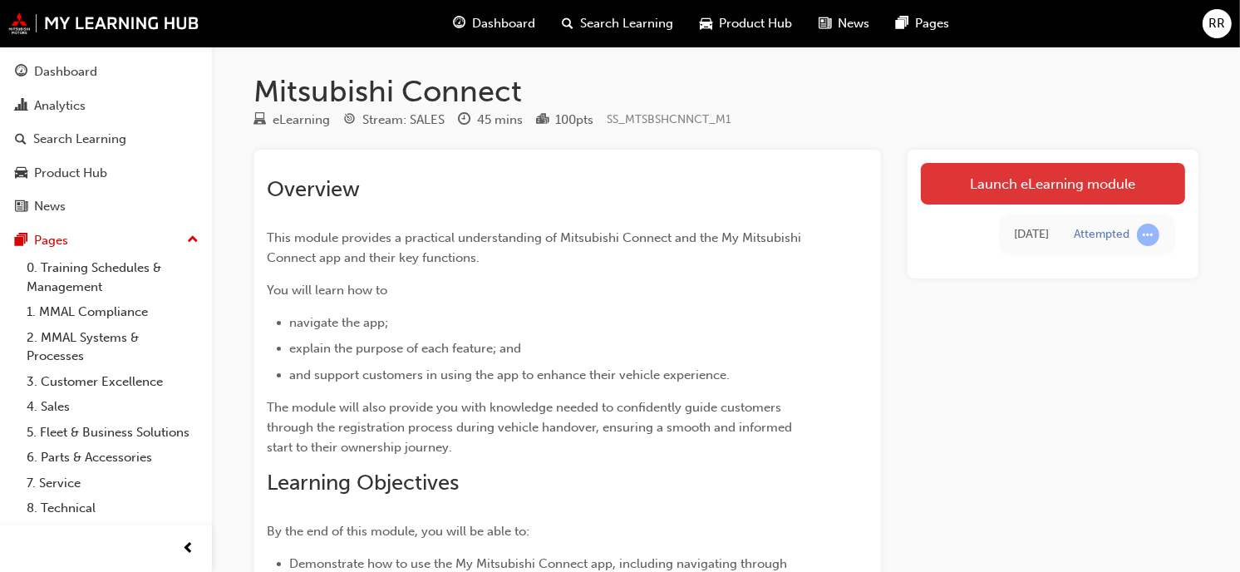
click at [1114, 183] on link "Launch eLearning module" at bounding box center [1053, 184] width 264 height 42
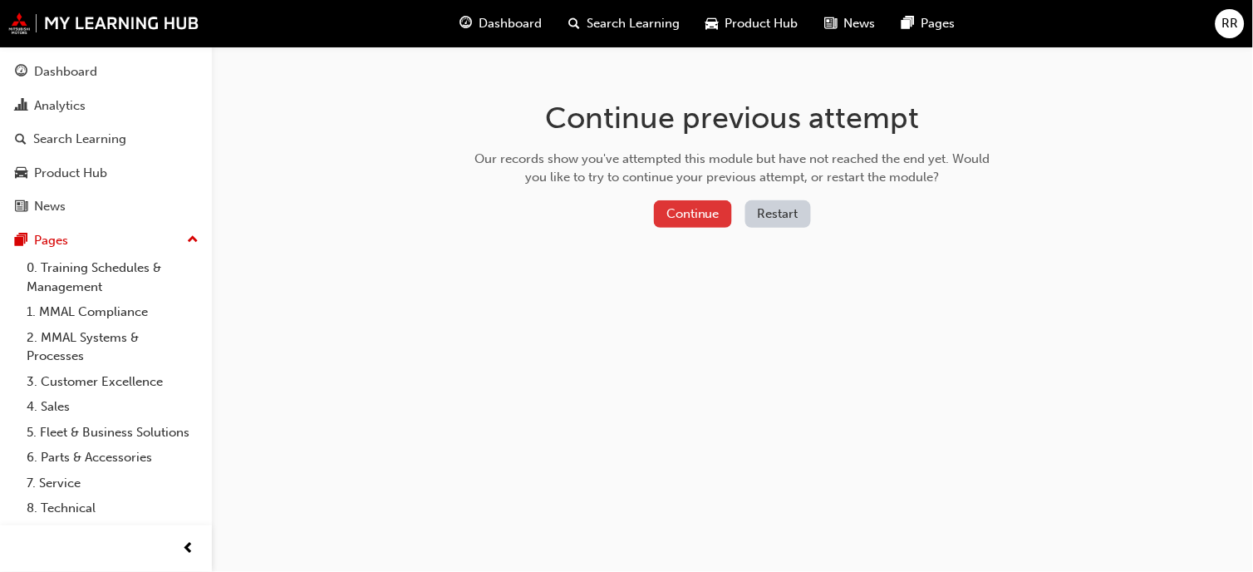
click at [710, 219] on button "Continue" at bounding box center [693, 213] width 78 height 27
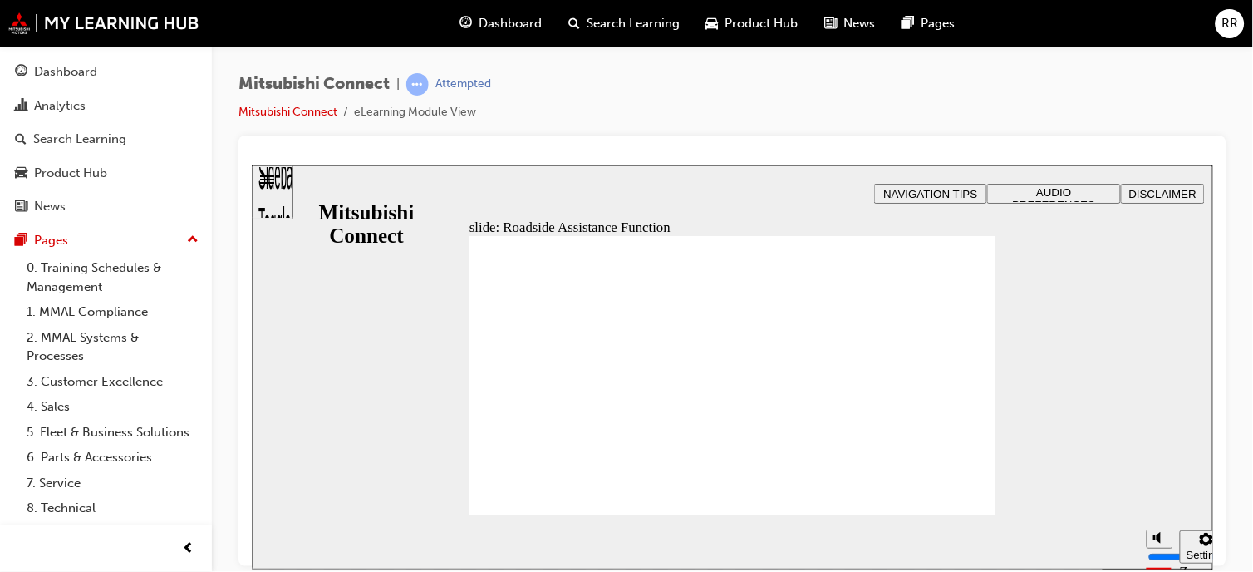
checkbox input "true"
drag, startPoint x: 546, startPoint y: 385, endPoint x: 560, endPoint y: 407, distance: 26.5
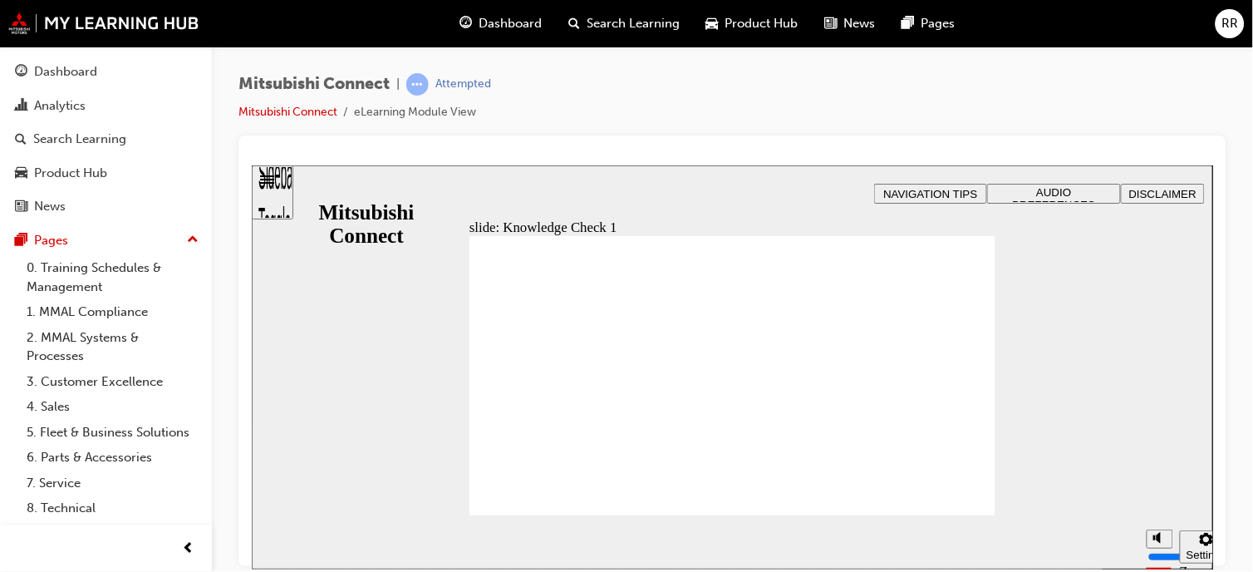
checkbox input "false"
checkbox input "true"
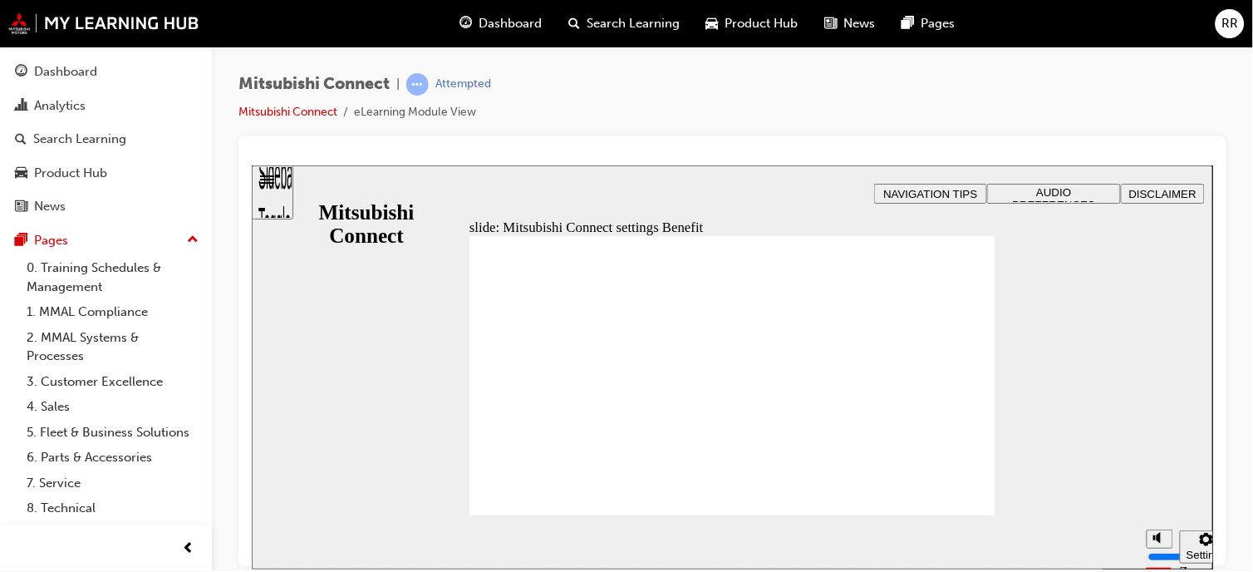
radio input "false"
radio input "true"
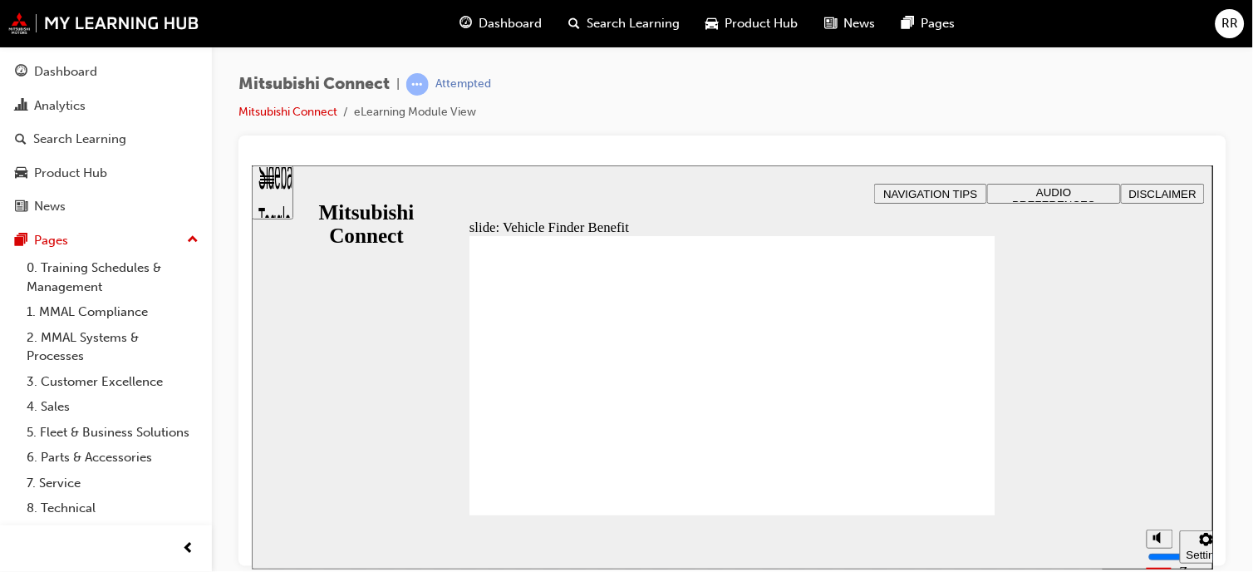
checkbox input "true"
drag, startPoint x: 507, startPoint y: 357, endPoint x: 548, endPoint y: 380, distance: 47.2
checkbox input "true"
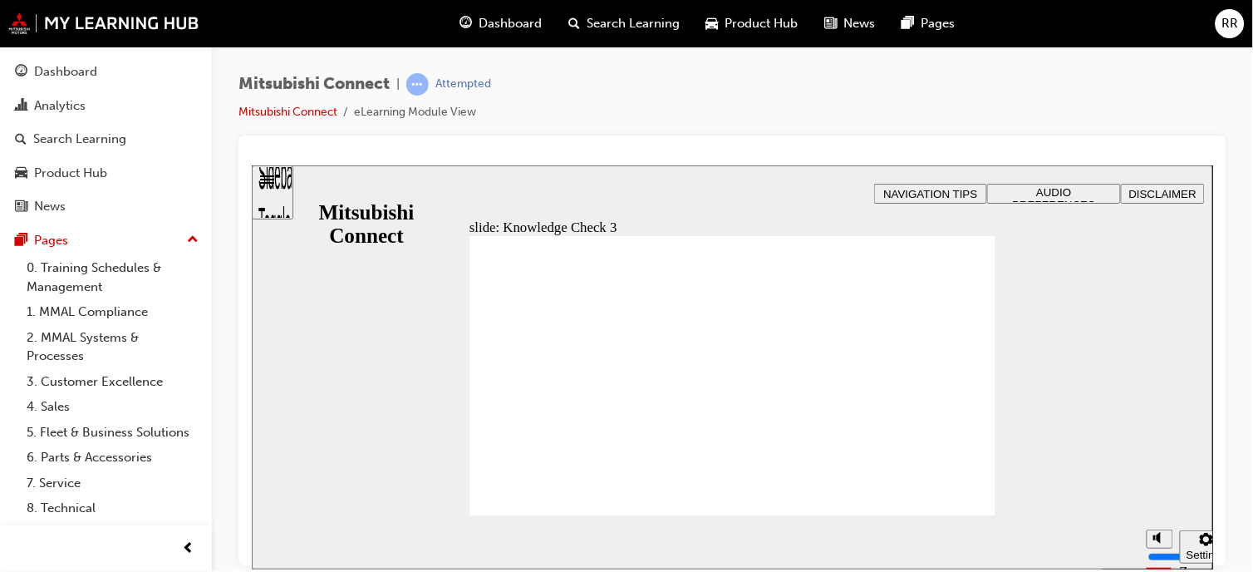
checkbox input "true"
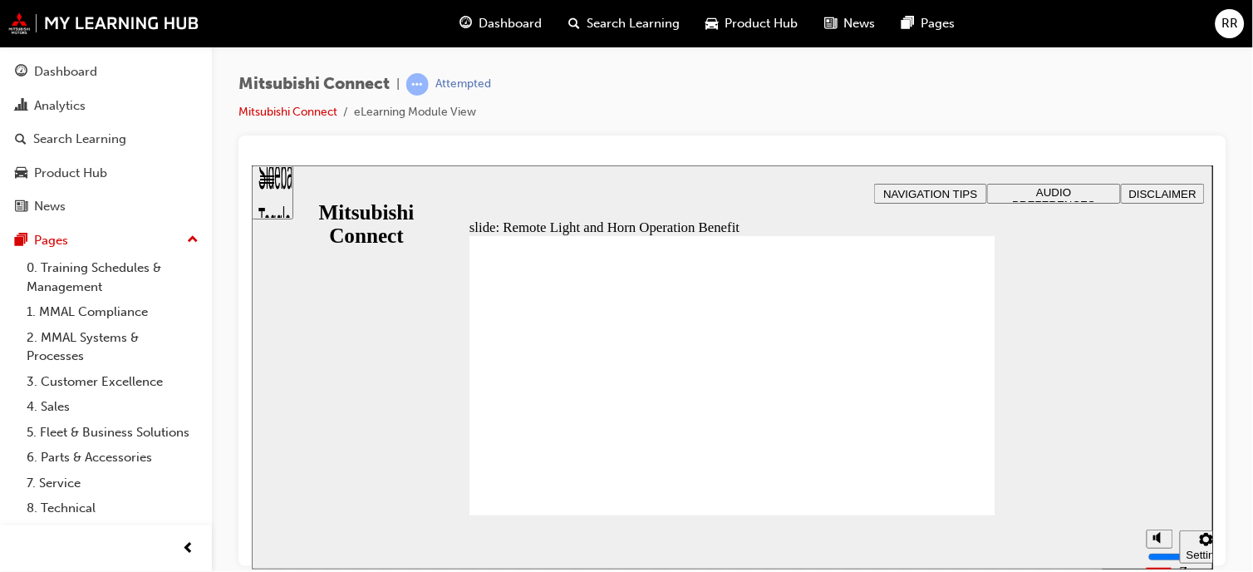
radio input "true"
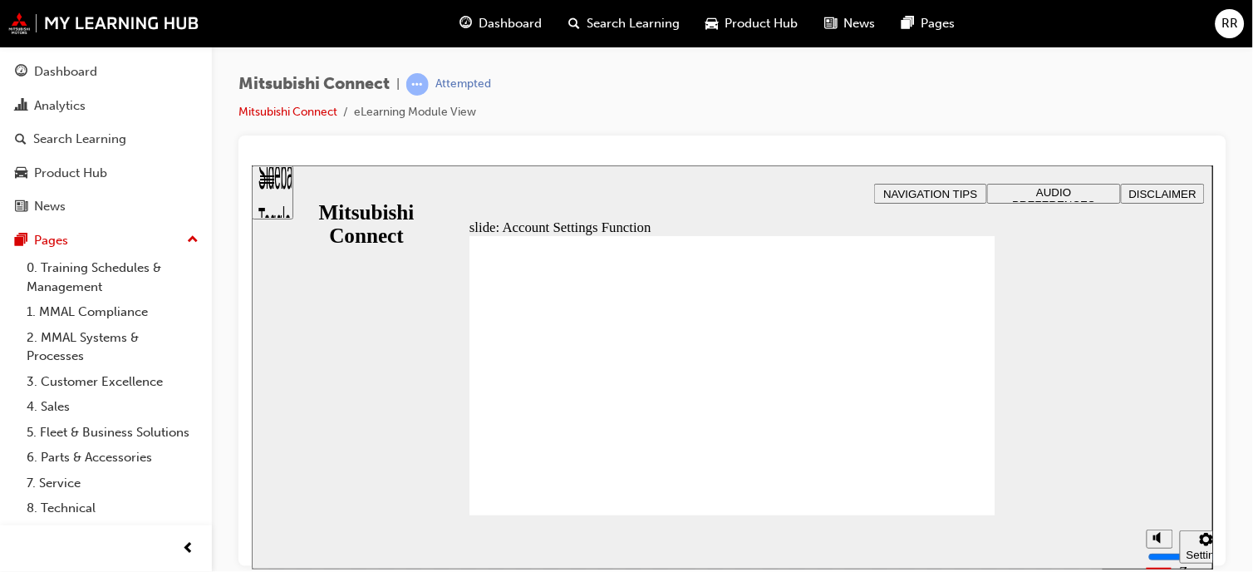
checkbox input "true"
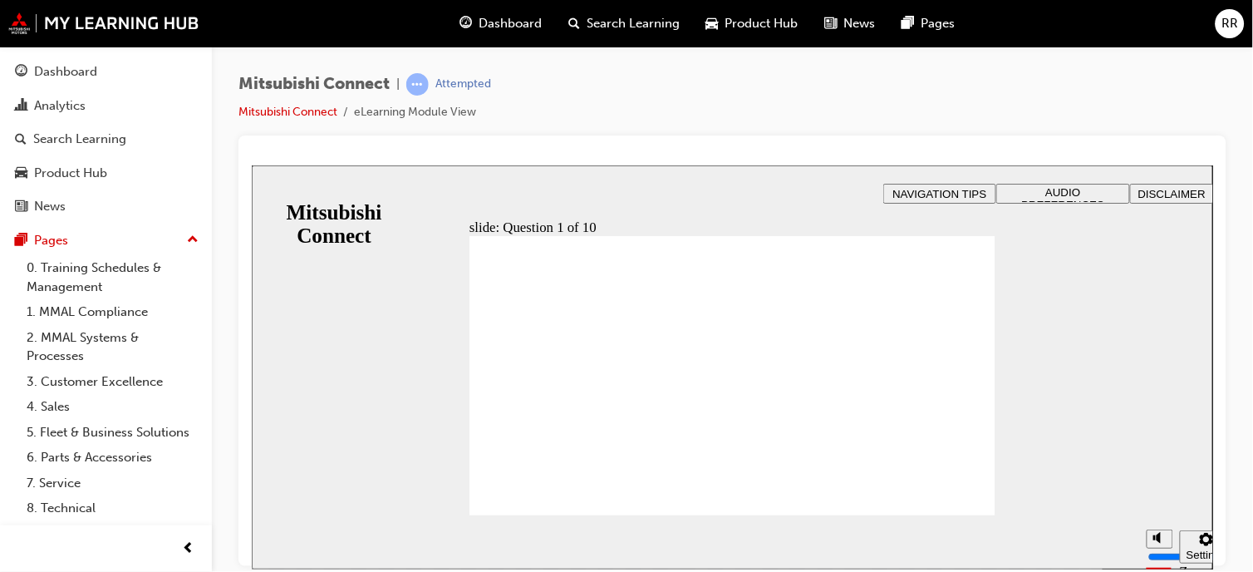
radio input "true"
drag, startPoint x: 617, startPoint y: 376, endPoint x: 617, endPoint y: 351, distance: 25.8
radio input "true"
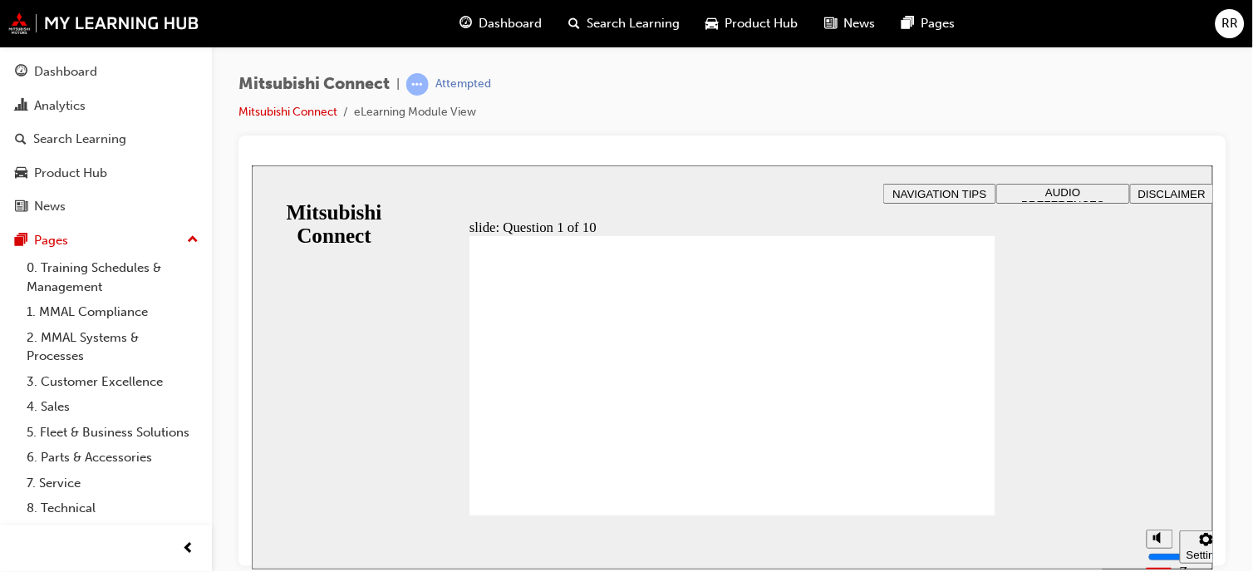
drag, startPoint x: 735, startPoint y: 450, endPoint x: 760, endPoint y: 447, distance: 26.0
checkbox input "true"
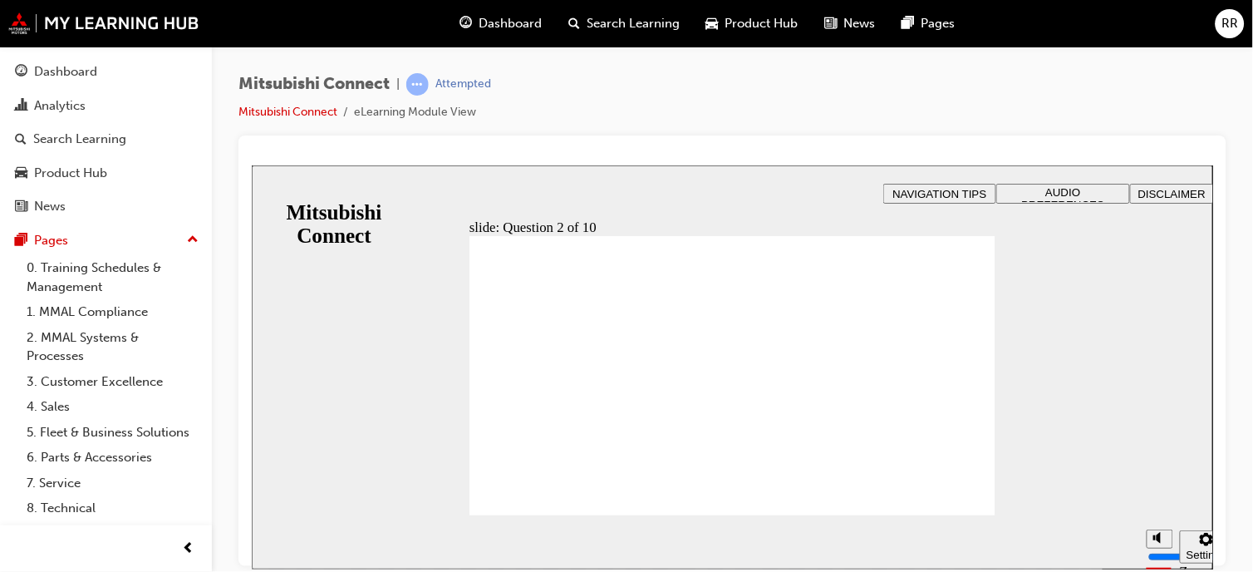
checkbox input "true"
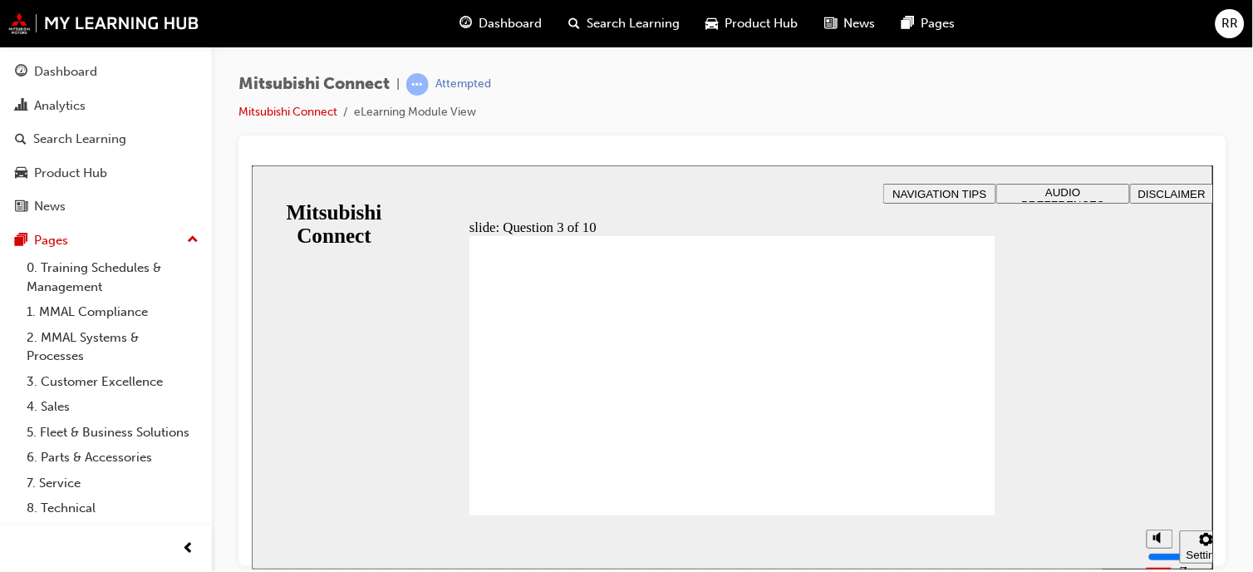
checkbox input "true"
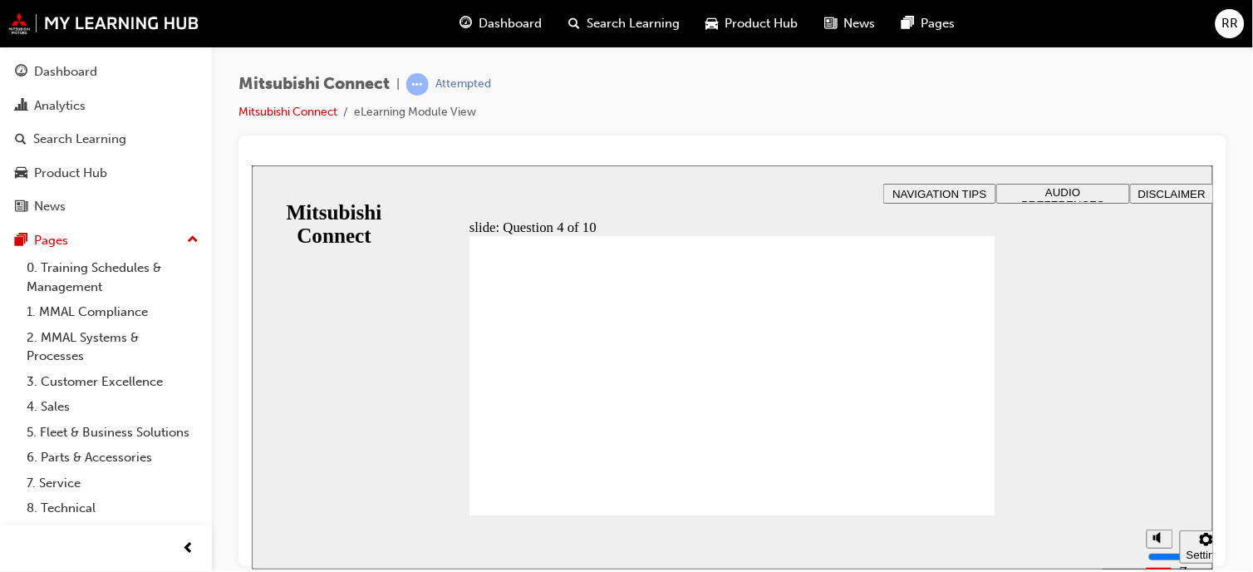
radio input "false"
radio input "true"
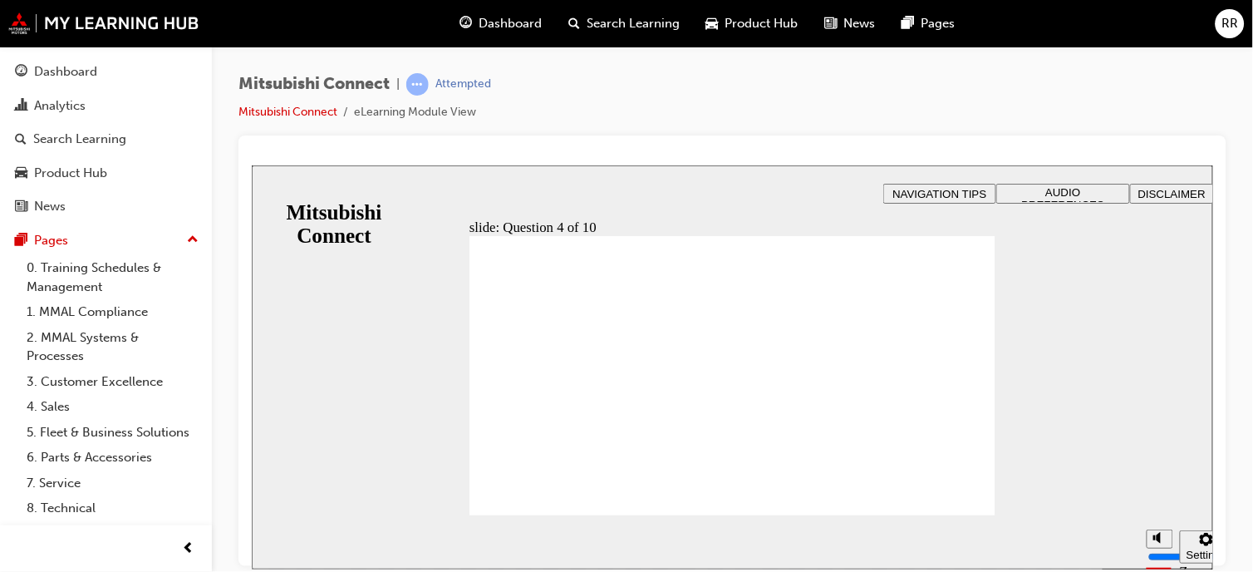
checkbox input "true"
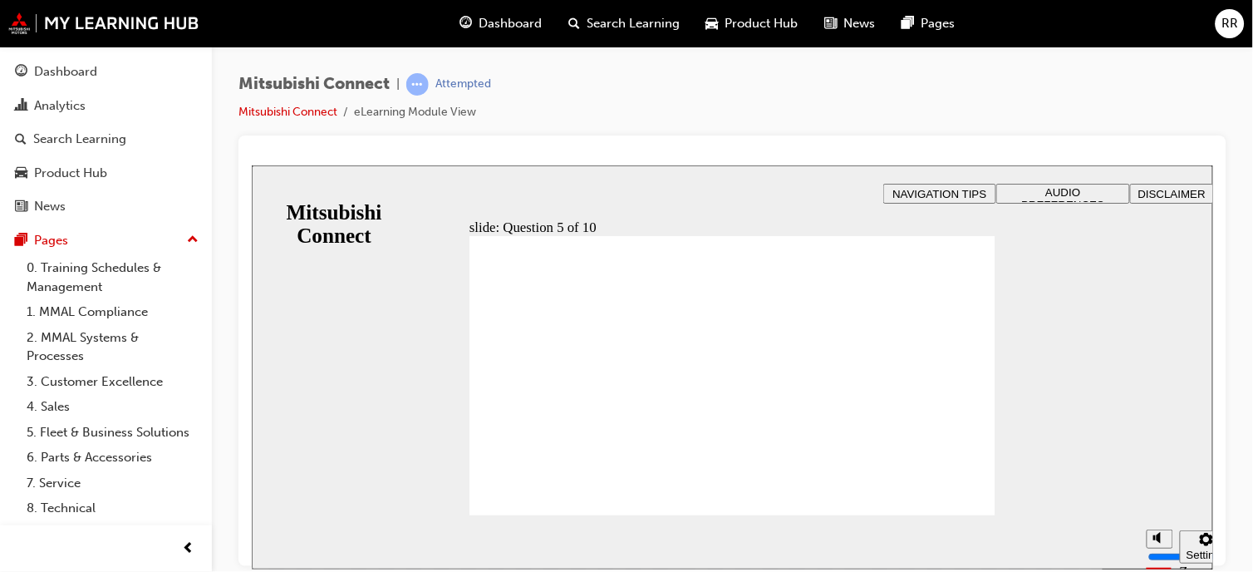
checkbox input "true"
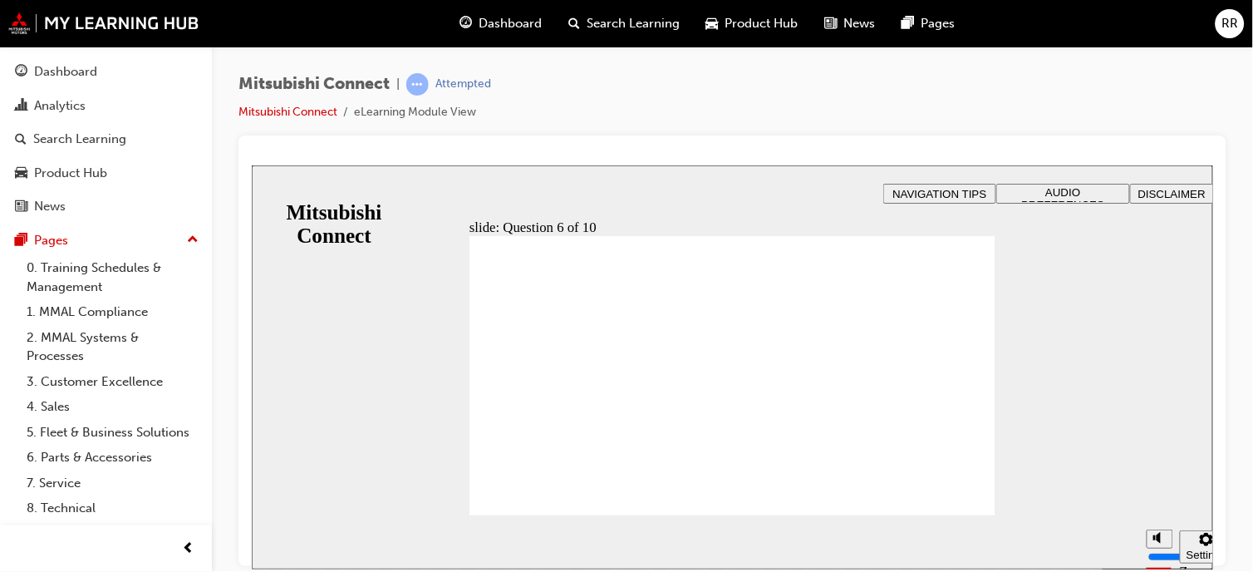
checkbox input "true"
checkbox input "false"
checkbox input "true"
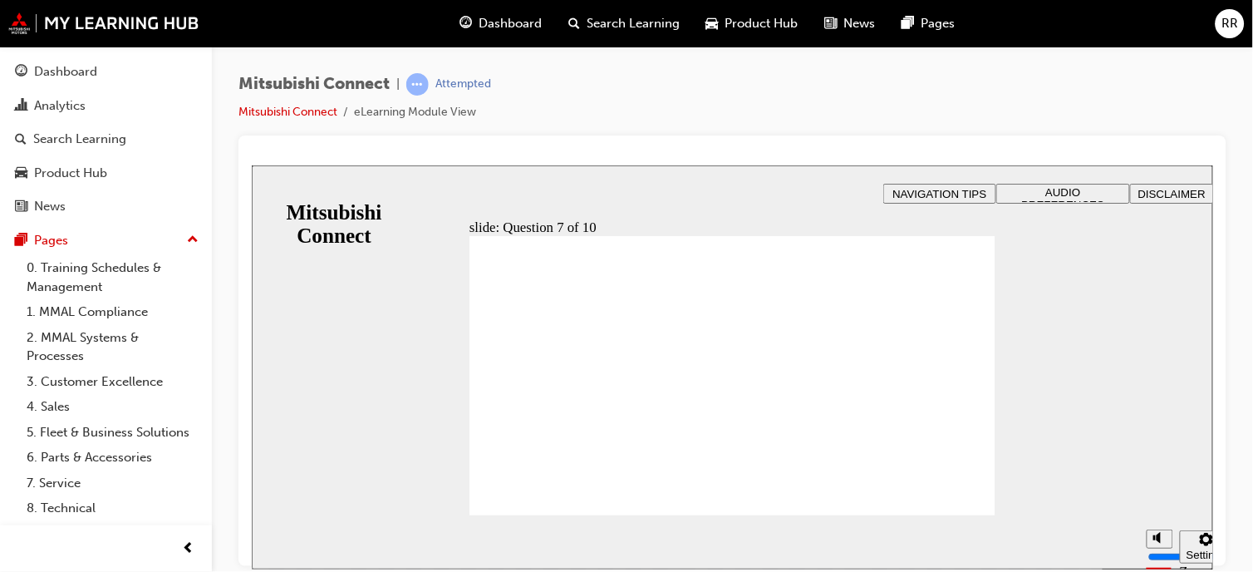
drag, startPoint x: 587, startPoint y: 412, endPoint x: 589, endPoint y: 396, distance: 16.7
checkbox input "true"
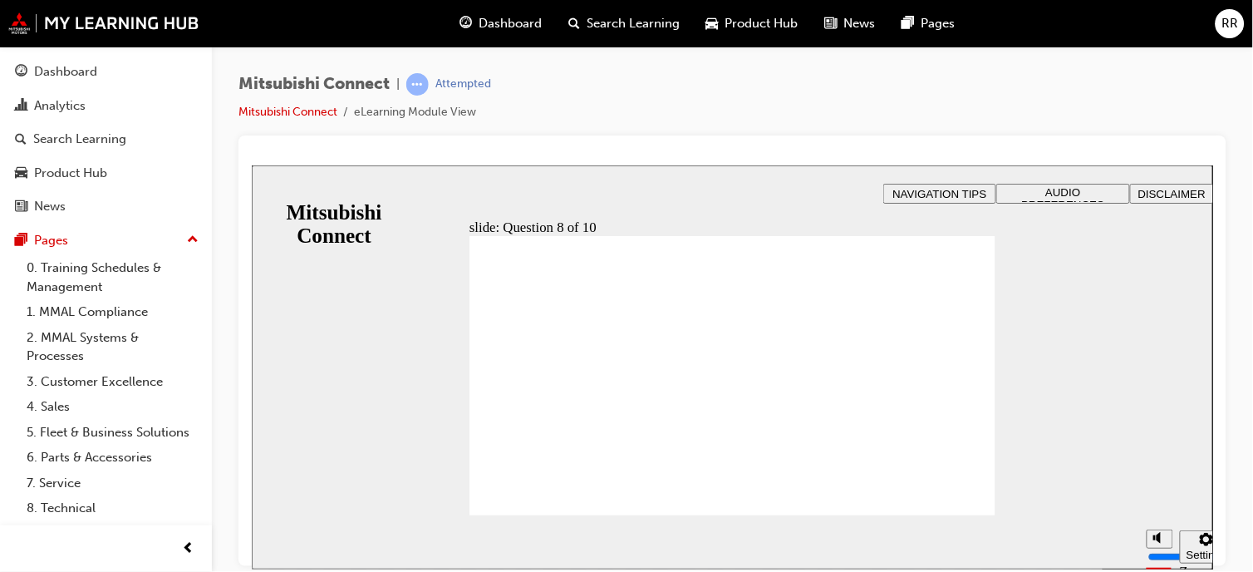
radio input "true"
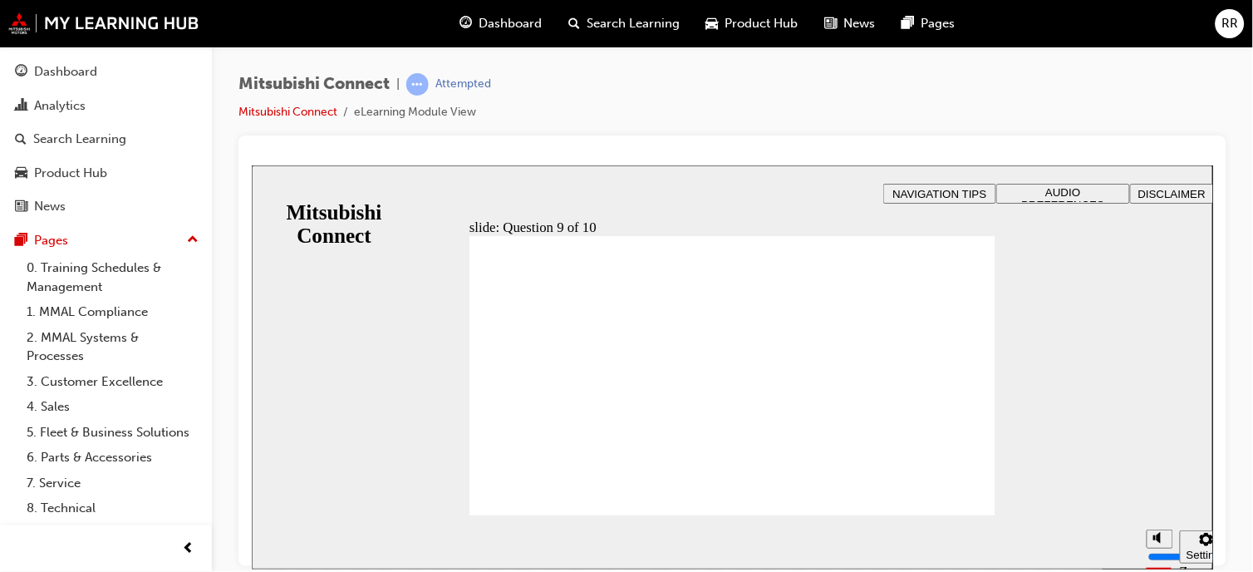
checkbox input "true"
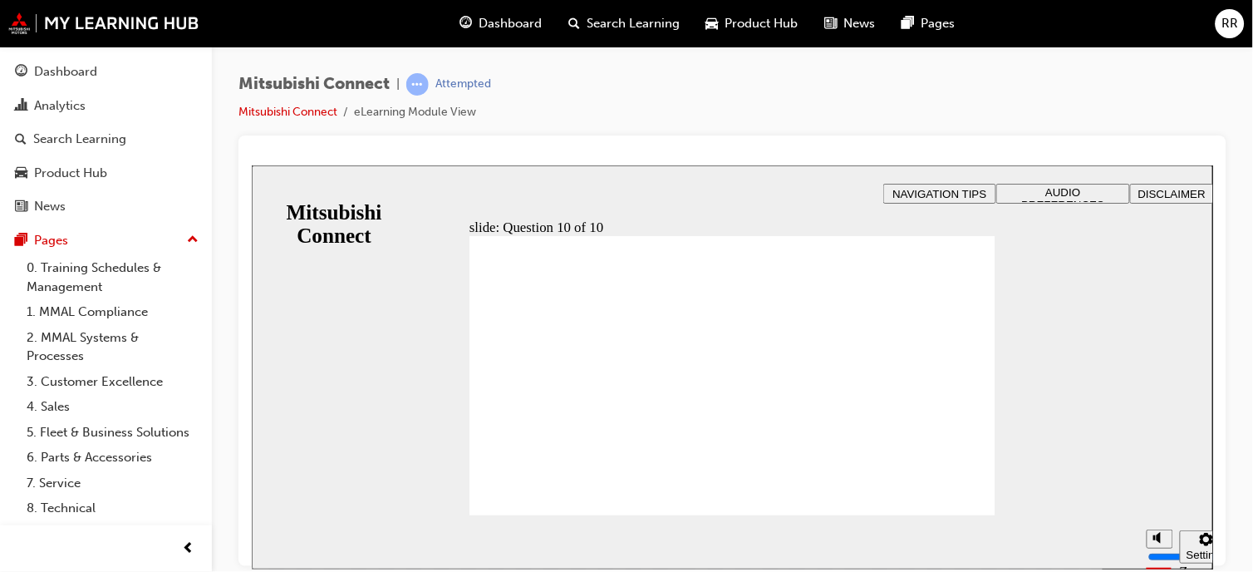
checkbox input "true"
checkbox input "false"
checkbox input "true"
drag, startPoint x: 602, startPoint y: 381, endPoint x: 590, endPoint y: 410, distance: 30.9
checkbox input "true"
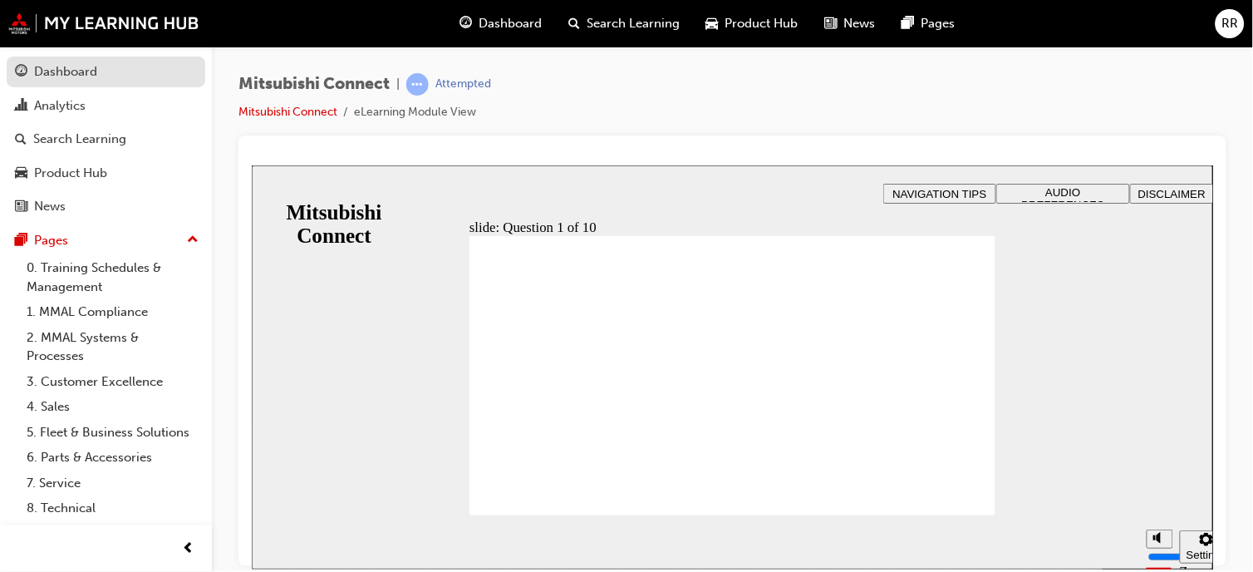
click at [53, 63] on div "Dashboard" at bounding box center [65, 71] width 63 height 19
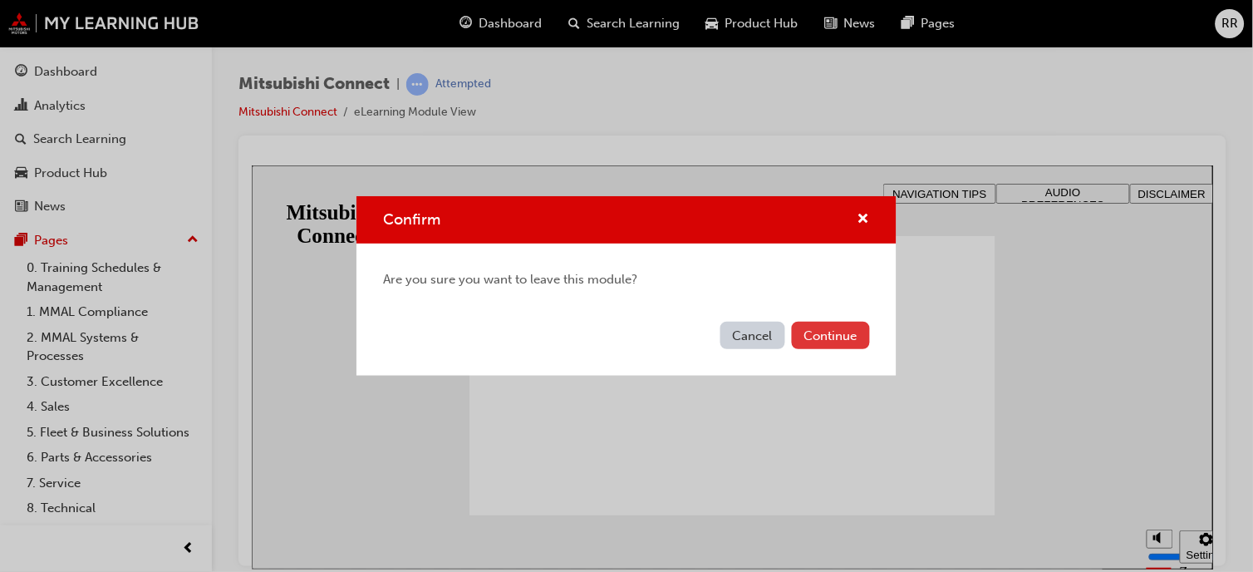
click at [835, 333] on button "Continue" at bounding box center [831, 335] width 78 height 27
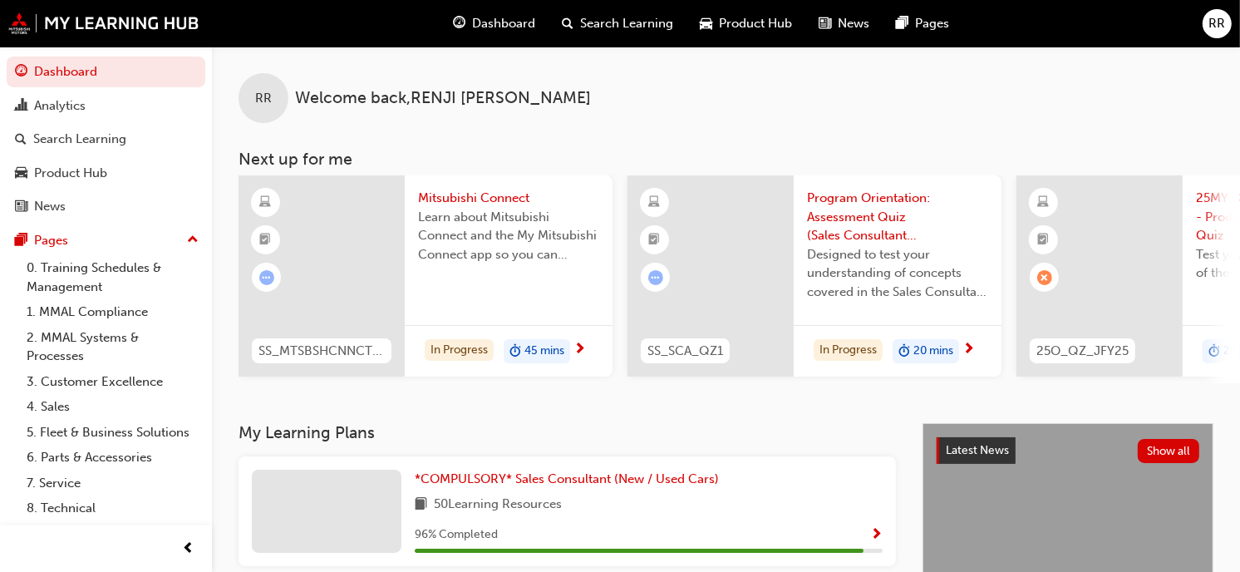
click at [864, 219] on span "Program Orientation: Assessment Quiz (Sales Consultant Aspire Program)" at bounding box center [897, 217] width 181 height 57
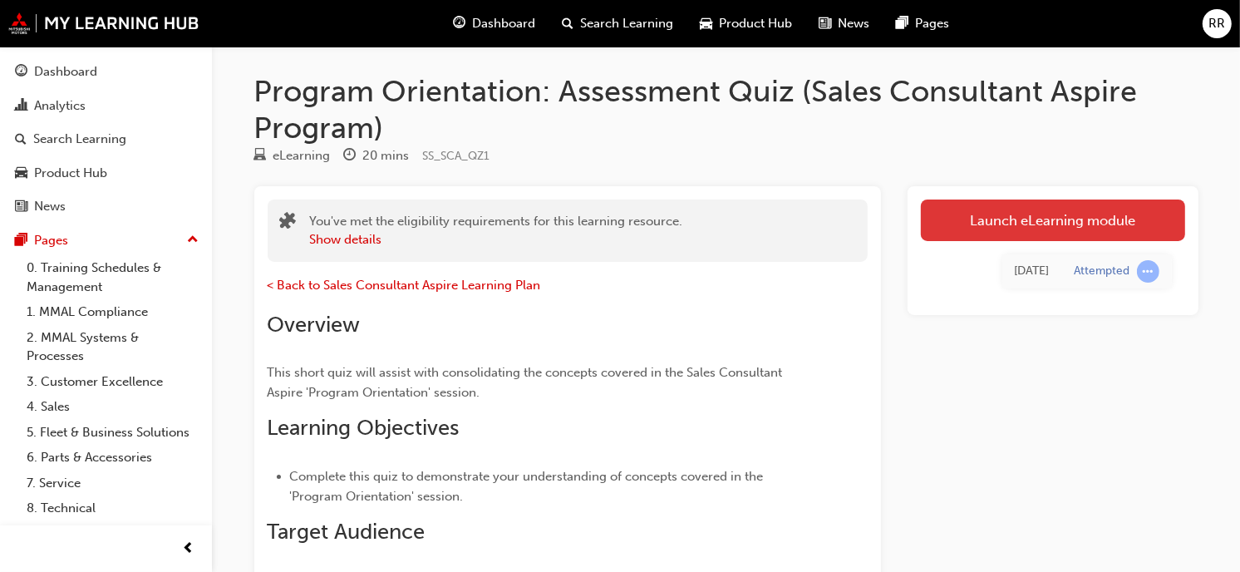
click at [1098, 230] on link "Launch eLearning module" at bounding box center [1053, 220] width 264 height 42
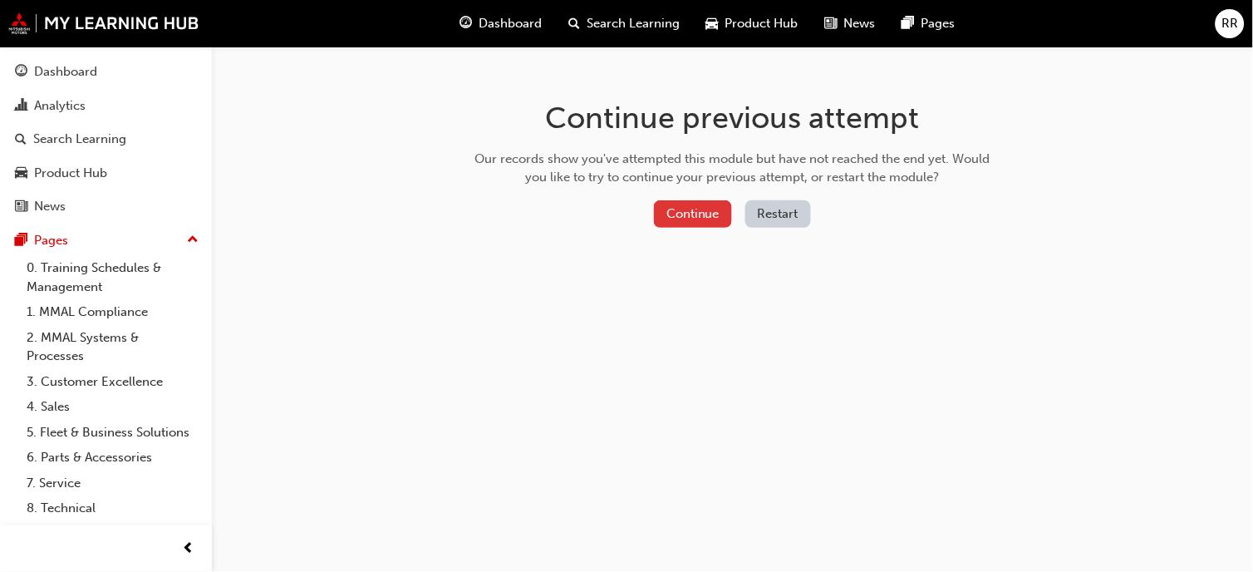
click at [711, 212] on button "Continue" at bounding box center [693, 213] width 78 height 27
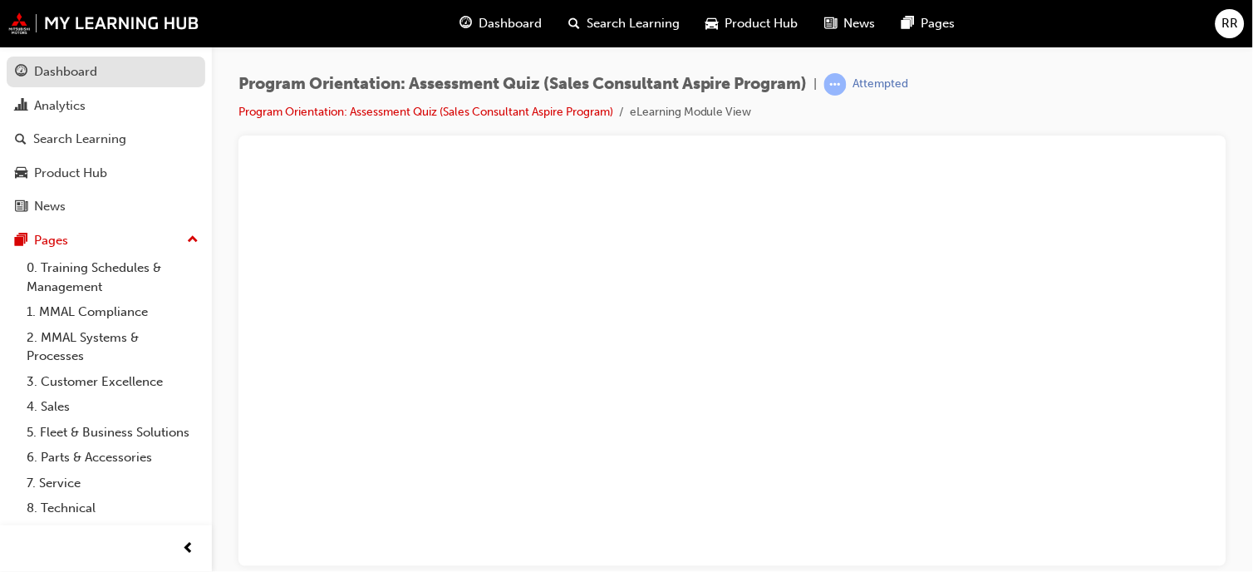
click at [120, 85] on link "Dashboard" at bounding box center [106, 72] width 199 height 31
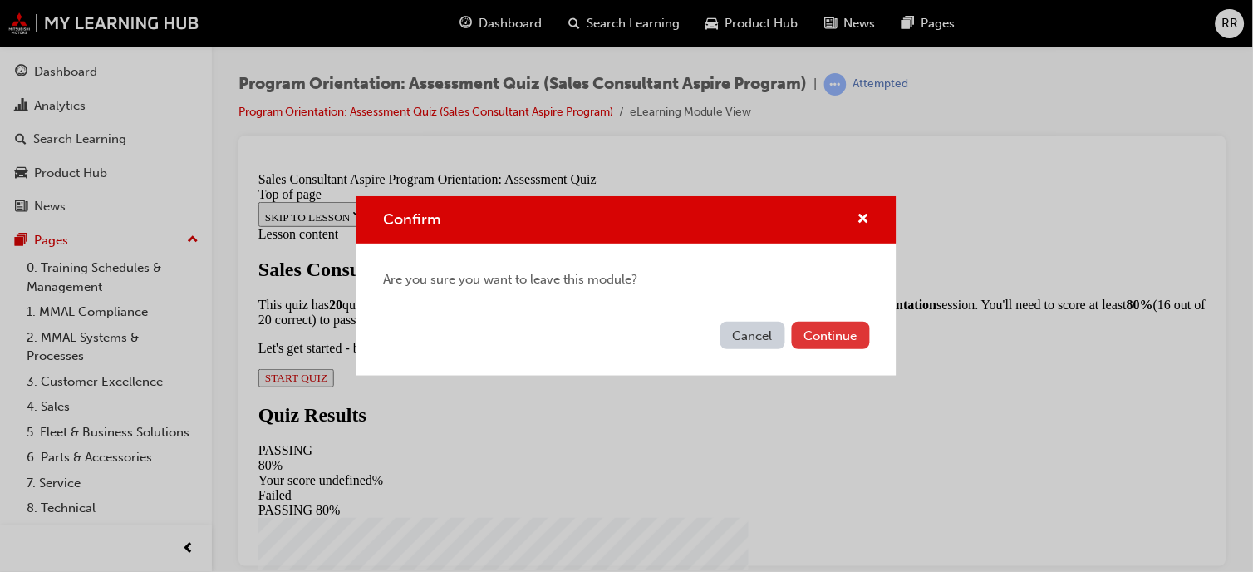
click at [816, 343] on button "Continue" at bounding box center [831, 335] width 78 height 27
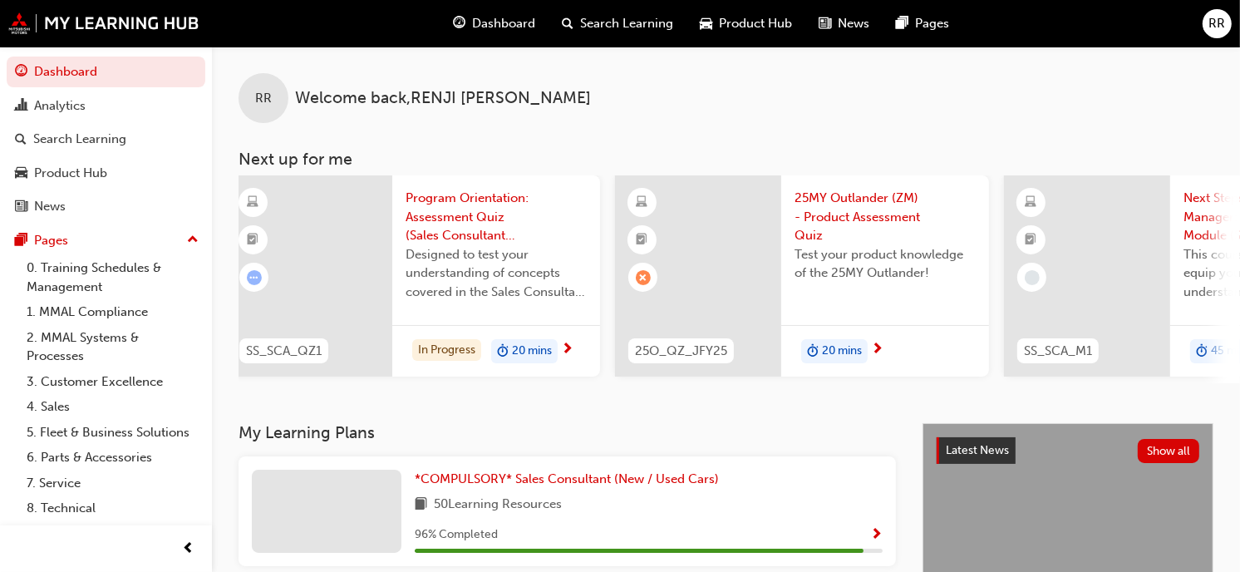
scroll to position [0, 479]
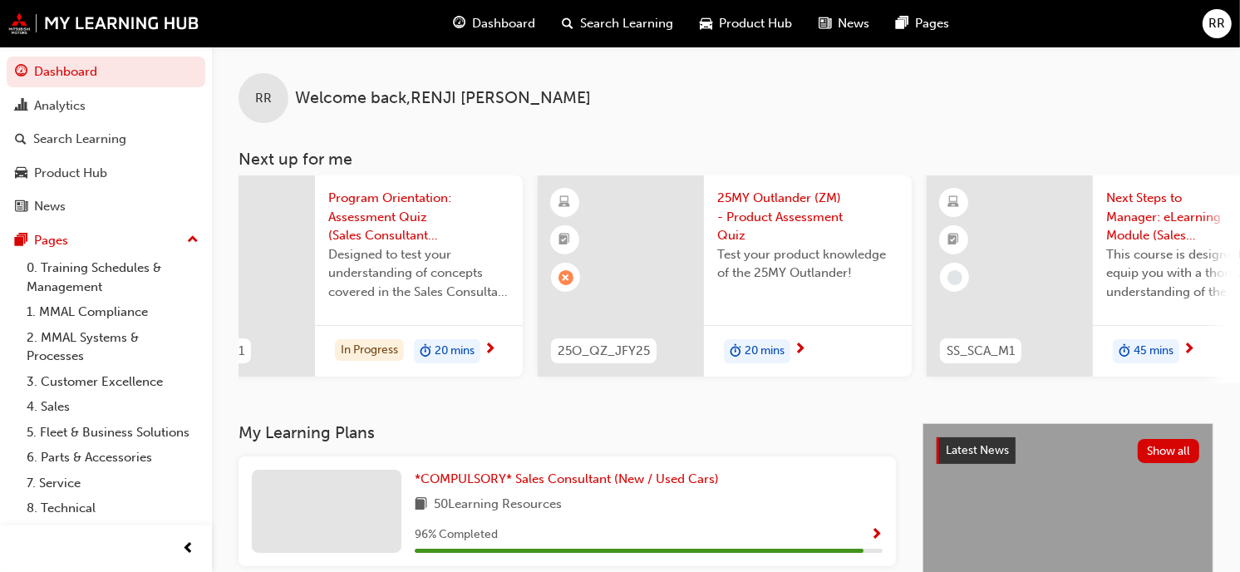
click at [769, 211] on span "25MY Outlander (ZM) - Product Assessment Quiz" at bounding box center [807, 217] width 181 height 57
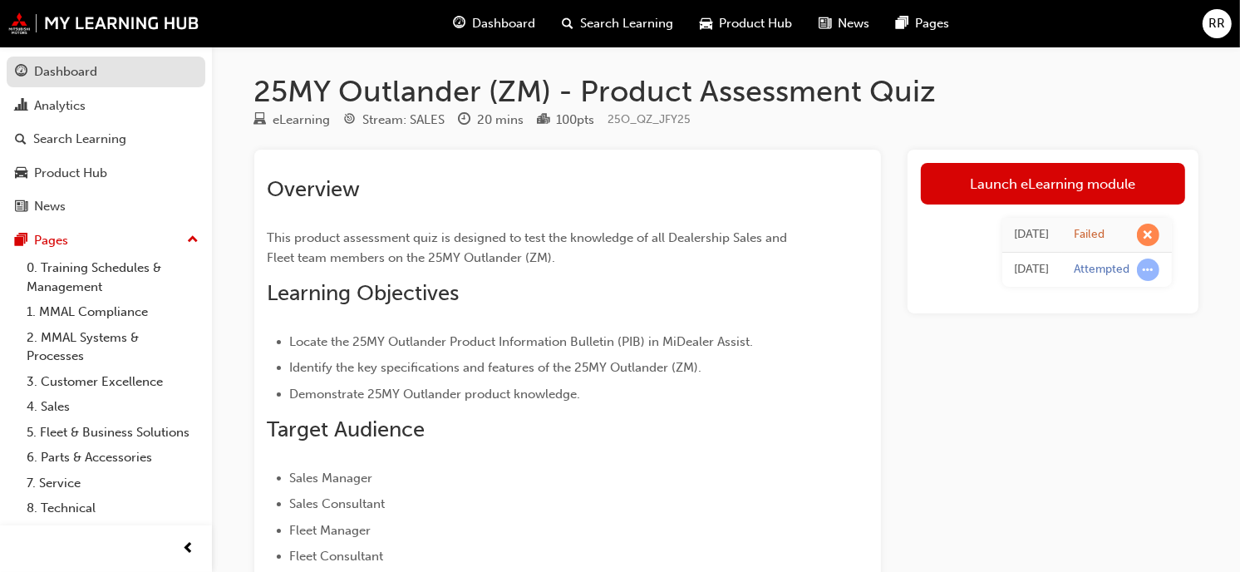
click at [47, 61] on div "Dashboard" at bounding box center [106, 71] width 182 height 21
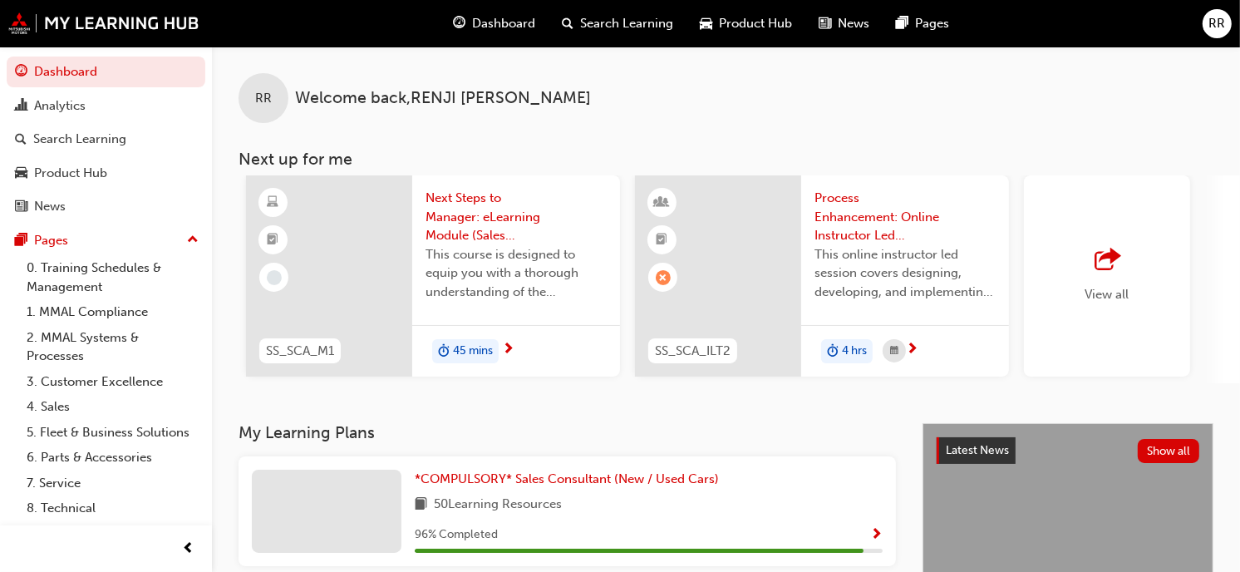
scroll to position [0, 1155]
click at [823, 198] on span "Process Enhancement: Online Instructor Led Training (Sales Consultant Aspire Pr…" at bounding box center [908, 217] width 181 height 57
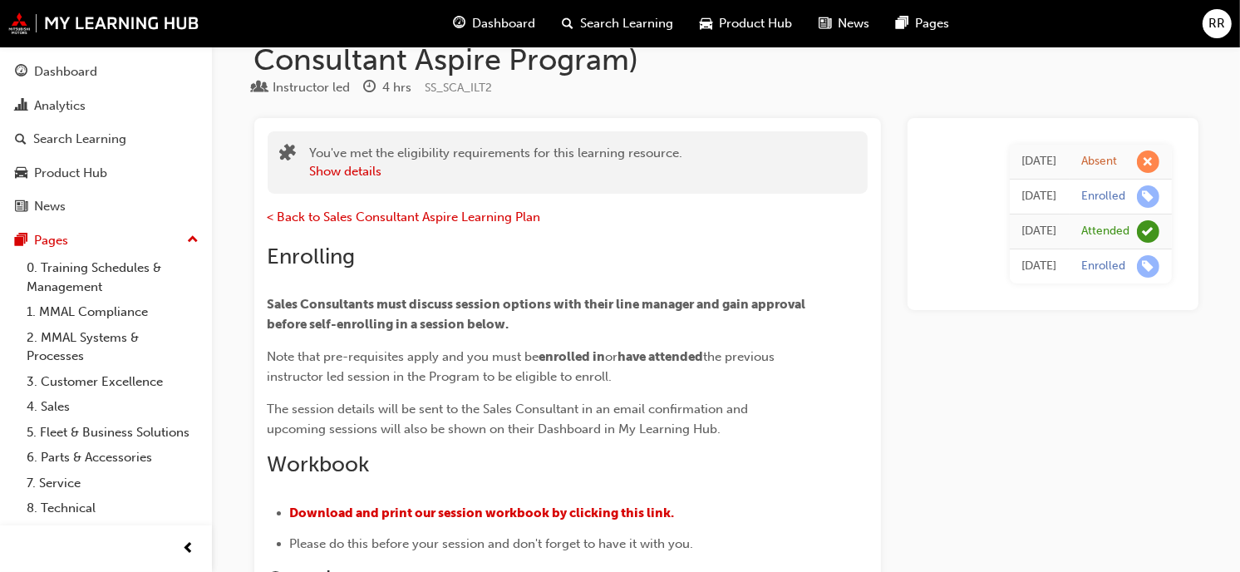
scroll to position [19, 0]
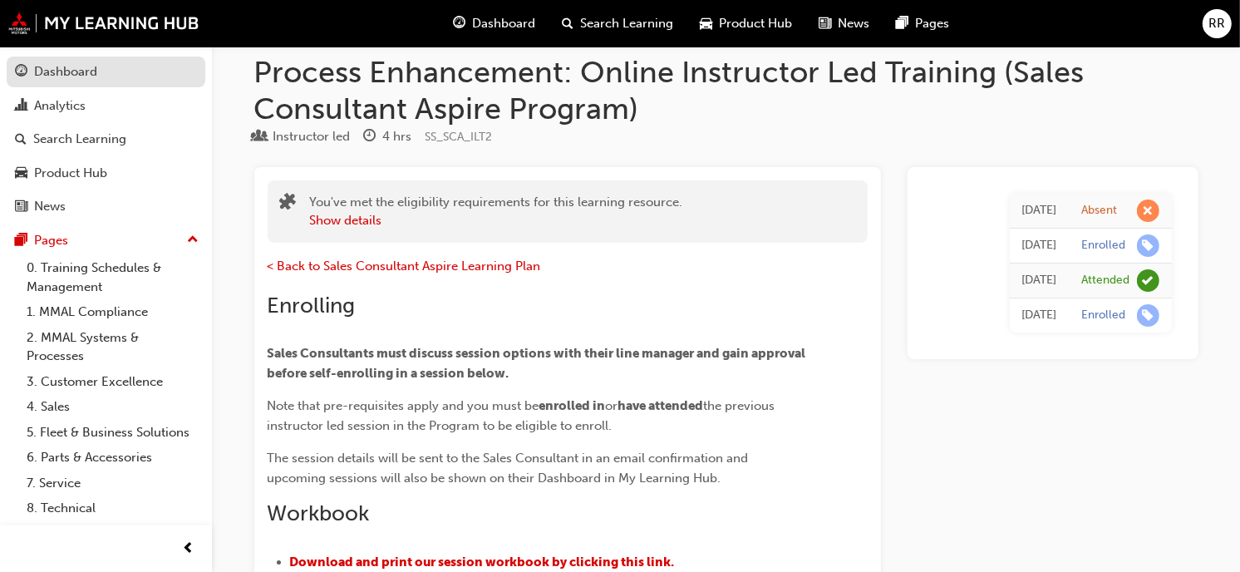
click at [81, 65] on div "Dashboard" at bounding box center [65, 71] width 63 height 19
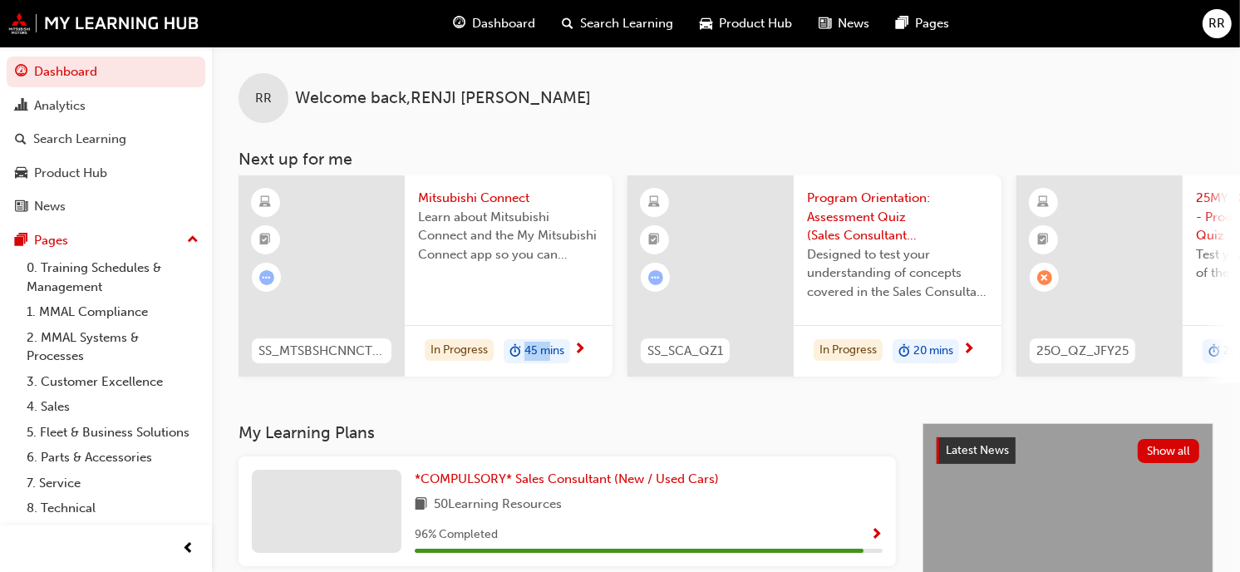
drag, startPoint x: 518, startPoint y: 381, endPoint x: 551, endPoint y: 377, distance: 33.4
click at [551, 377] on div "SS_MTSBSHCNNCT_M1 Mitsubishi Connect Learn about Mitsubishi Connect and the My …" at bounding box center [425, 279] width 374 height 208
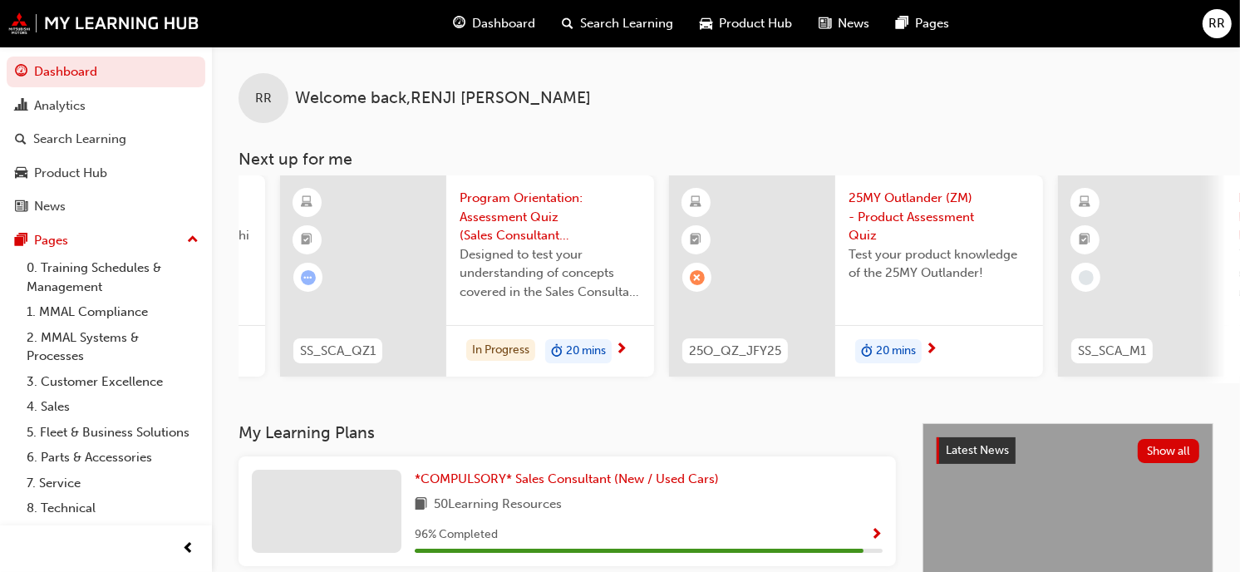
scroll to position [0, 352]
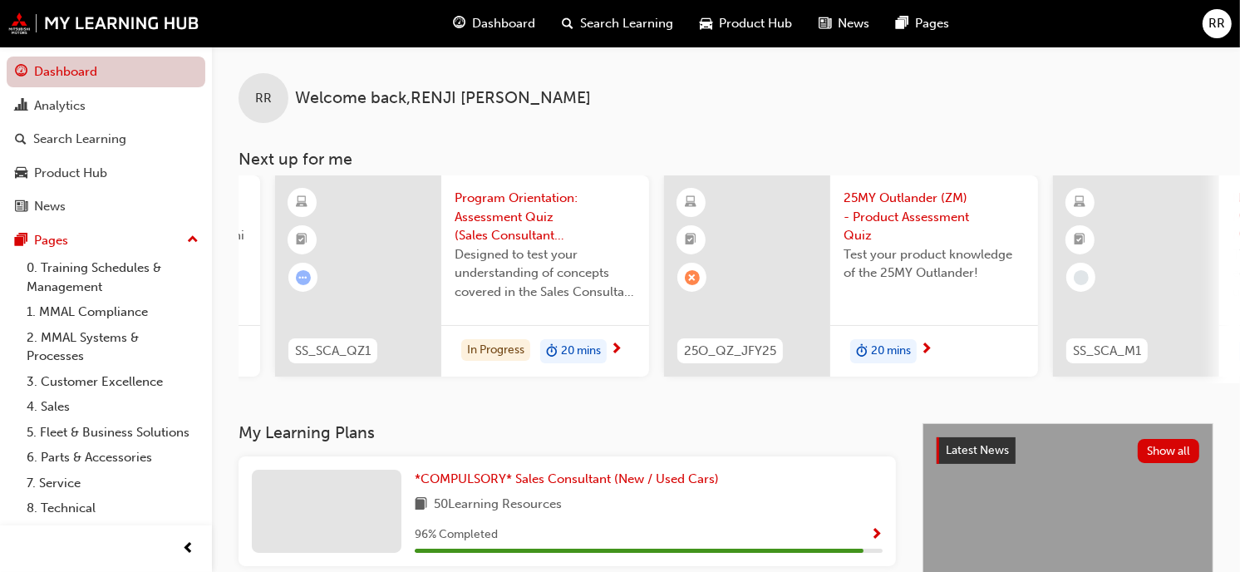
click at [139, 61] on link "Dashboard" at bounding box center [106, 72] width 199 height 31
